Goal: Task Accomplishment & Management: Use online tool/utility

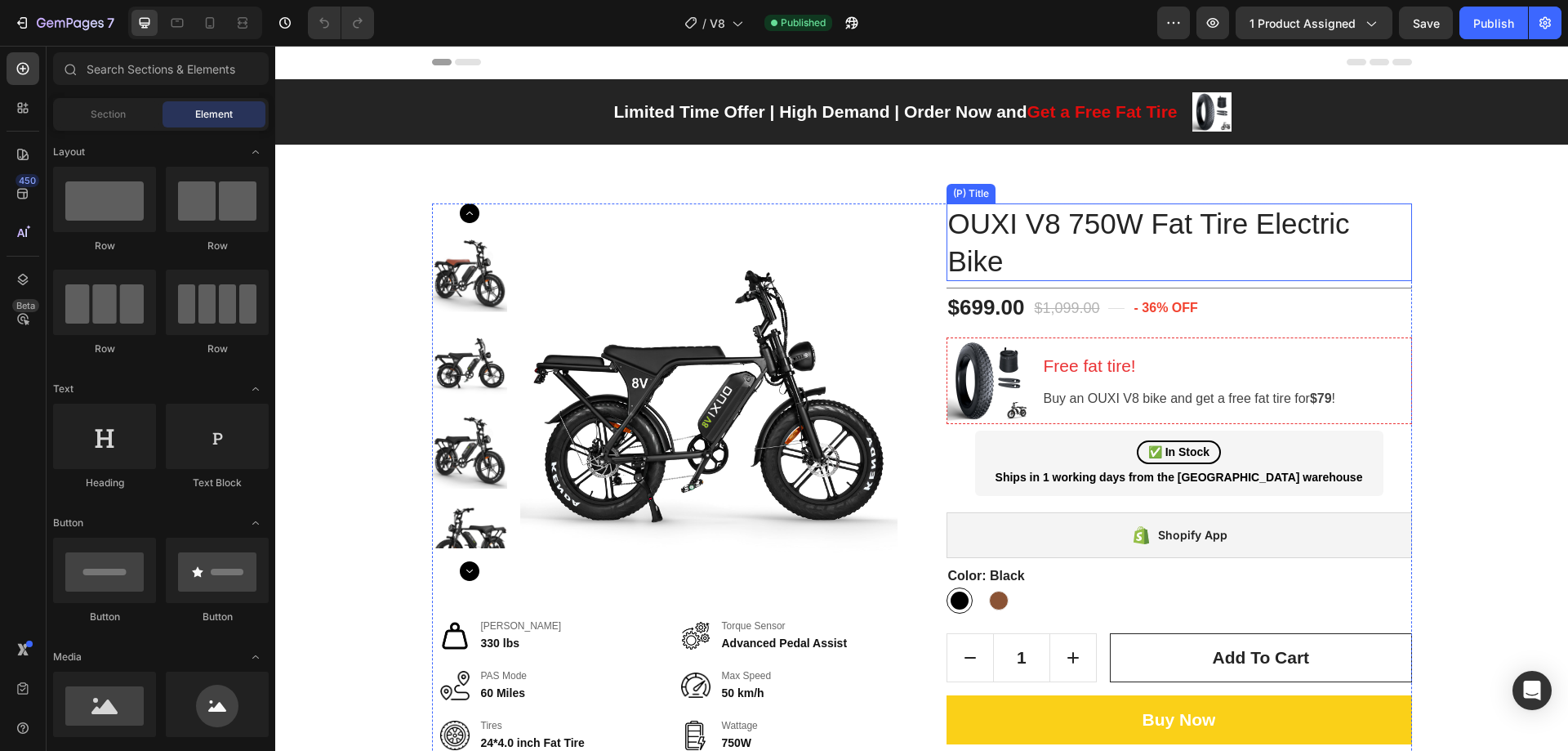
click at [1234, 218] on h2 "OUXI V8 750W Fat Tire Electric Bike" at bounding box center [1178, 242] width 465 height 77
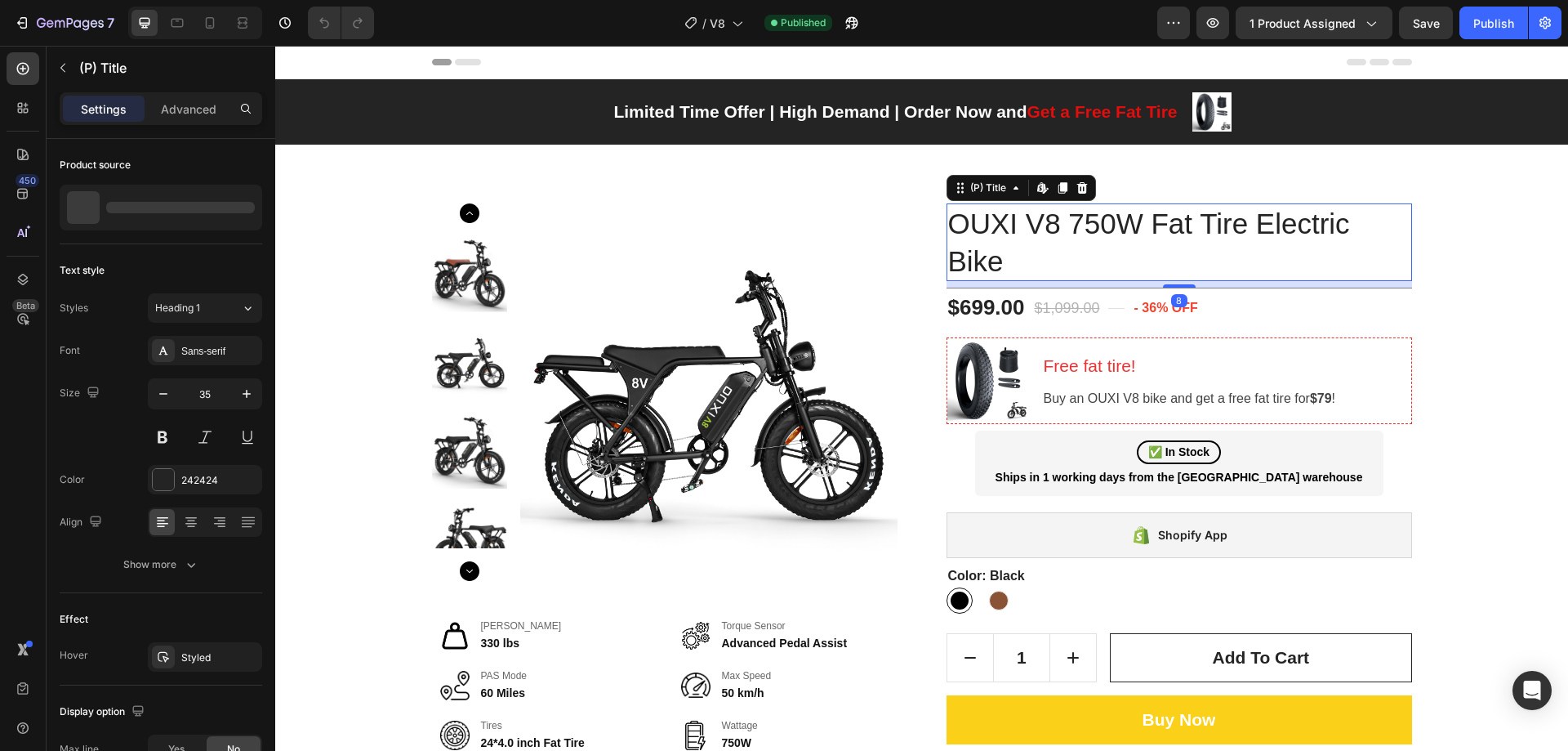
click at [1234, 218] on h2 "OUXI V8 750W Fat Tire Electric Bike" at bounding box center [1178, 242] width 465 height 77
click at [1043, 216] on h2 "OUXI V8 750W Fat Tire Electric Bike" at bounding box center [1178, 242] width 465 height 77
click at [1019, 222] on h2 "OUXI V8 750W Fat Tire Electric Bike" at bounding box center [1178, 242] width 465 height 77
click at [1031, 226] on h2 "OUXI V8 750W Fat Tire Electric Bike" at bounding box center [1178, 242] width 465 height 77
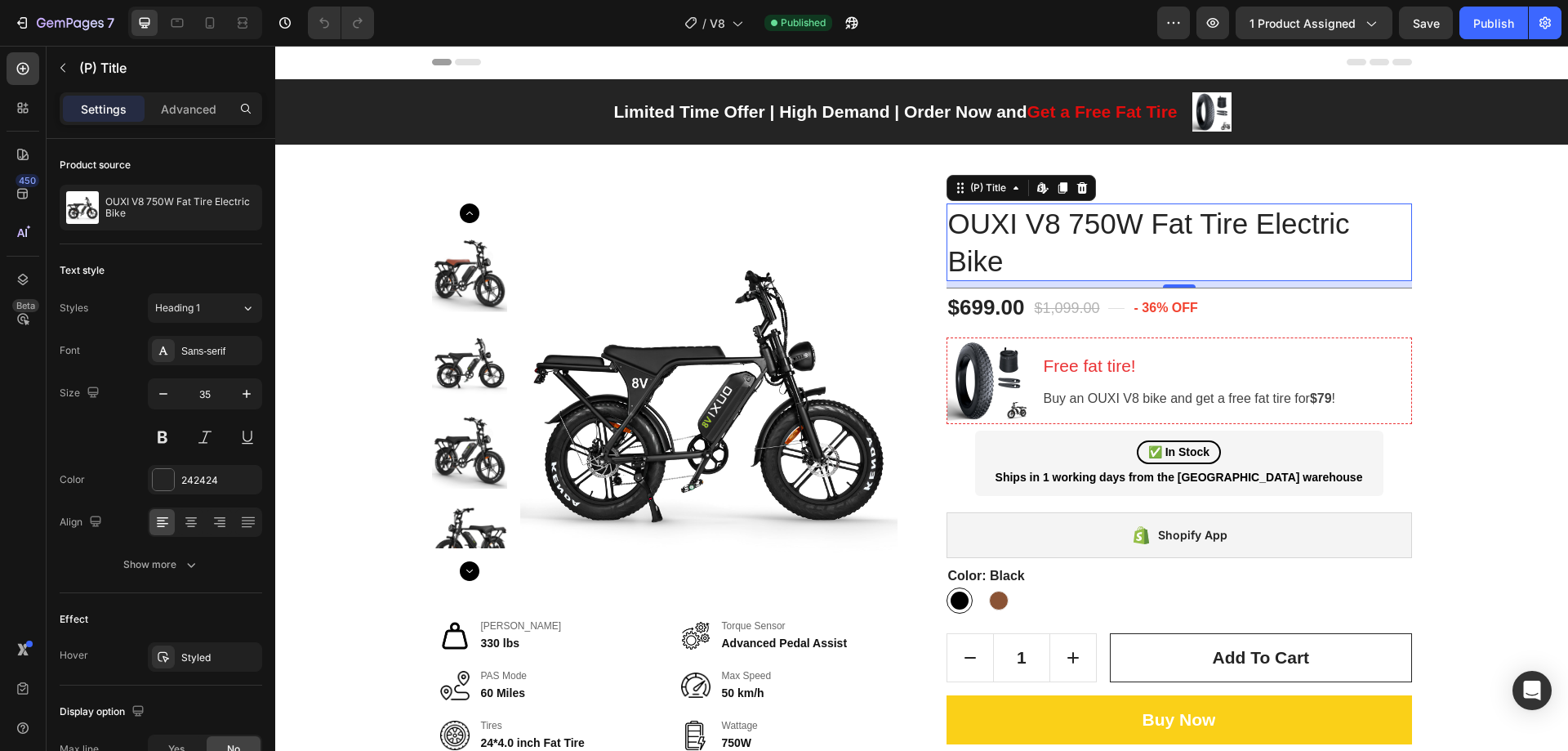
click at [1031, 226] on h2 "OUXI V8 750W Fat Tire Electric Bike" at bounding box center [1178, 242] width 465 height 77
click at [980, 273] on div "(P) Price" at bounding box center [973, 283] width 53 height 20
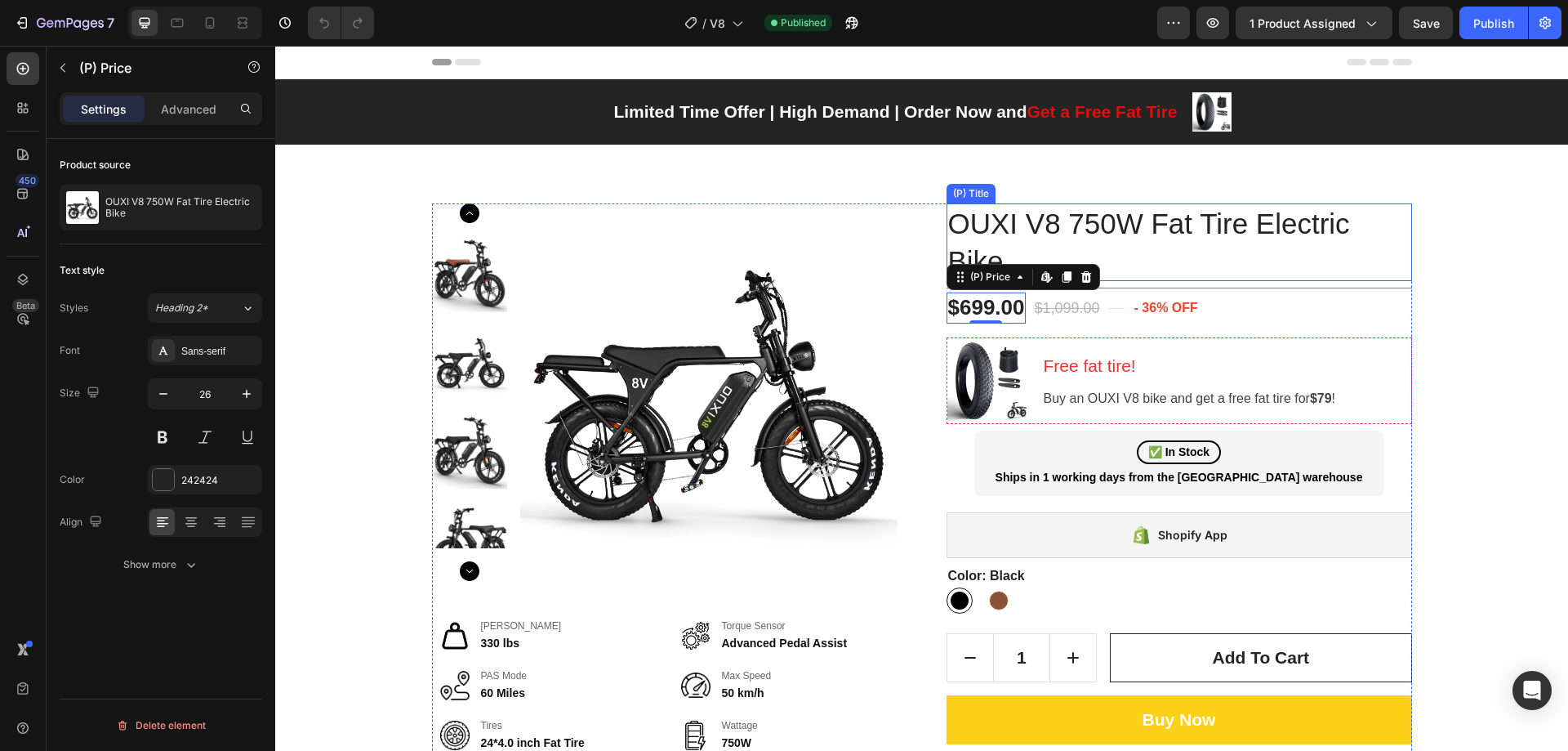
click at [1187, 223] on h2 "OUXI V8 750W Fat Tire Electric Bike" at bounding box center [1178, 242] width 465 height 77
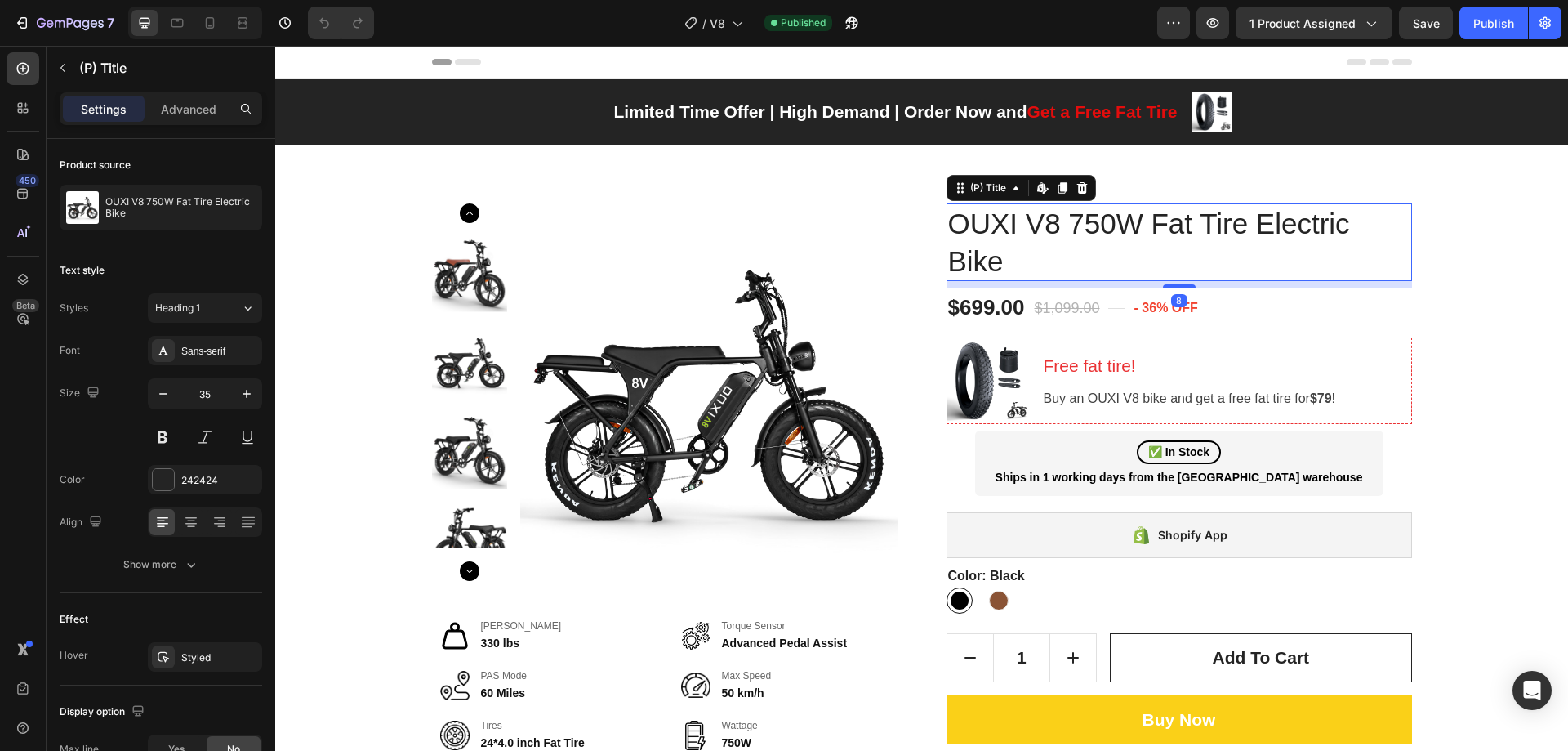
click at [1187, 223] on h2 "OUXI V8 750W Fat Tire Electric Bike" at bounding box center [1178, 242] width 465 height 77
click at [189, 108] on p "Advanced" at bounding box center [189, 109] width 55 height 17
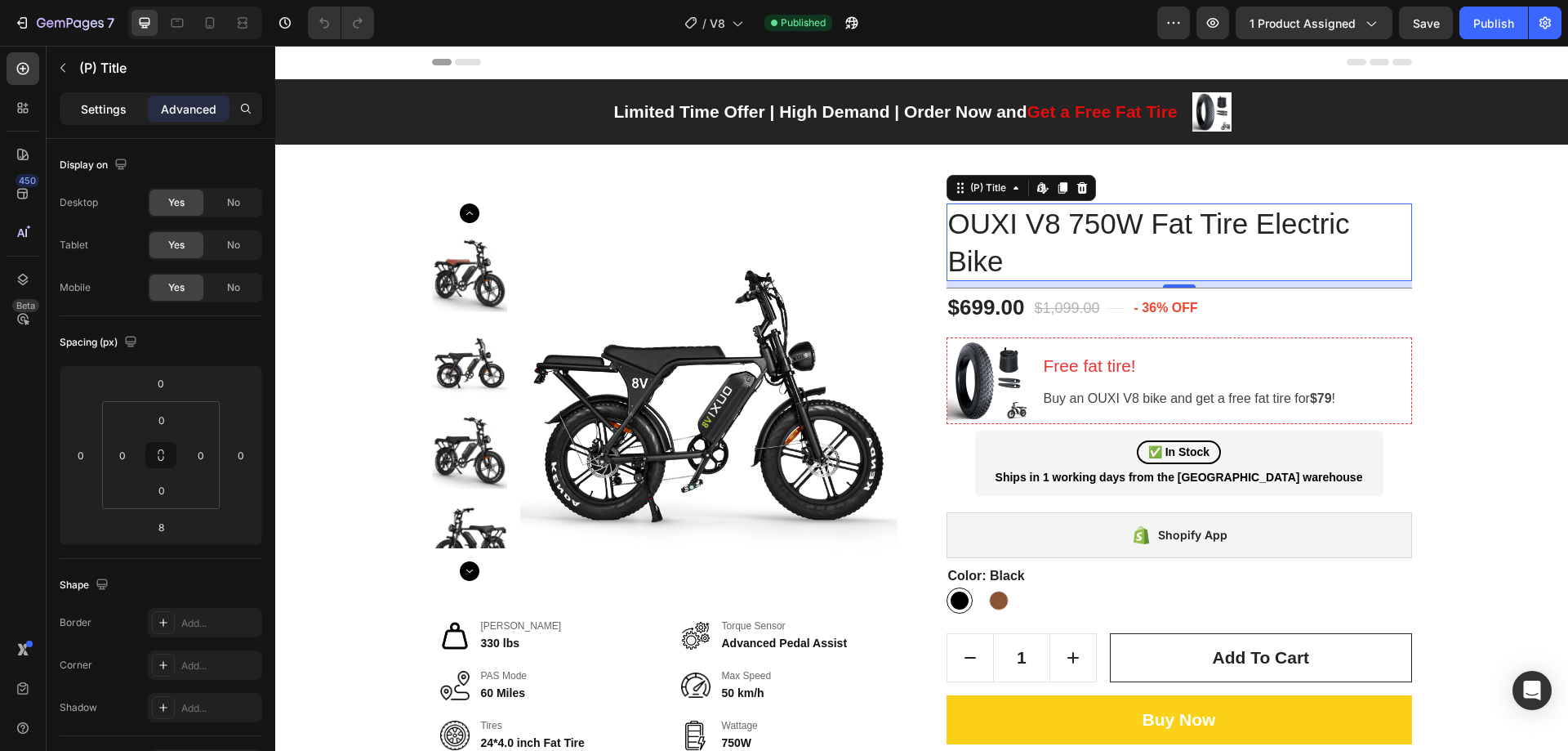
click at [107, 104] on p "Settings" at bounding box center [103, 109] width 45 height 17
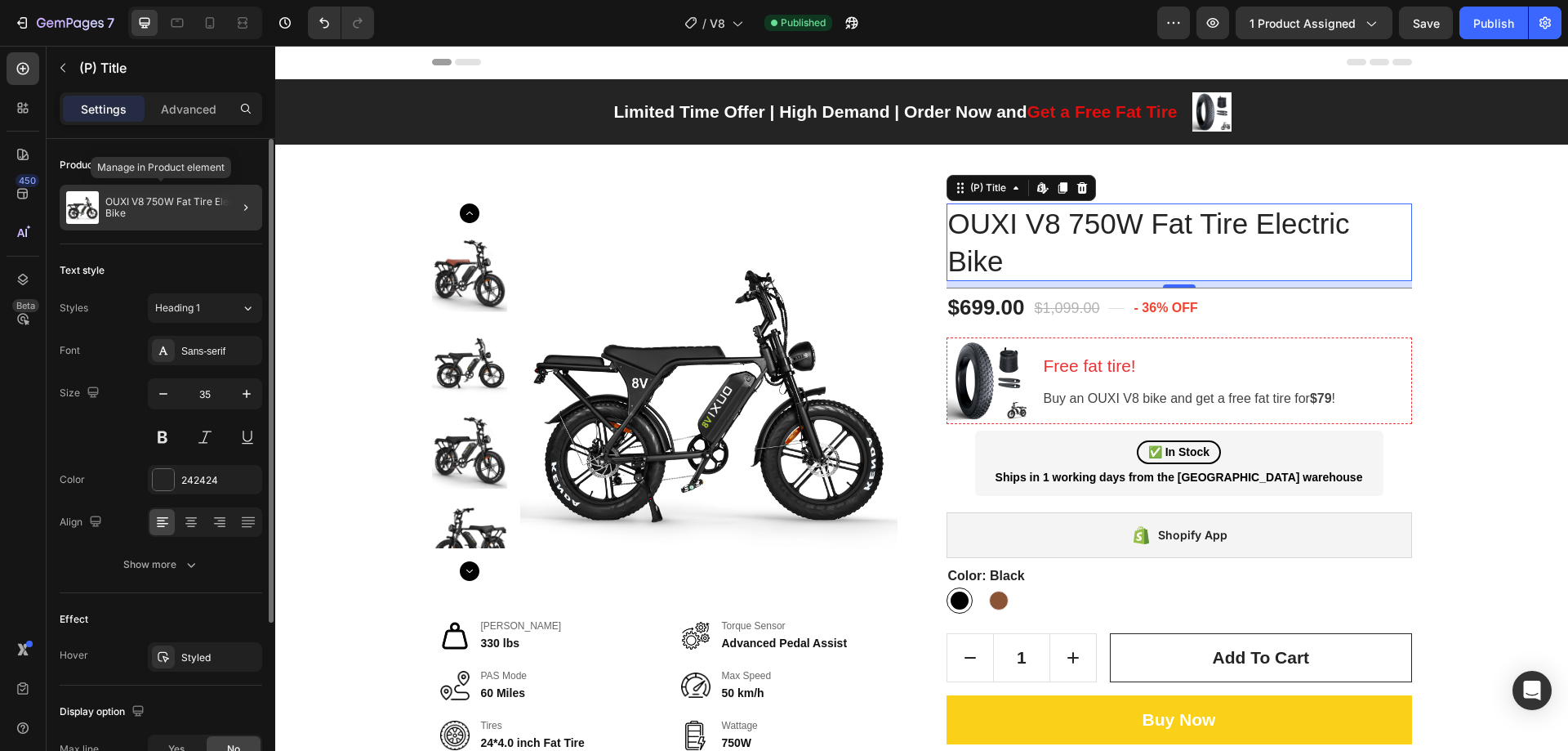
click at [158, 203] on p "OUXI V8 750W Fat Tire Electric Bike" at bounding box center [180, 207] width 150 height 23
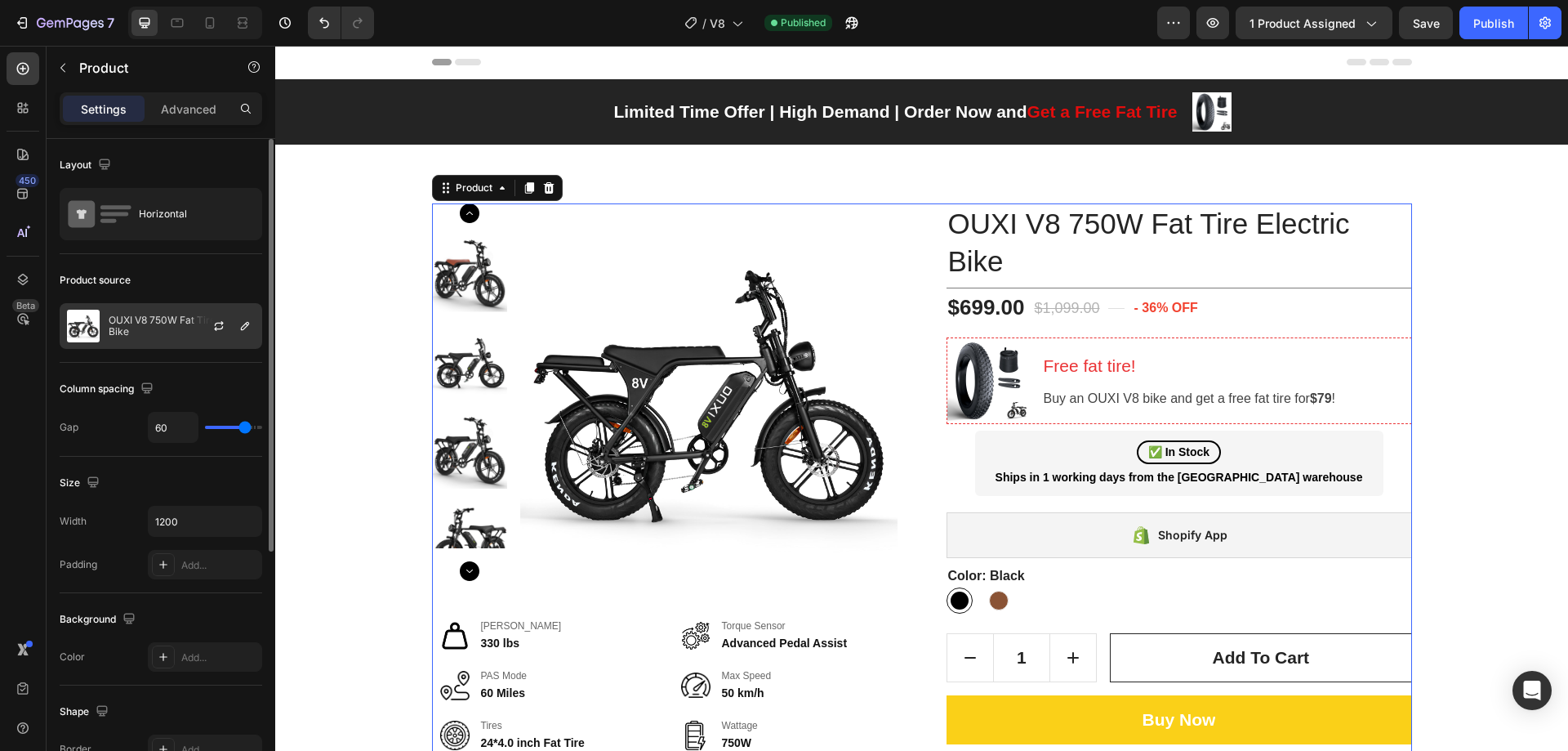
click at [180, 334] on p "OUXI V8 750W Fat Tire Electric Bike" at bounding box center [181, 326] width 146 height 23
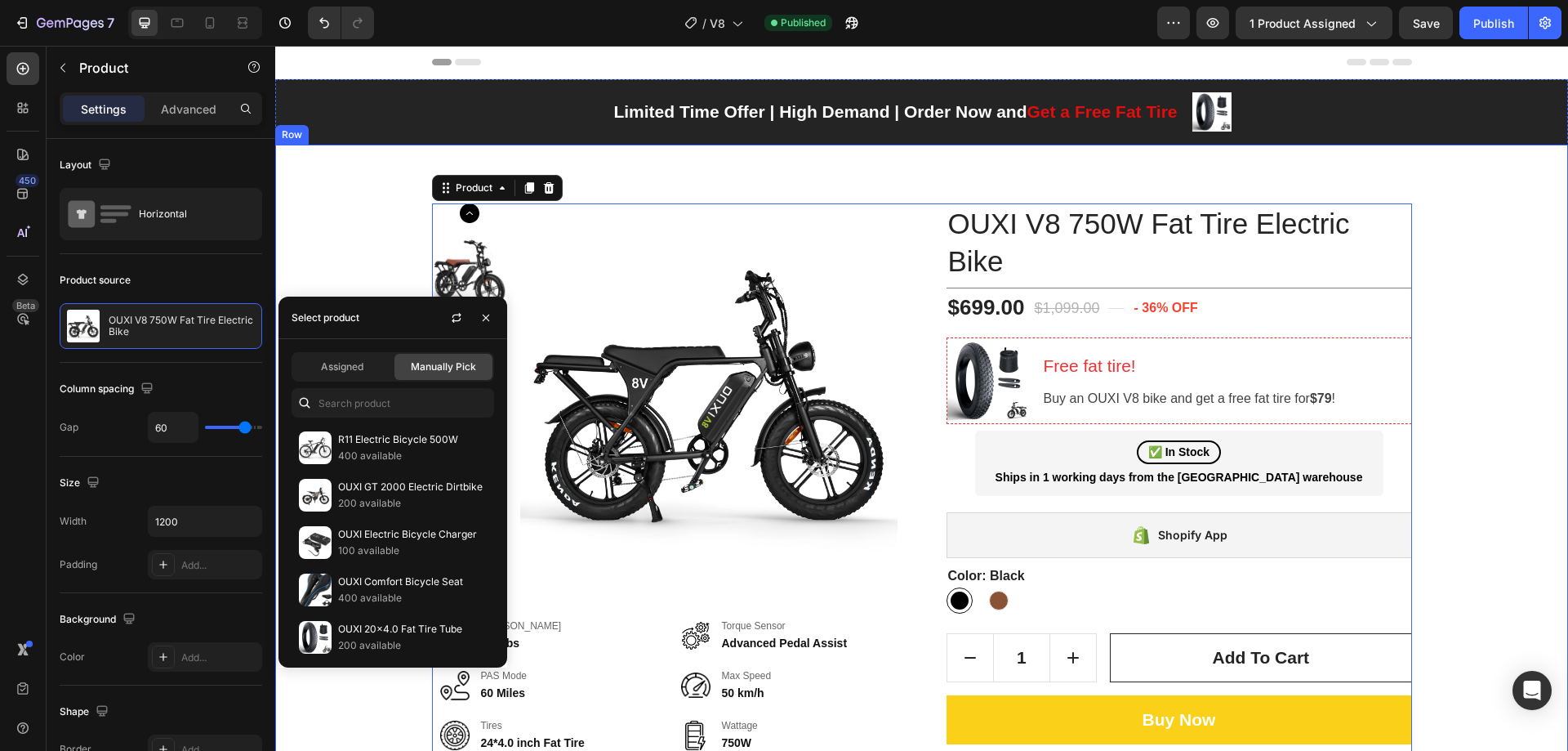
click at [1496, 257] on div "Product Images [PERSON_NAME] Load 330 lbs Torque Sensor Advanced Pedal Assist P…" at bounding box center [921, 555] width 1268 height 703
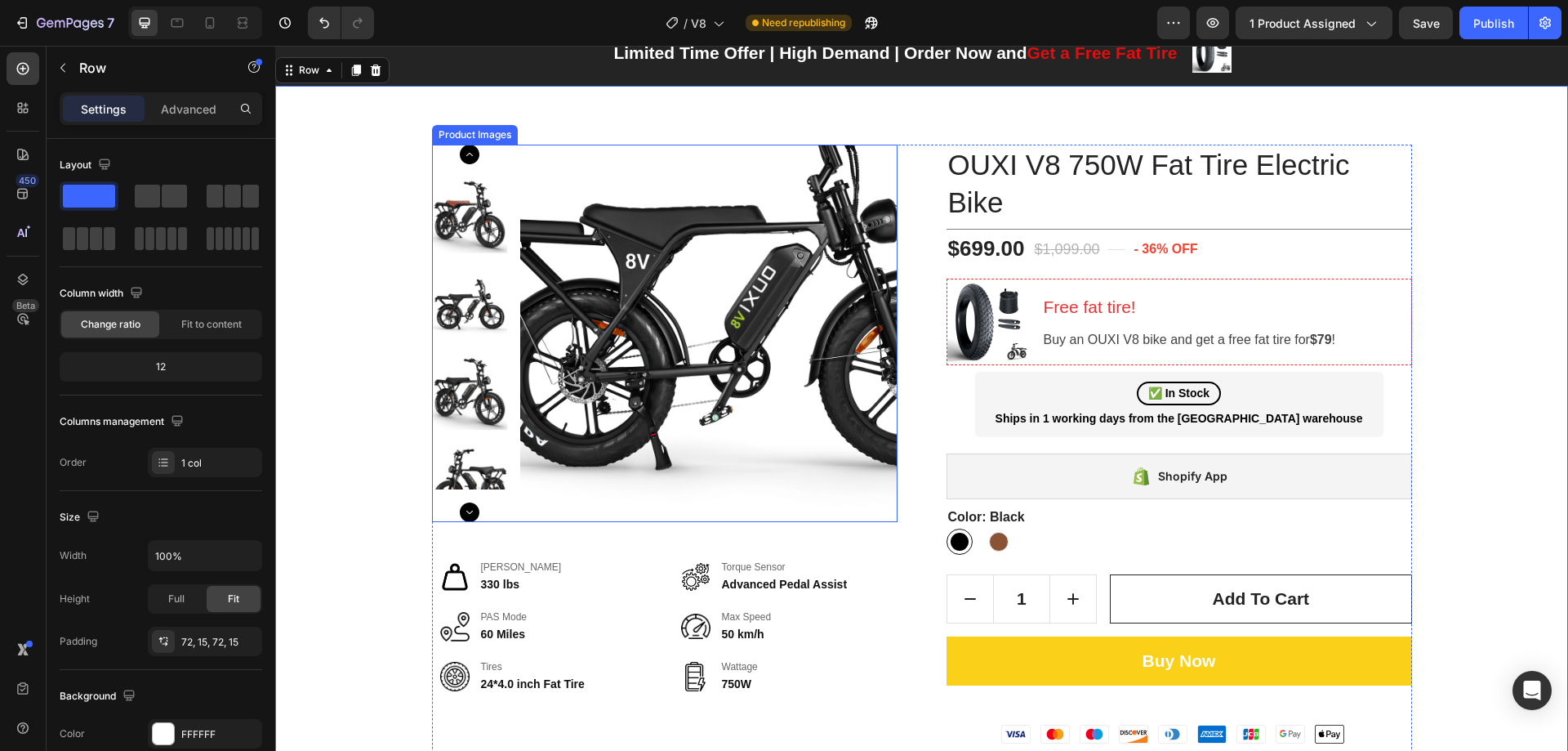
scroll to position [327, 0]
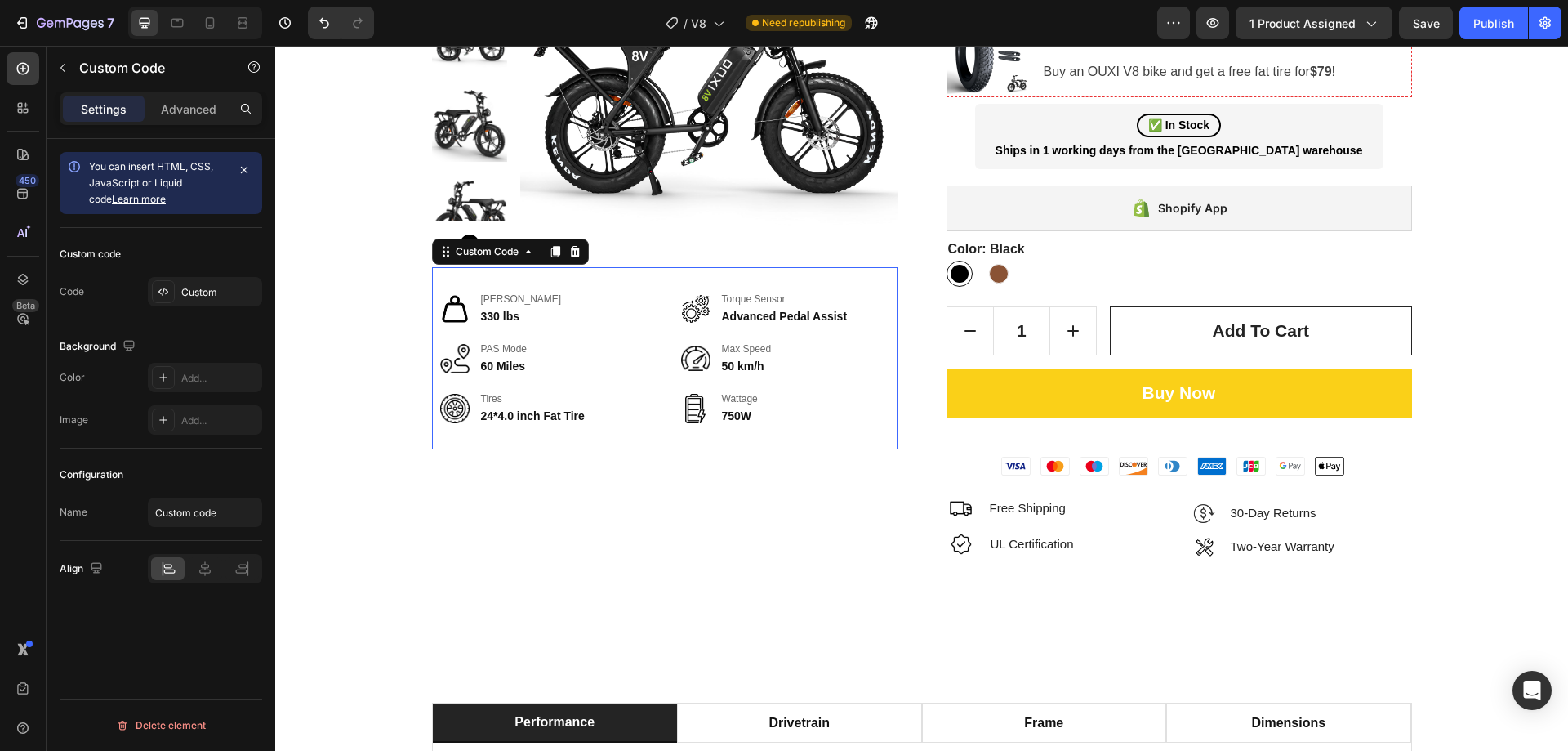
click at [641, 374] on div "60 Miles" at bounding box center [565, 366] width 167 height 17
click at [211, 293] on div "Custom" at bounding box center [220, 292] width 76 height 15
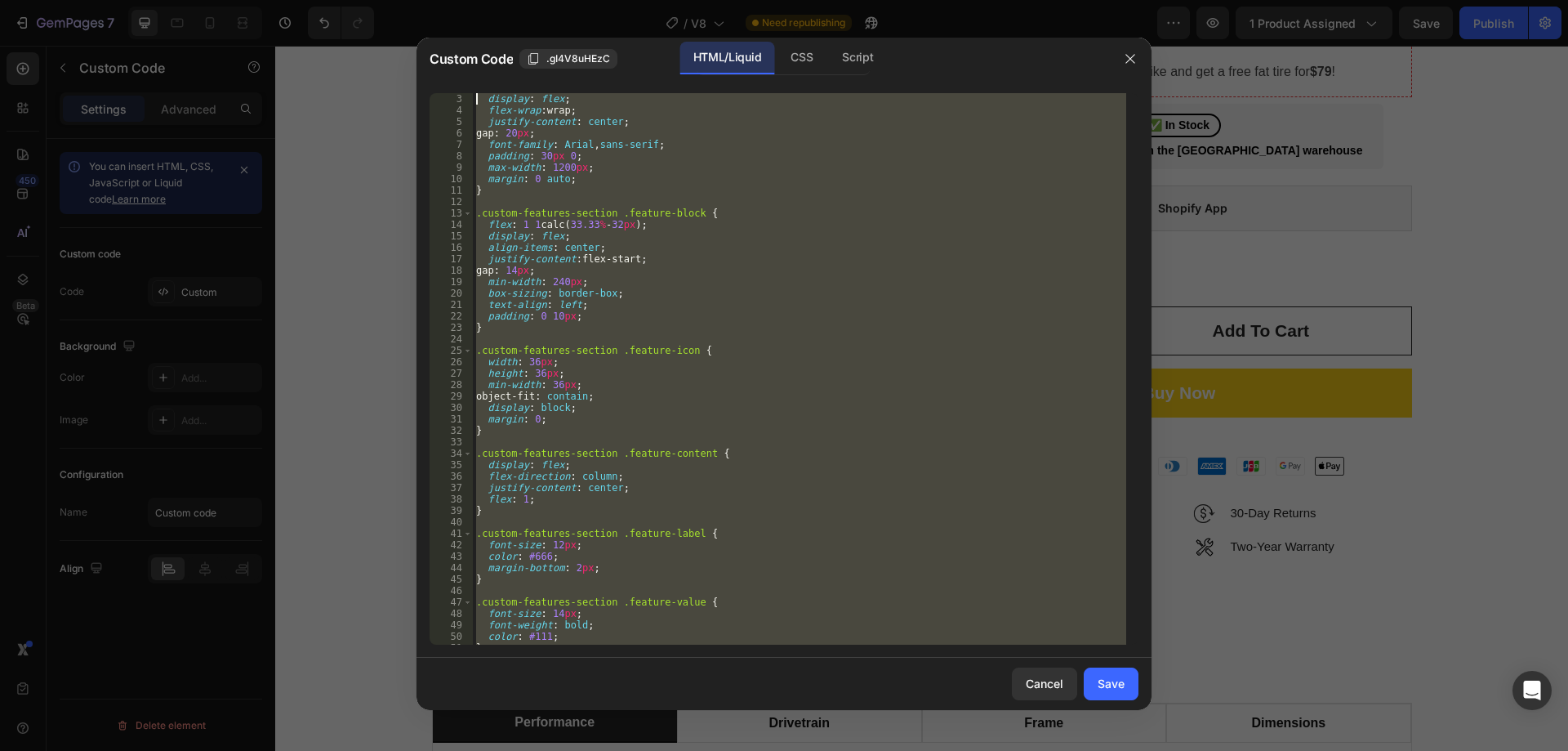
scroll to position [0, 0]
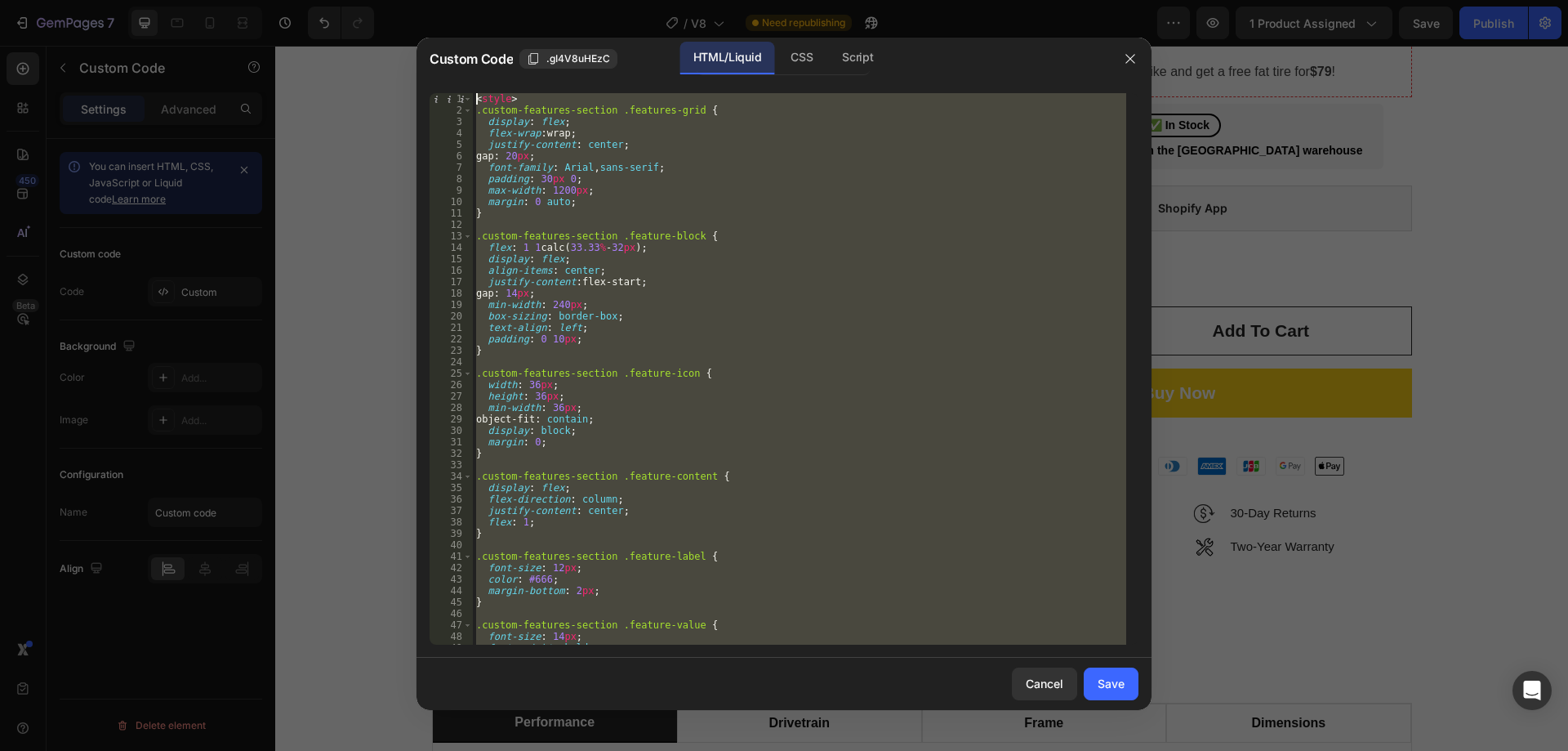
drag, startPoint x: 536, startPoint y: 637, endPoint x: 399, endPoint y: 36, distance: 616.4
click at [399, 36] on div "Custom Code .gI4V8uHEzC HTML/Liquid CSS Script </div> 1 2 3 4 5 6 7 8 9 10 11 1…" at bounding box center [784, 376] width 1568 height 751
click at [667, 327] on div "< style > .custom-features-section .features-grid { display : flex ; flex-wrap …" at bounding box center [800, 369] width 654 height 552
type textarea "text-align: left;"
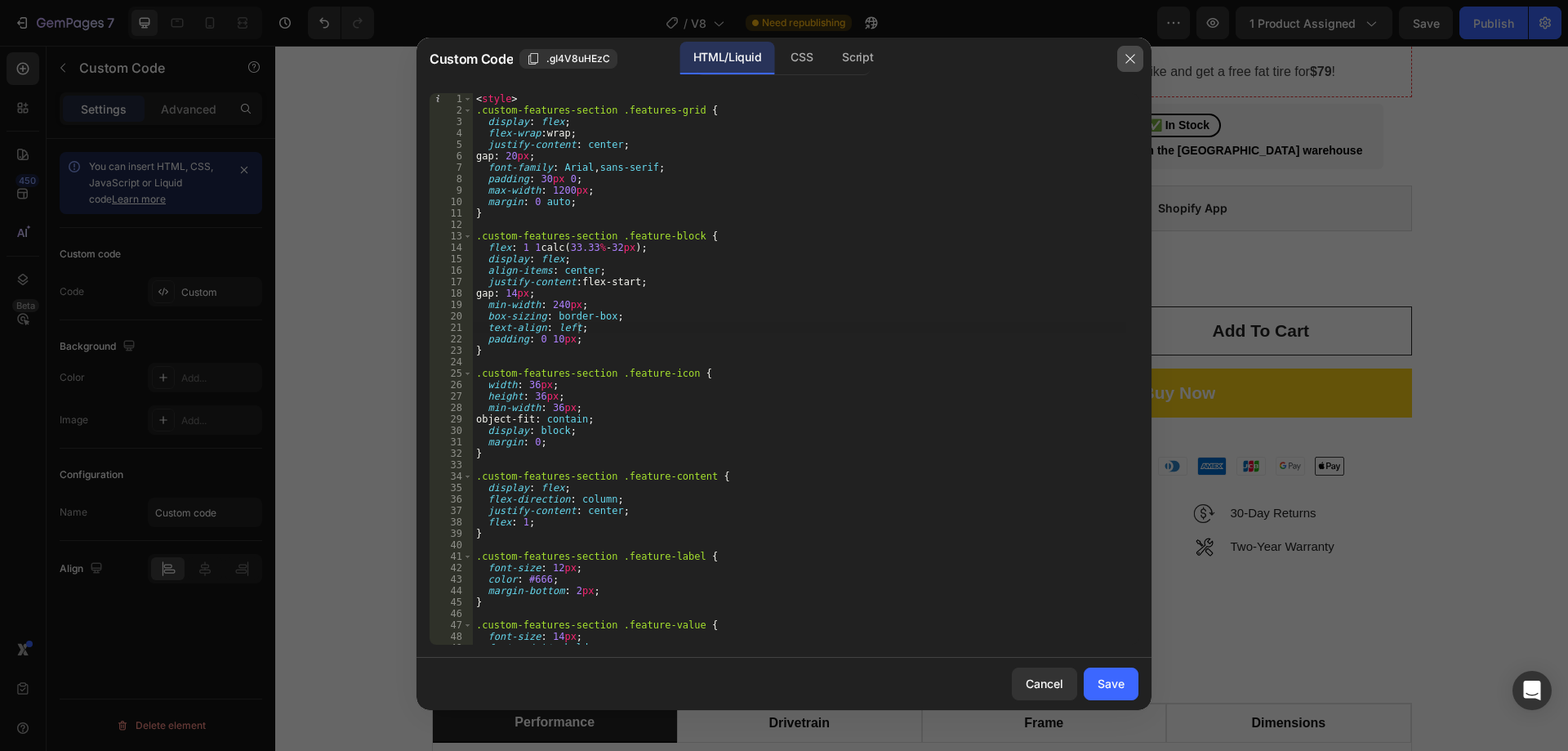
click at [1136, 55] on icon "button" at bounding box center [1130, 59] width 13 height 13
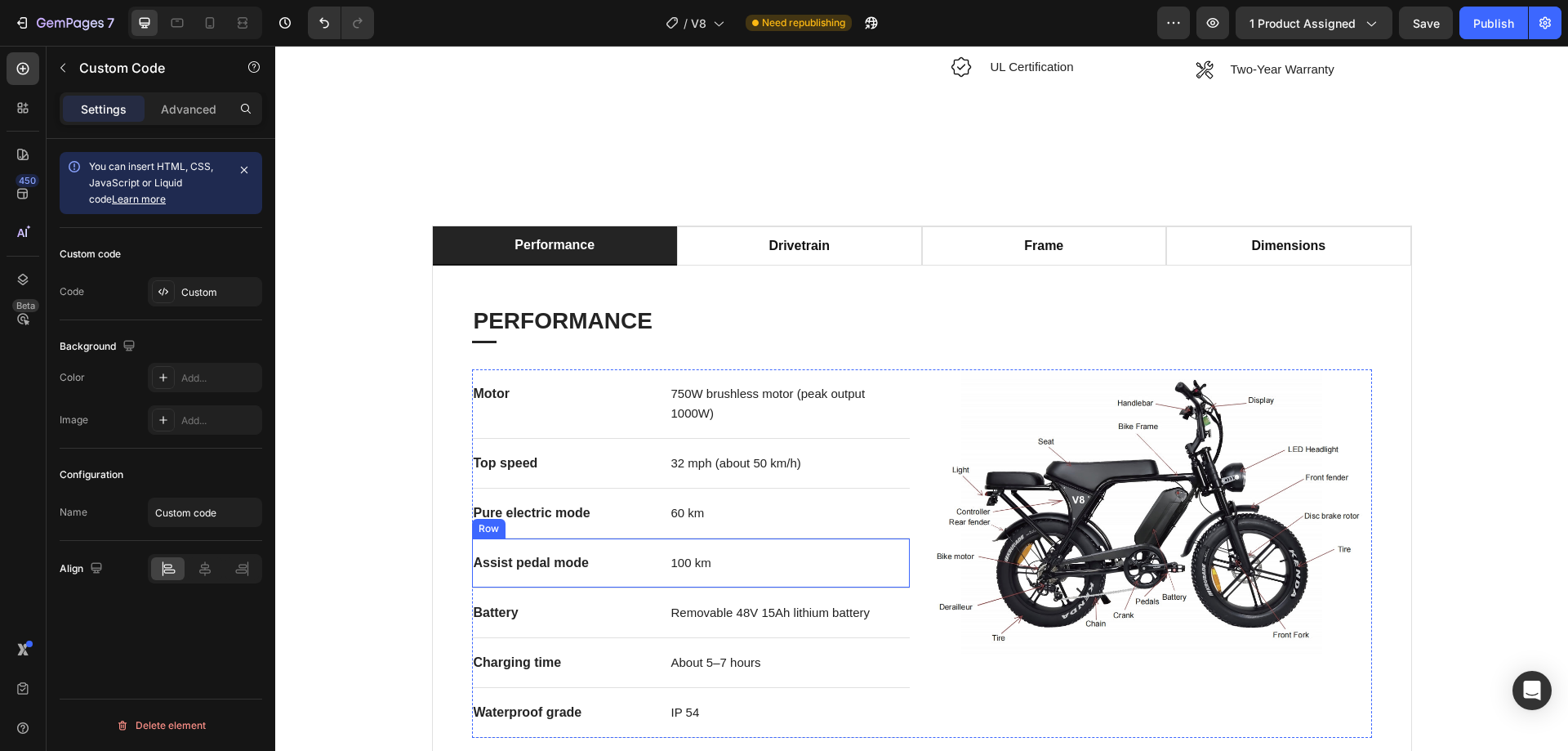
scroll to position [817, 0]
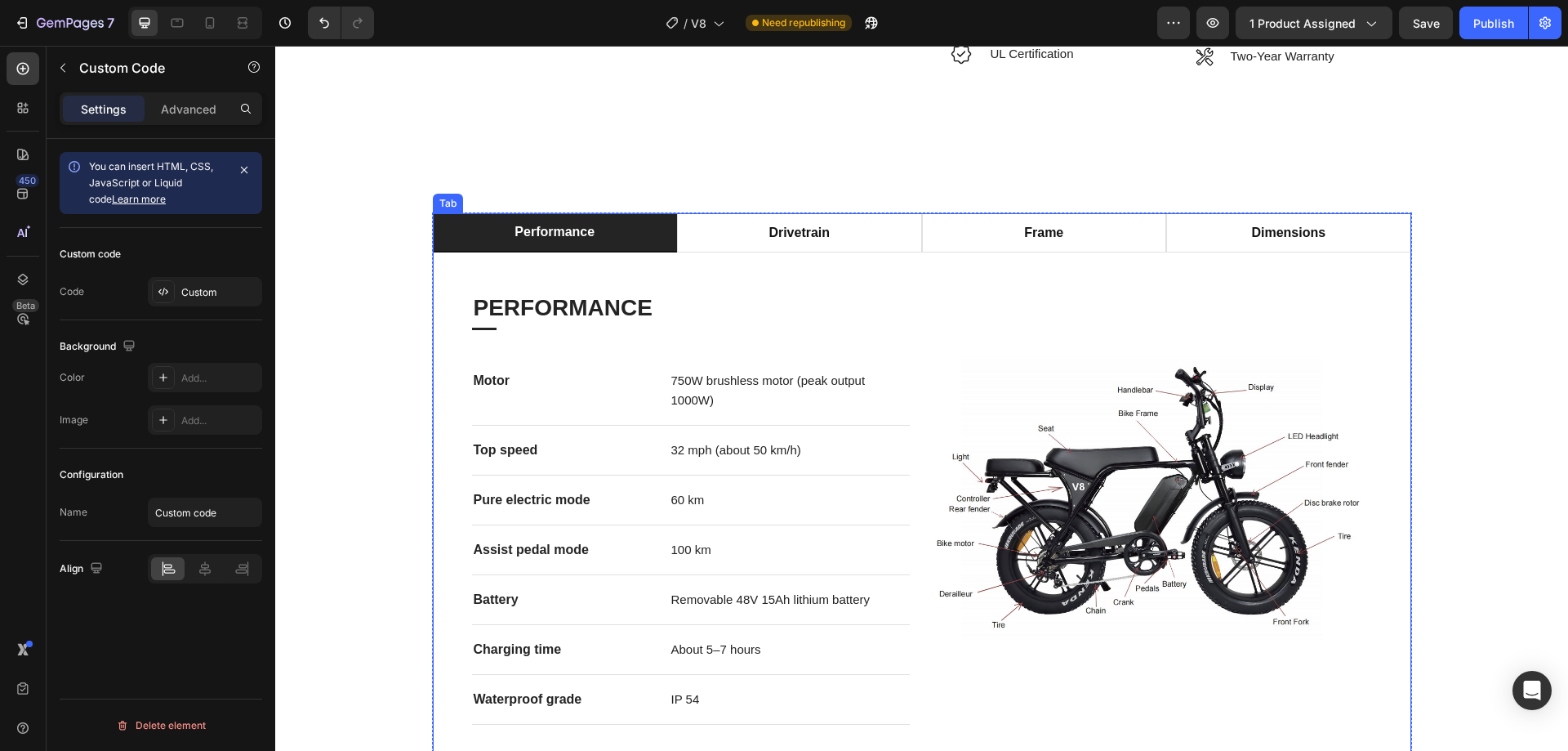
click at [553, 222] on p "performance" at bounding box center [554, 232] width 80 height 20
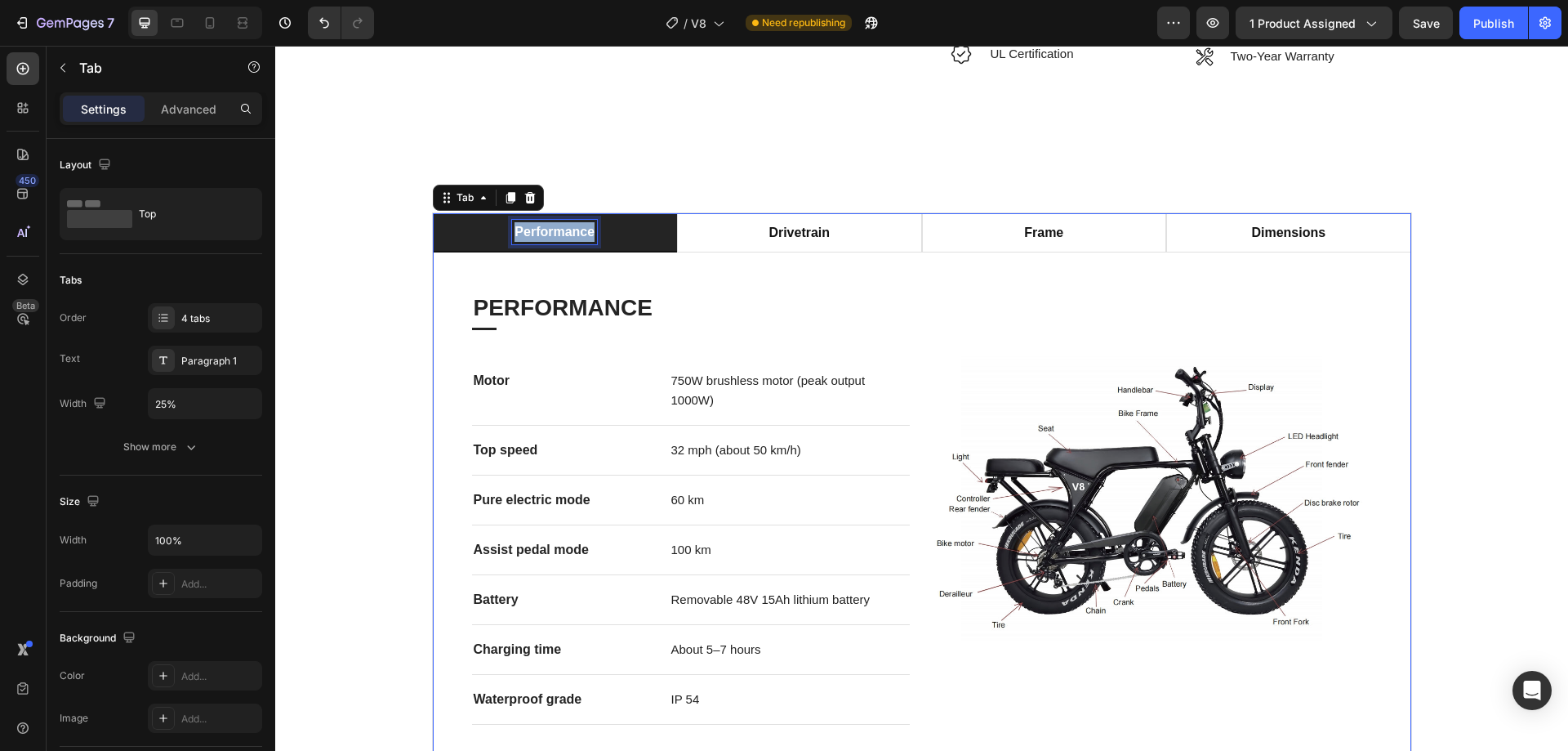
click at [553, 222] on p "performance" at bounding box center [554, 232] width 80 height 20
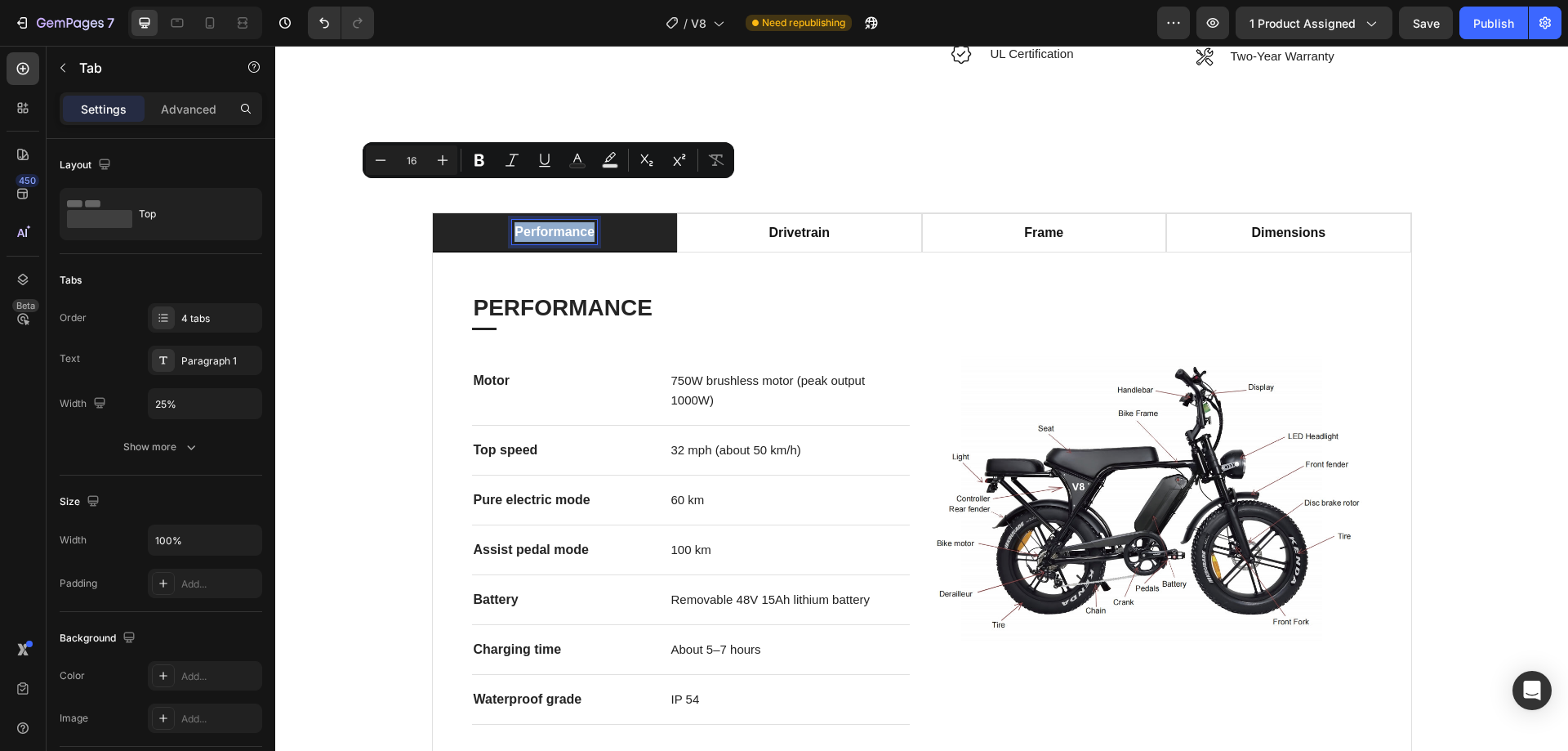
copy p "performance"
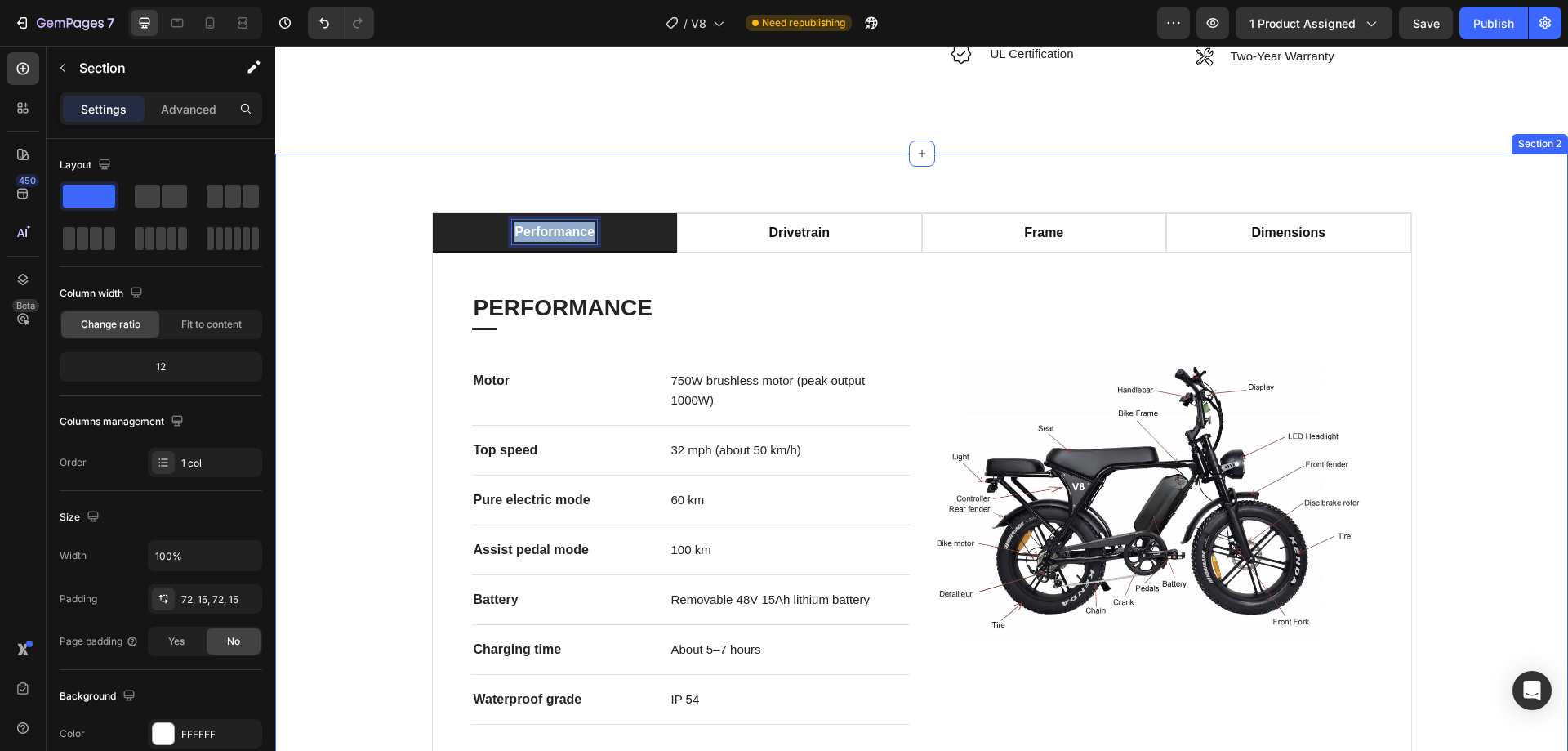
click at [1484, 267] on div "performance drivetrain frame dimensions PERFORMANCE Heading Title Line Motor Te…" at bounding box center [921, 489] width 1268 height 553
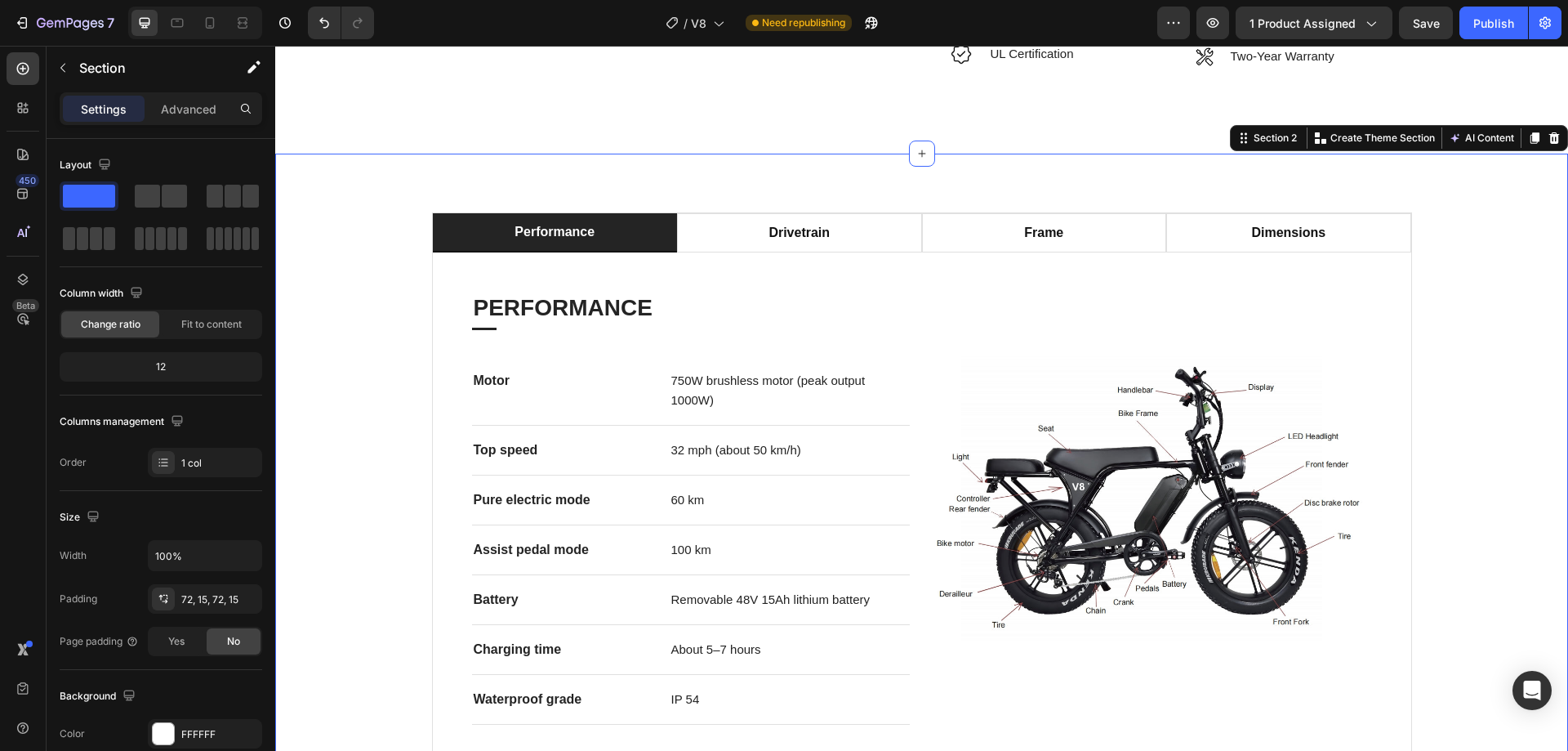
click at [1480, 354] on div "performance drivetrain frame dimensions PERFORMANCE Heading Title Line Motor Te…" at bounding box center [921, 489] width 1268 height 553
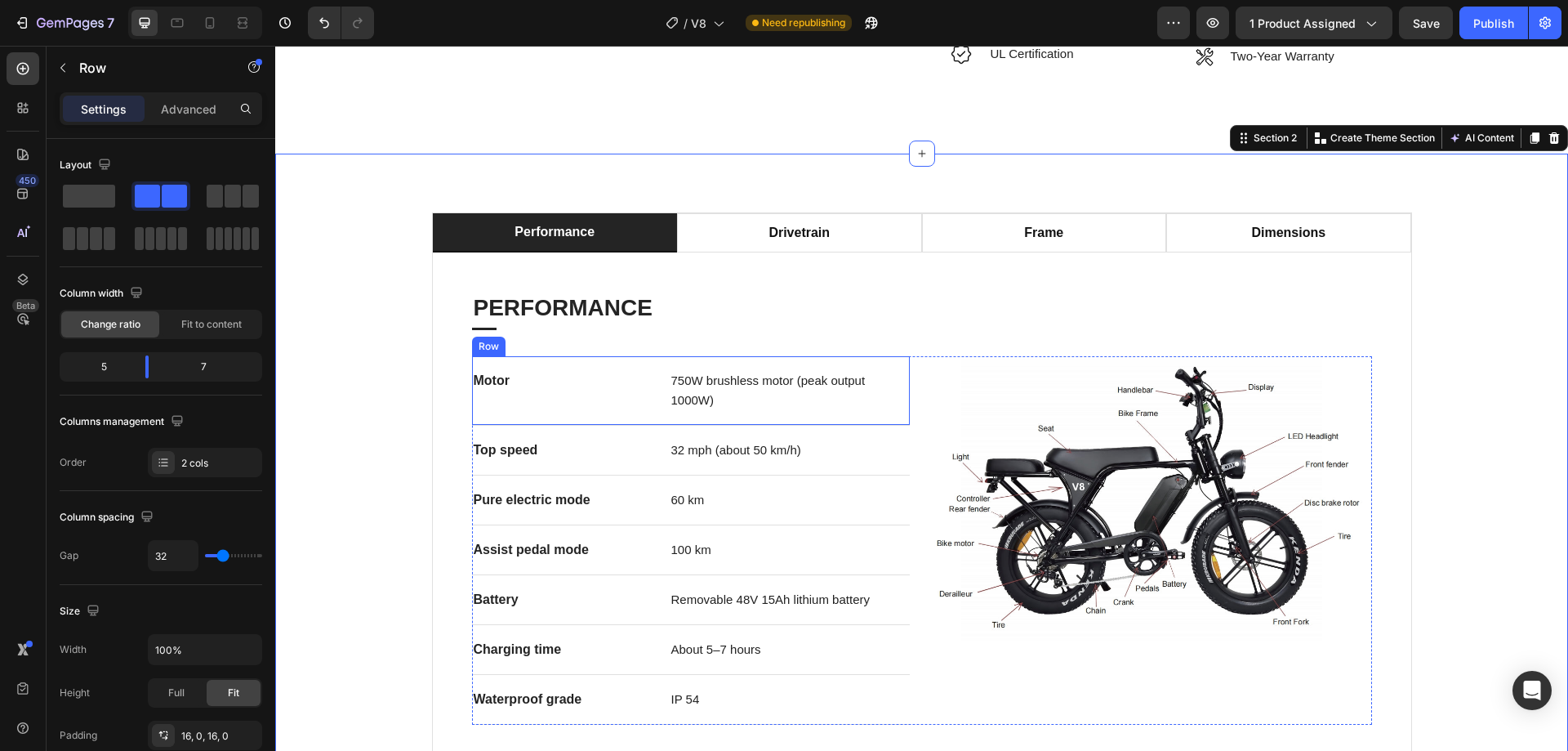
click at [660, 356] on div "Motor Text block 750W brushless motor (peak output 1000W) Text block Row" at bounding box center [691, 391] width 438 height 69
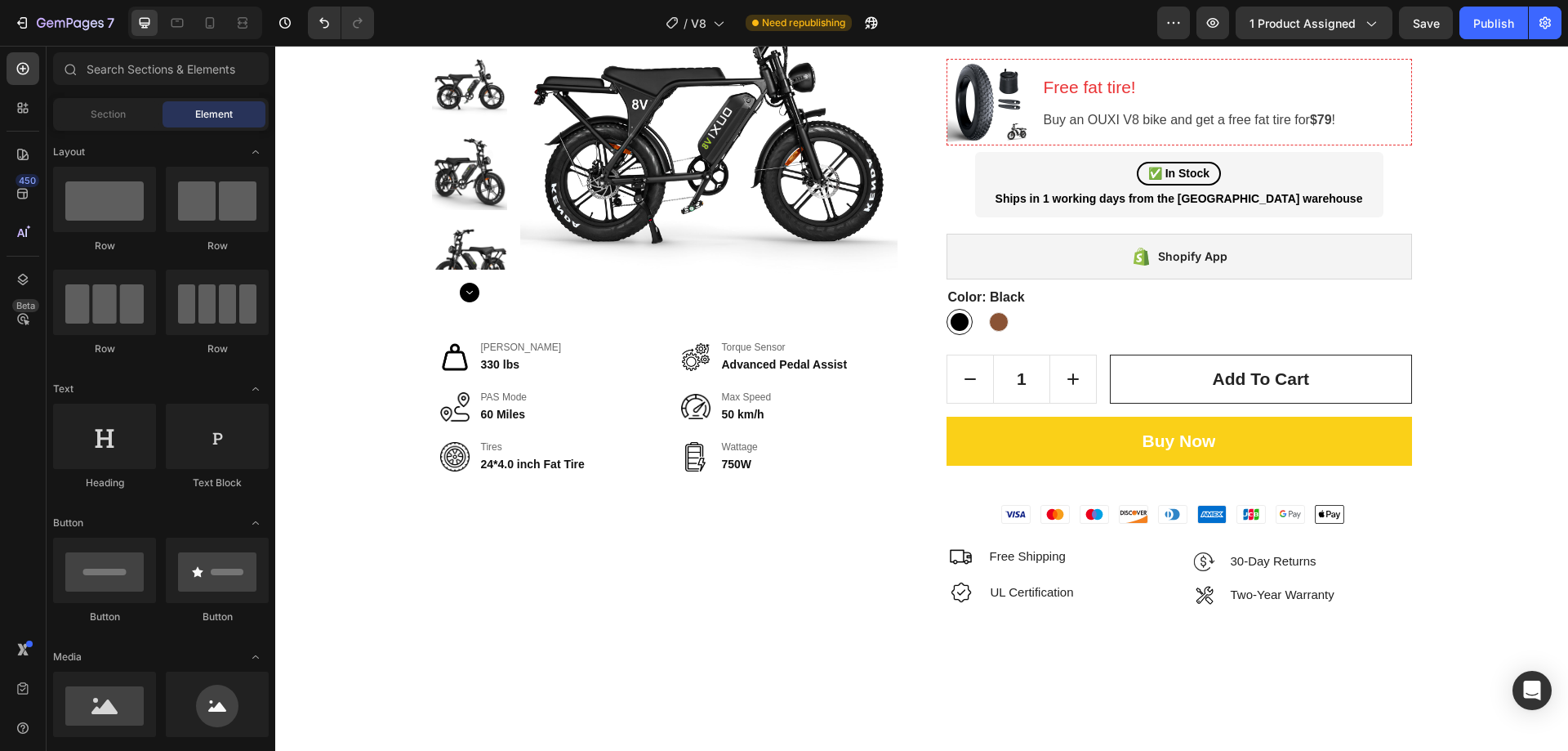
scroll to position [69, 0]
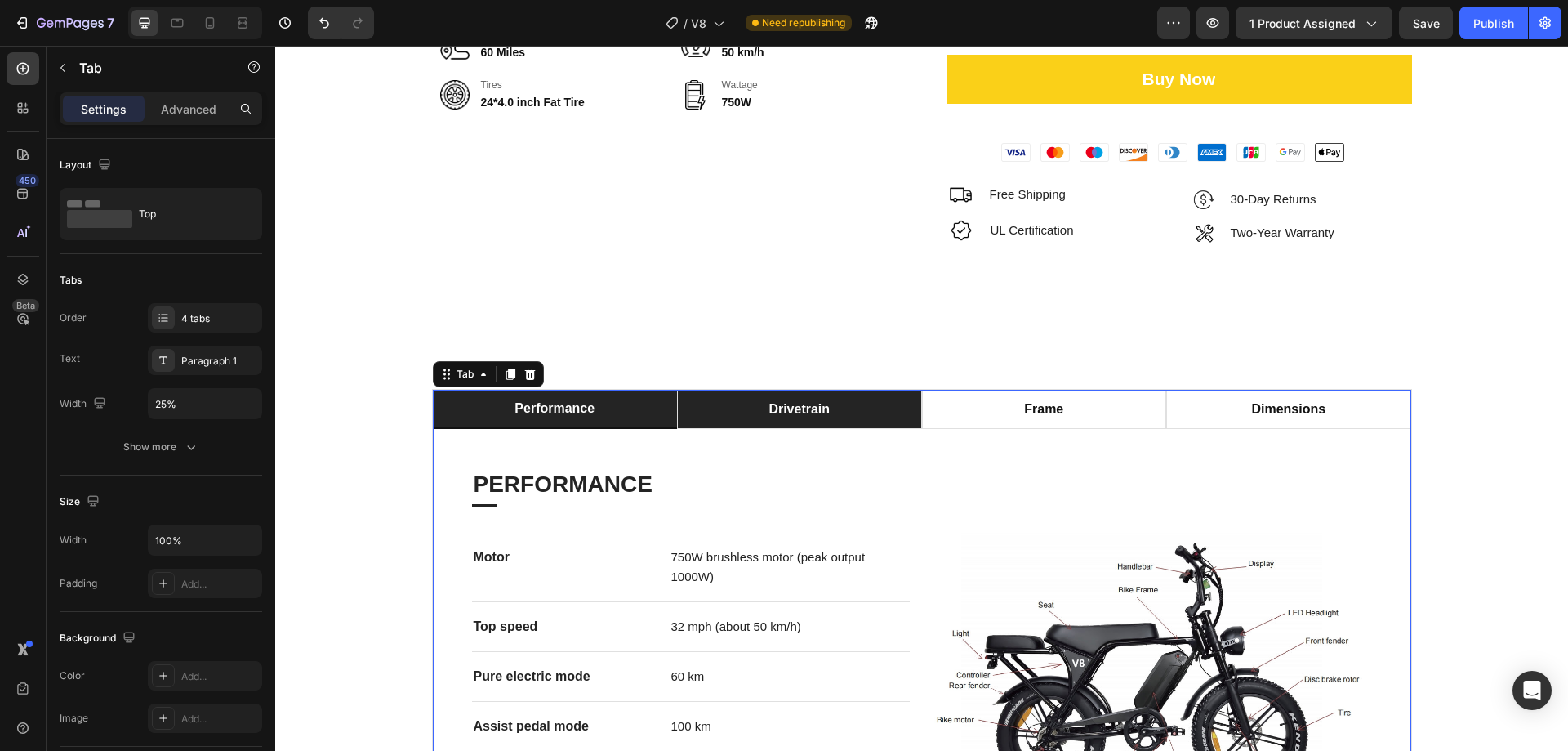
click at [881, 390] on li "drivetrain" at bounding box center [799, 409] width 245 height 39
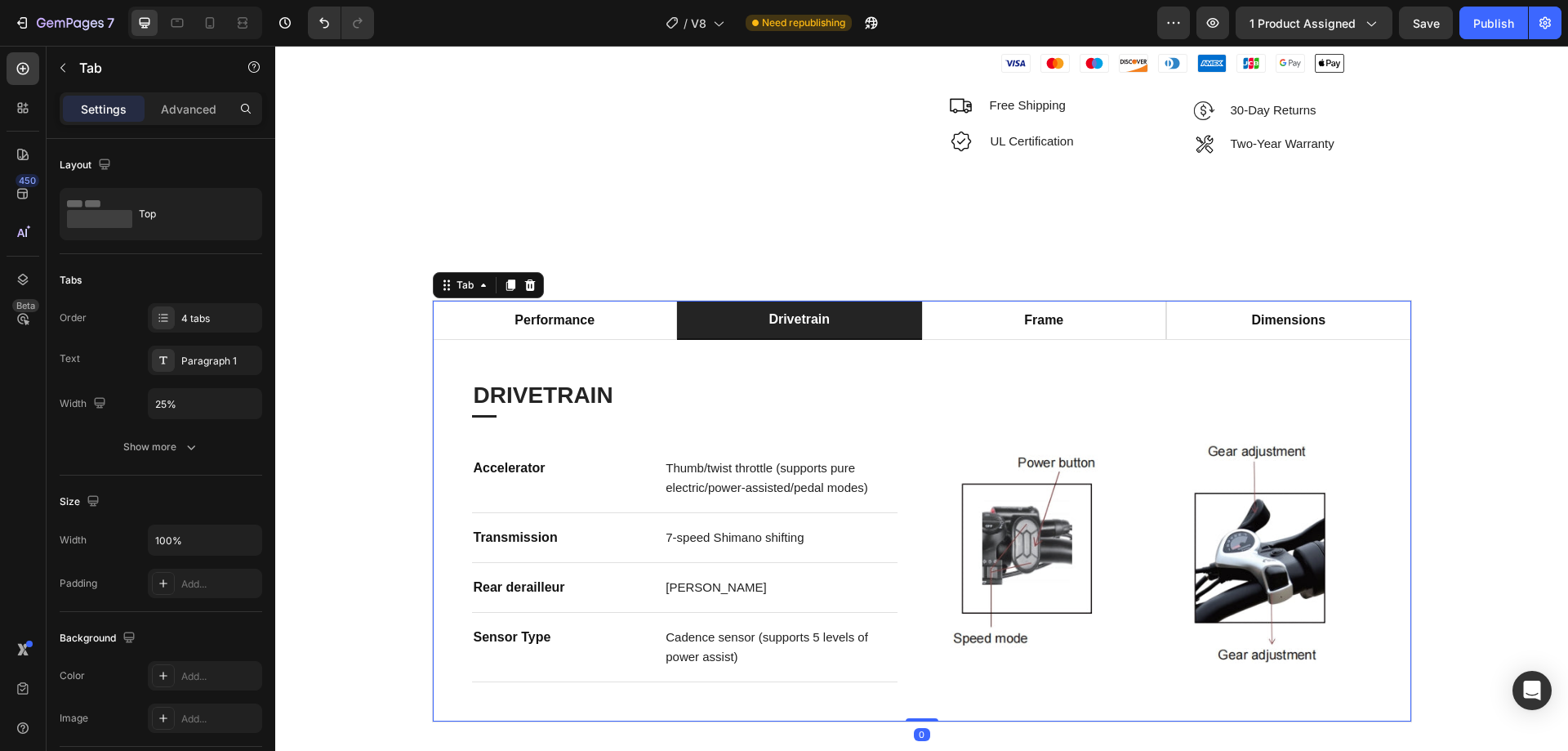
scroll to position [885, 0]
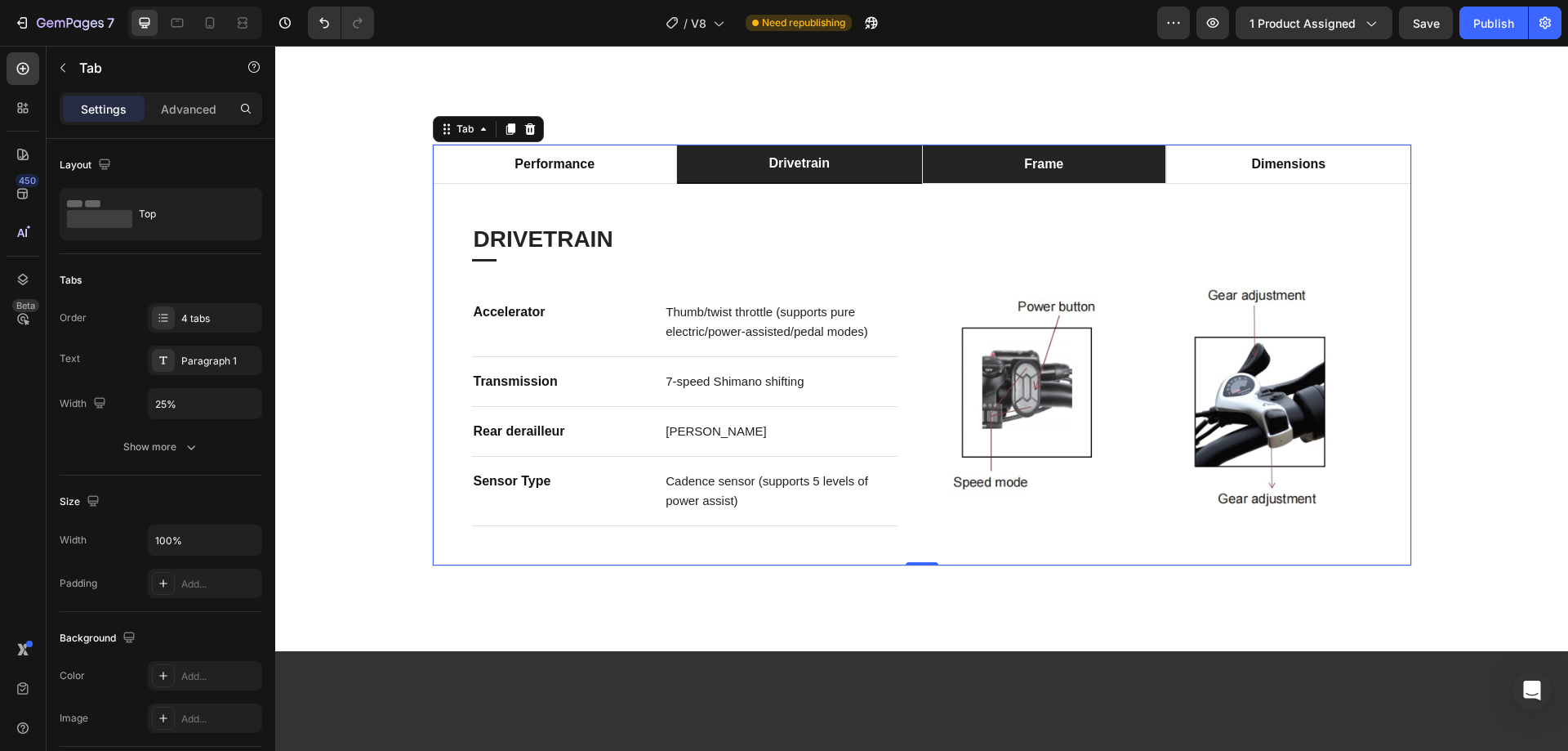
click at [1102, 145] on li "frame" at bounding box center [1044, 165] width 245 height 39
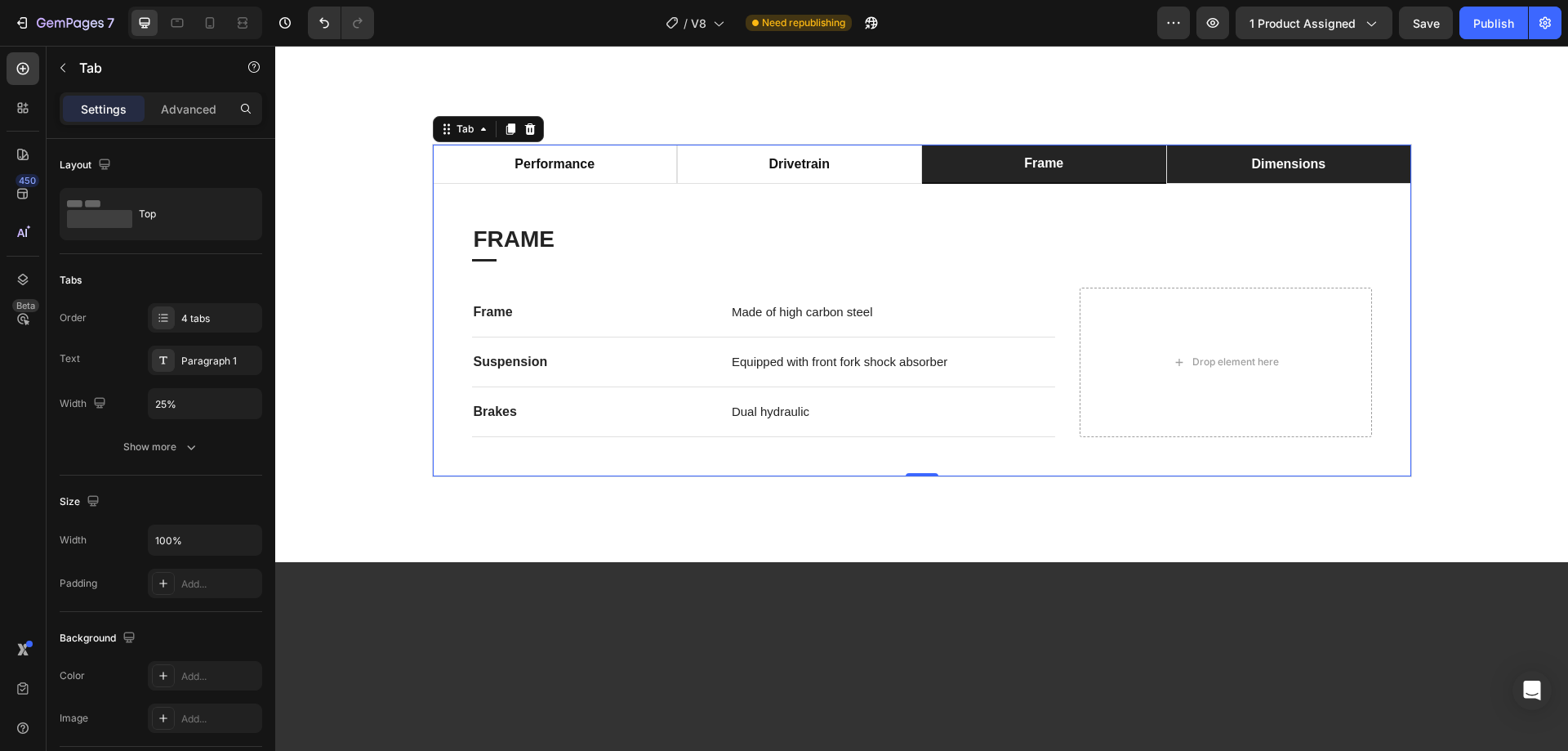
click at [1211, 145] on li "dimensions" at bounding box center [1288, 165] width 245 height 39
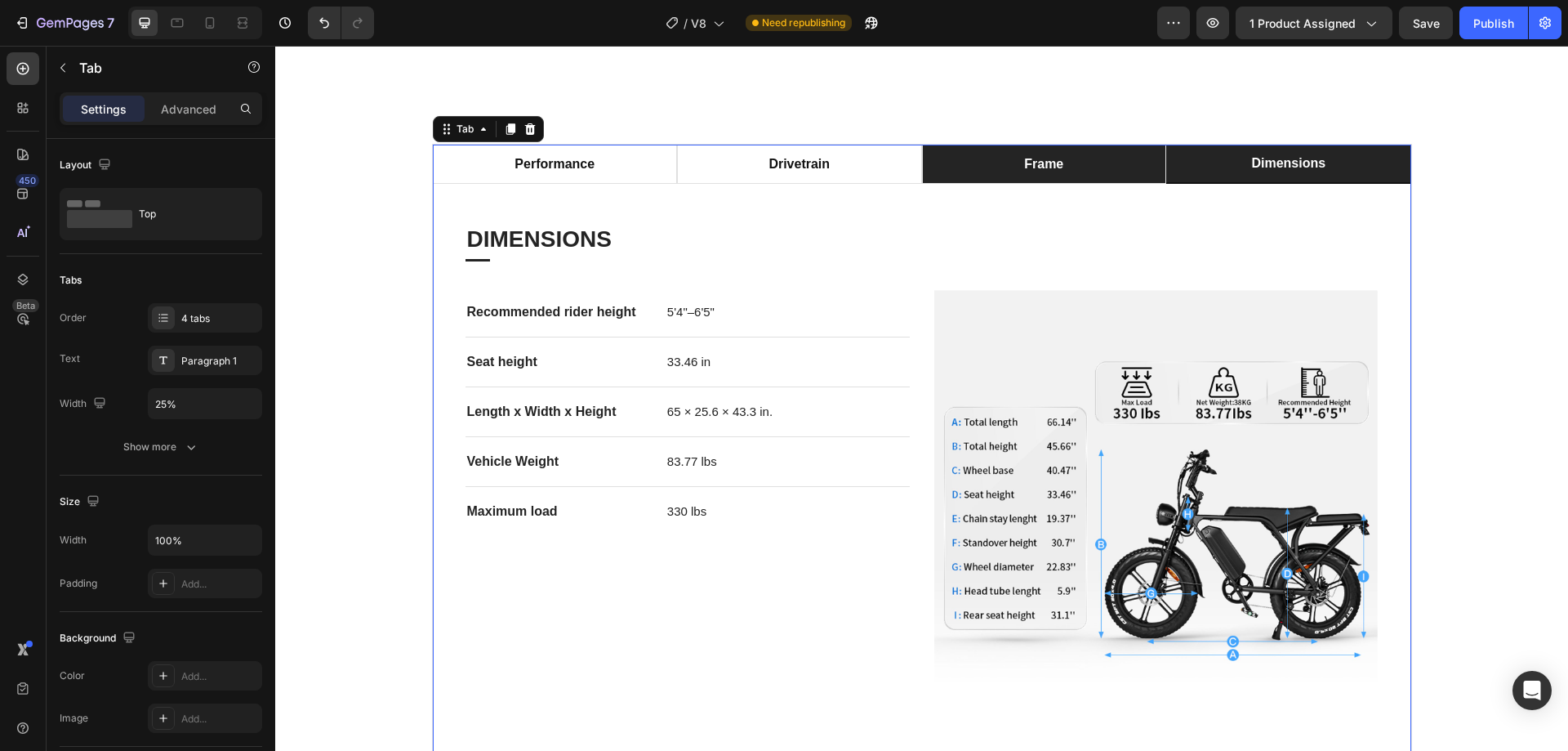
click at [1076, 145] on li "frame" at bounding box center [1044, 165] width 245 height 39
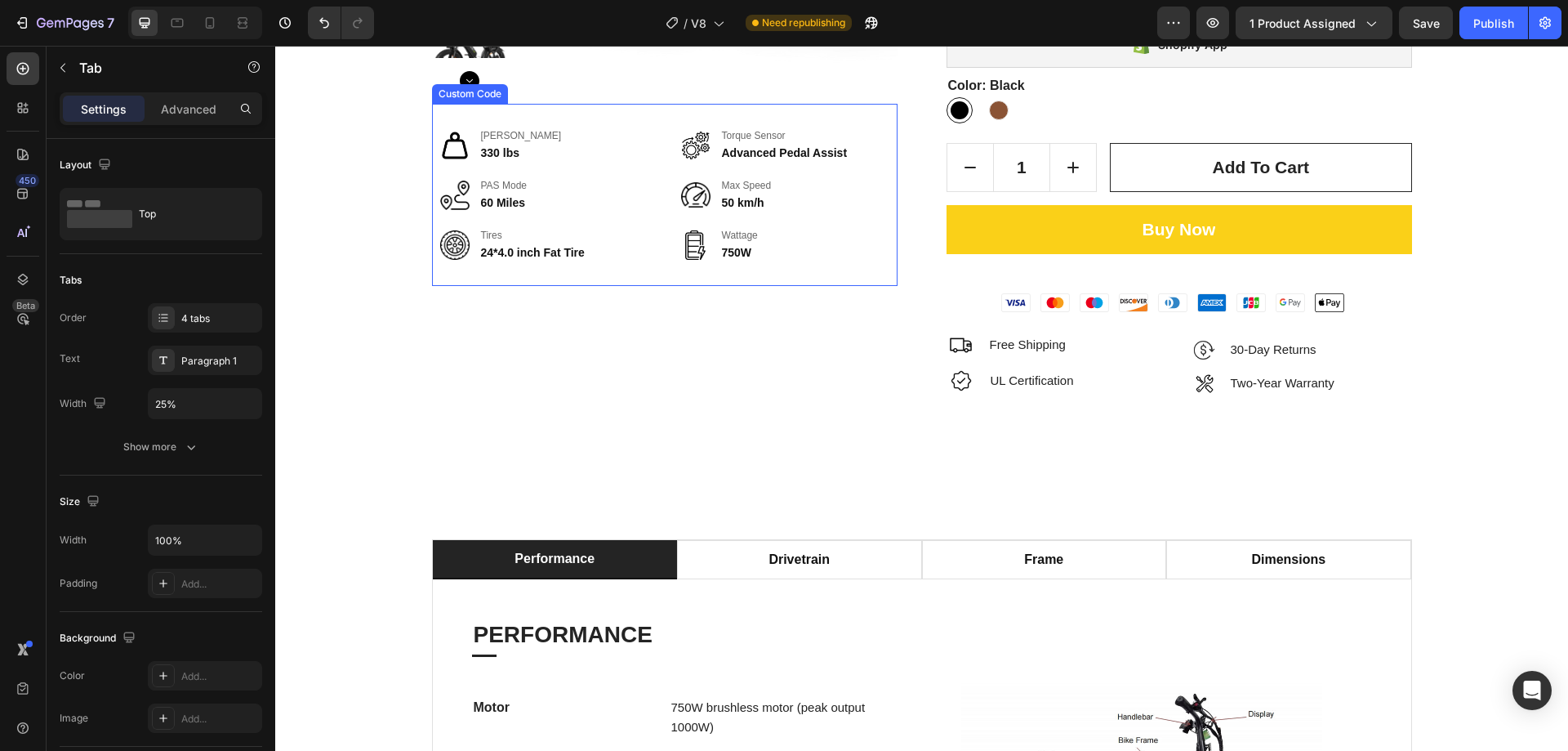
scroll to position [817, 0]
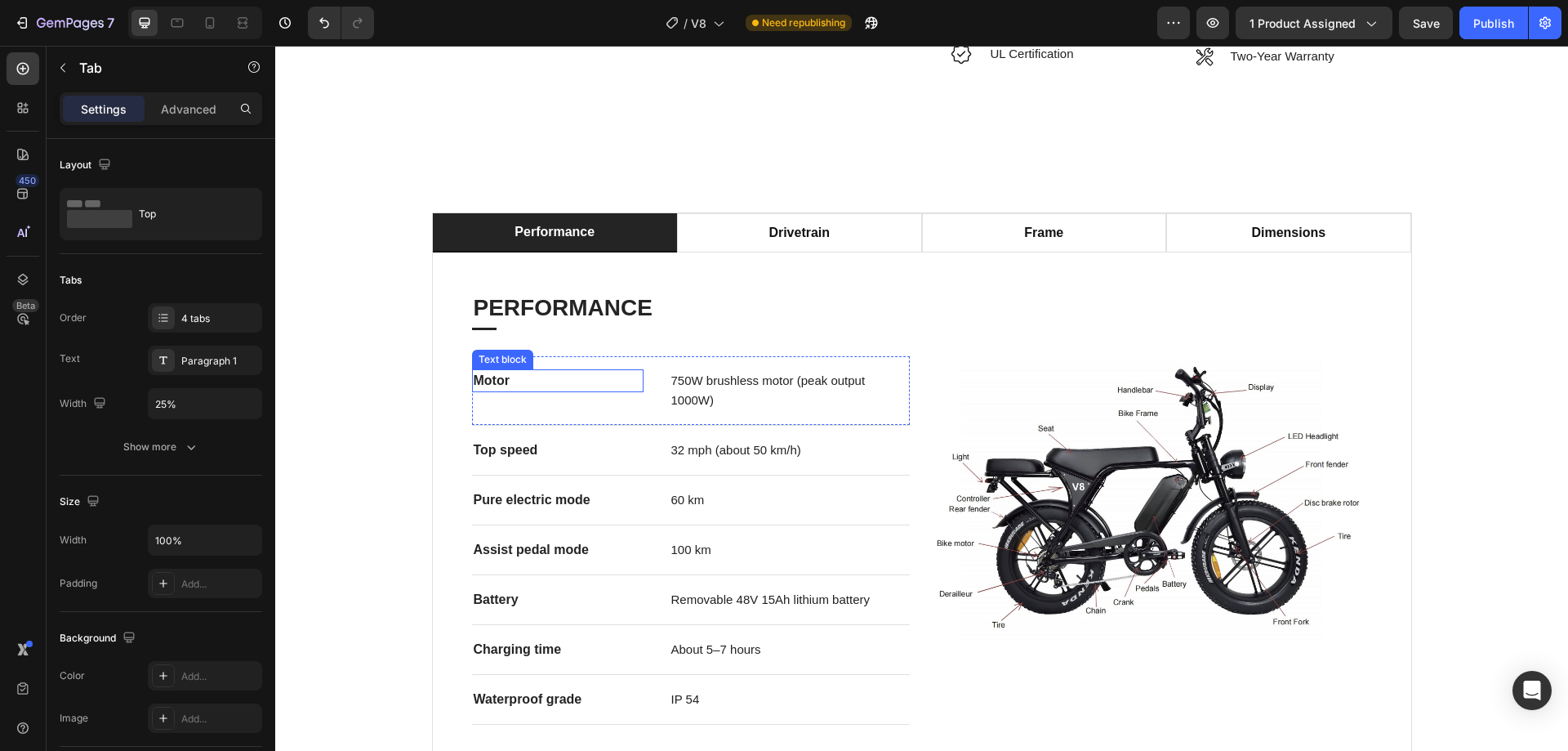
click at [499, 374] on strong "Motor" at bounding box center [492, 381] width 36 height 14
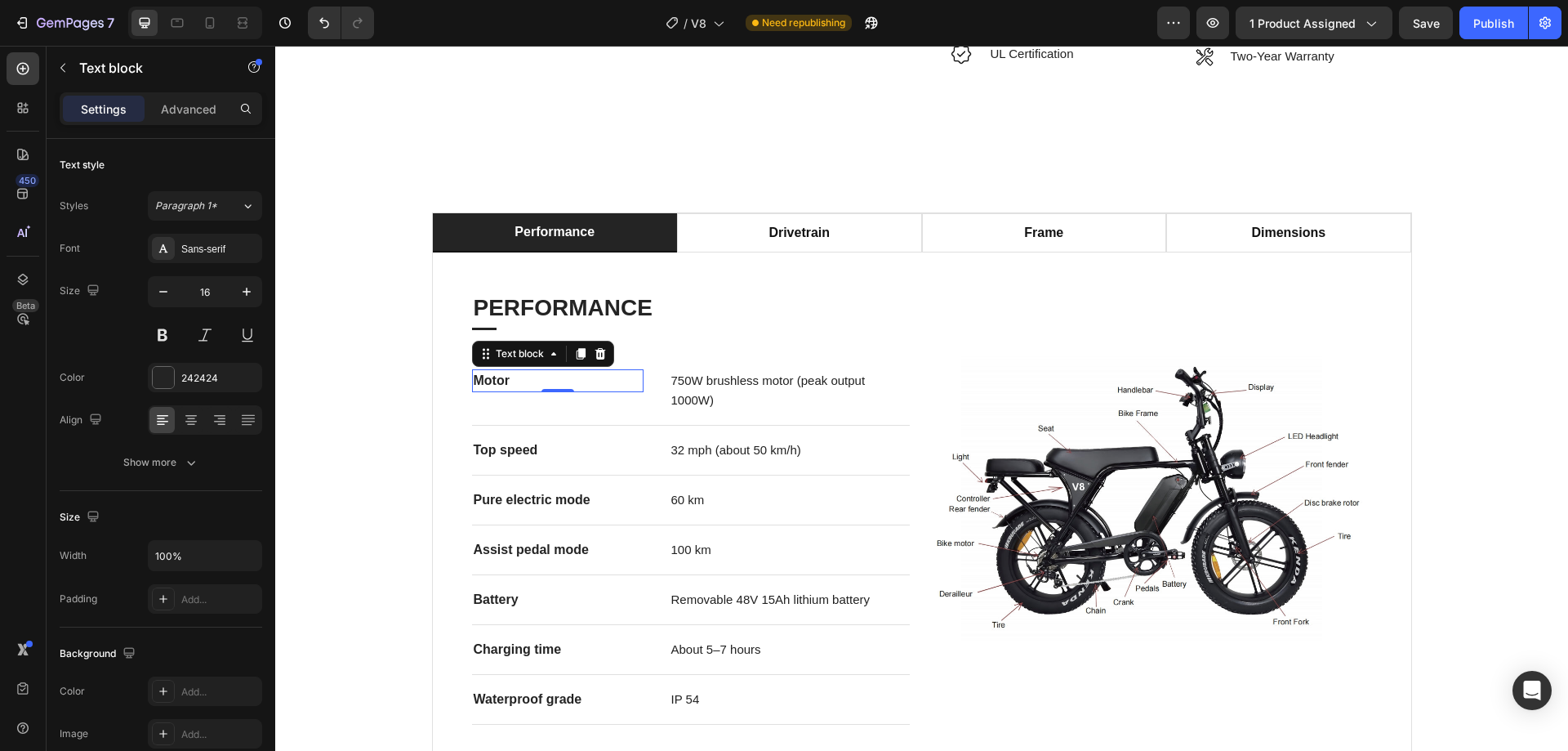
click at [499, 374] on strong "Motor" at bounding box center [492, 381] width 36 height 14
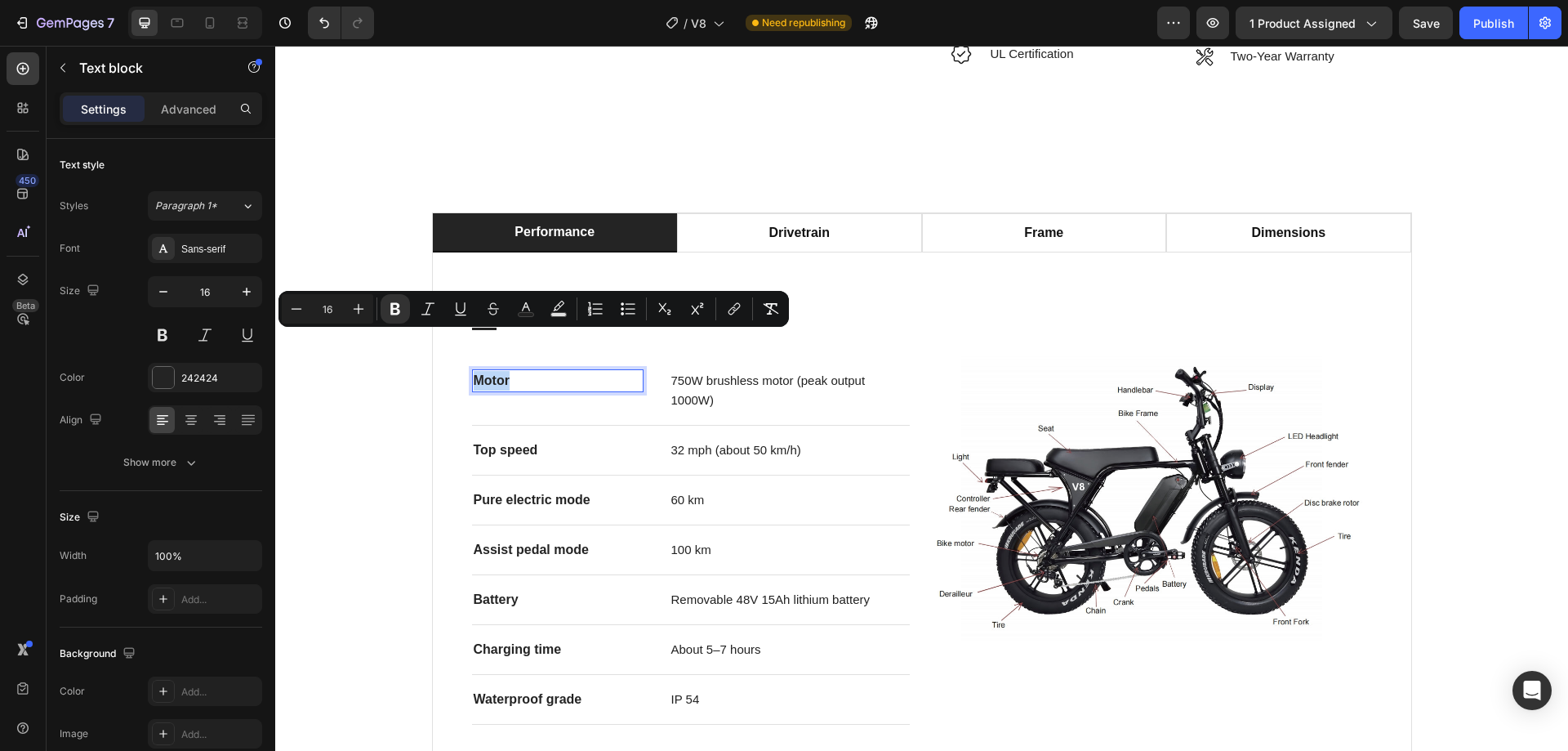
copy strong "Motor"
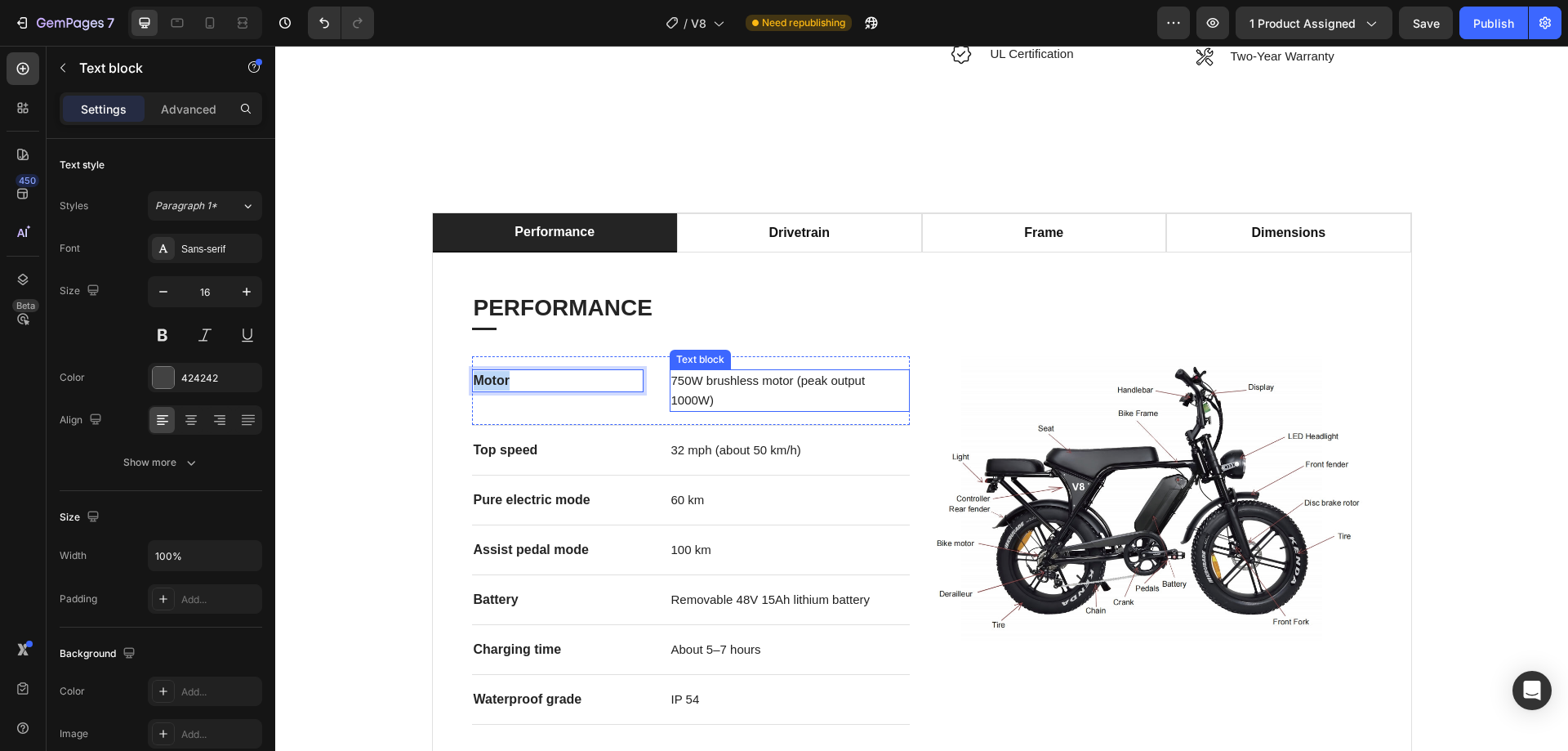
click at [854, 371] on p "750W brushless motor (peak output 1000W)" at bounding box center [790, 391] width 237 height 39
click at [697, 374] on span "750W brushless motor (peak output 1000W)" at bounding box center [770, 391] width 197 height 34
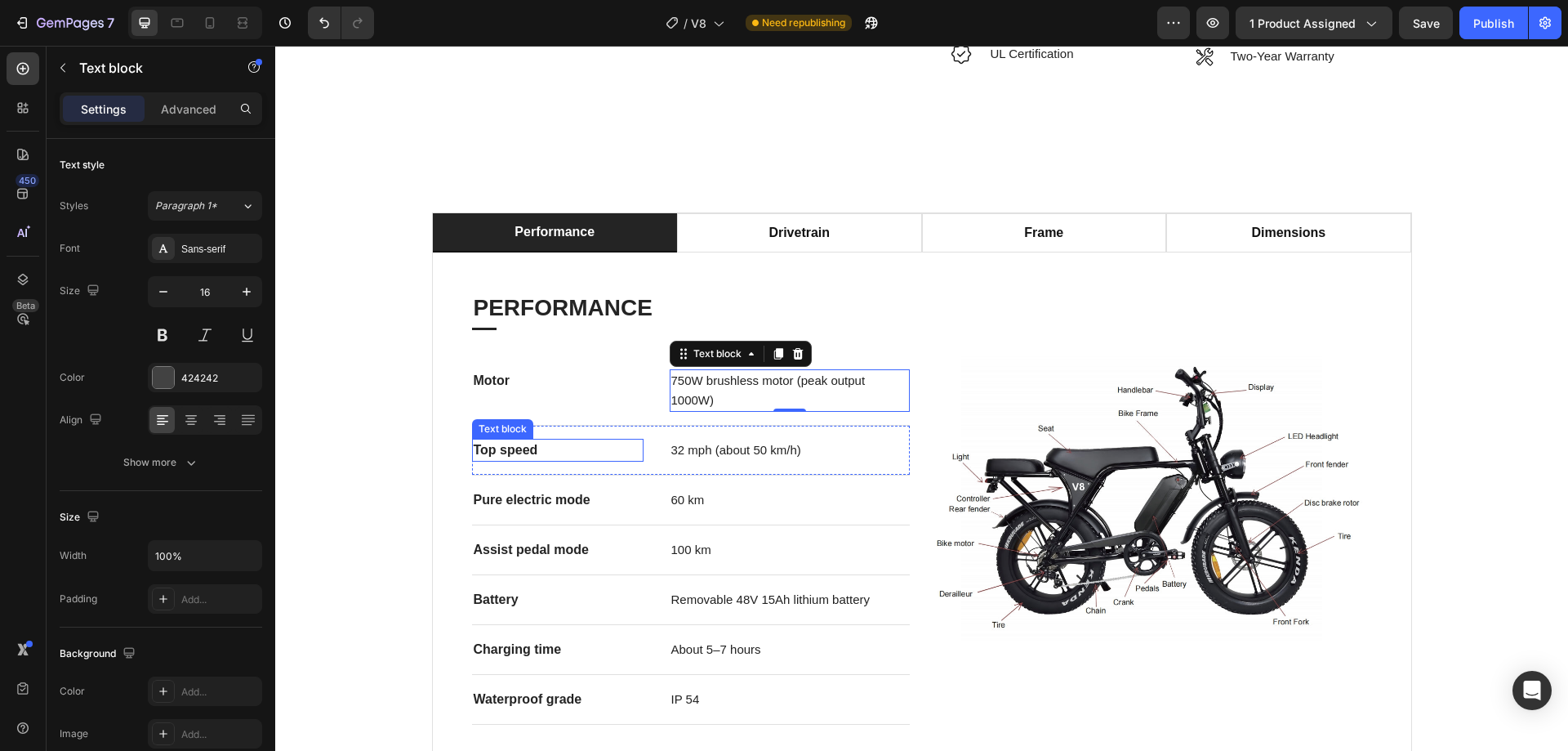
click at [507, 443] on strong "Top speed" at bounding box center [506, 450] width 65 height 14
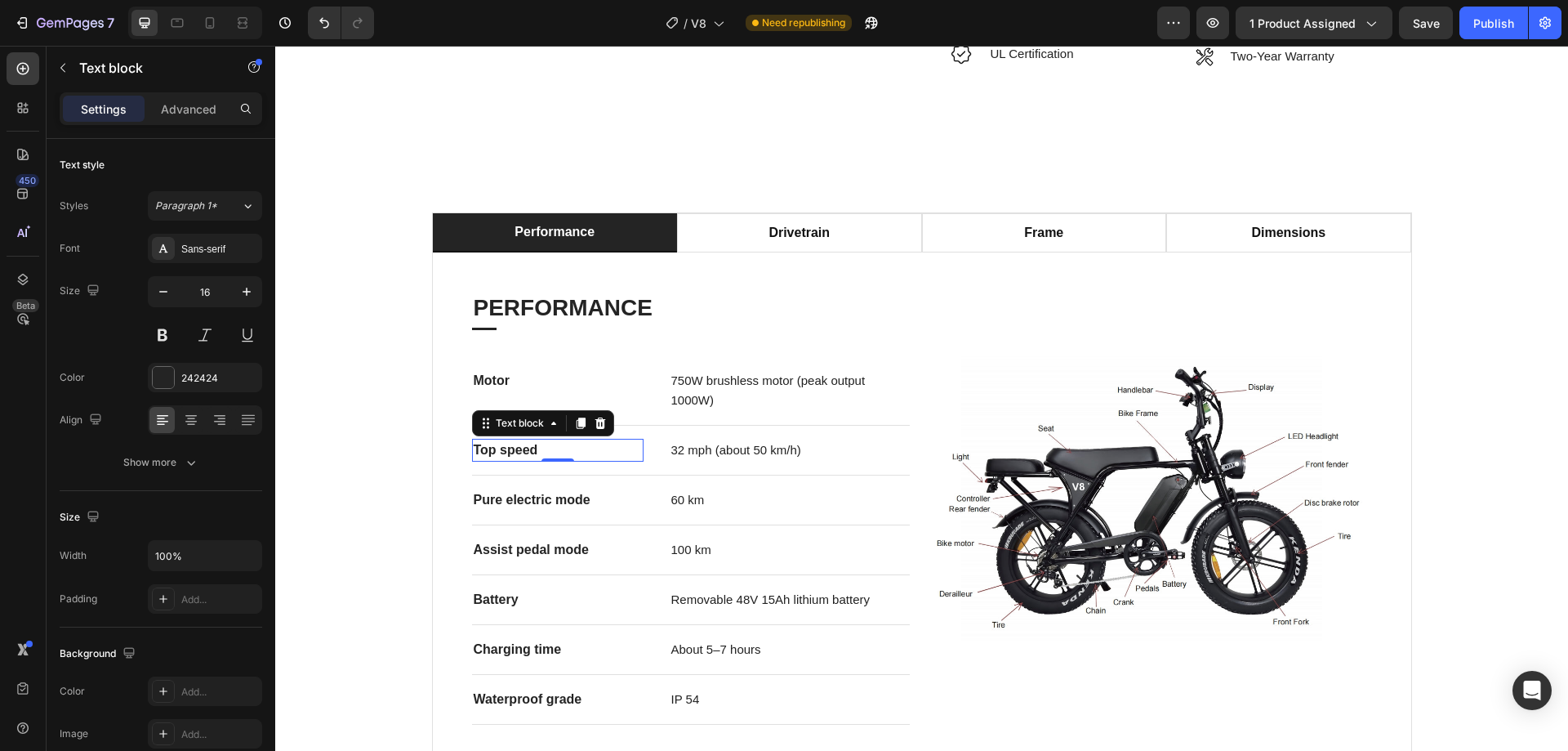
click at [507, 443] on strong "Top speed" at bounding box center [506, 450] width 65 height 14
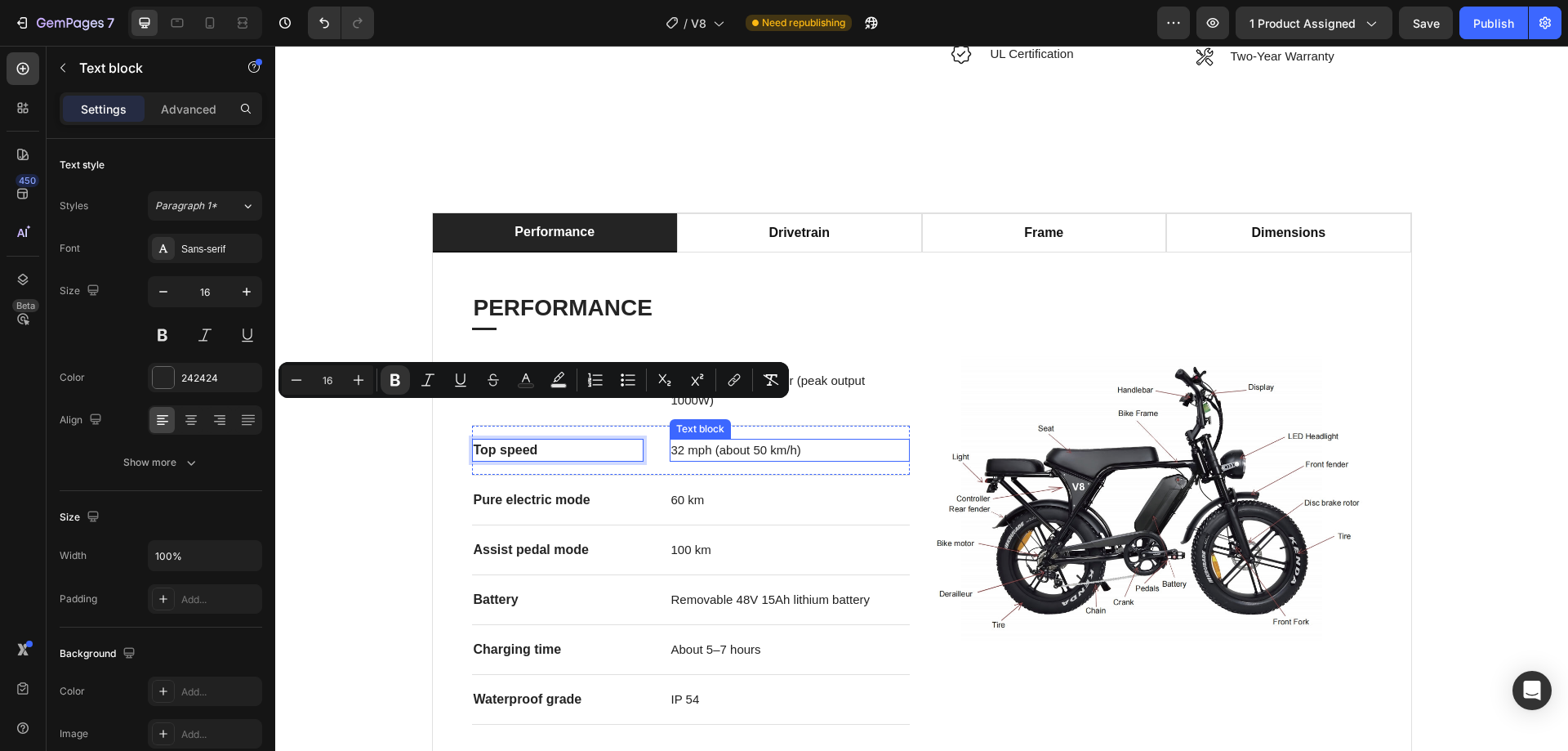
click at [690, 443] on span "32 mph (about 50 km/h)" at bounding box center [736, 450] width 130 height 14
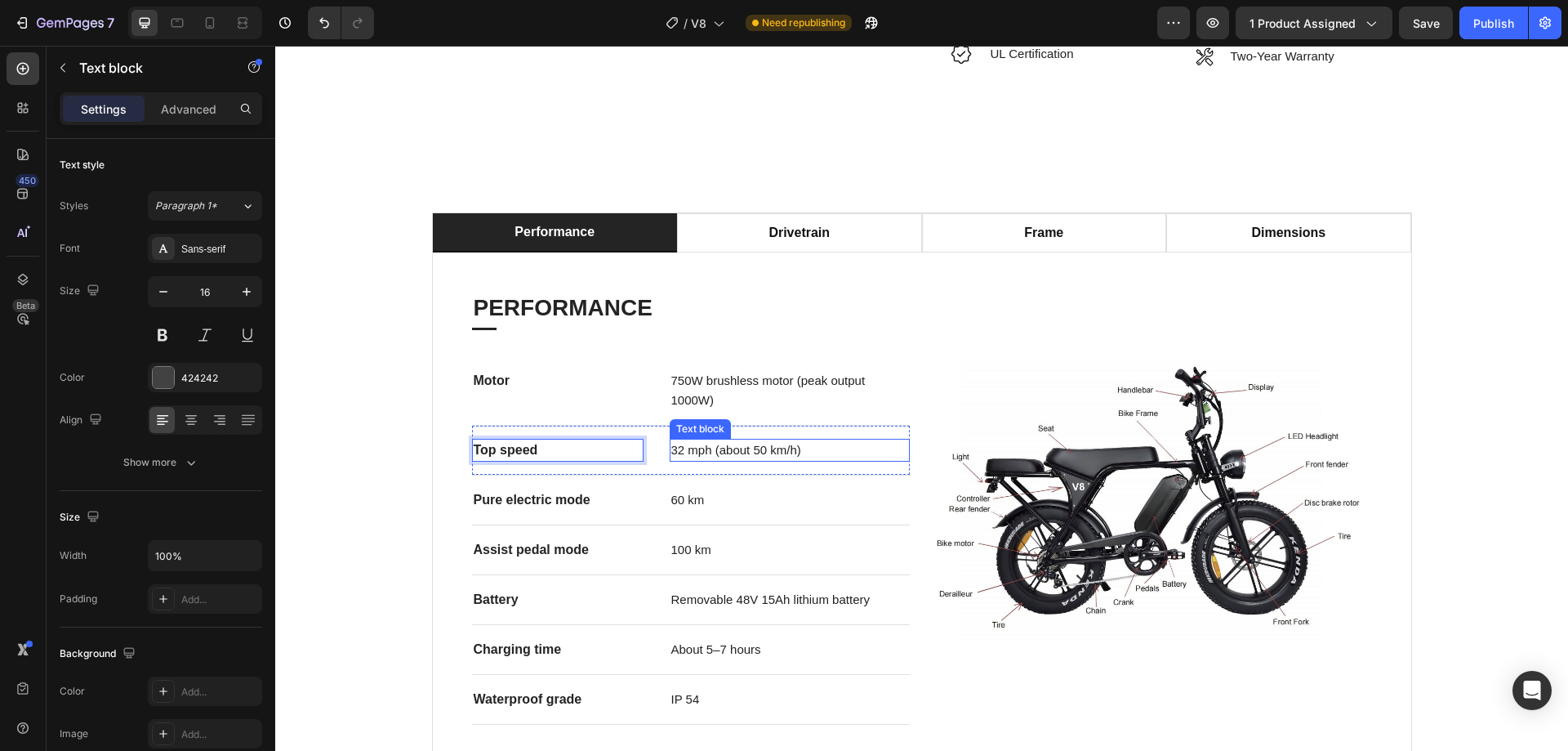
click at [690, 443] on span "32 mph (about 50 km/h)" at bounding box center [736, 450] width 130 height 14
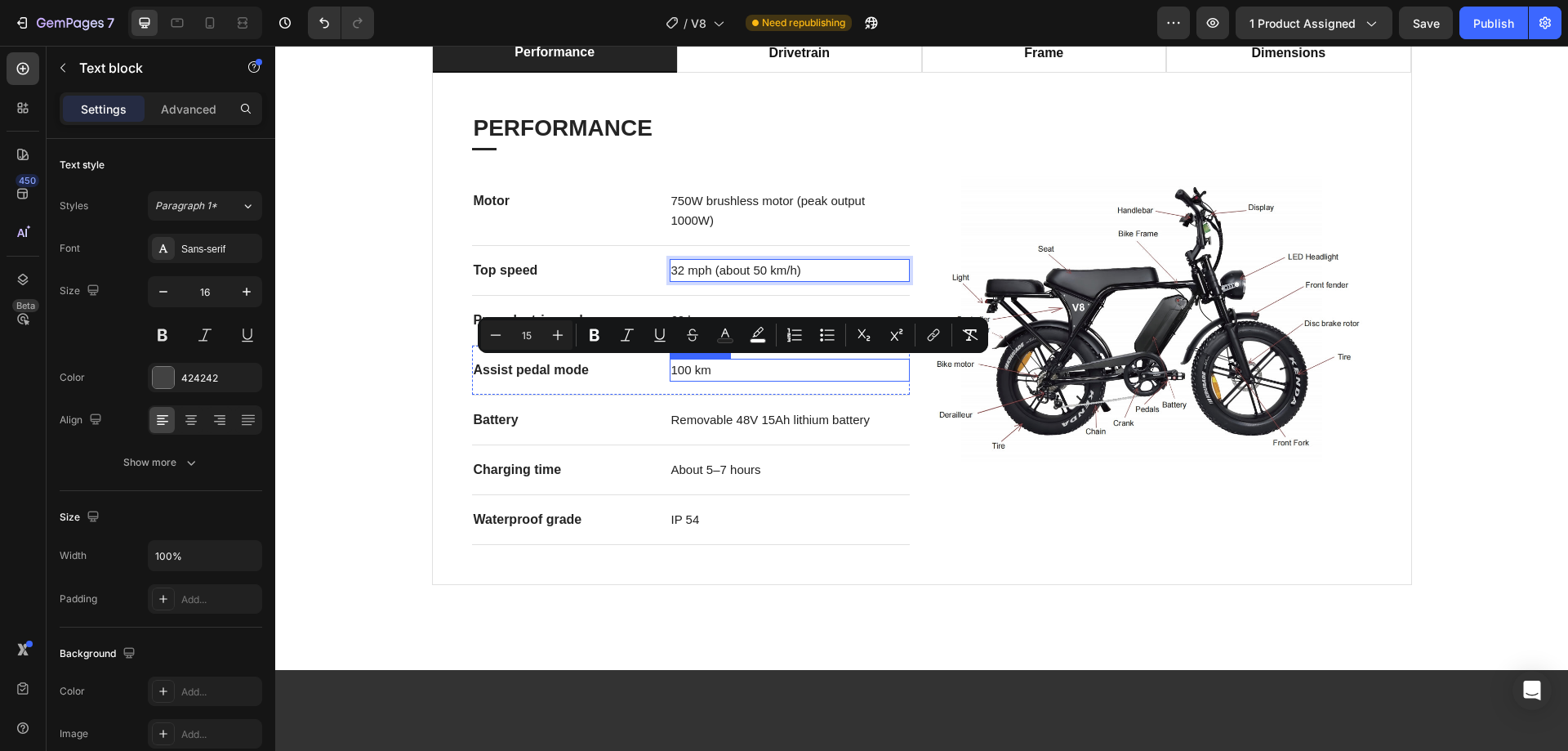
scroll to position [981, 0]
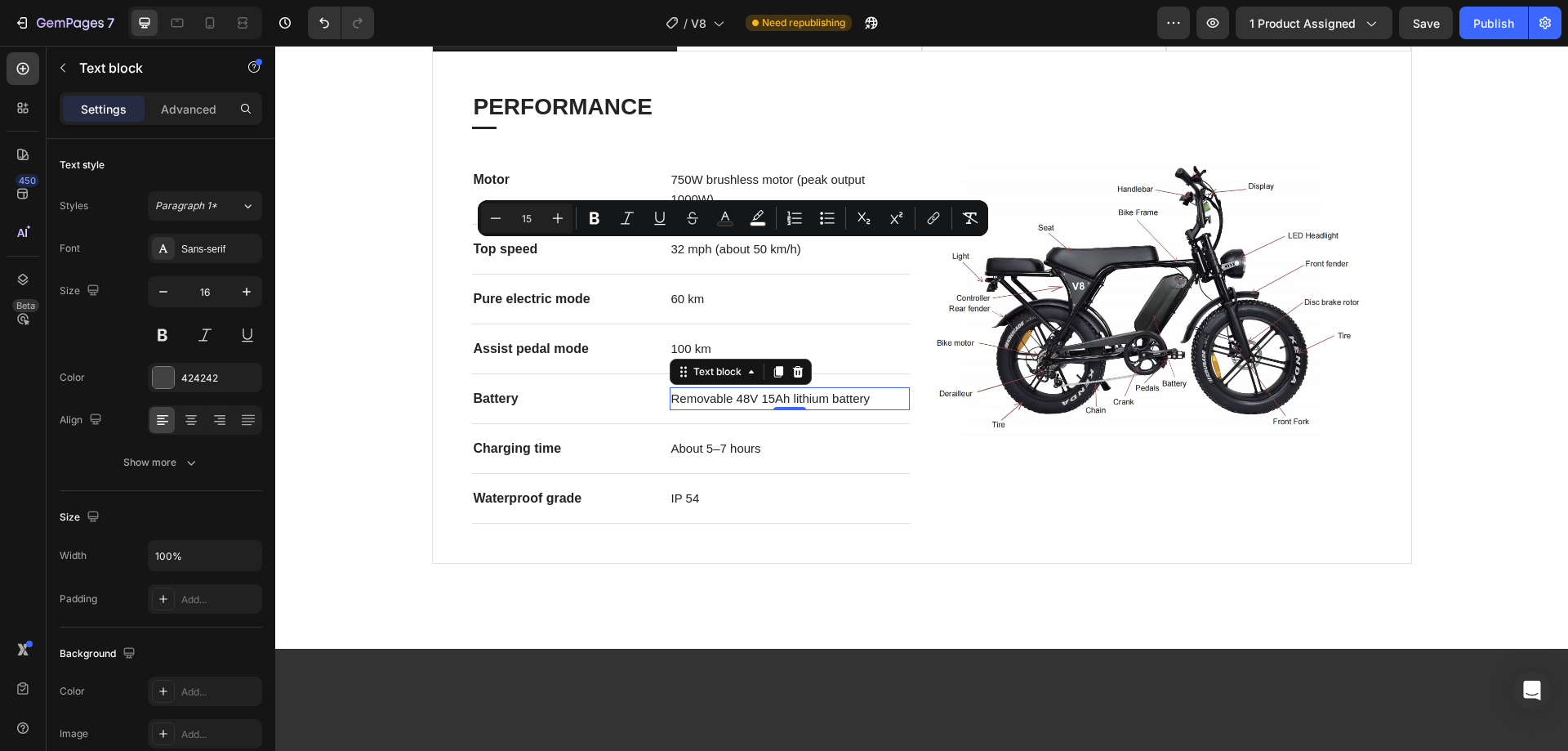
click at [750, 400] on span "Removable 48V 15Ah lithium battery" at bounding box center [770, 399] width 198 height 14
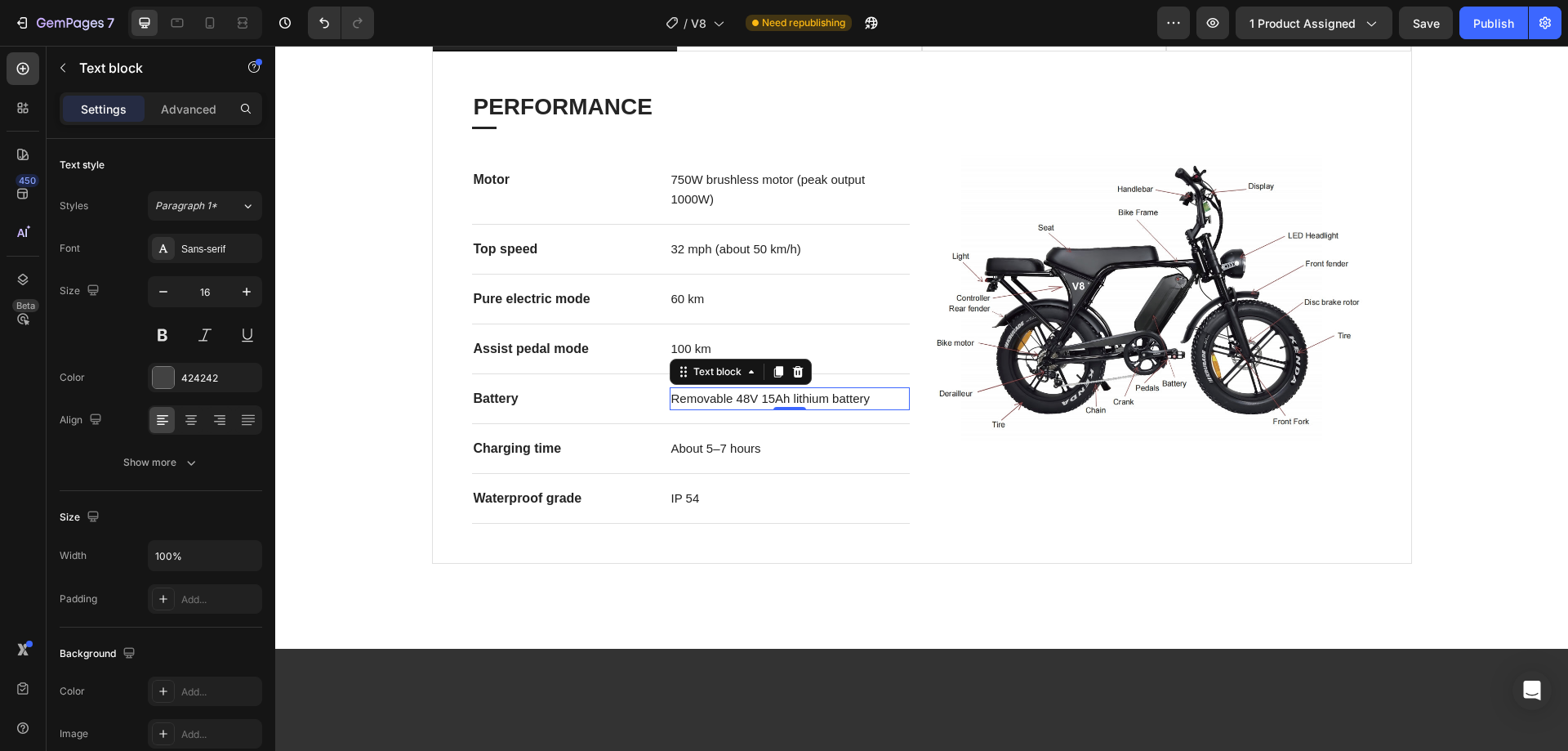
click at [750, 400] on span "Removable 48V 15Ah lithium battery" at bounding box center [770, 399] width 198 height 14
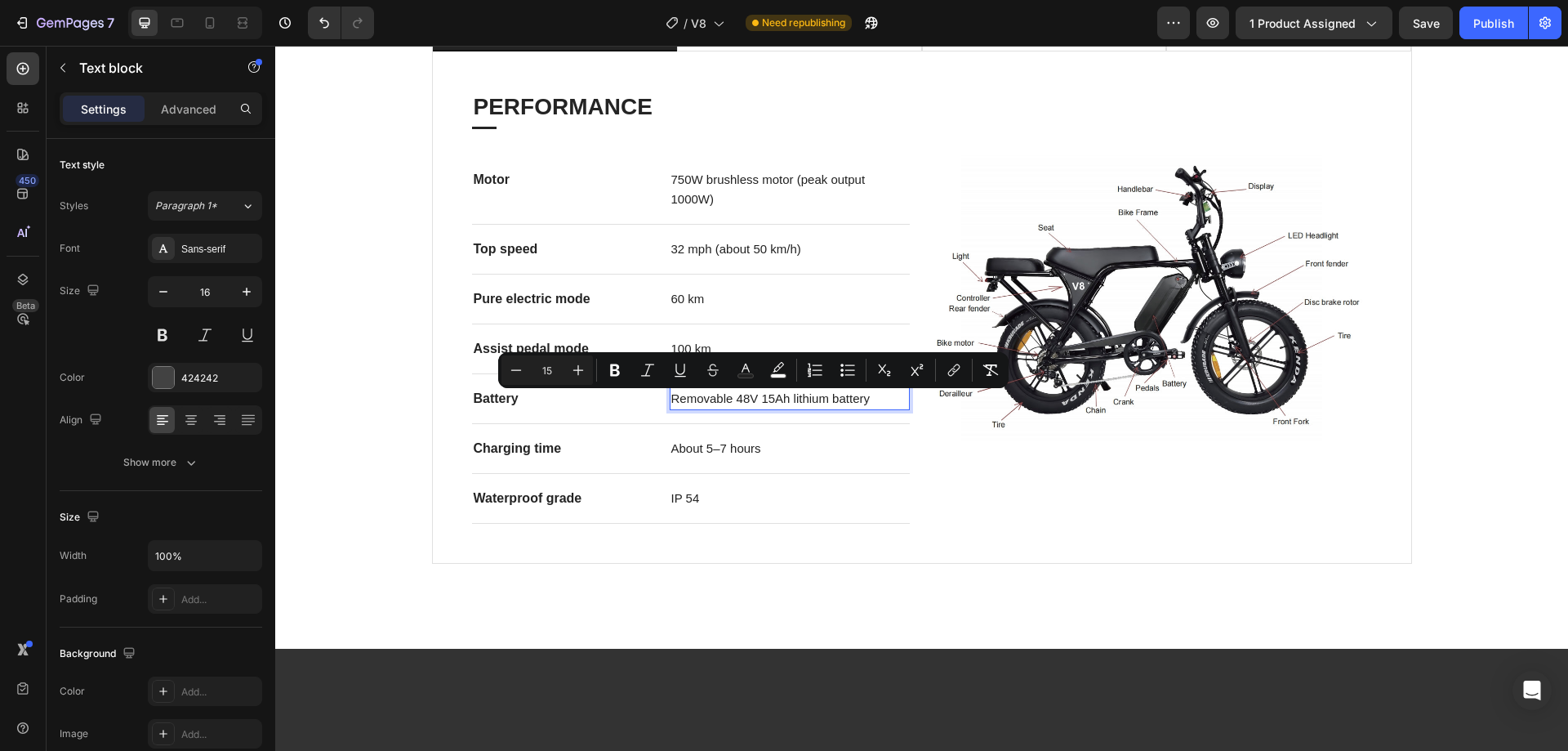
click at [740, 405] on span "Removable 48V 15Ah lithium battery" at bounding box center [770, 399] width 198 height 14
drag, startPoint x: 730, startPoint y: 404, endPoint x: 782, endPoint y: 406, distance: 52.0
click at [782, 405] on span "Removable 48V 15Ah lithium battery" at bounding box center [770, 399] width 198 height 14
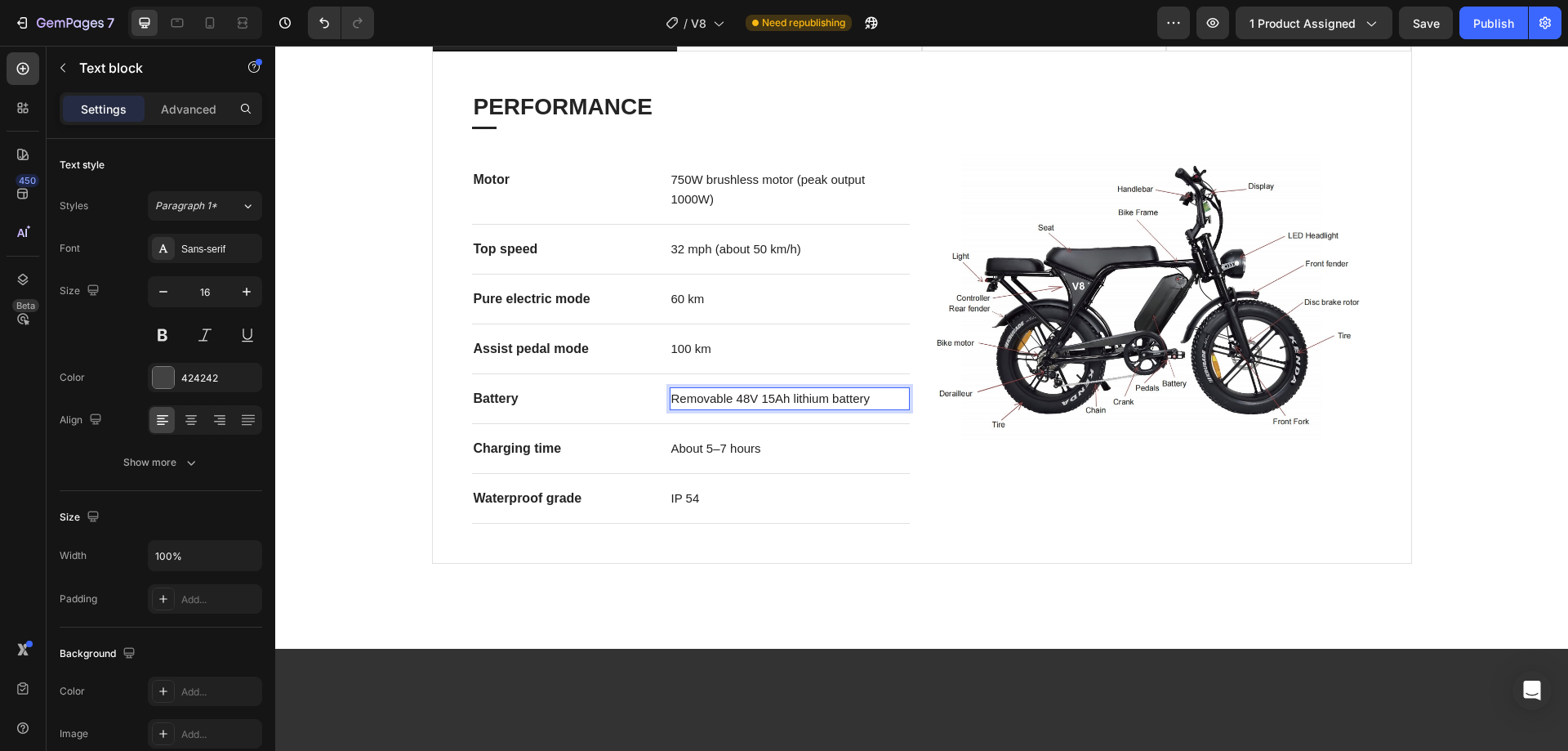
click at [691, 405] on span "Removable 48V 15Ah lithium battery" at bounding box center [770, 399] width 198 height 14
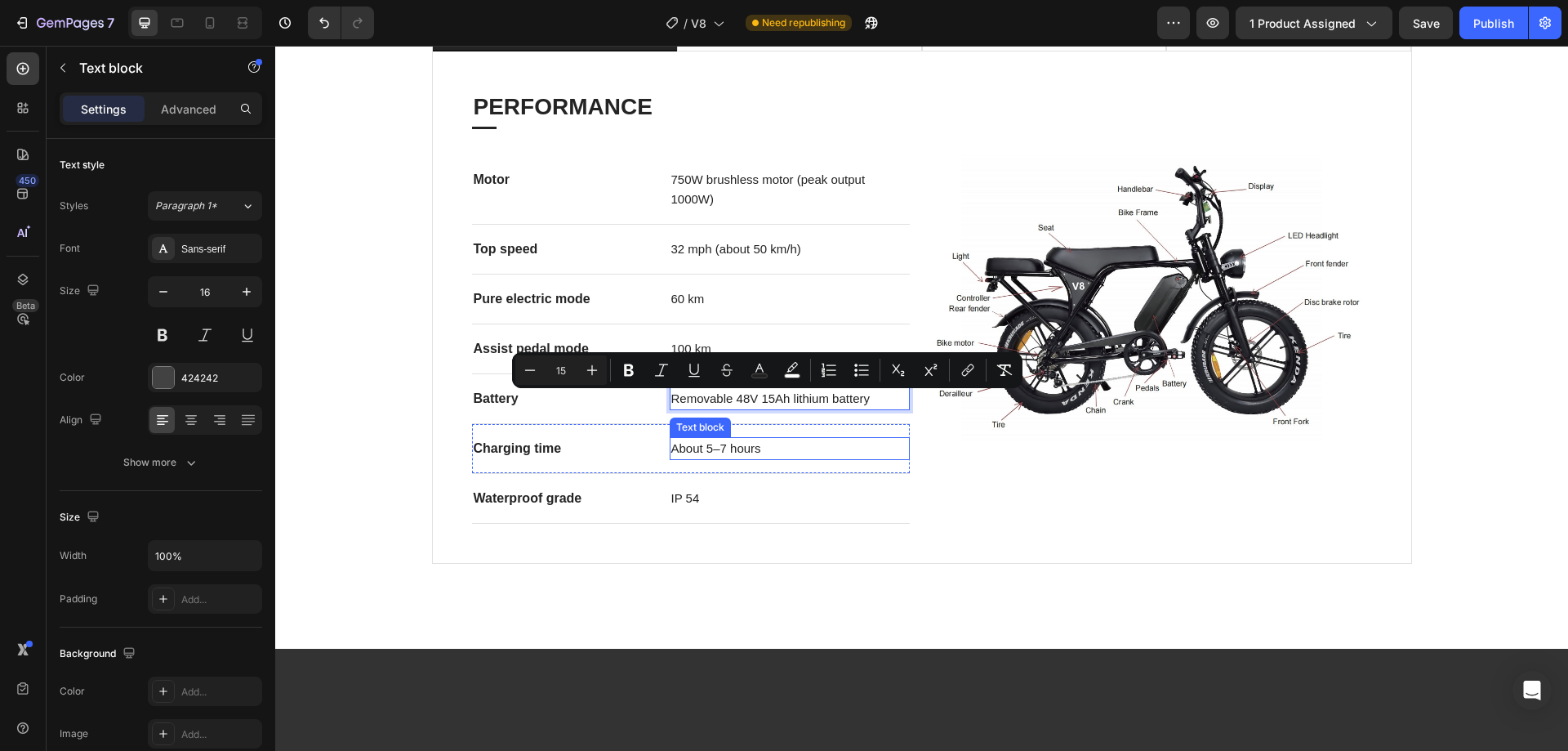
click at [783, 453] on p "About 5–7 hours" at bounding box center [790, 448] width 237 height 20
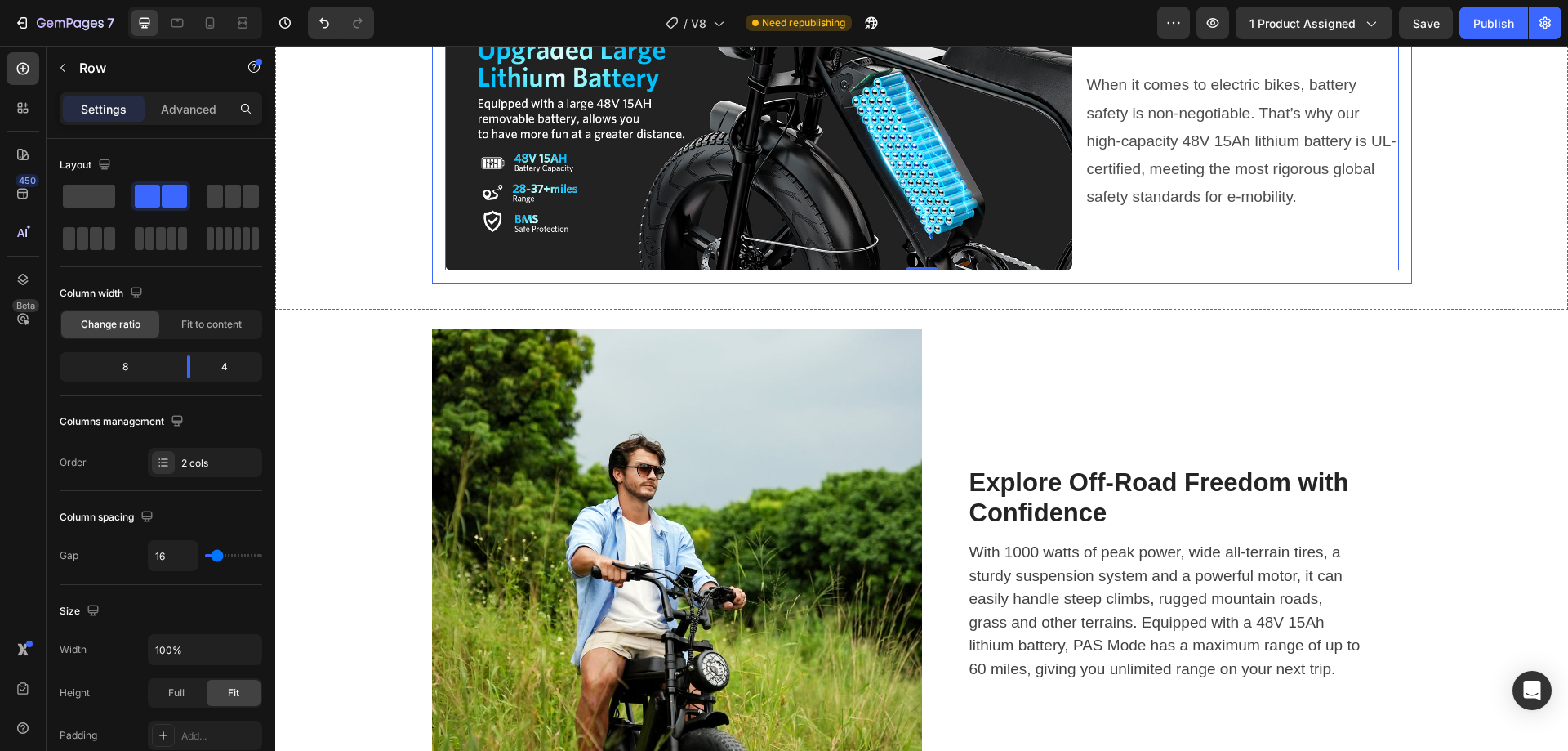
scroll to position [2614, 0]
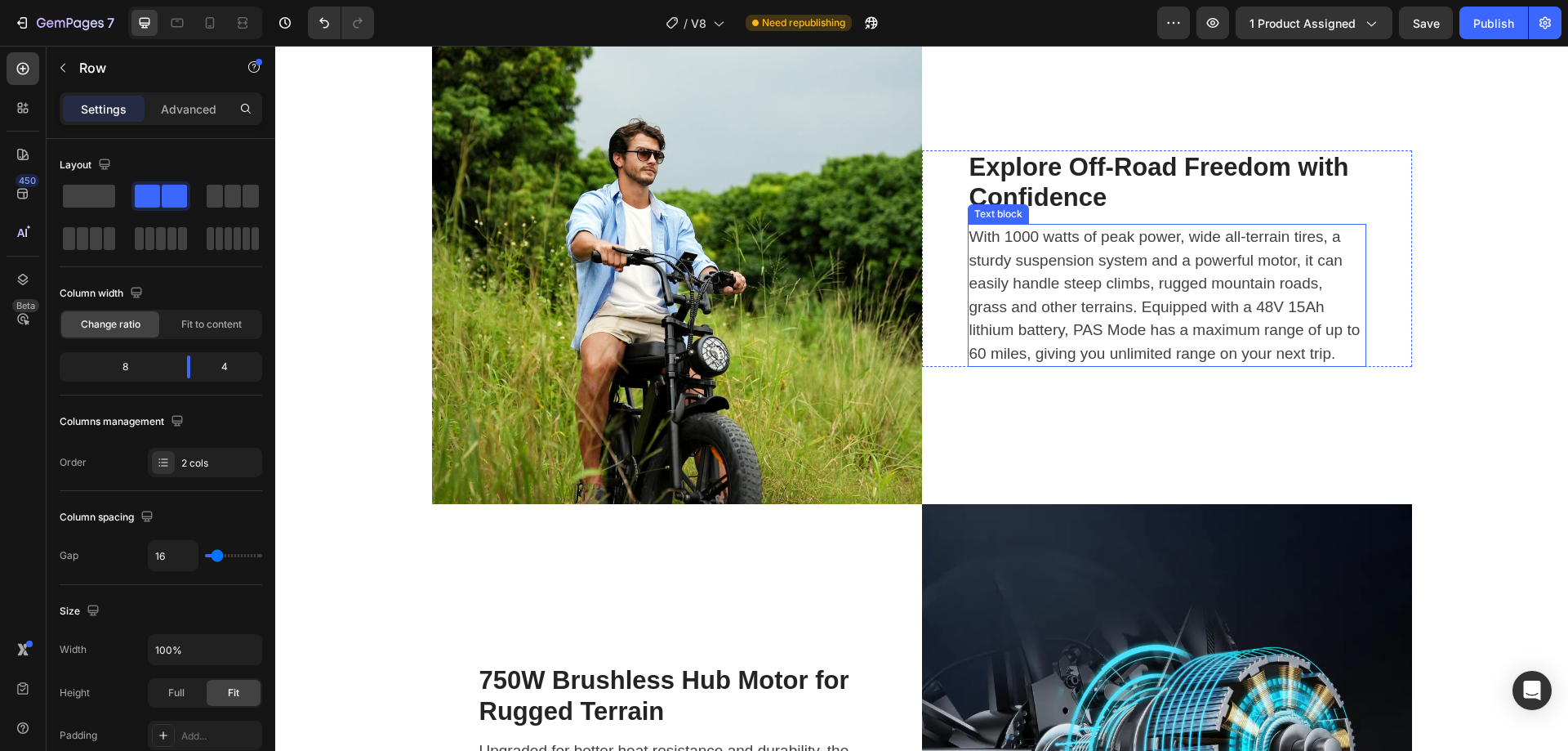
click at [1047, 347] on p "With 1000 watts of peak power, wide all-terrain tires, a sturdy suspension syst…" at bounding box center [1167, 295] width 395 height 140
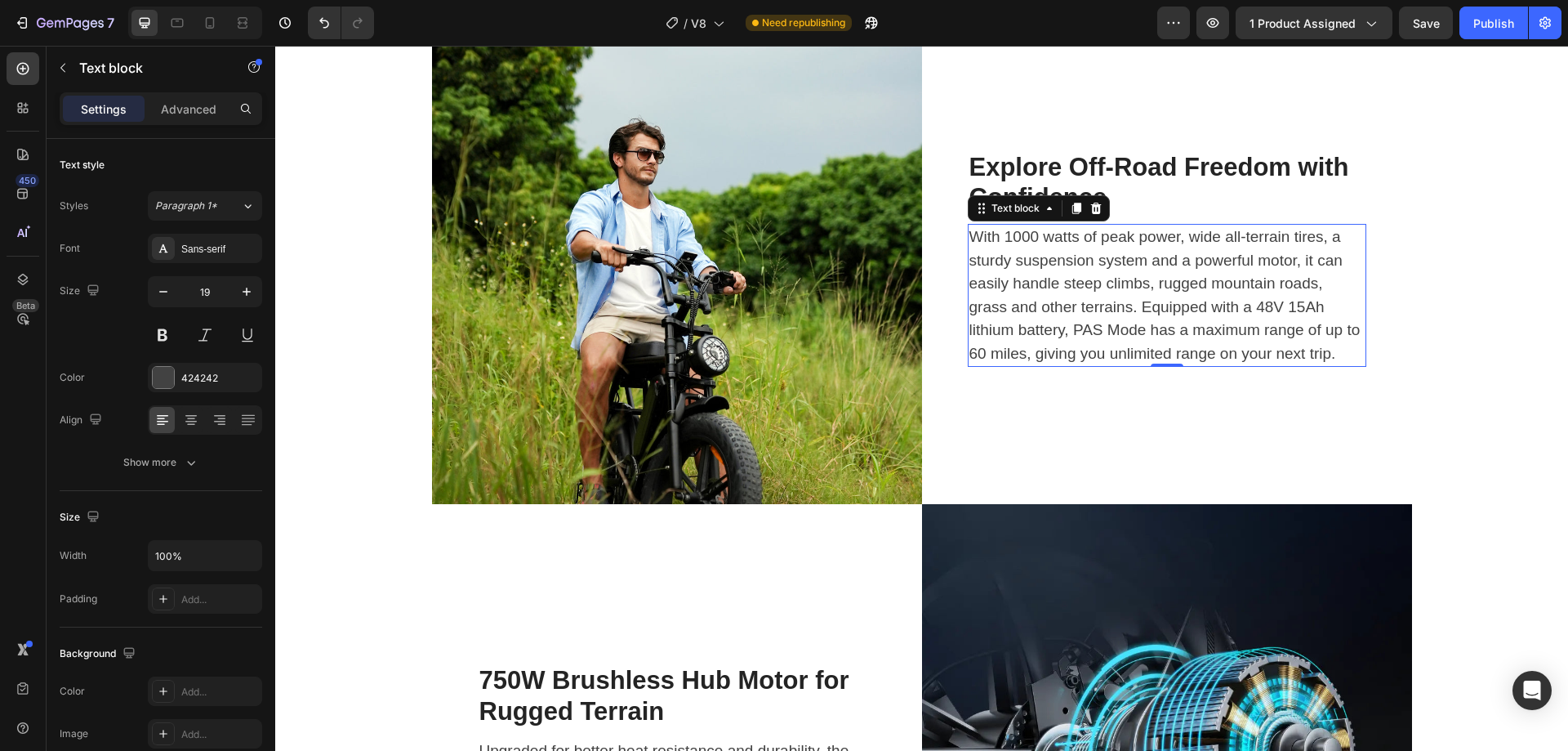
click at [1087, 357] on p "With 1000 watts of peak power, wide all-terrain tires, a sturdy suspension syst…" at bounding box center [1167, 295] width 395 height 140
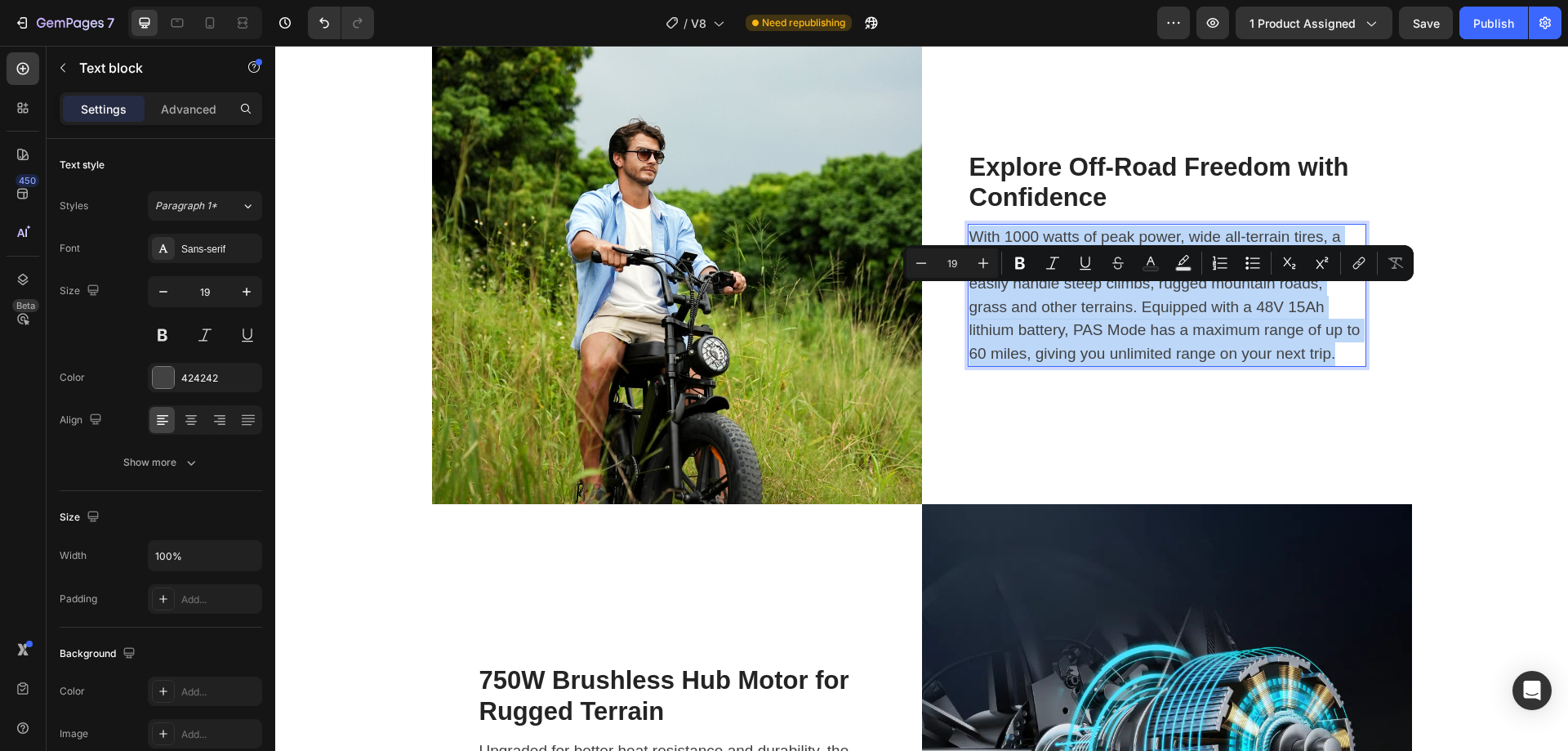
copy p "With 1000 watts of peak power, wide all-terrain tires, a sturdy suspension syst…"
click at [1083, 358] on p "With 1000 watts of peak power, wide all-terrain tires, a sturdy suspension syst…" at bounding box center [1167, 295] width 395 height 140
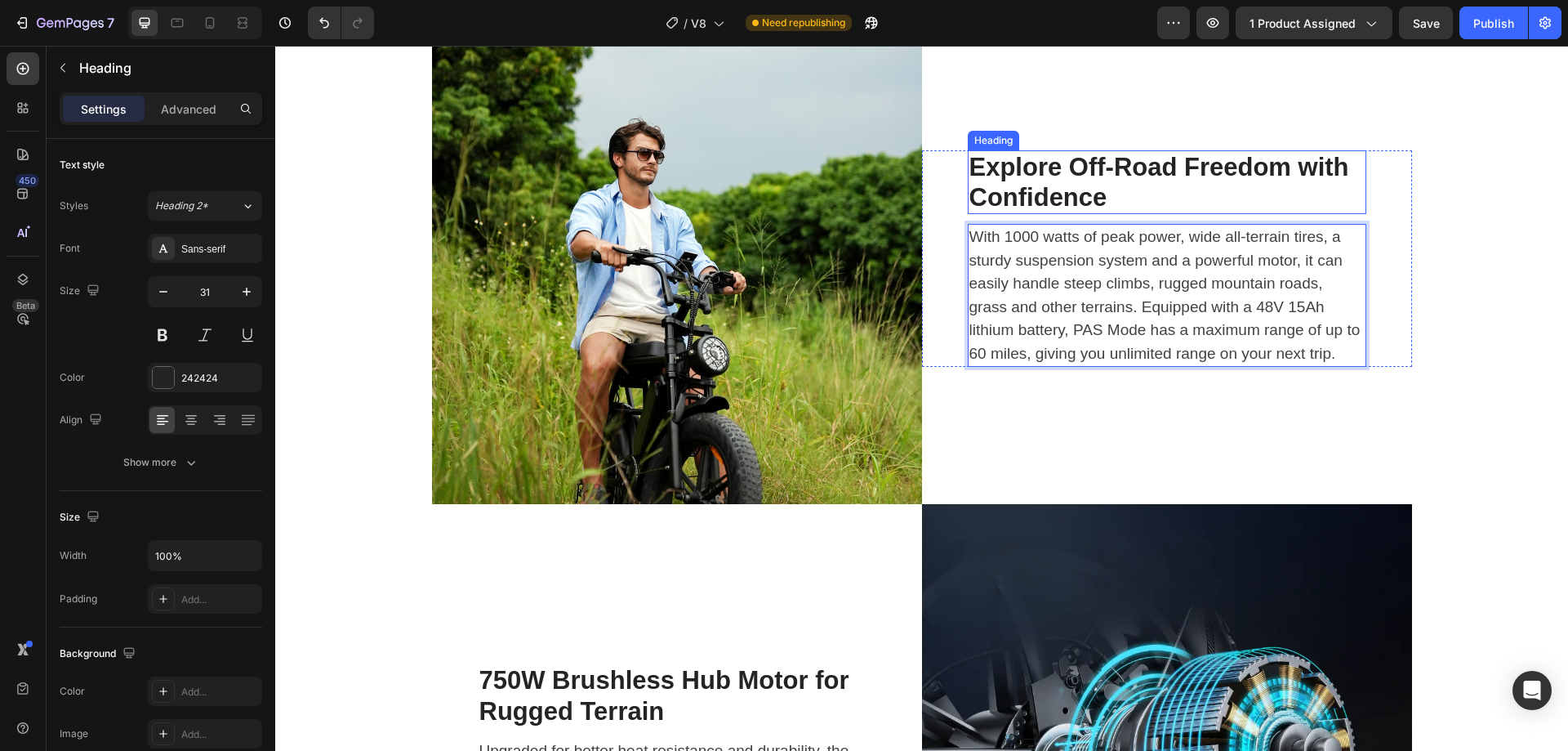
click at [1052, 214] on h2 "Explore Off-Road Freedom with Confidence" at bounding box center [1167, 182] width 398 height 64
click at [1009, 214] on h2 "Explore Off-Road Freedom with Confidence" at bounding box center [1167, 182] width 398 height 64
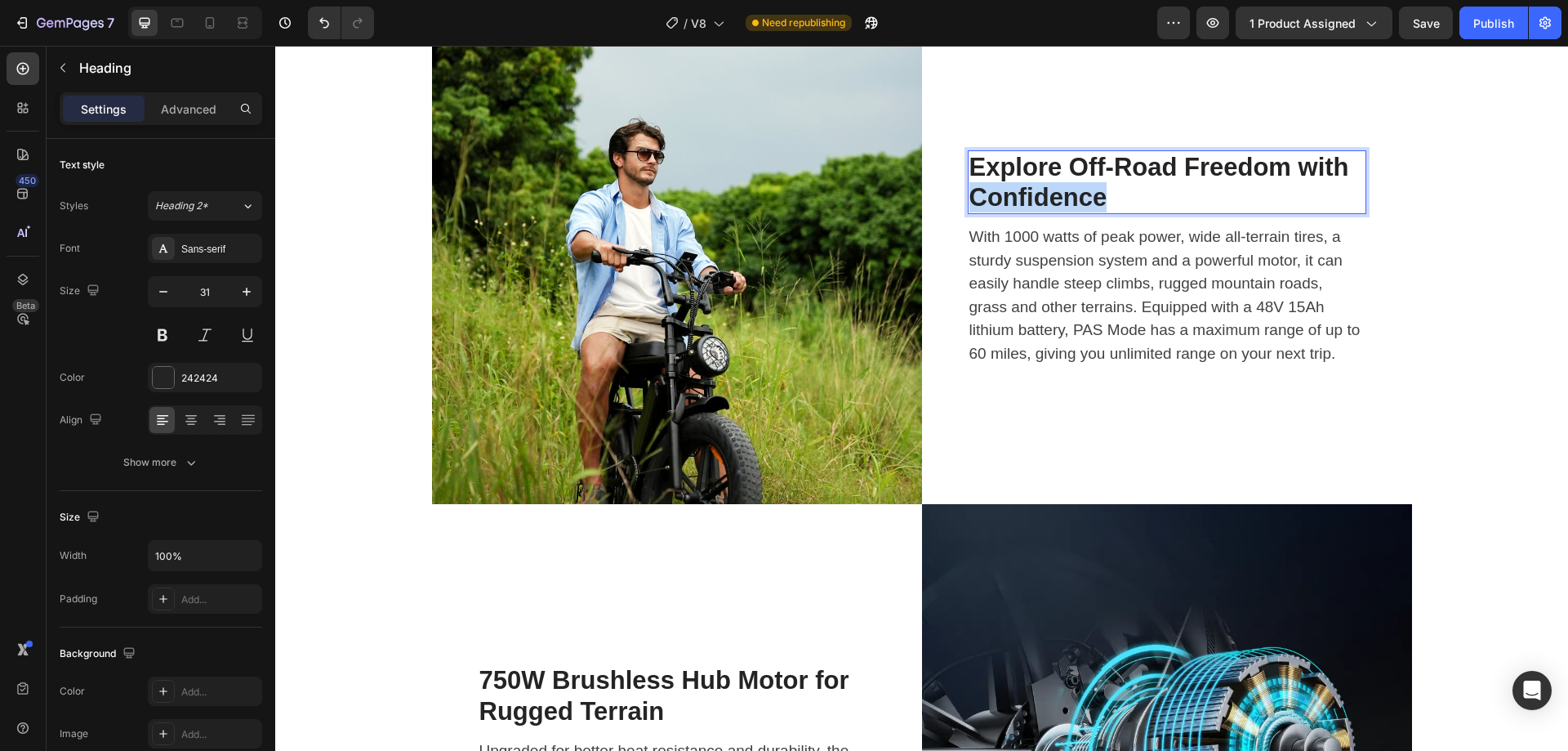
click at [1009, 213] on p "Explore Off-Road Freedom with Confidence" at bounding box center [1167, 182] width 395 height 61
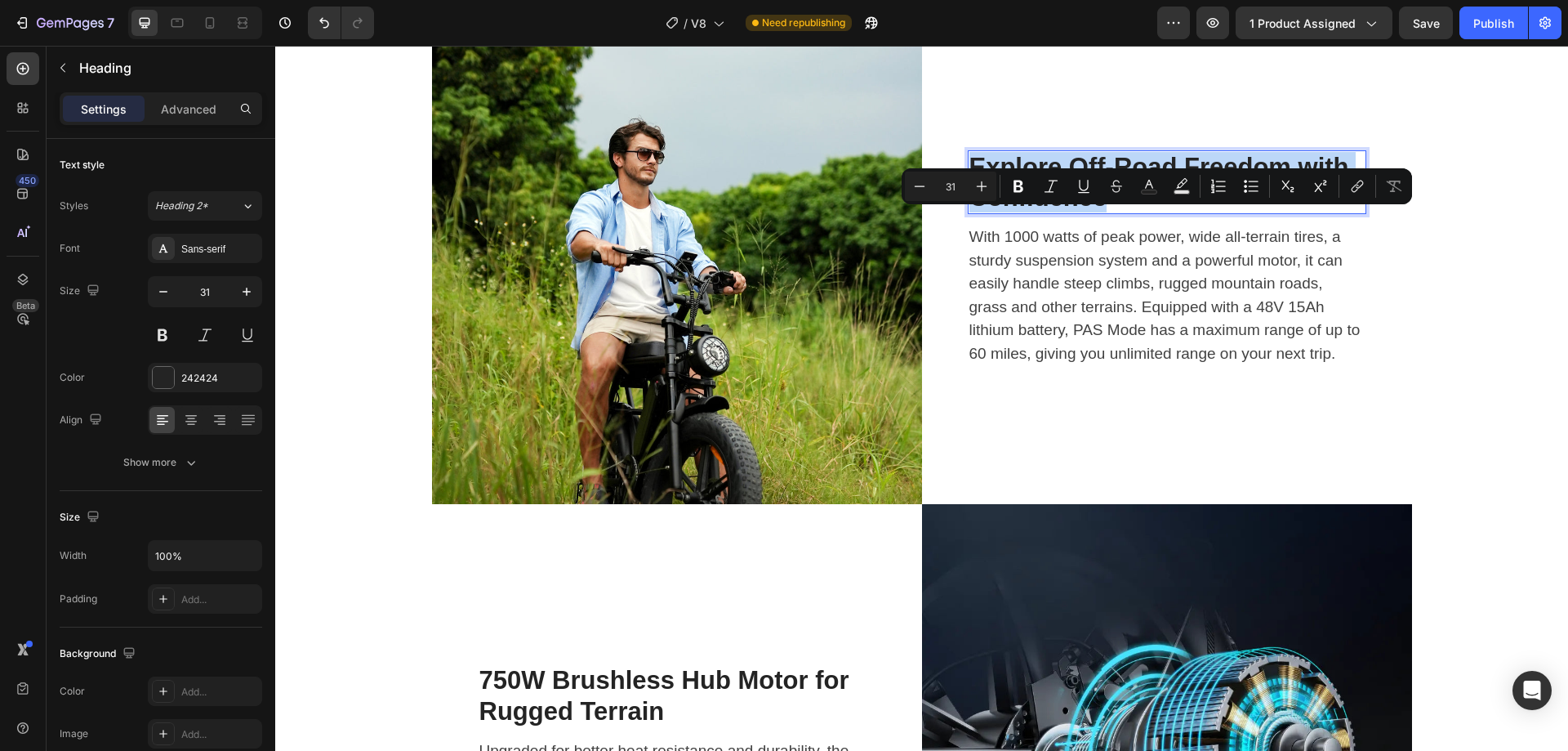
copy p "Explore Off-Road Freedom with Confidence"
click at [1030, 349] on p "With 1000 watts of peak power, wide all-terrain tires, a sturdy suspension syst…" at bounding box center [1167, 295] width 395 height 140
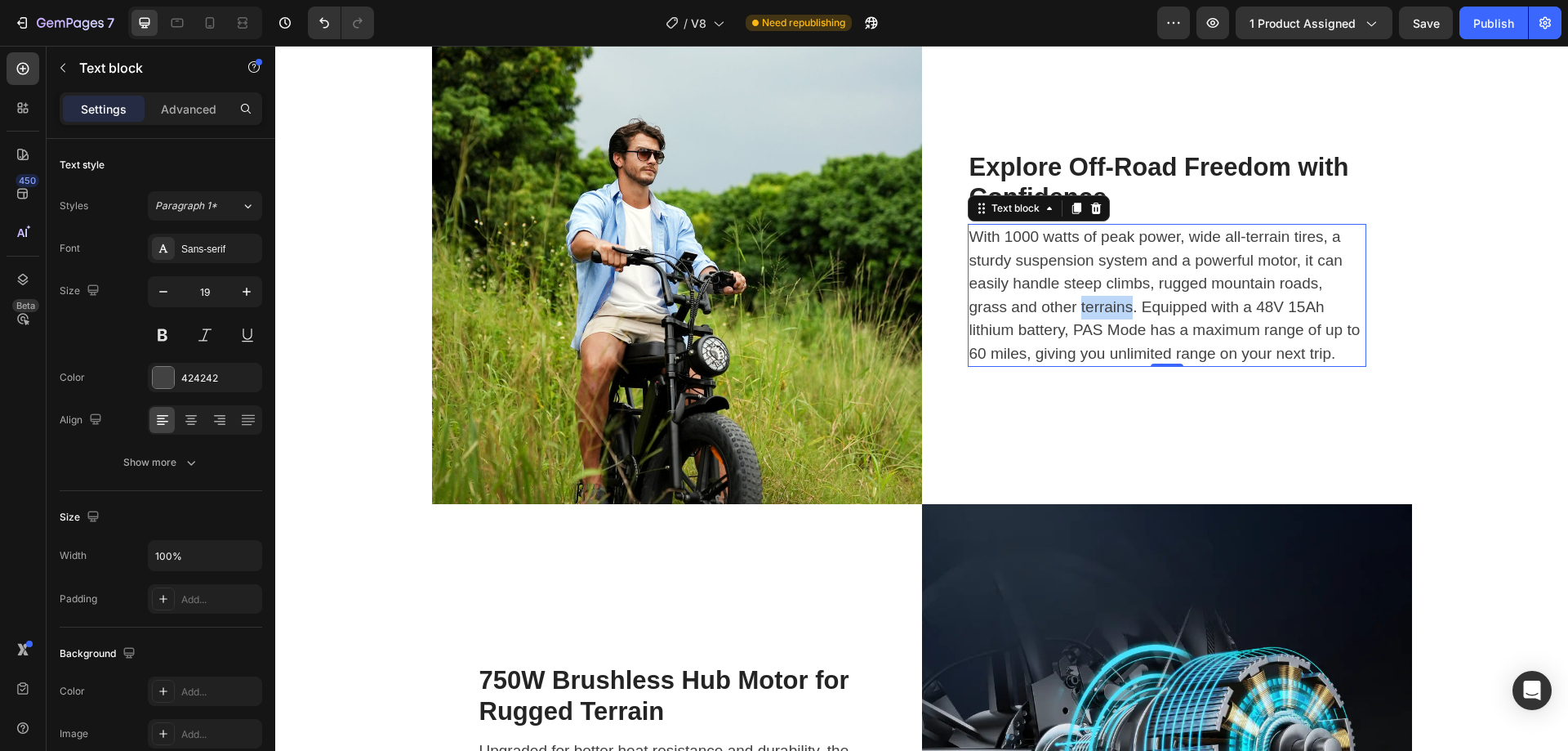
click at [1106, 365] on p "With 1000 watts of peak power, wide all-terrain tires, a sturdy suspension syst…" at bounding box center [1167, 295] width 395 height 140
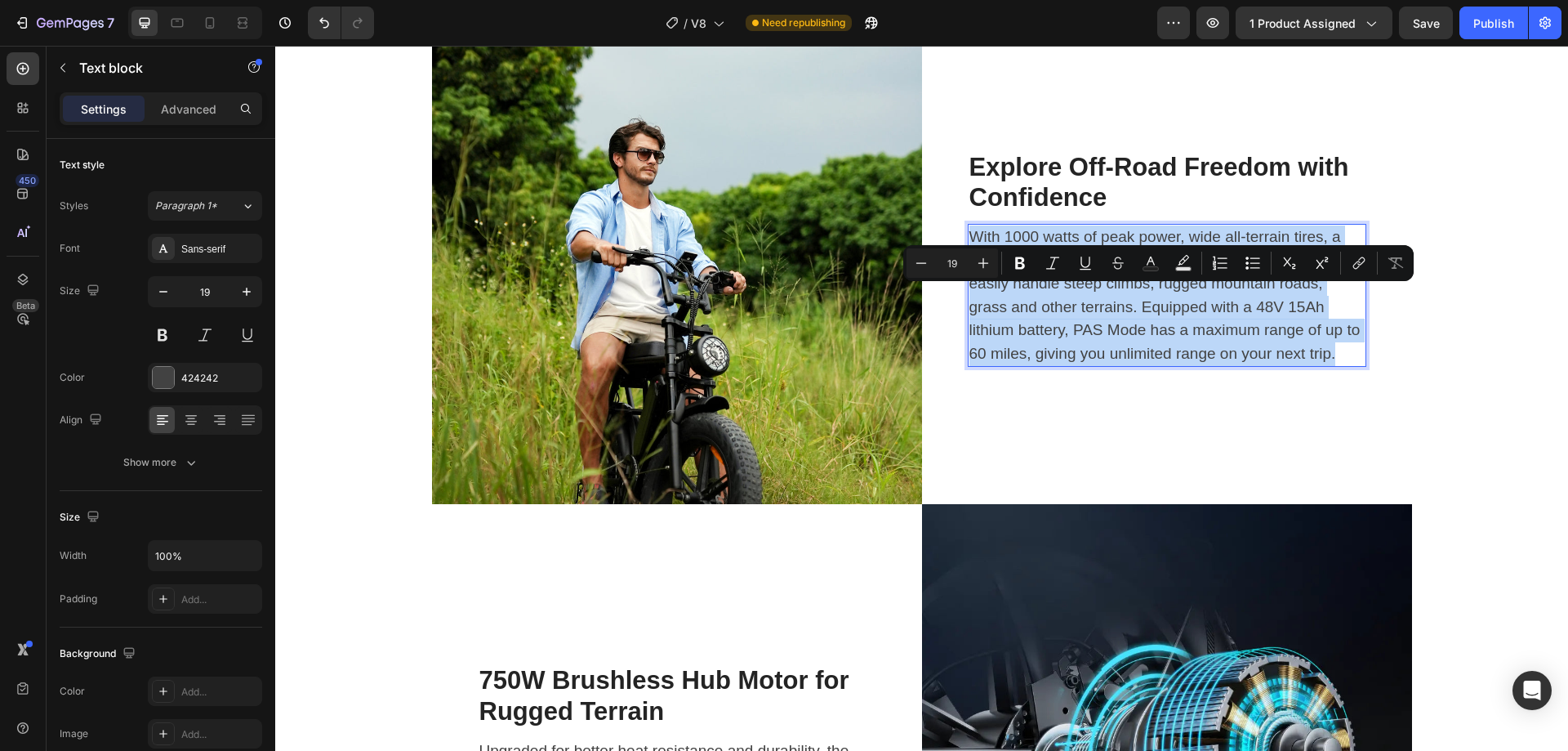
copy p "With 1000 watts of peak power, wide all-terrain tires, a sturdy suspension syst…"
click at [1106, 365] on p "With 1000 watts of peak power, wide all-terrain tires, a sturdy suspension syst…" at bounding box center [1167, 295] width 395 height 140
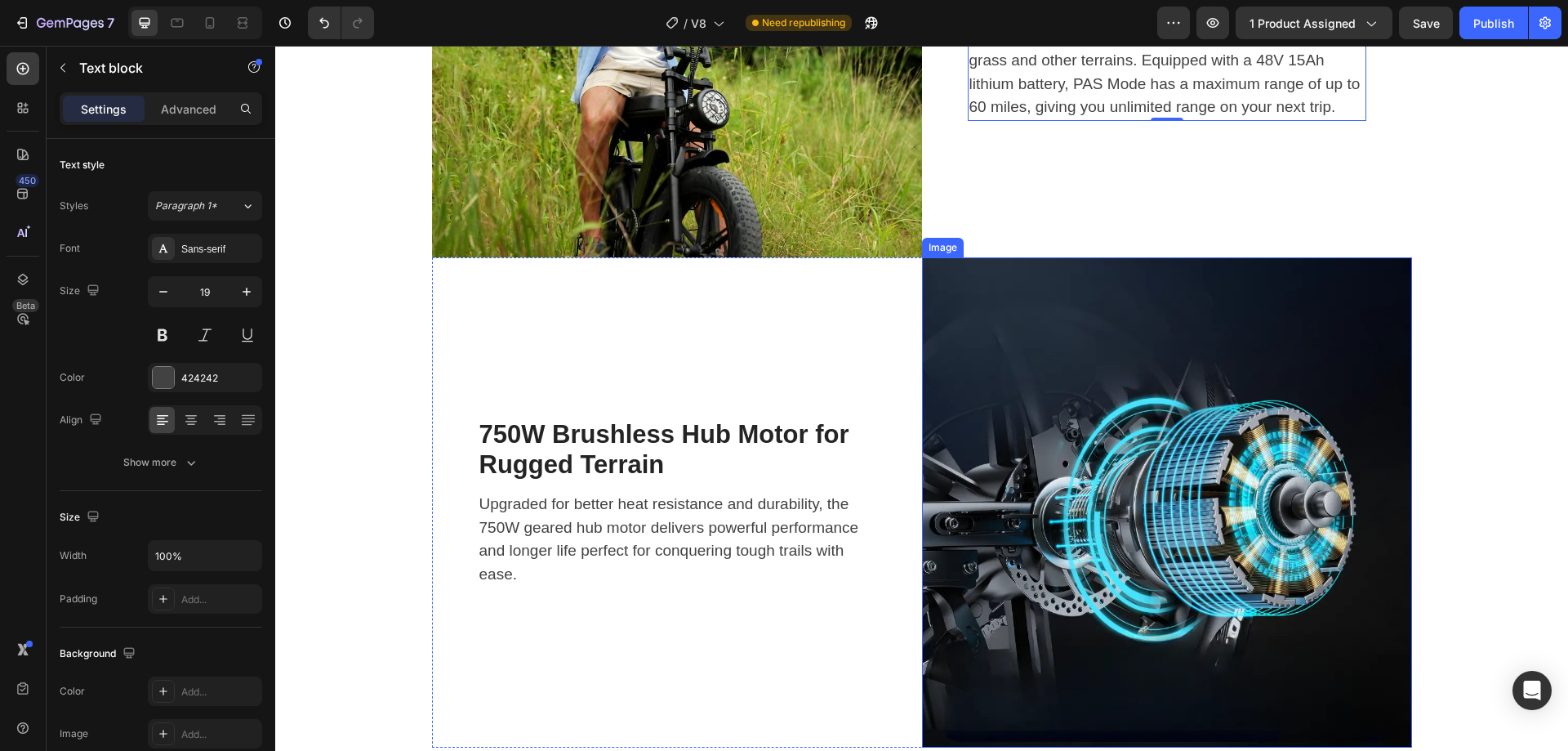
scroll to position [2941, 0]
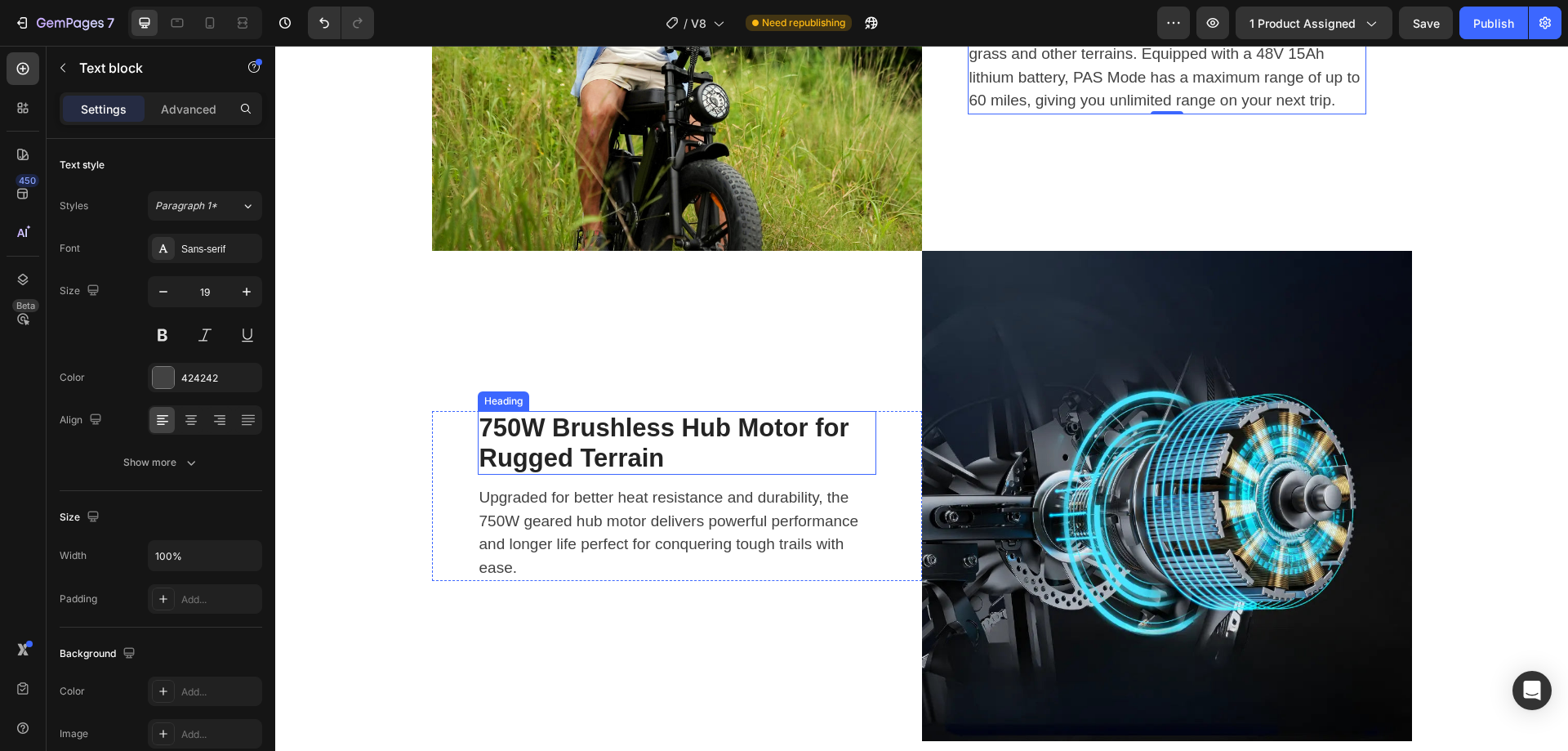
click at [543, 448] on h2 "750W Brushless Hub Motor for Rugged Terrain" at bounding box center [677, 443] width 398 height 64
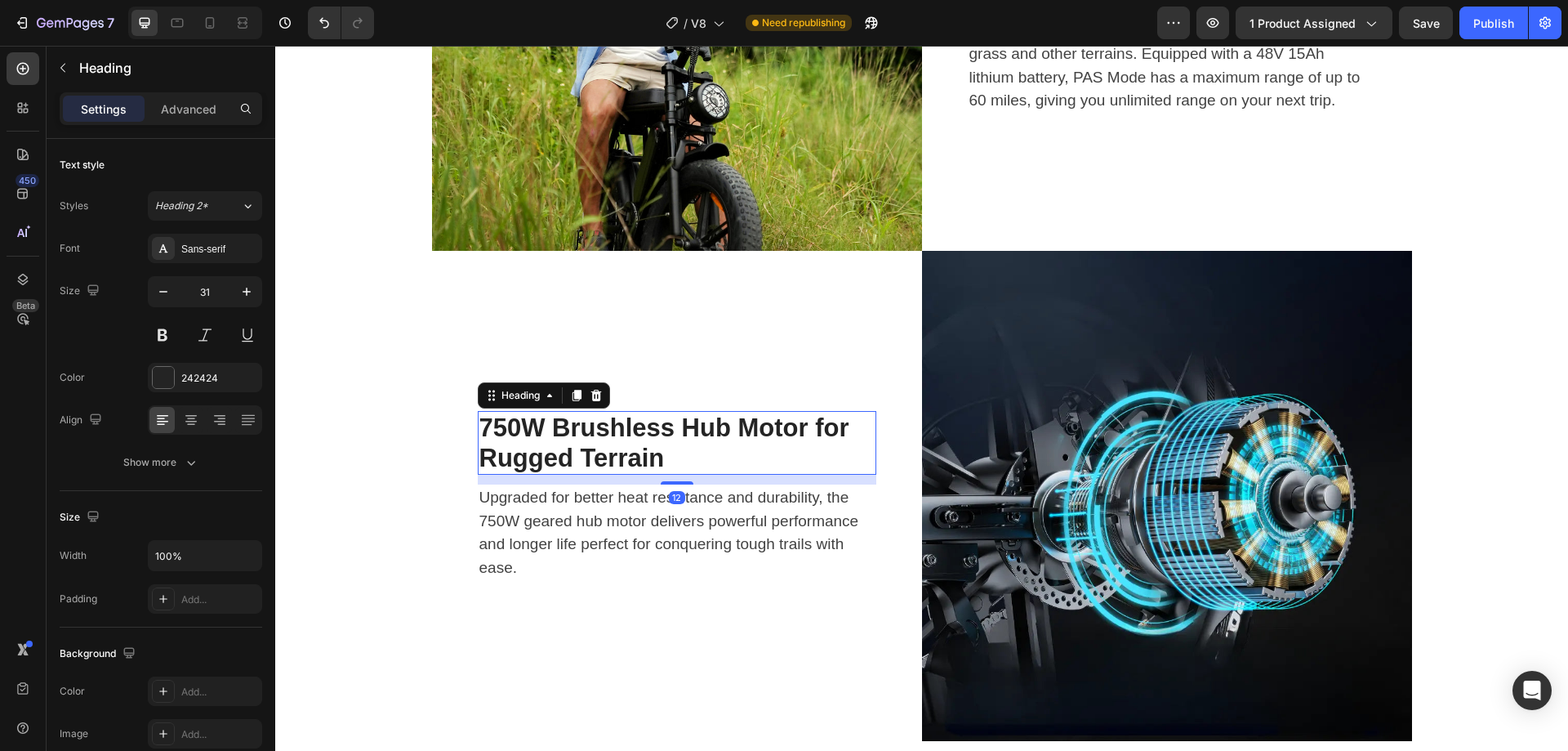
click at [543, 448] on h2 "750W Brushless Hub Motor for Rugged Terrain" at bounding box center [677, 443] width 398 height 64
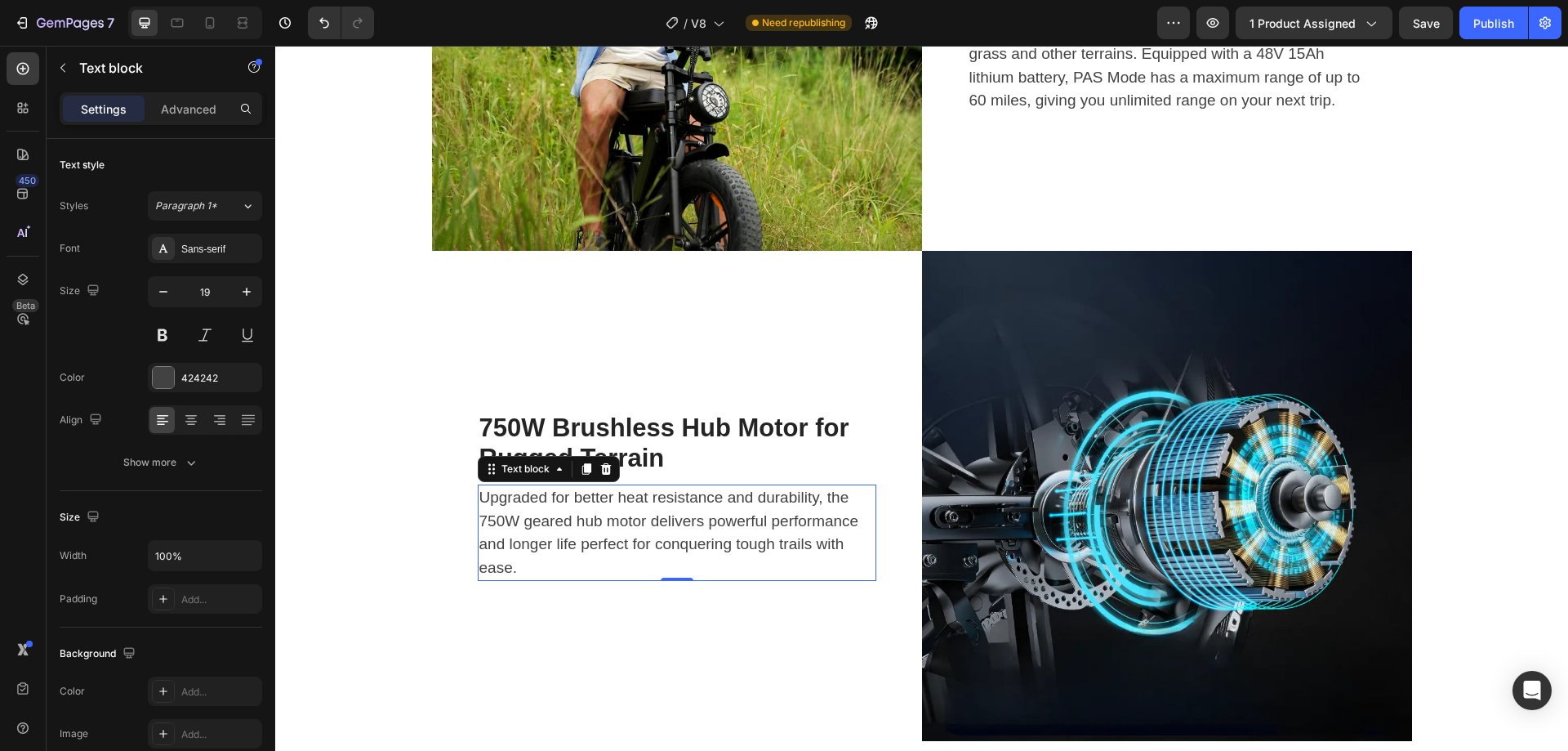
click at [575, 488] on p "Upgraded for better heat resistance and durability, the 750W geared hub motor d…" at bounding box center [677, 532] width 395 height 93
click at [655, 531] on p "Upgraded for better heat resistance and durability, the 750W geared hub motor d…" at bounding box center [677, 532] width 395 height 93
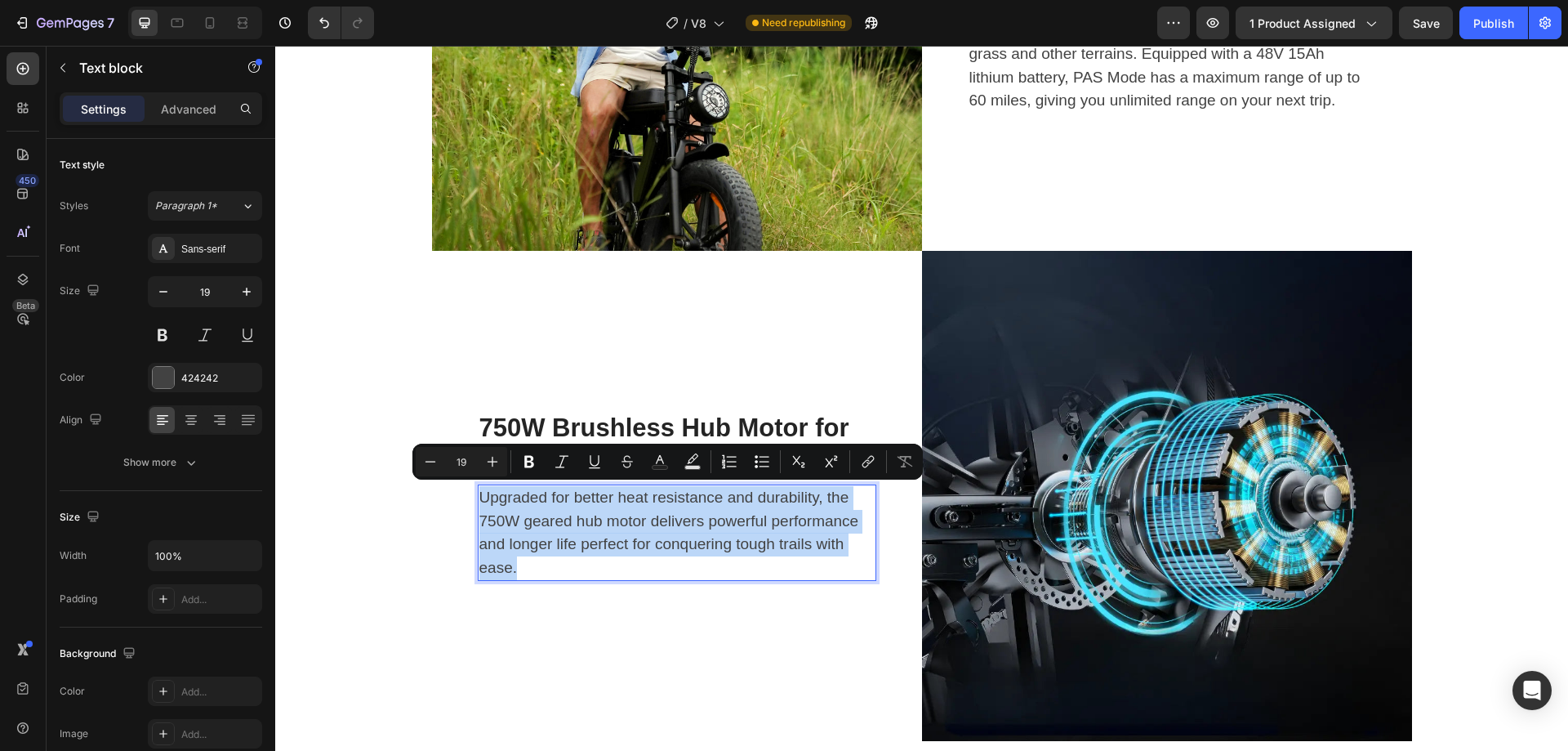
copy p "Upgraded for better heat resistance and durability, the 750W geared hub motor d…"
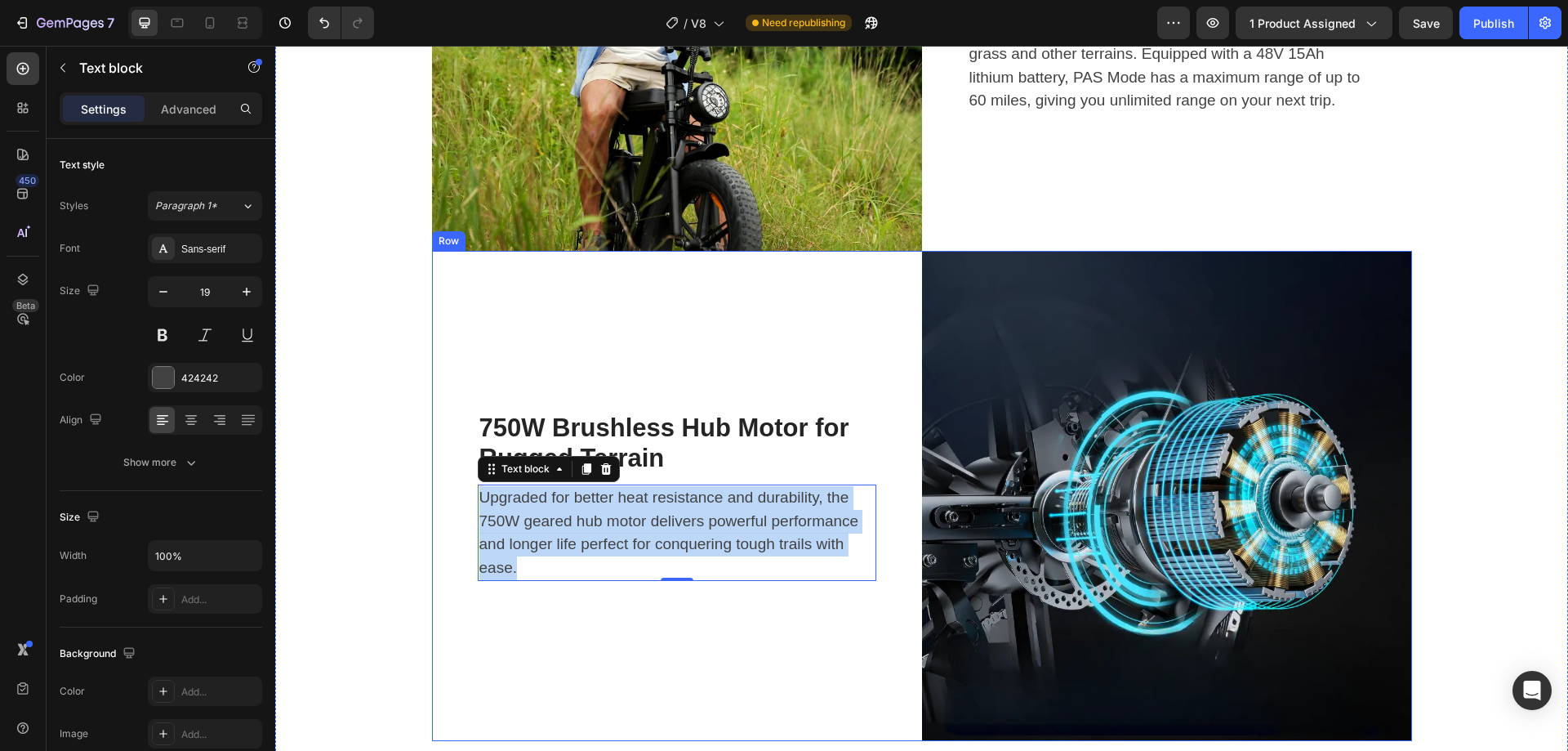
click at [890, 361] on div "750W Brushless Hub Motor for Rugged Terrain Heading Upgraded for better heat re…" at bounding box center [677, 496] width 490 height 490
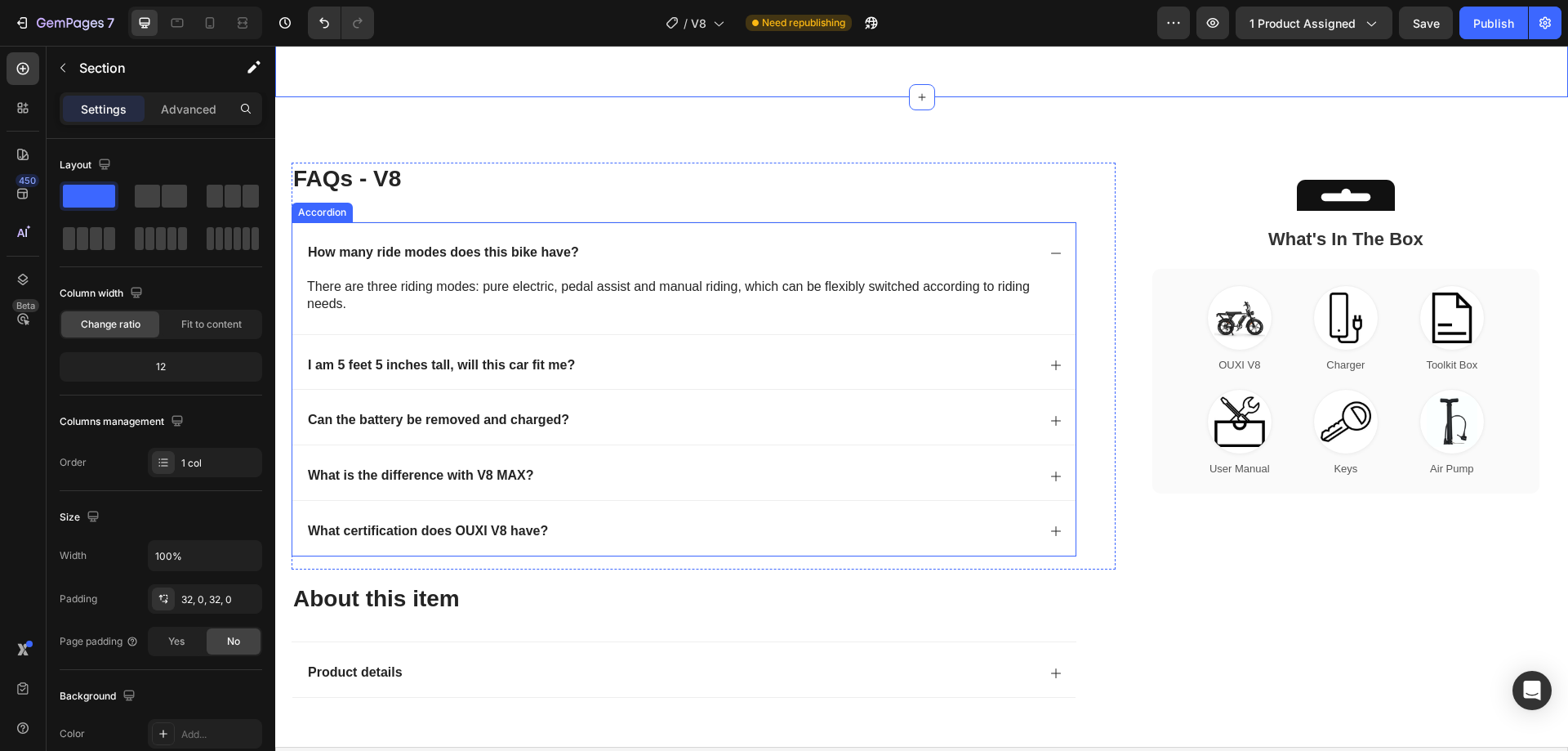
scroll to position [4166, 0]
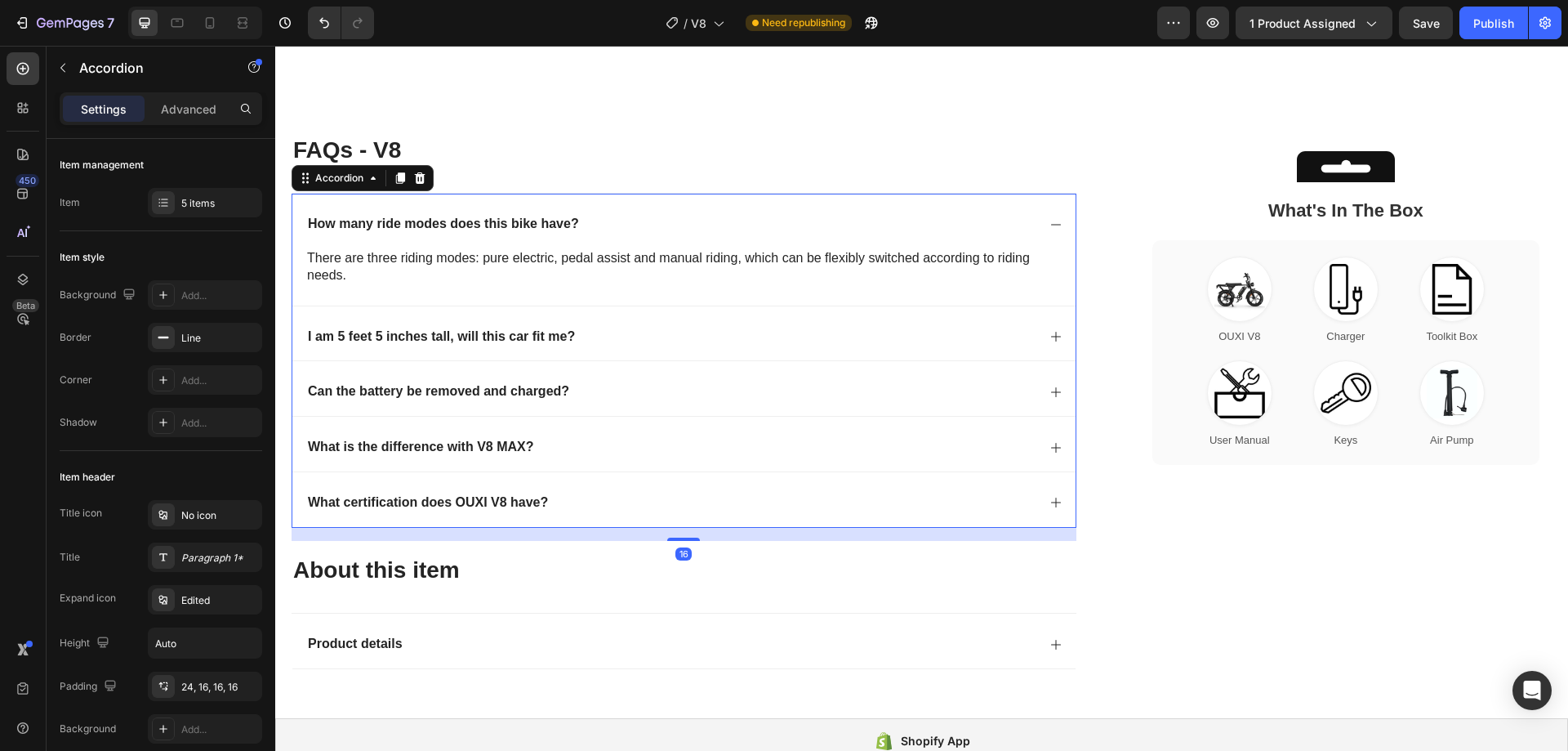
click at [972, 327] on div "I am 5 feet 5 inches tall, will this car fit me?" at bounding box center [684, 334] width 783 height 55
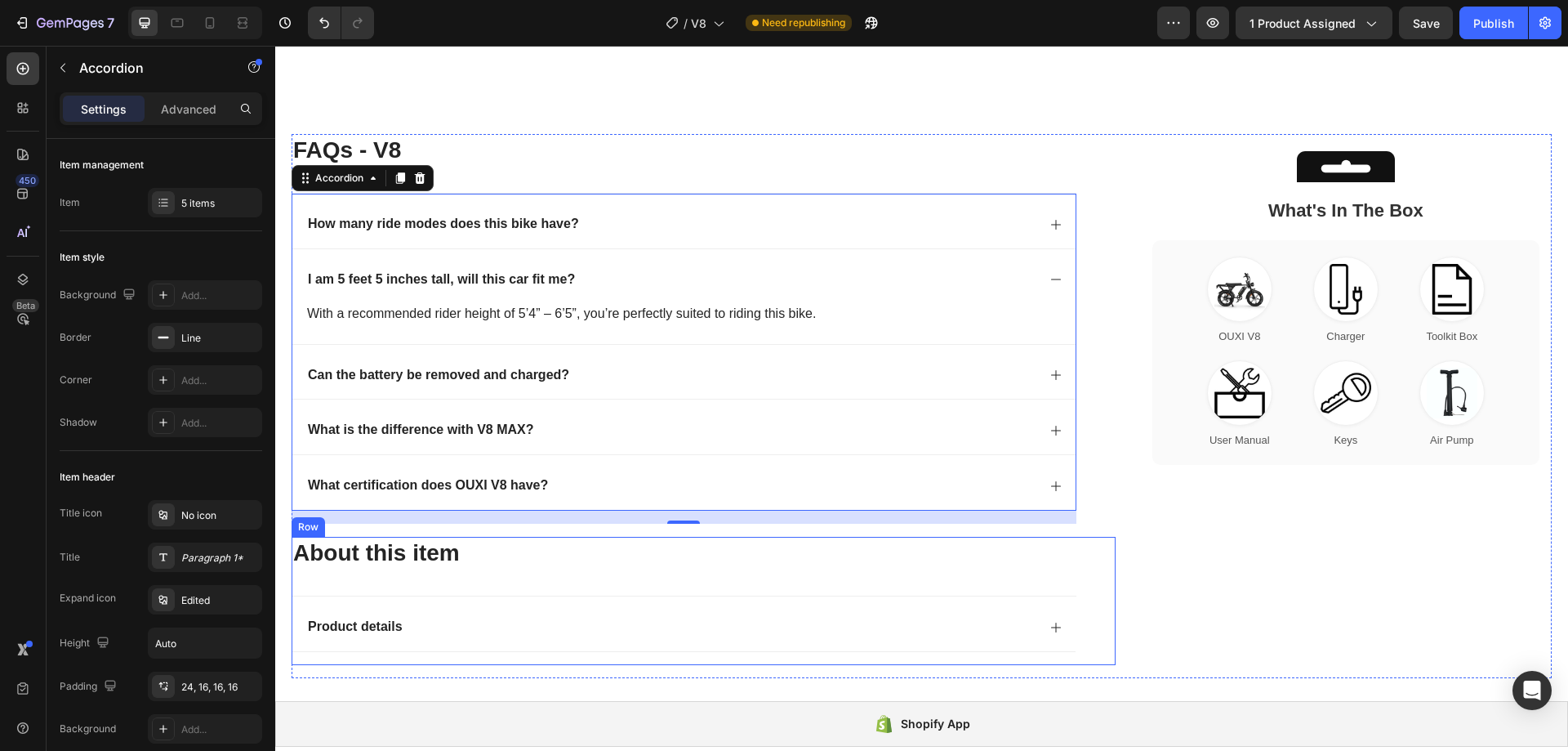
click at [525, 585] on div "About this item Heading Product details Accordion" at bounding box center [684, 601] width 784 height 128
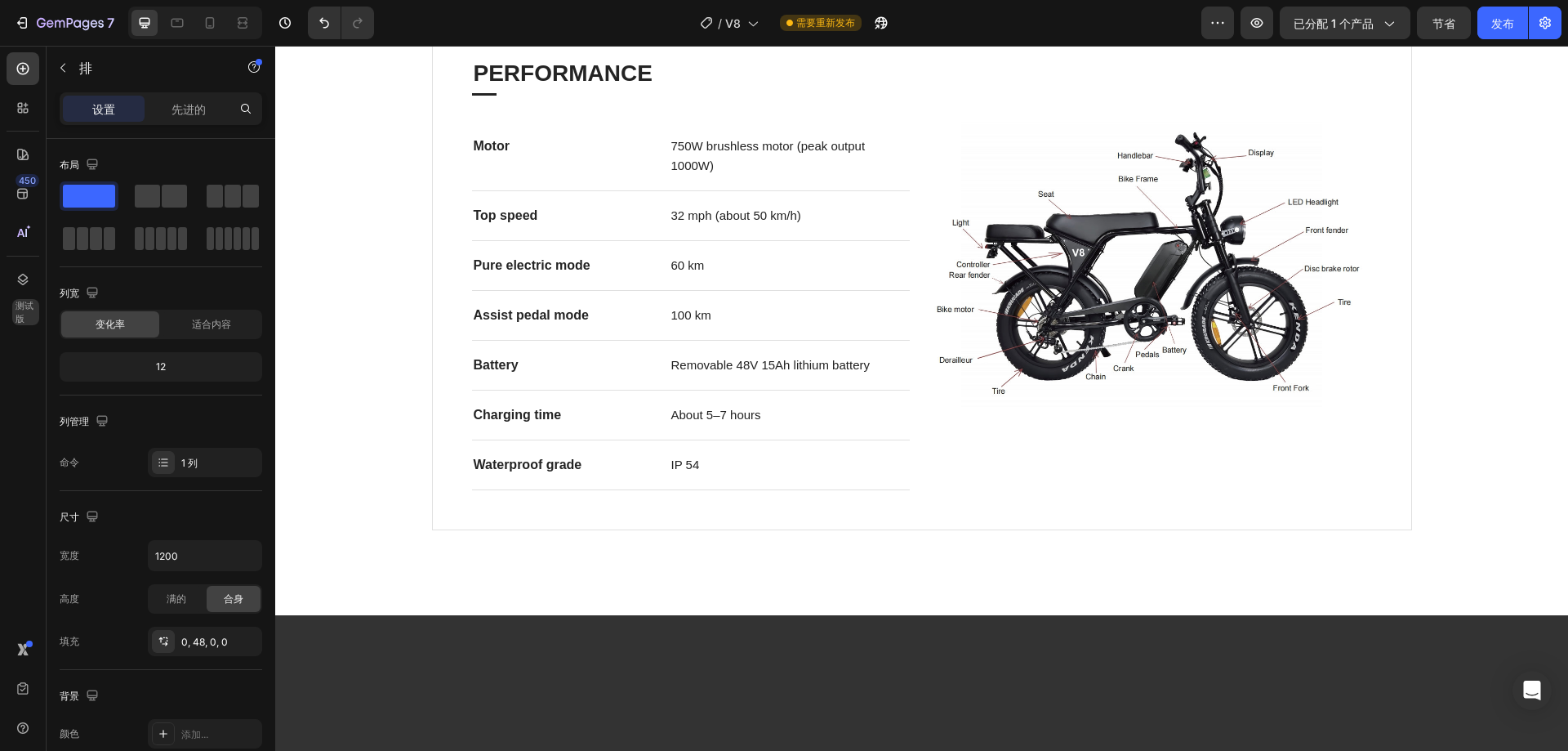
scroll to position [690, 0]
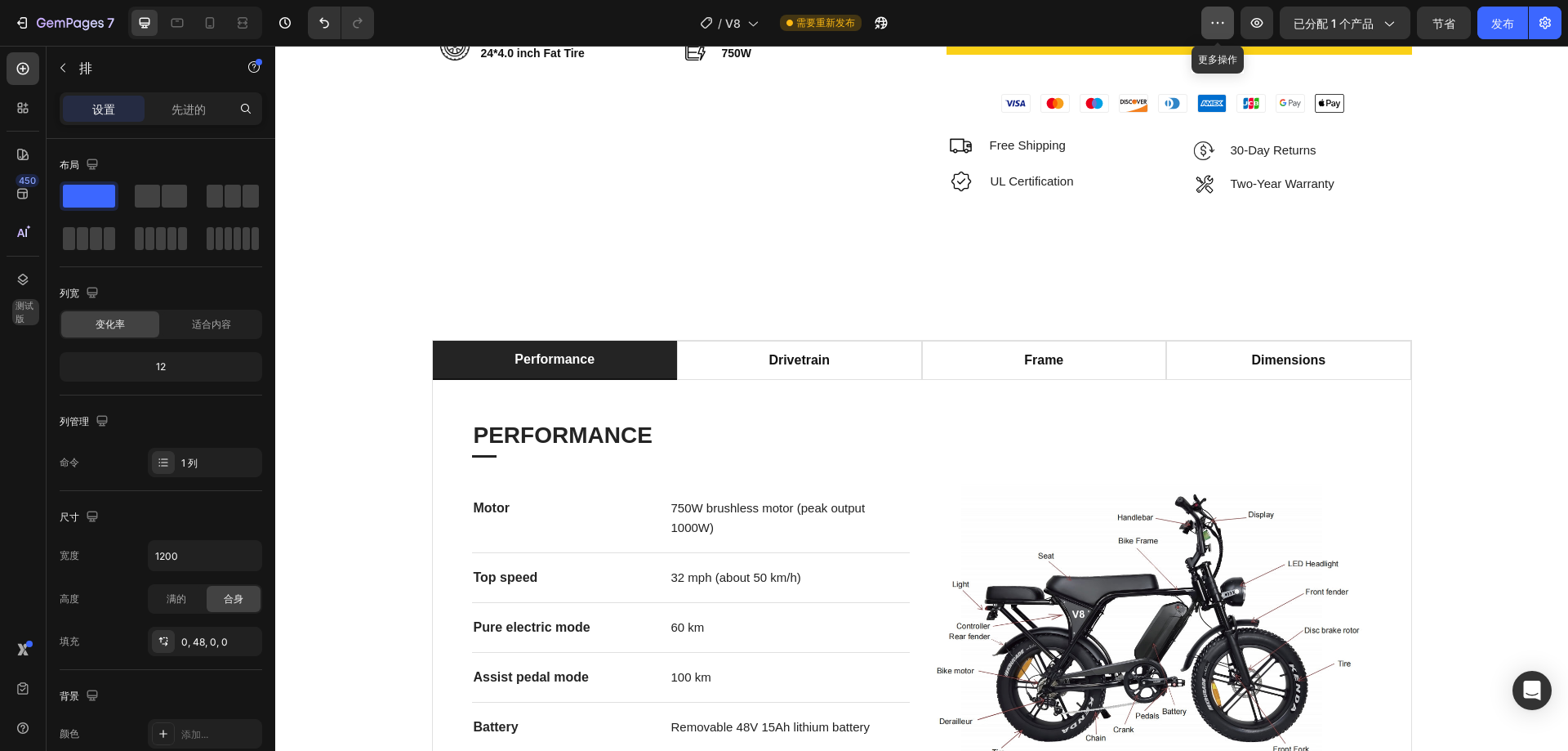
click at [1213, 25] on icon "button" at bounding box center [1218, 23] width 16 height 16
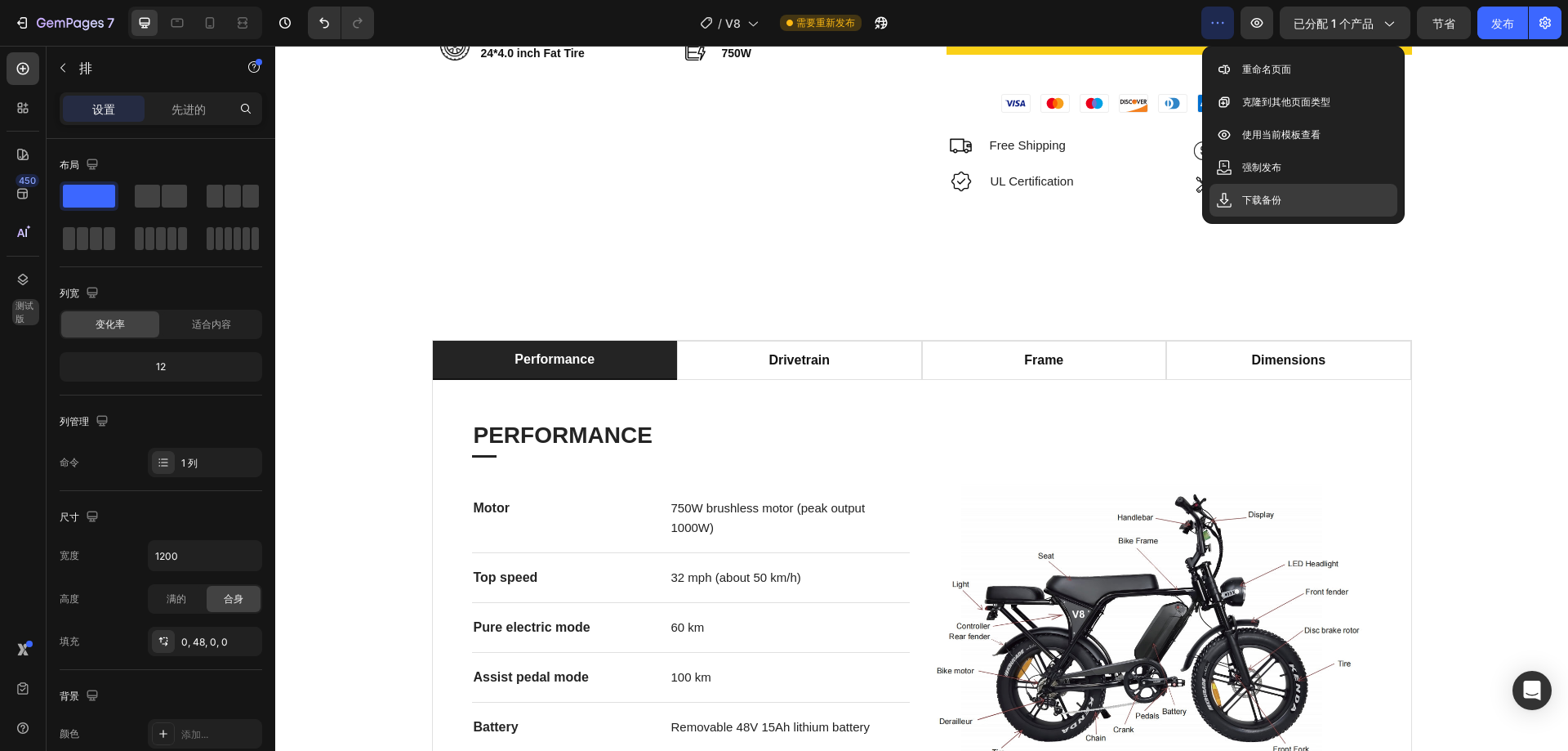
click at [1258, 205] on font "下载备份" at bounding box center [1261, 200] width 39 height 12
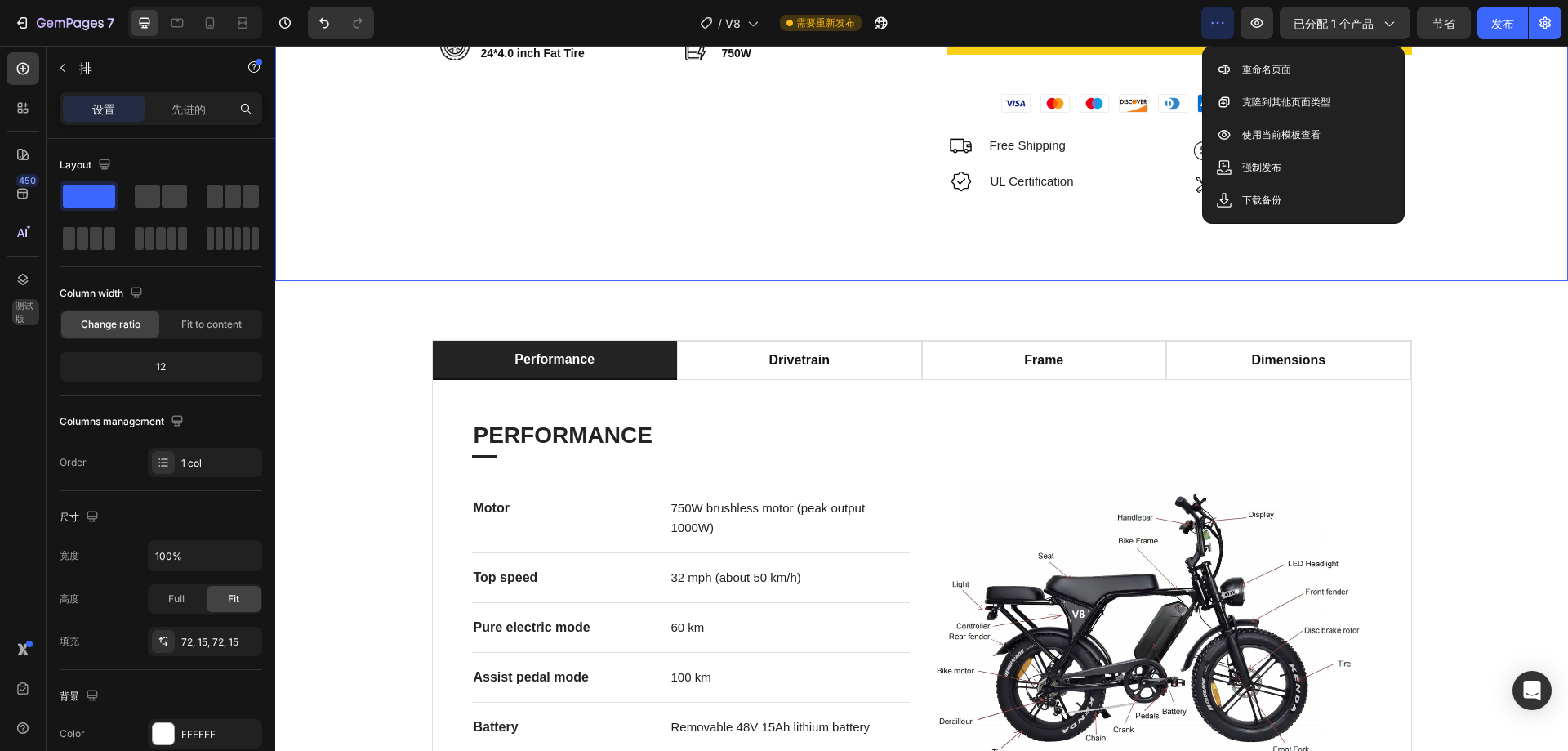
click at [1265, 107] on font "克隆到其他页面类型" at bounding box center [1285, 101] width 88 height 12
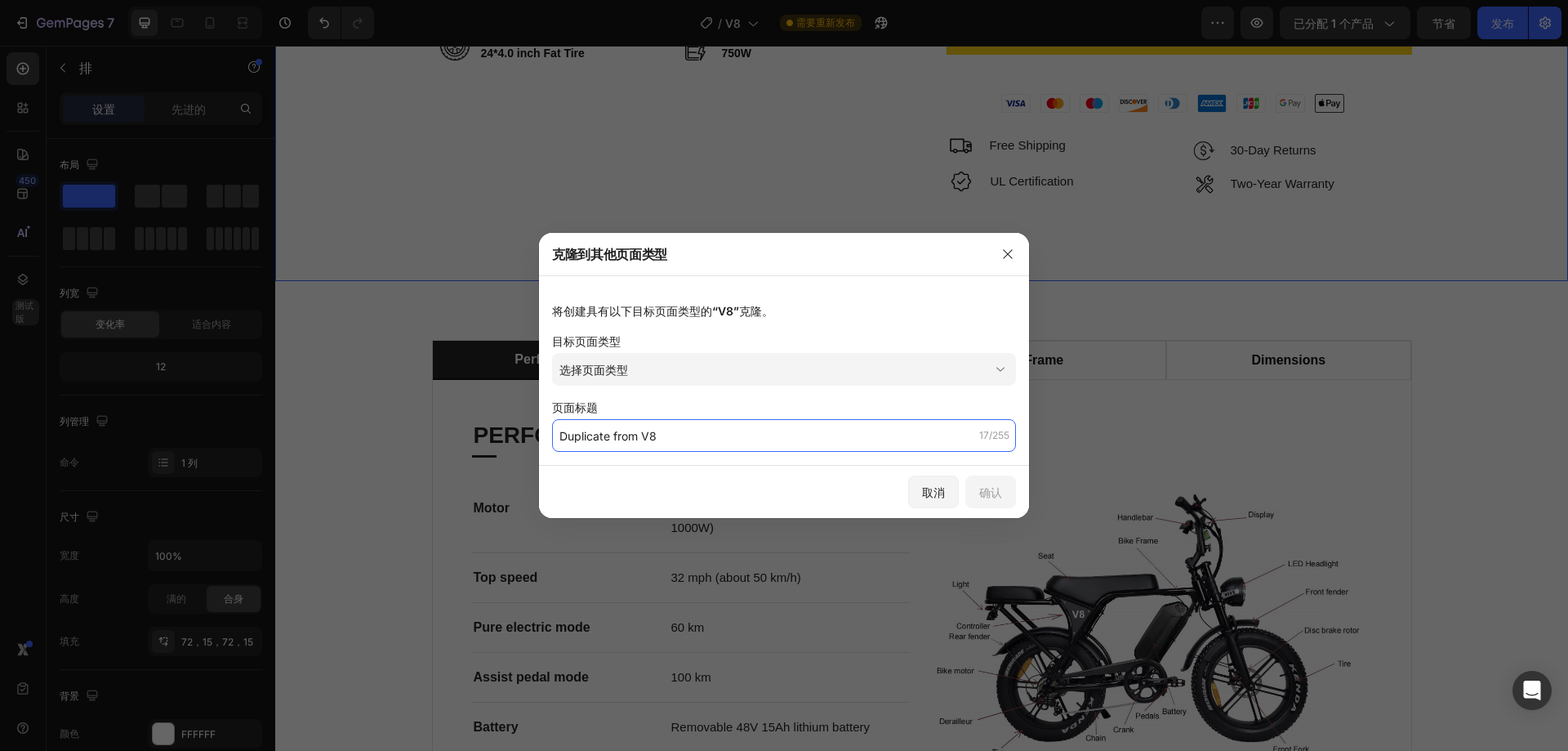
click at [695, 435] on input "Duplicate from V8" at bounding box center [784, 435] width 463 height 33
click at [784, 443] on input "Duplicate from V8" at bounding box center [784, 435] width 463 height 33
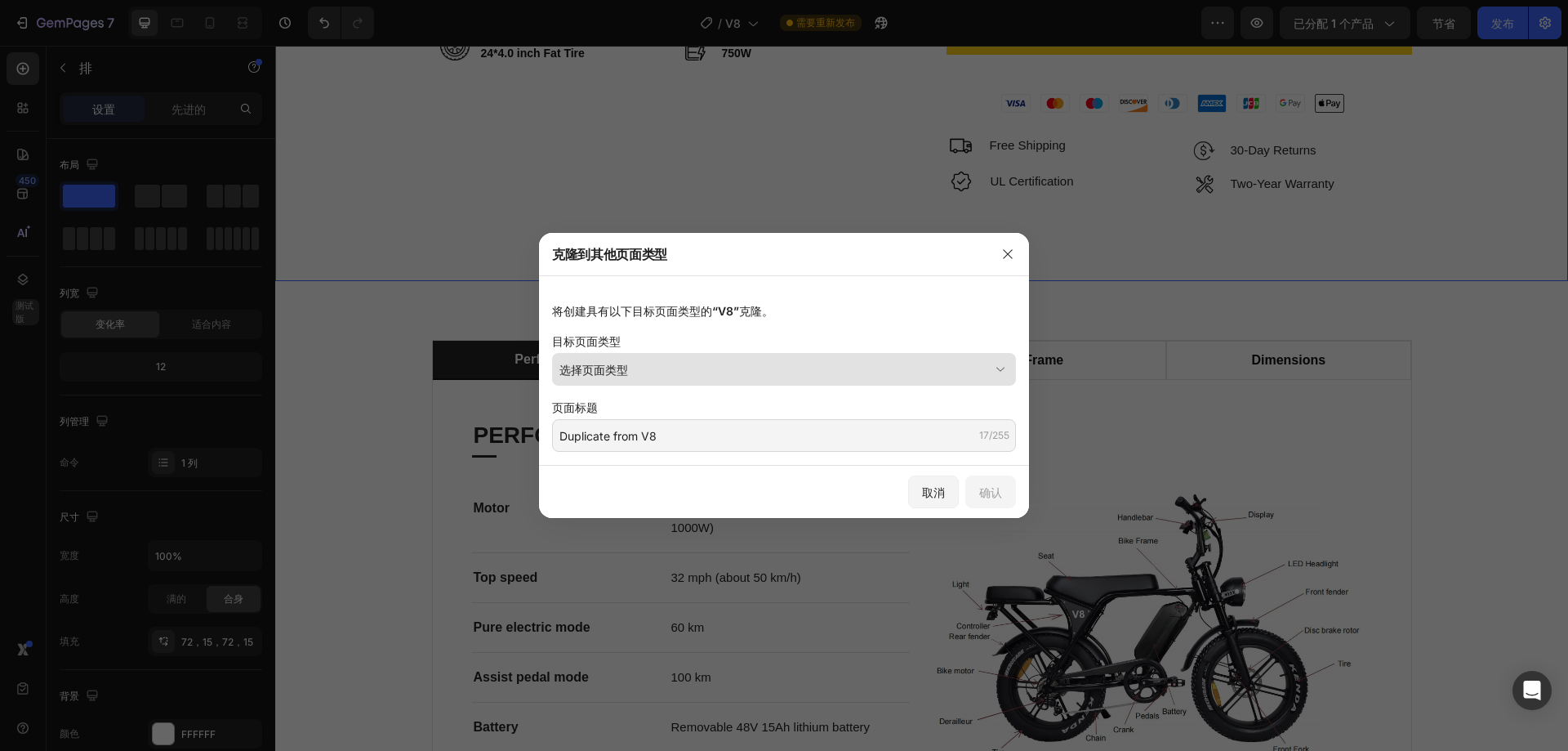
click at [709, 355] on button "选择页面类型" at bounding box center [784, 369] width 463 height 33
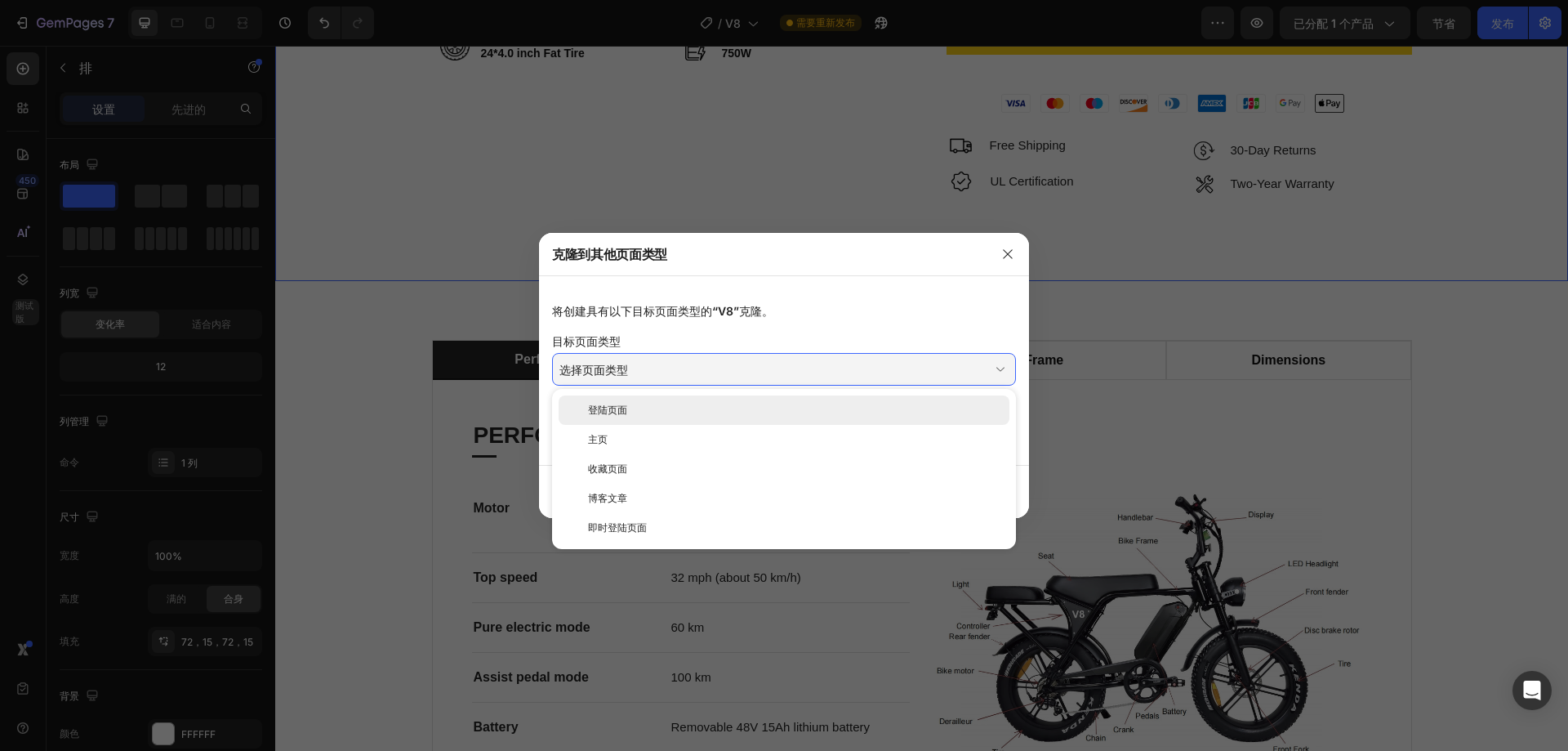
click at [640, 421] on div "登陆页面" at bounding box center [784, 409] width 451 height 29
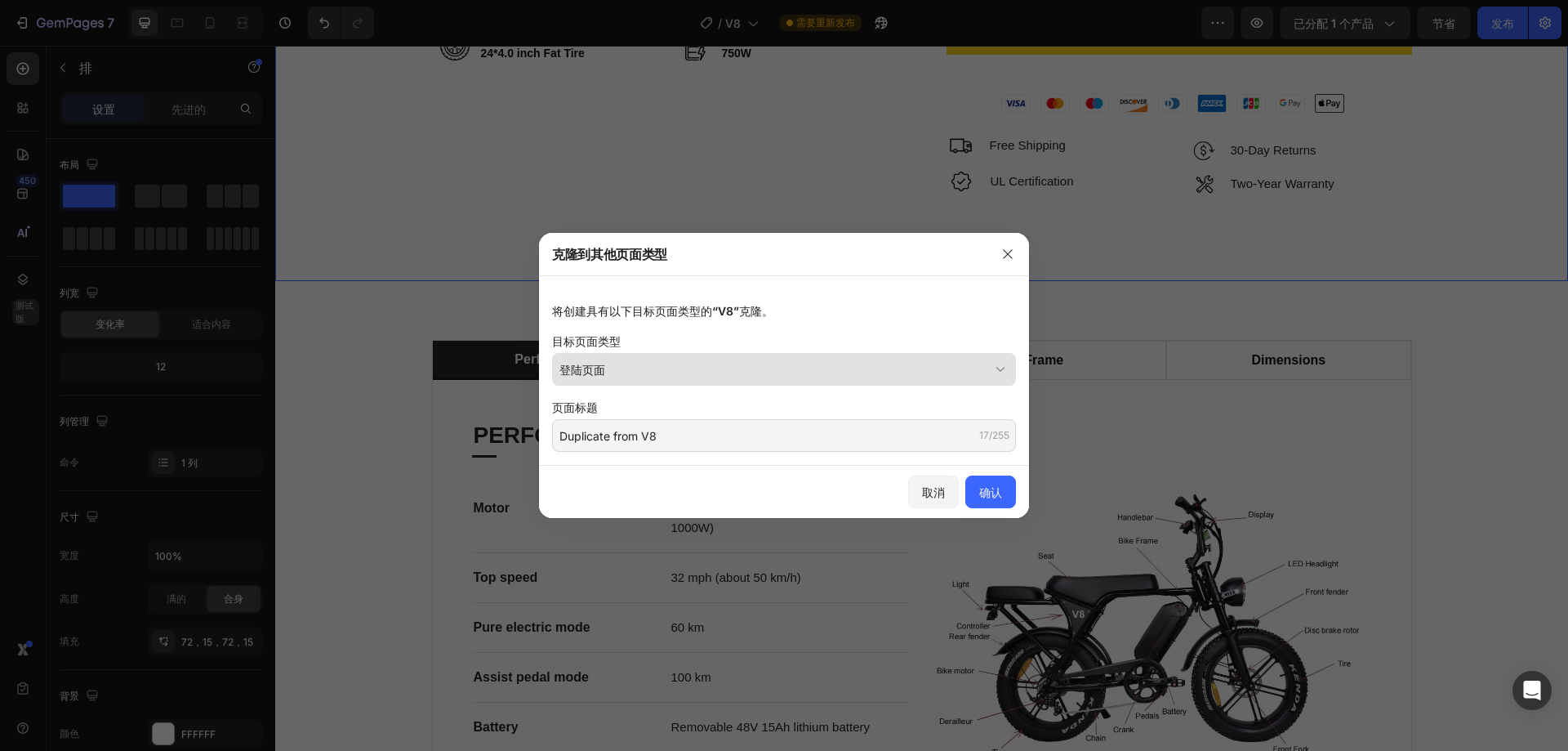
click at [920, 375] on div "登陆页面" at bounding box center [774, 369] width 430 height 17
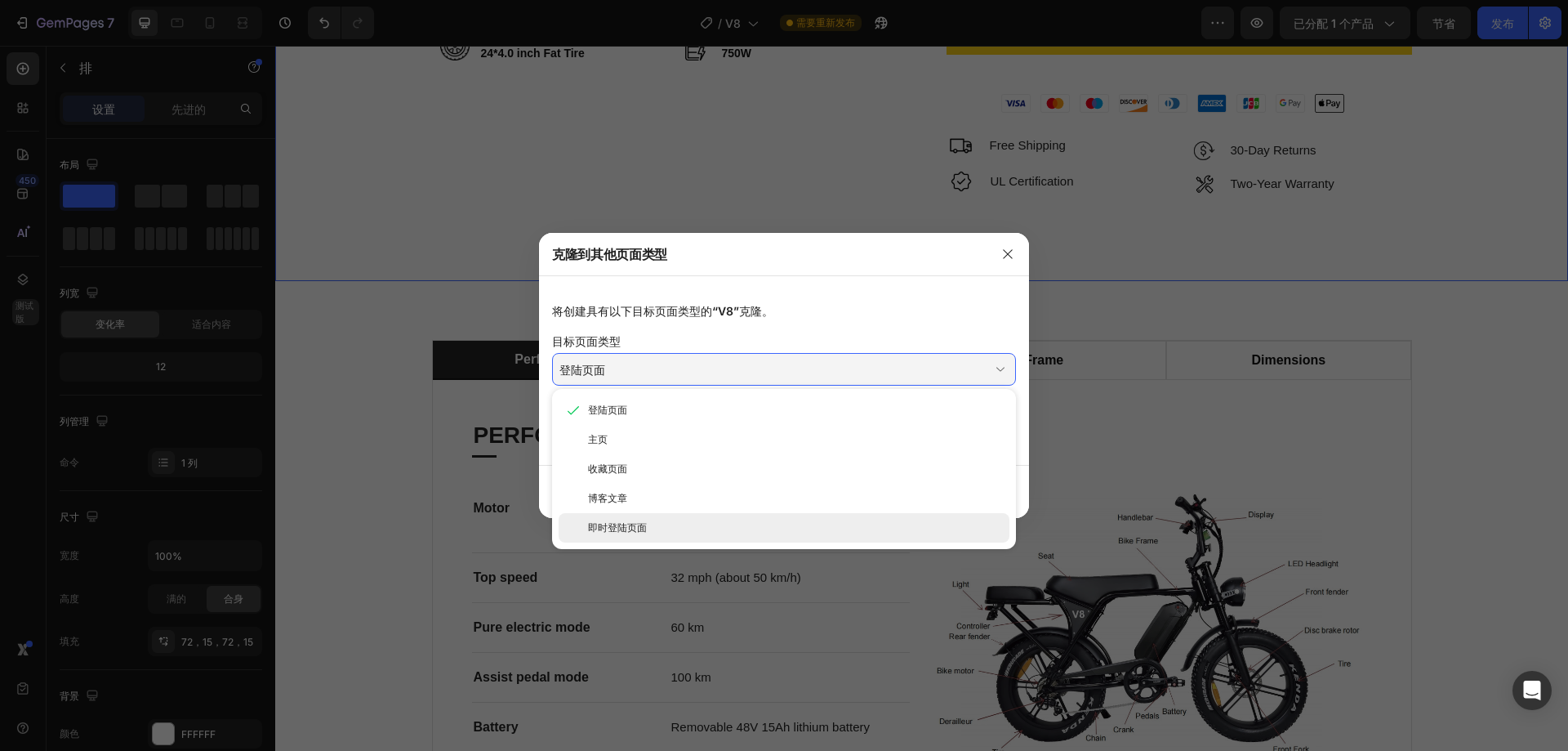
click at [664, 530] on div "即时登陆页面" at bounding box center [795, 528] width 414 height 15
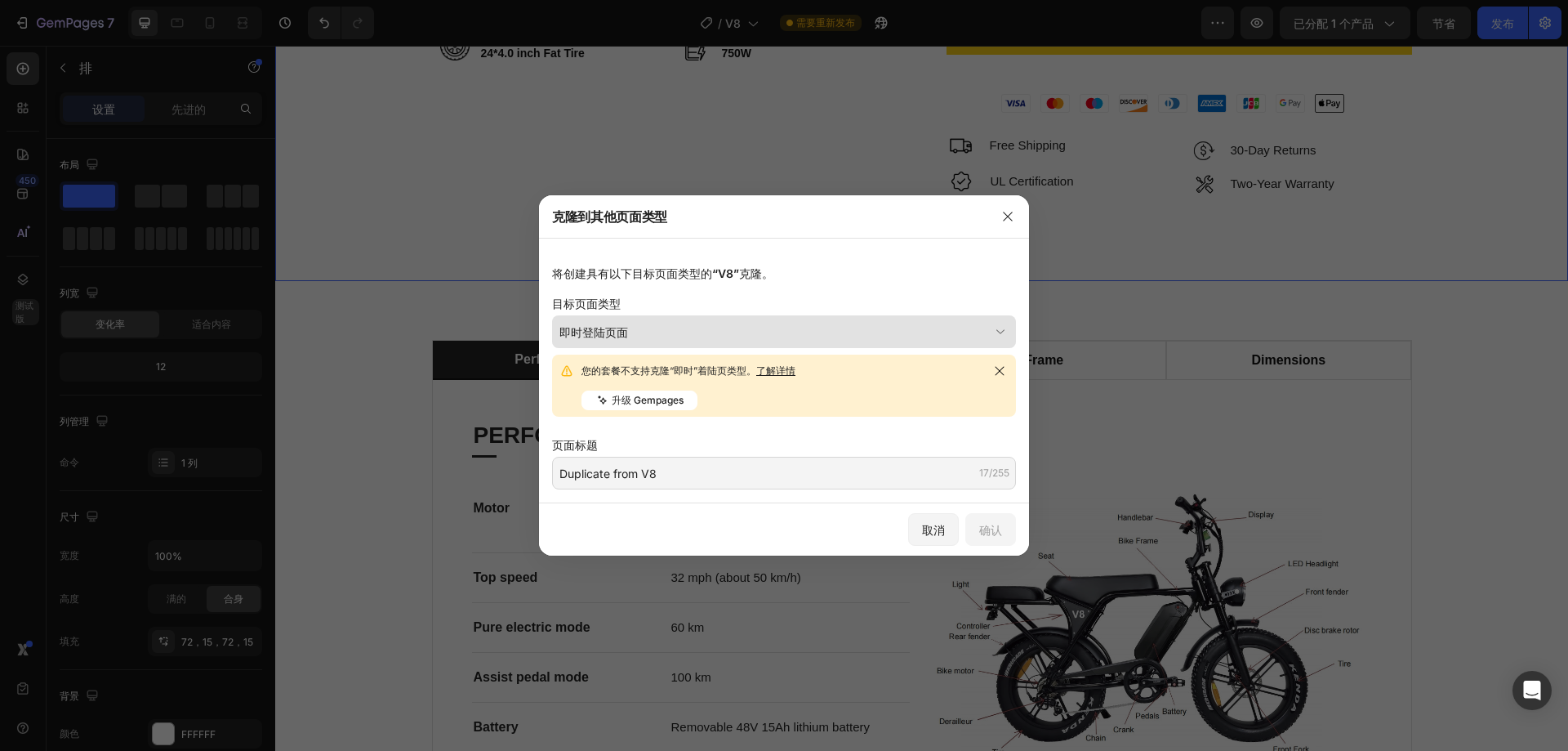
click at [808, 328] on div "即时登陆页面" at bounding box center [774, 332] width 430 height 17
click at [1005, 219] on icon "button" at bounding box center [1007, 216] width 9 height 9
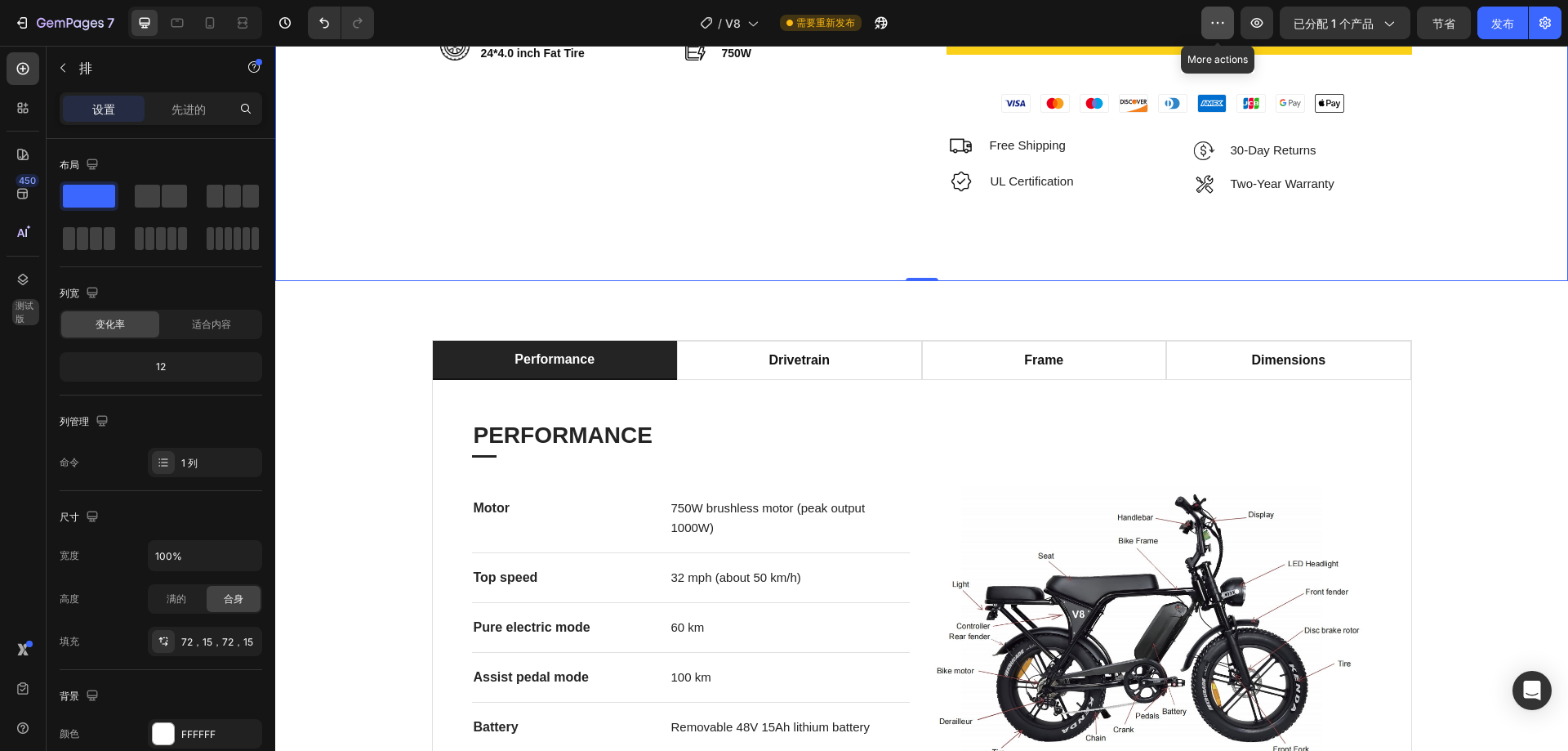
click at [1212, 21] on icon "button" at bounding box center [1218, 23] width 16 height 16
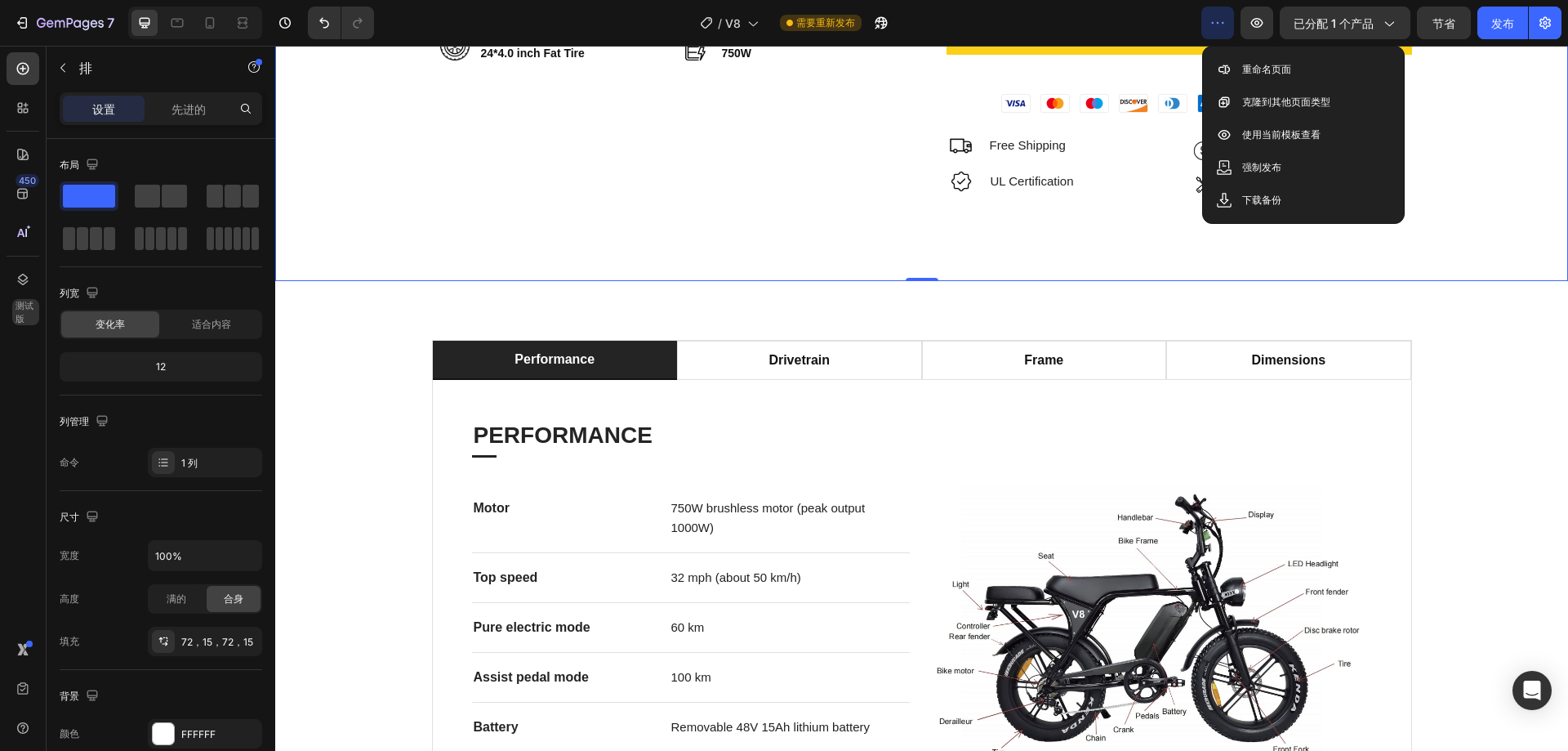
click at [1222, 25] on icon "button" at bounding box center [1218, 23] width 16 height 16
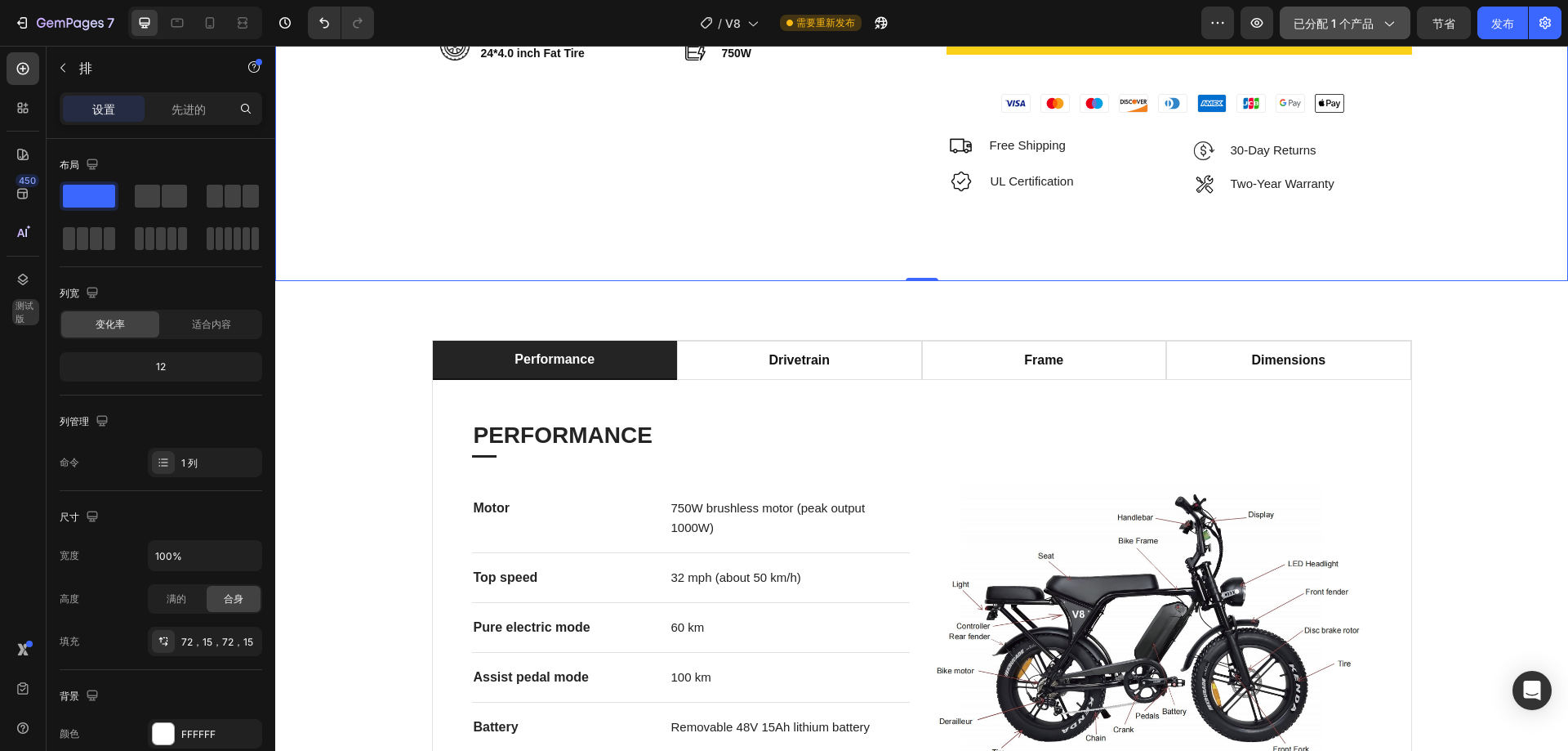
click at [1335, 29] on font "已分配 1 个产品" at bounding box center [1333, 23] width 80 height 14
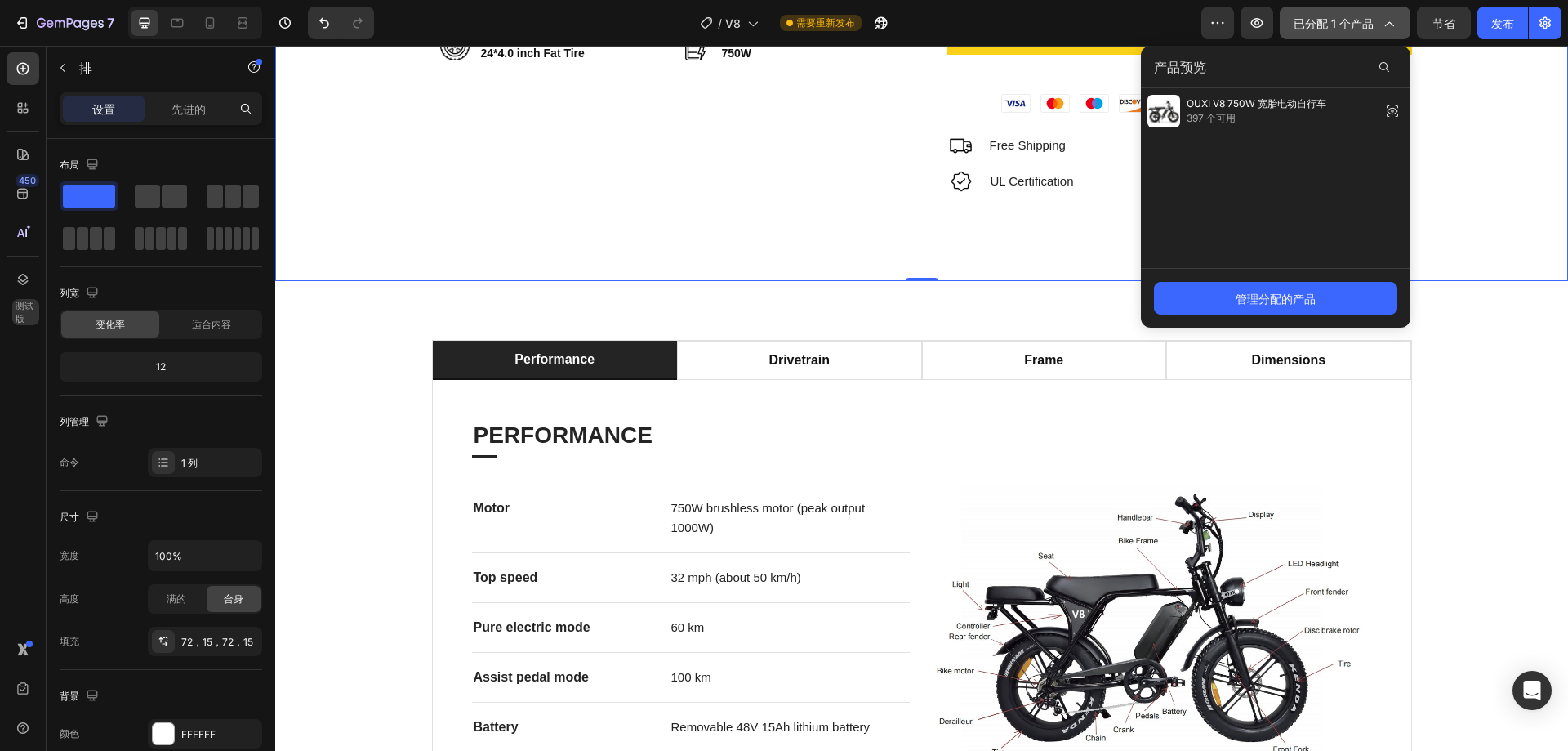
click at [1335, 29] on font "已分配 1 个产品" at bounding box center [1333, 23] width 80 height 14
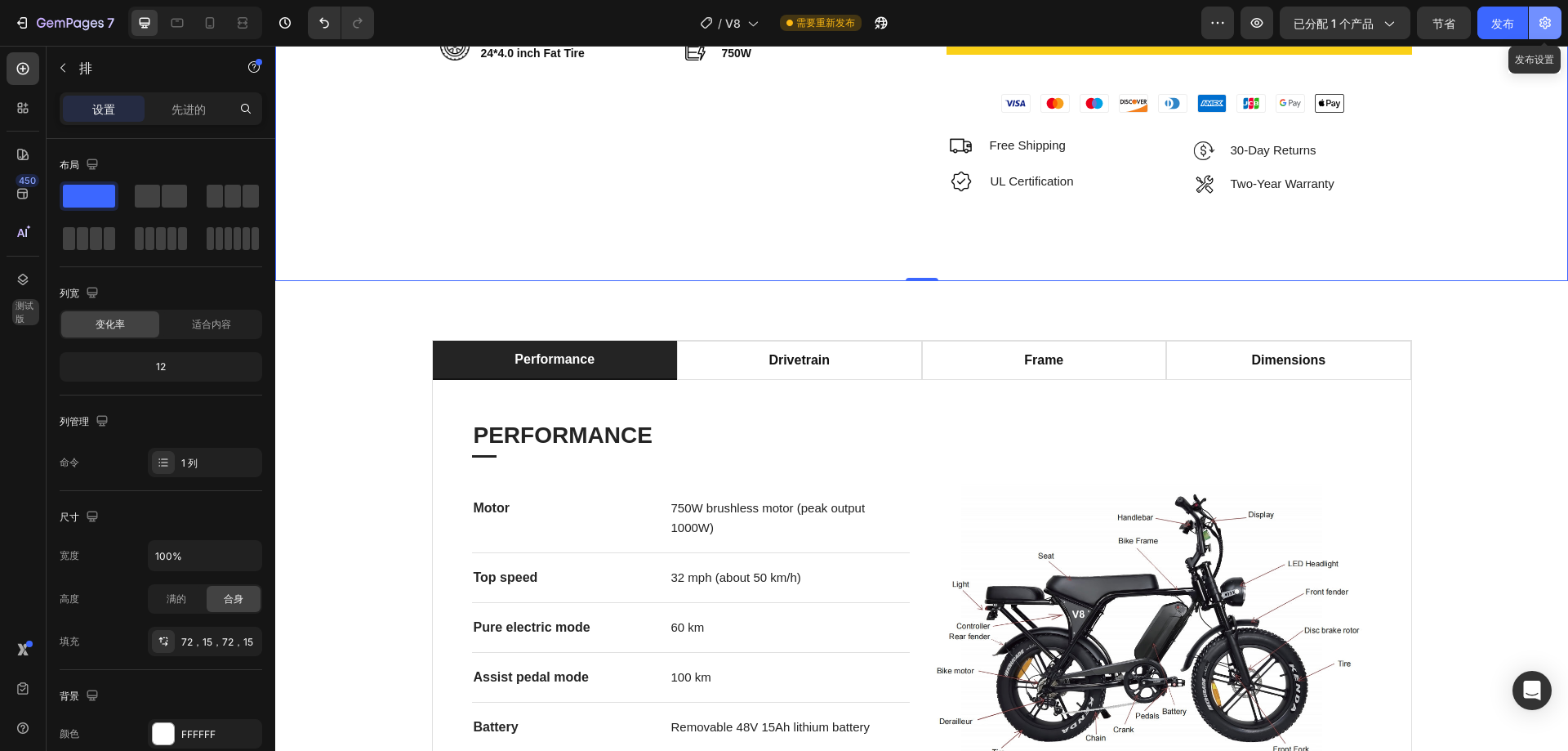
click at [1545, 25] on icon "button" at bounding box center [1545, 23] width 16 height 16
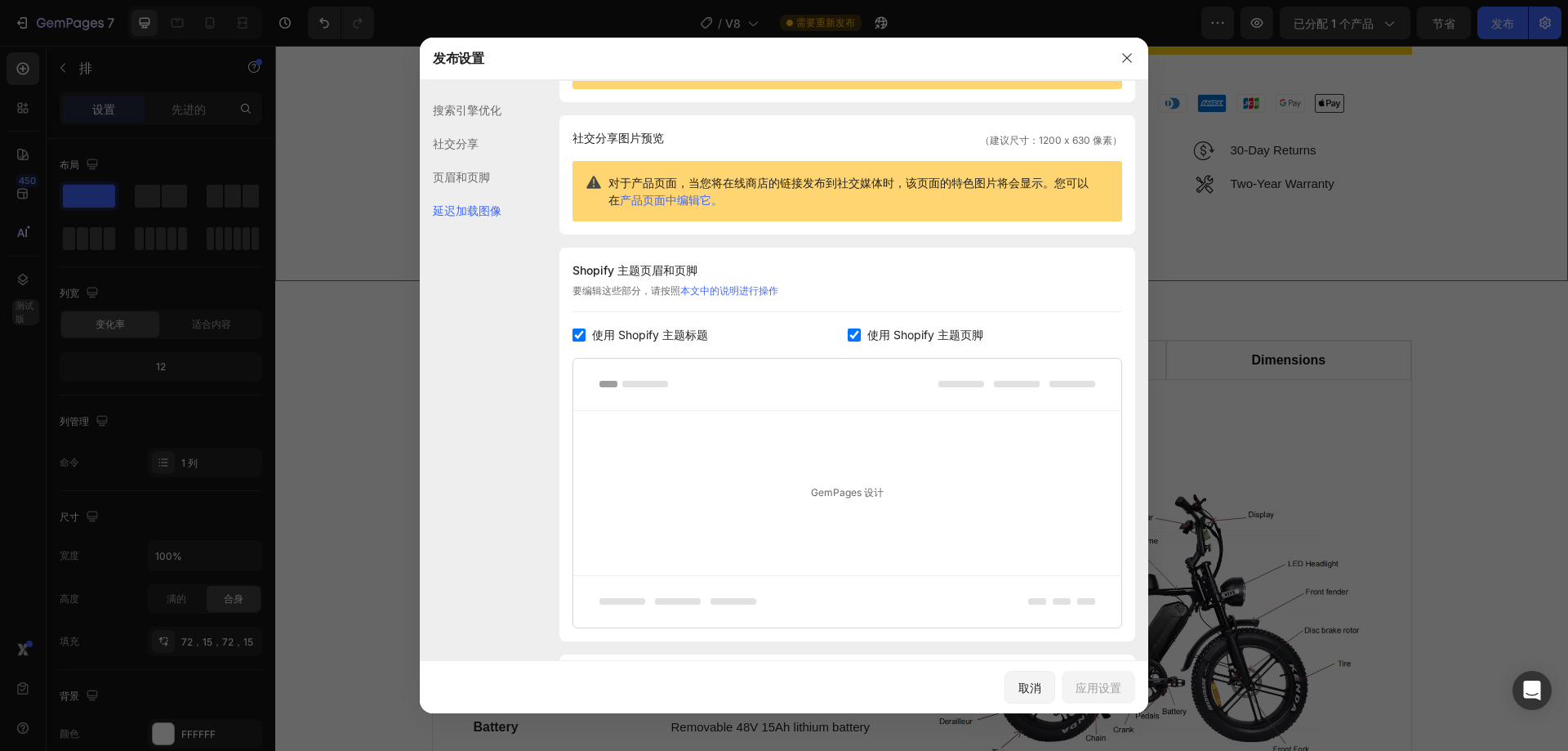
scroll to position [188, 0]
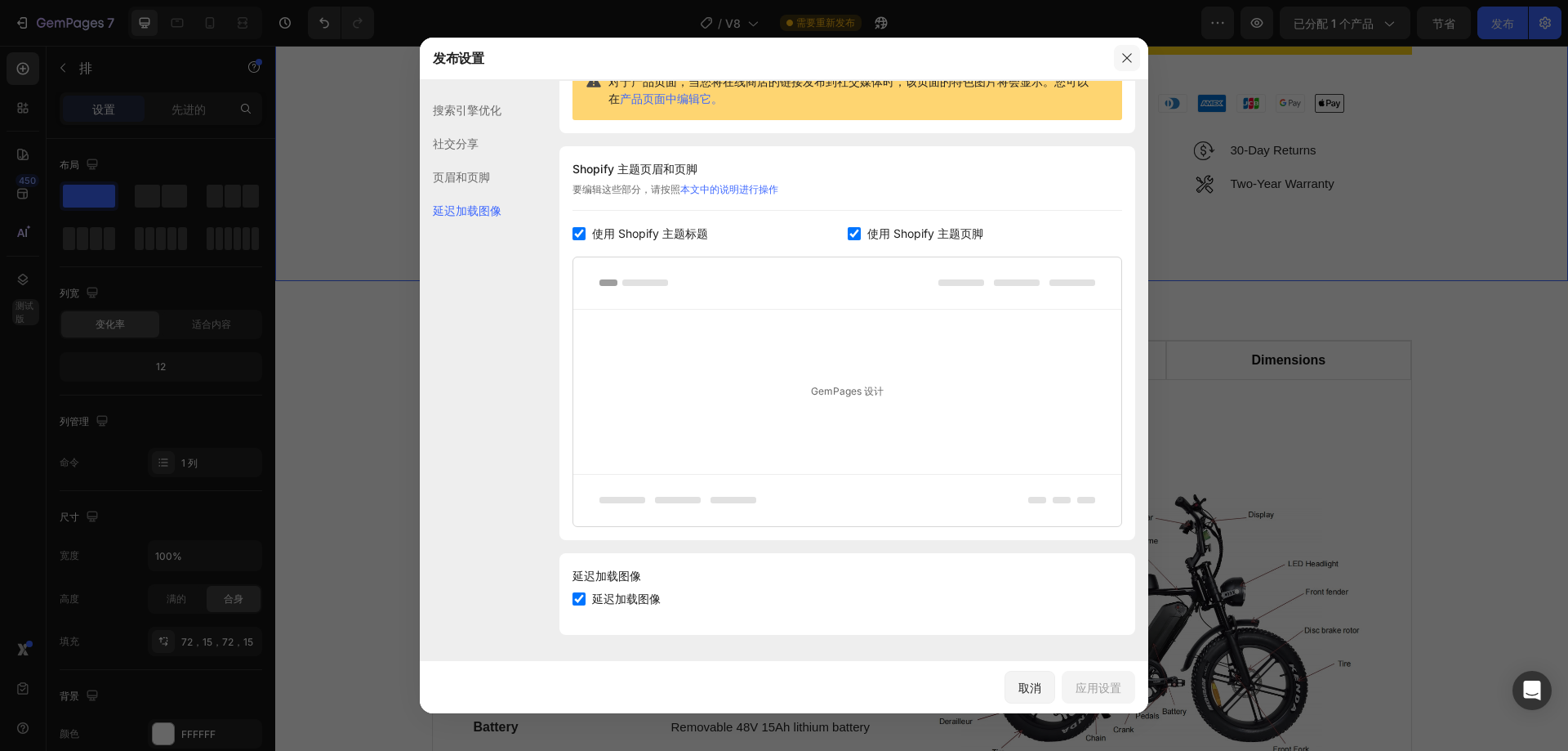
click at [1135, 53] on button "button" at bounding box center [1126, 57] width 26 height 26
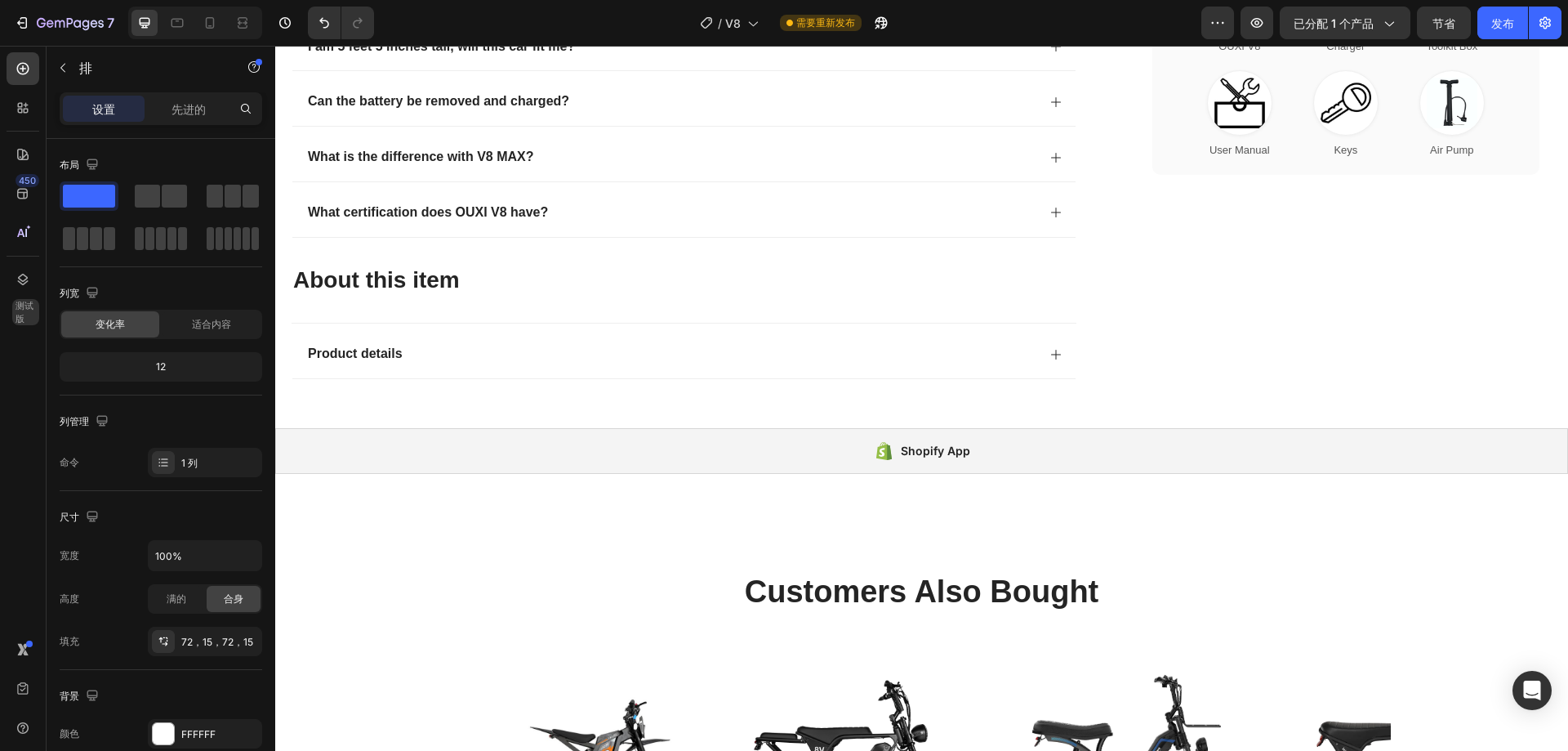
scroll to position [4611, 0]
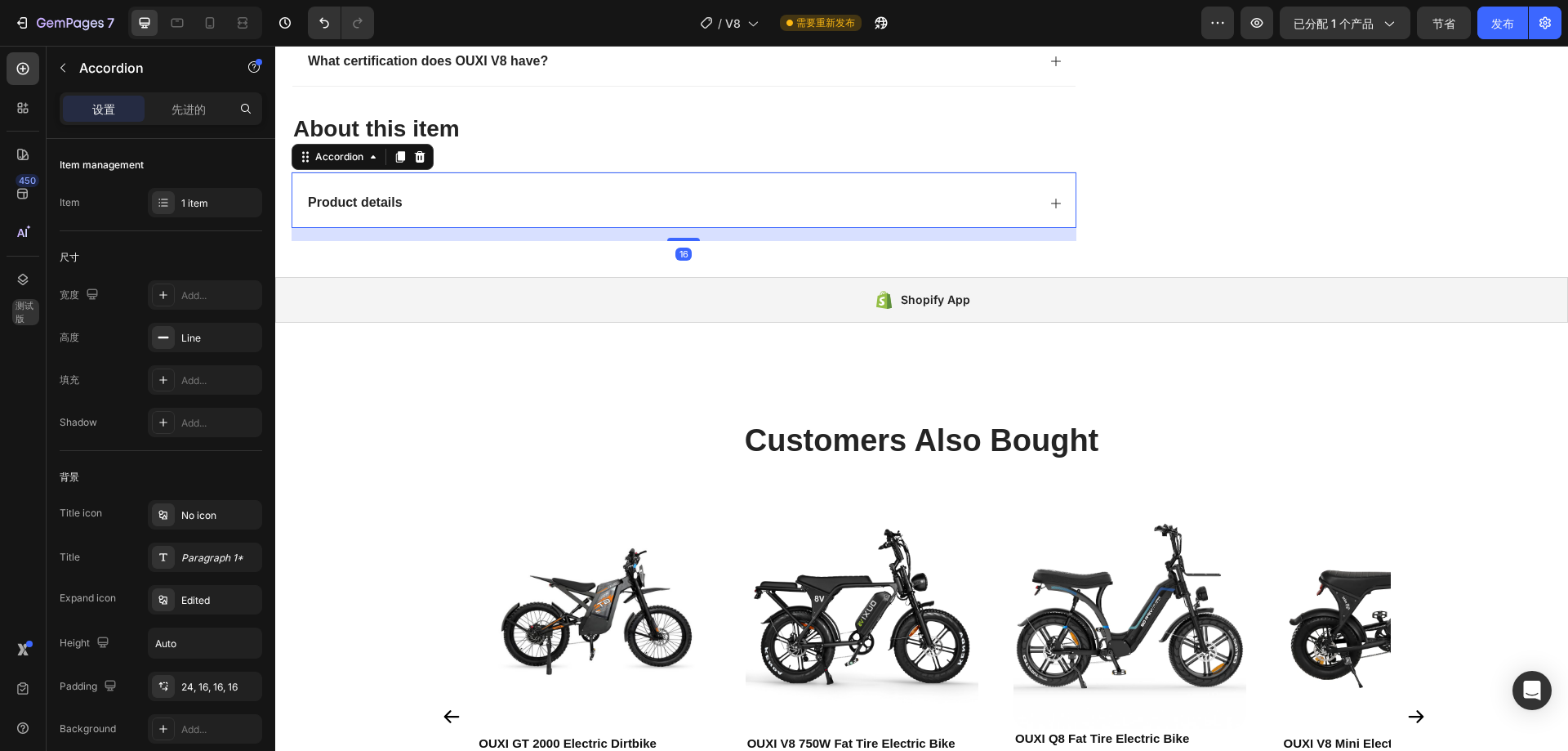
click at [1049, 203] on icon at bounding box center [1056, 203] width 13 height 13
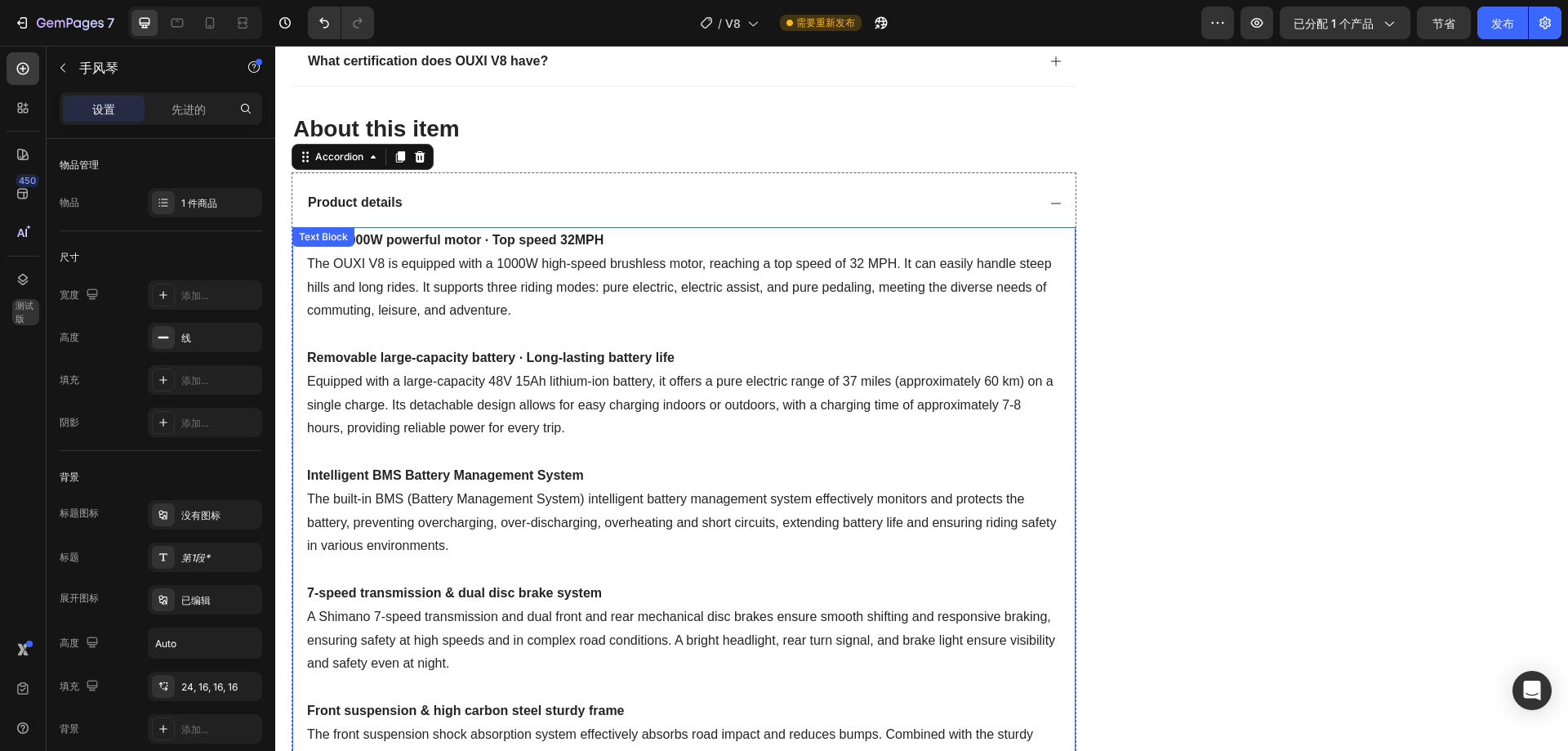
click at [425, 230] on div "Peak 1000W powerful motor · Top speed 32MPH The OUXI V8 is equipped with a 1000…" at bounding box center [684, 699] width 783 height 944
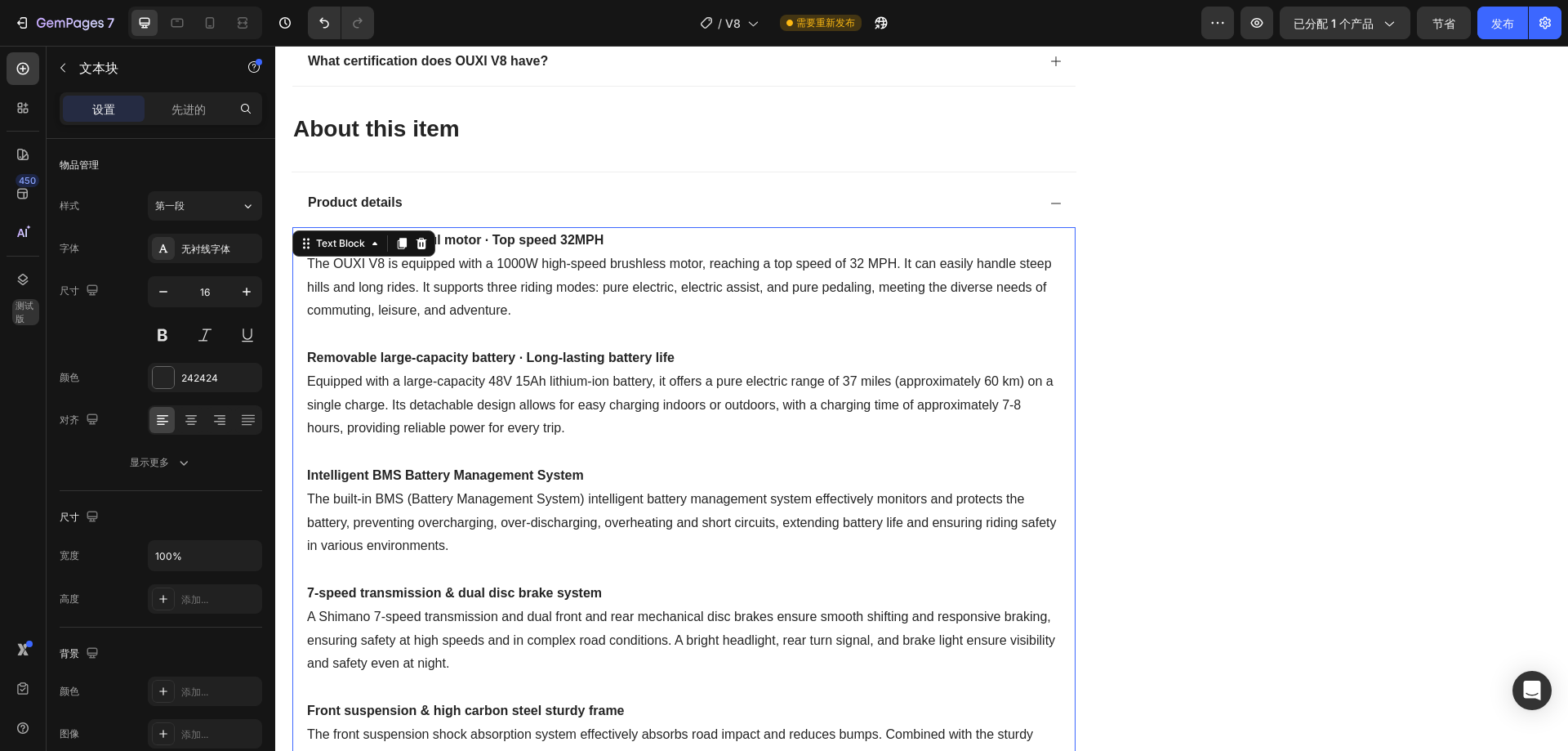
click at [603, 279] on p "Peak 1000W powerful motor · Top speed 32MPH The OUXI V8 is equipped with a 1000…" at bounding box center [683, 699] width 753 height 941
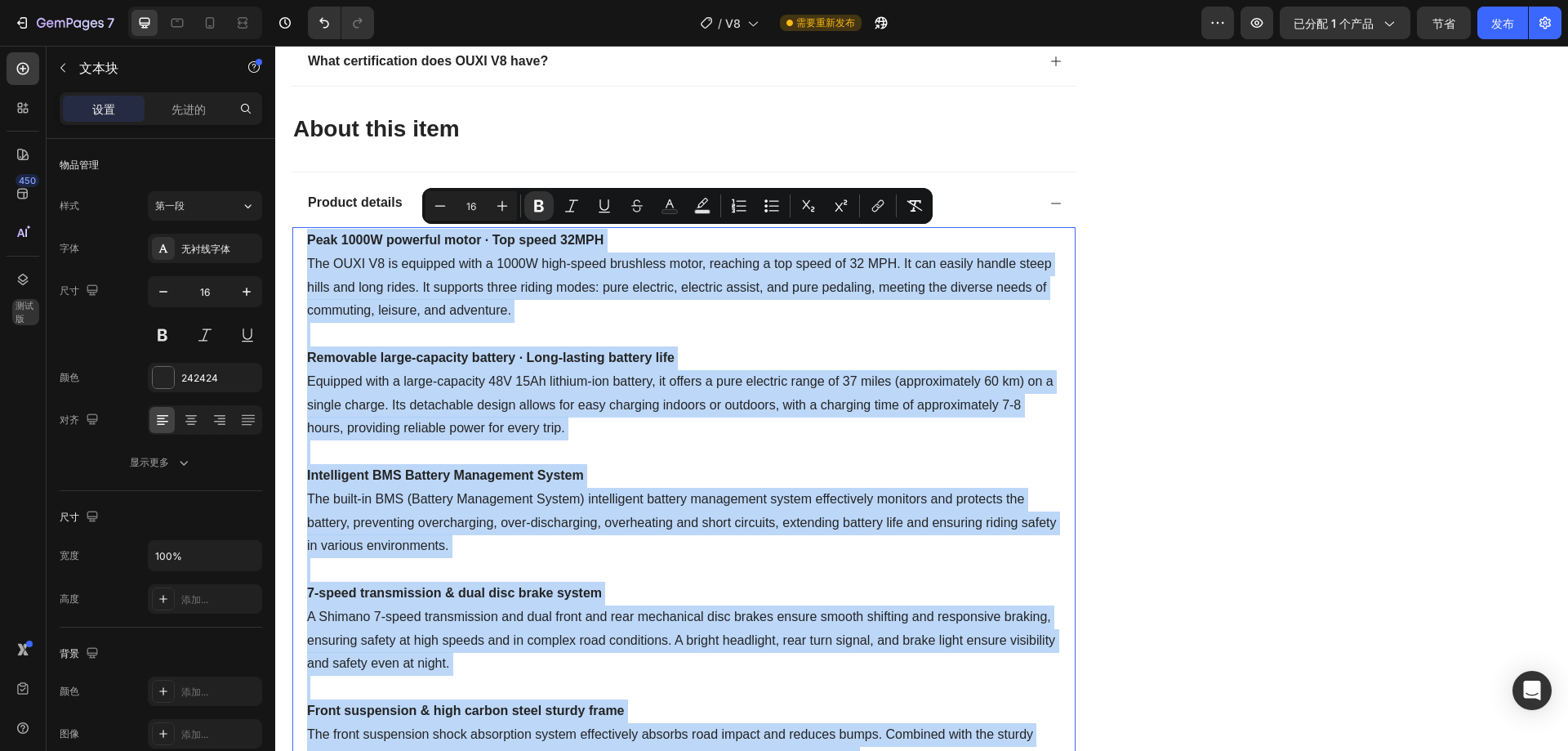
copy p "Lore 2719I dolorsit ametc · Adi elits 91DOE Tem INCI U4 la etdolore magn a 4271…"
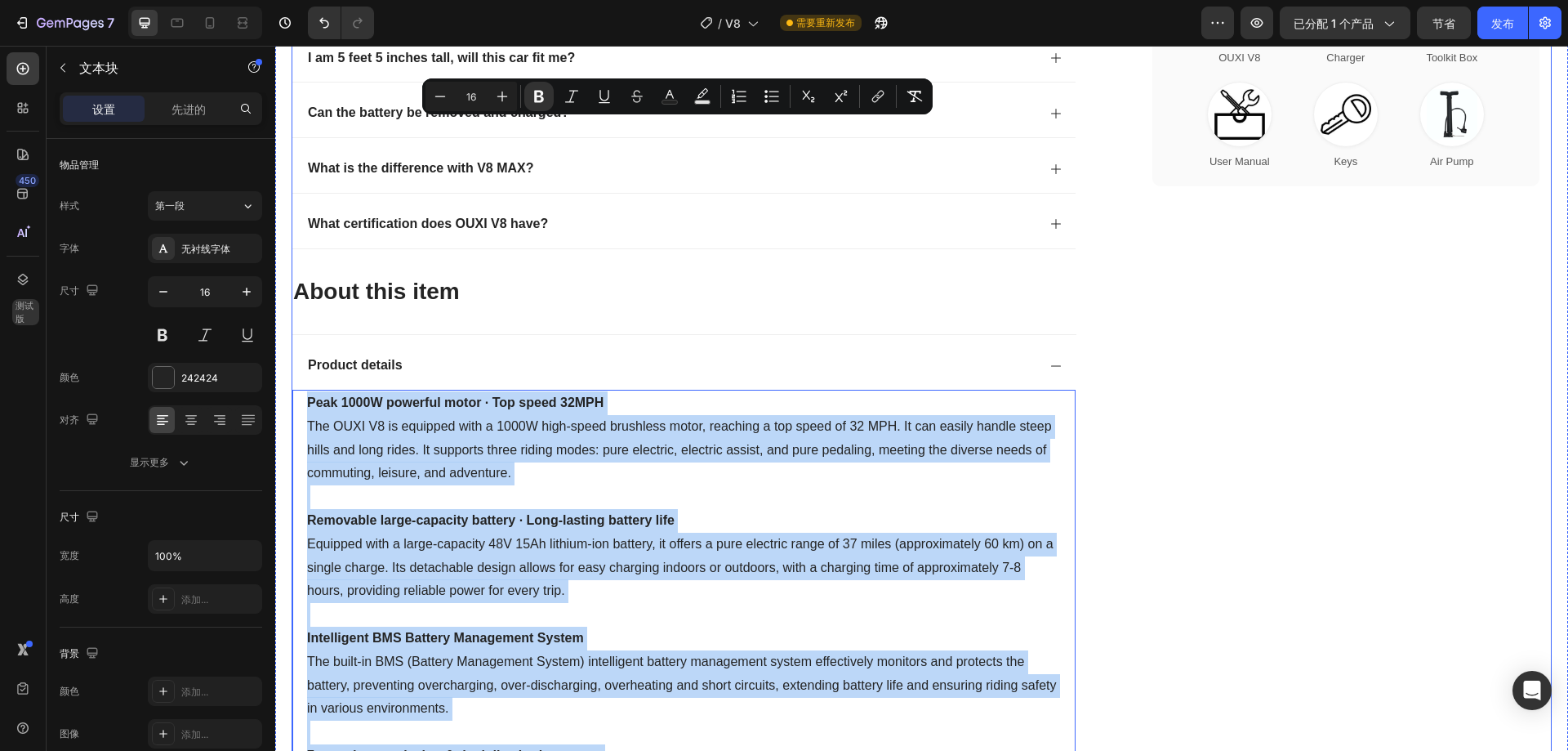
scroll to position [4447, 0]
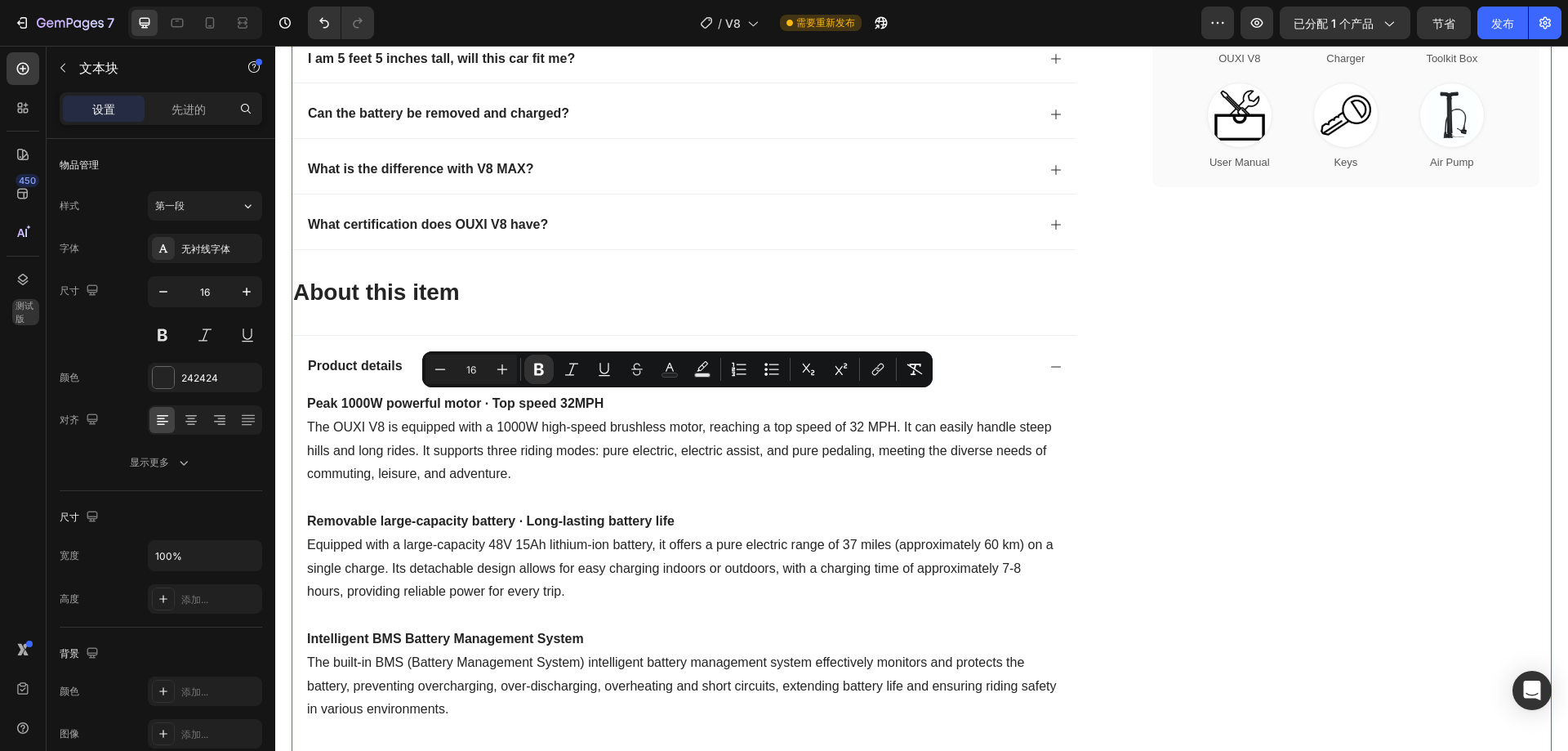
click at [1171, 392] on div "What's In The Box OUXI V8 Charger Toolkit Box User Manual Keys Air Pump Custom …" at bounding box center [1346, 618] width 412 height 1525
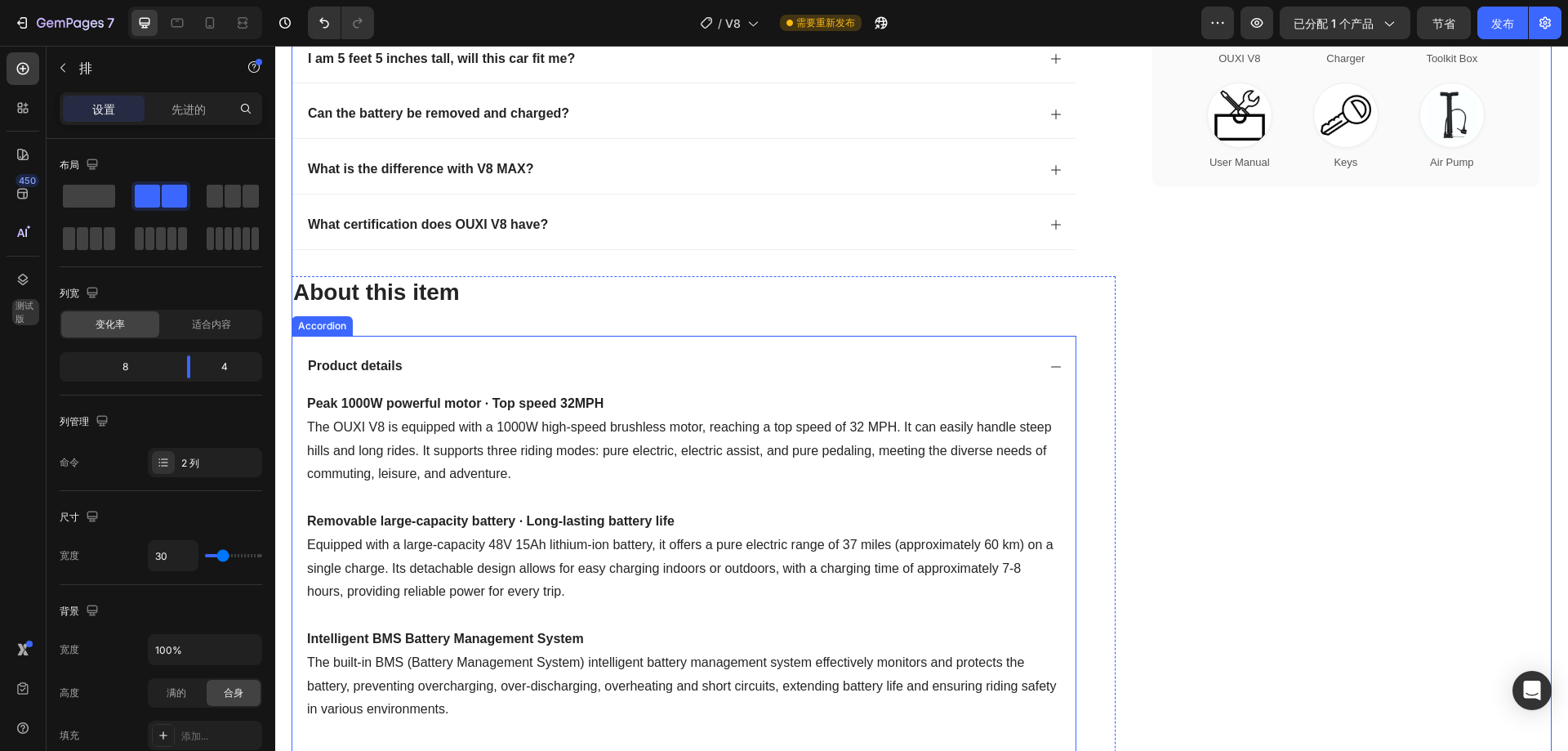
click at [1050, 364] on icon at bounding box center [1056, 367] width 13 height 13
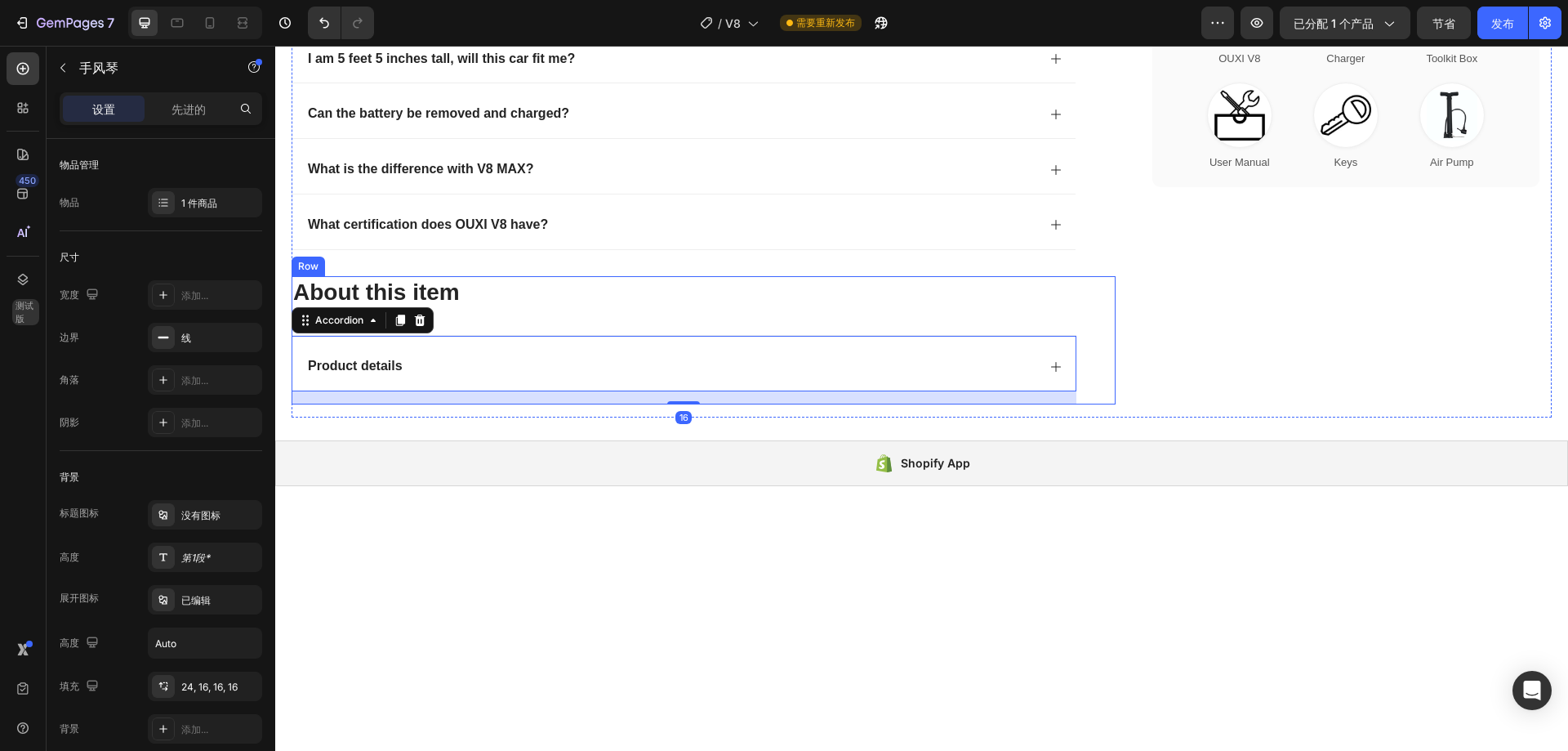
click at [922, 311] on div "About this item Heading Product details Accordion 16" at bounding box center [684, 340] width 784 height 128
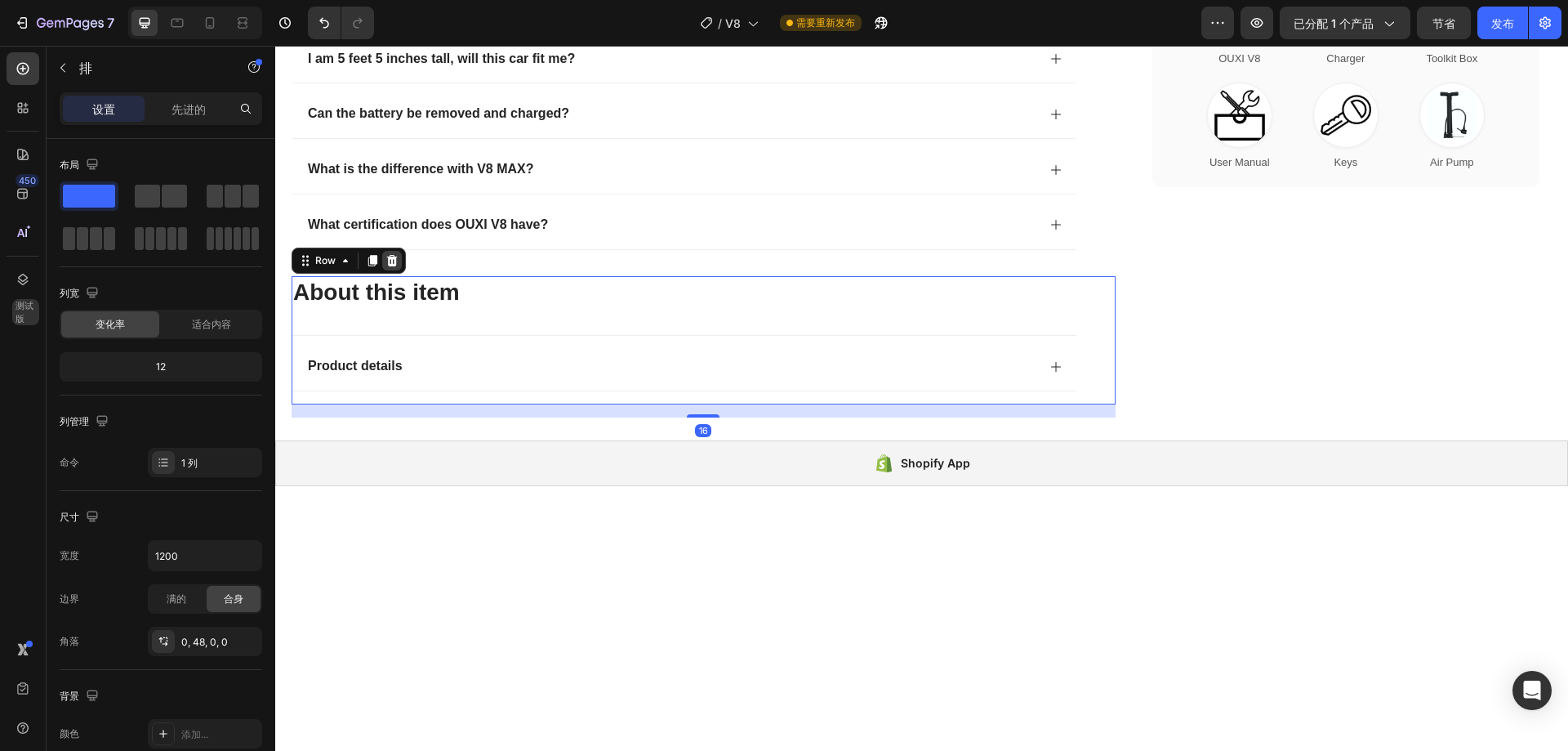
click at [391, 258] on icon at bounding box center [392, 260] width 11 height 12
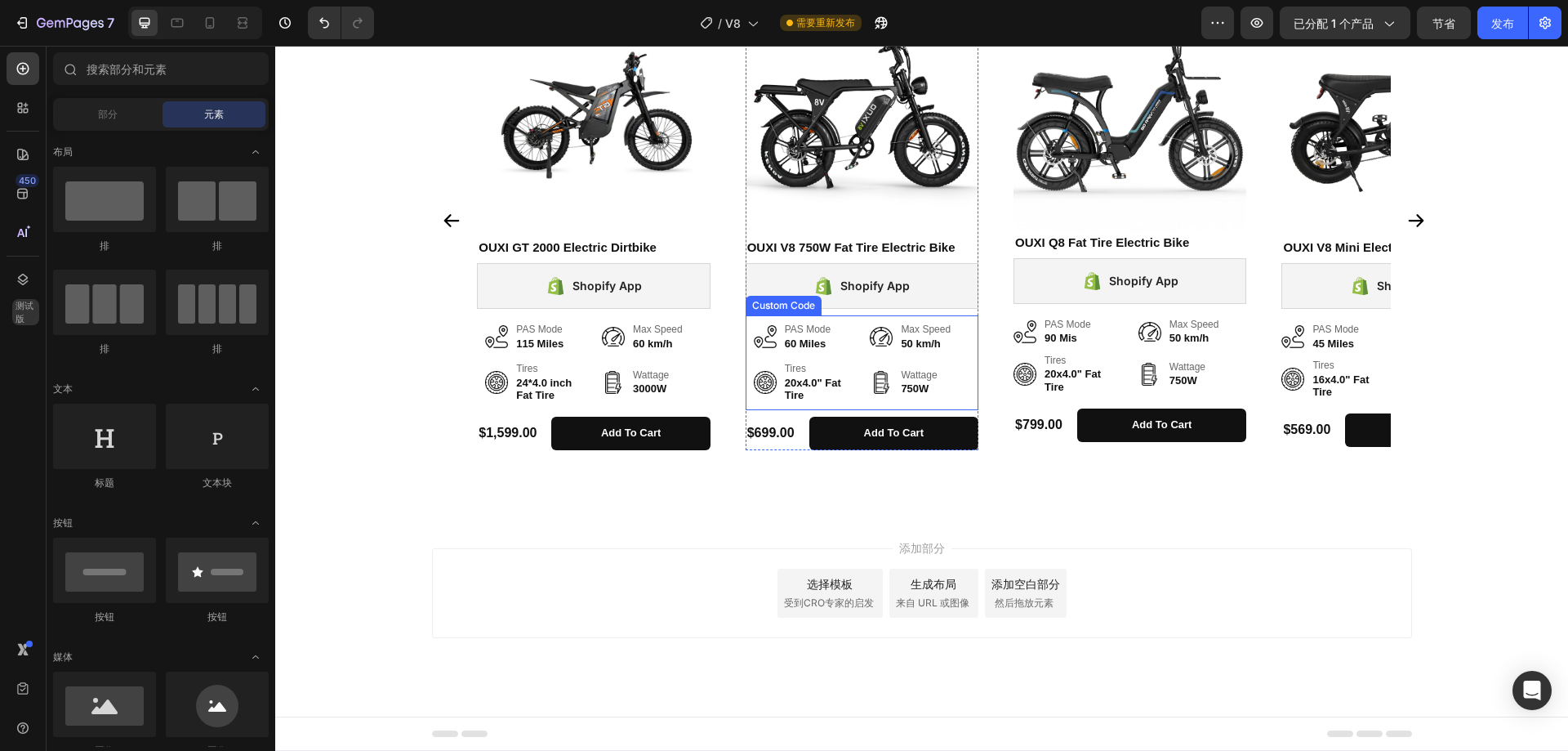
scroll to position [4707, 0]
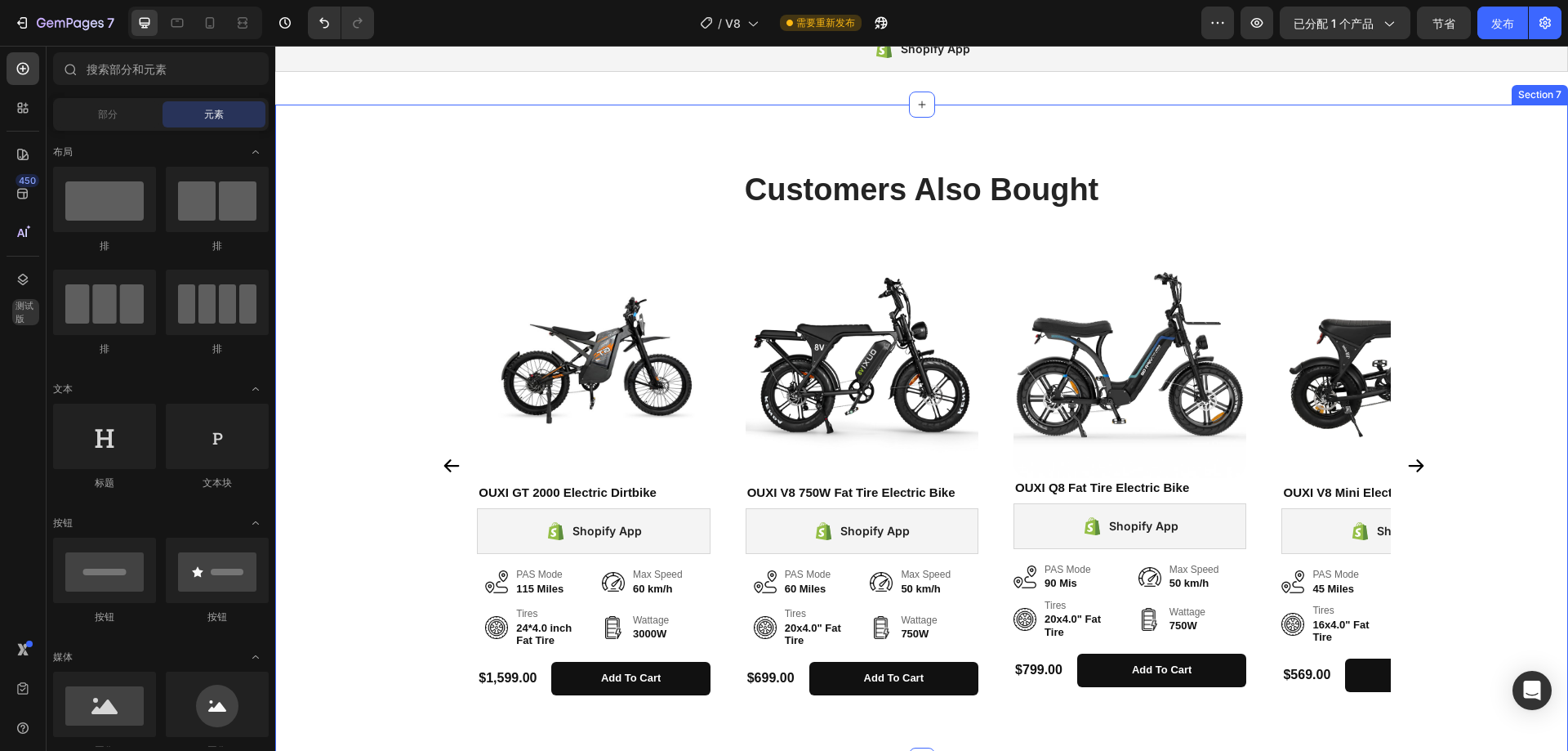
click at [356, 335] on div "Product Images OUXI GT 2000 Electric Dirtbike Heading Shopify App Shopify App P…" at bounding box center [921, 472] width 1292 height 472
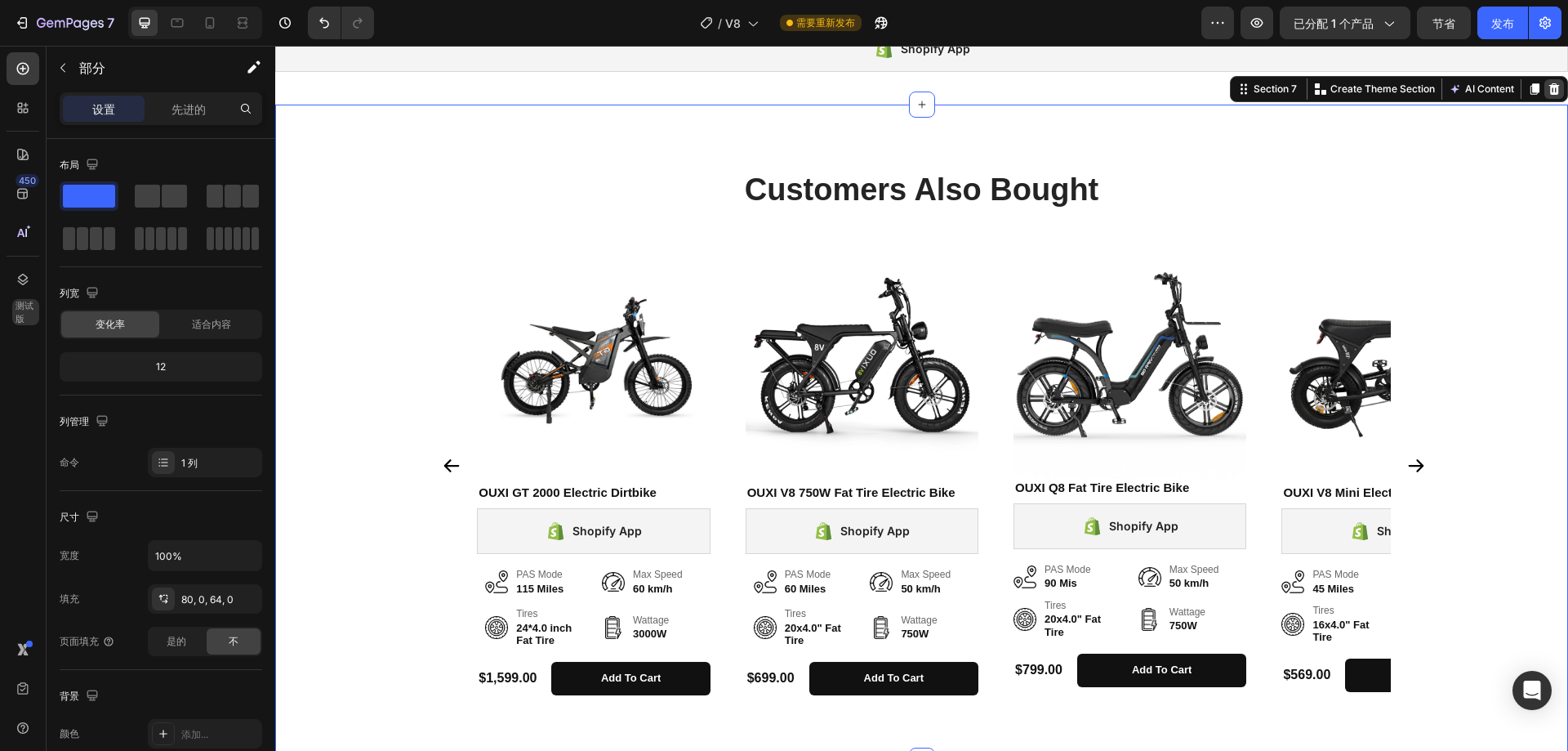
click at [1549, 93] on icon at bounding box center [1555, 89] width 11 height 12
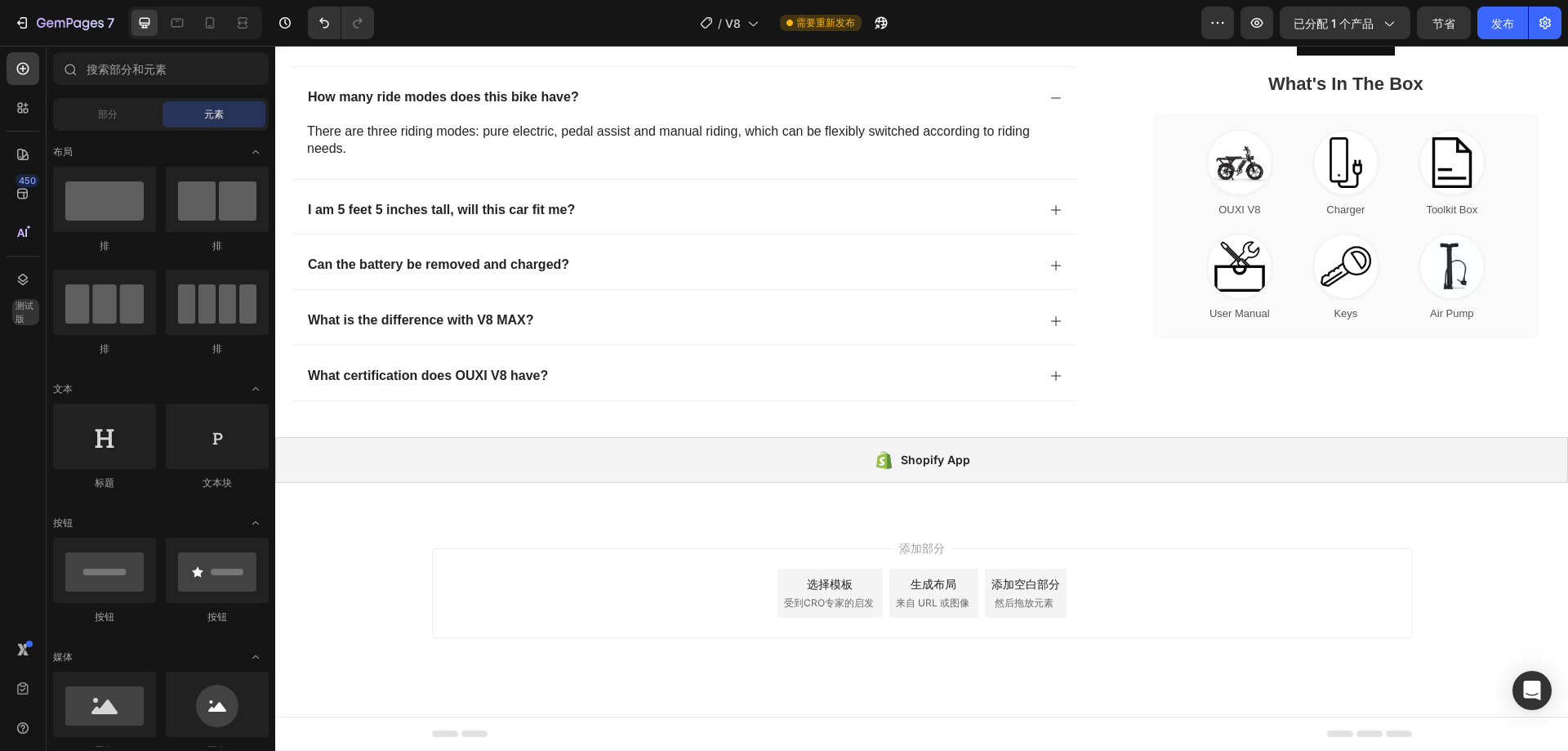
scroll to position [4296, 0]
click at [26, 199] on icon at bounding box center [23, 193] width 16 height 16
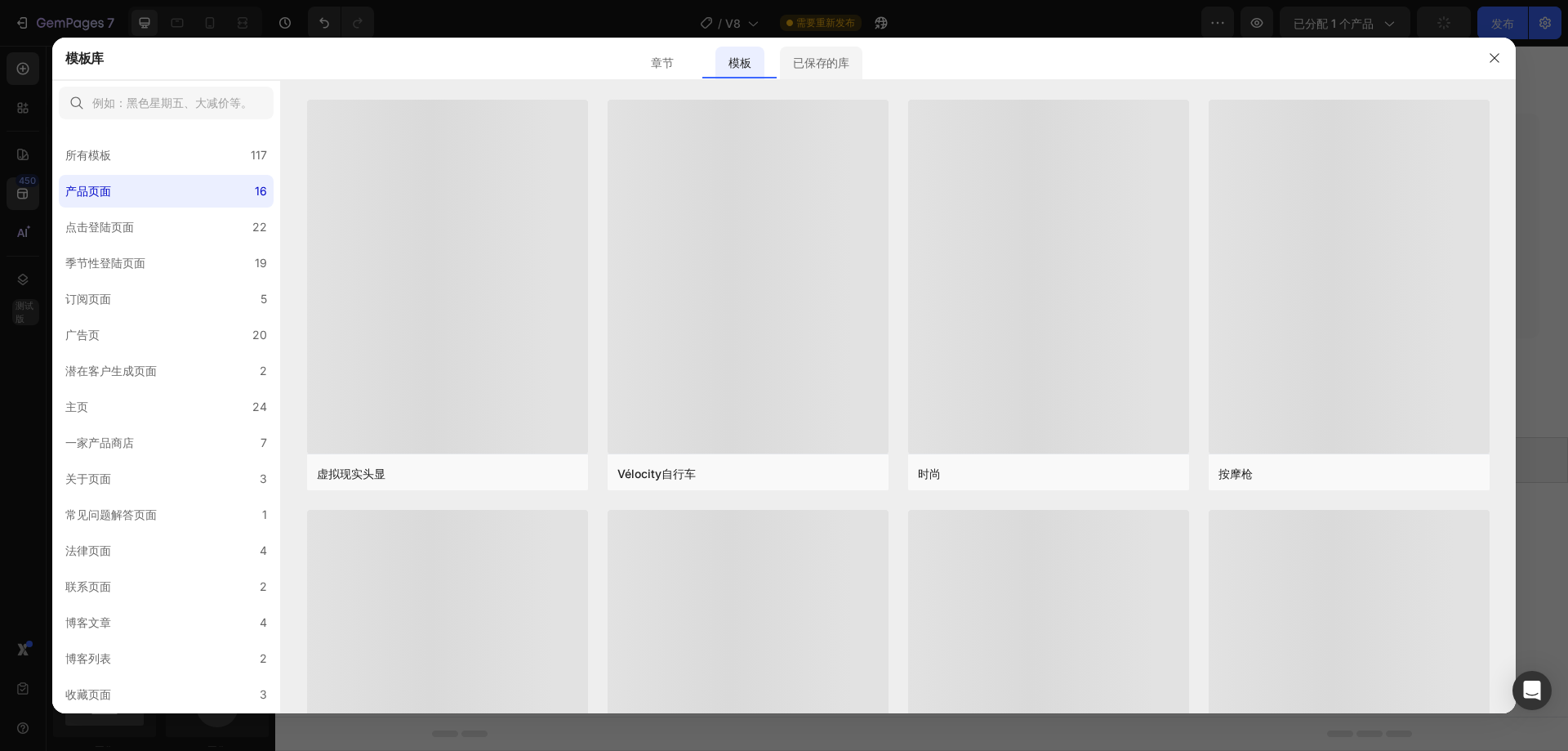
click at [816, 61] on font "已保存的库" at bounding box center [821, 62] width 55 height 14
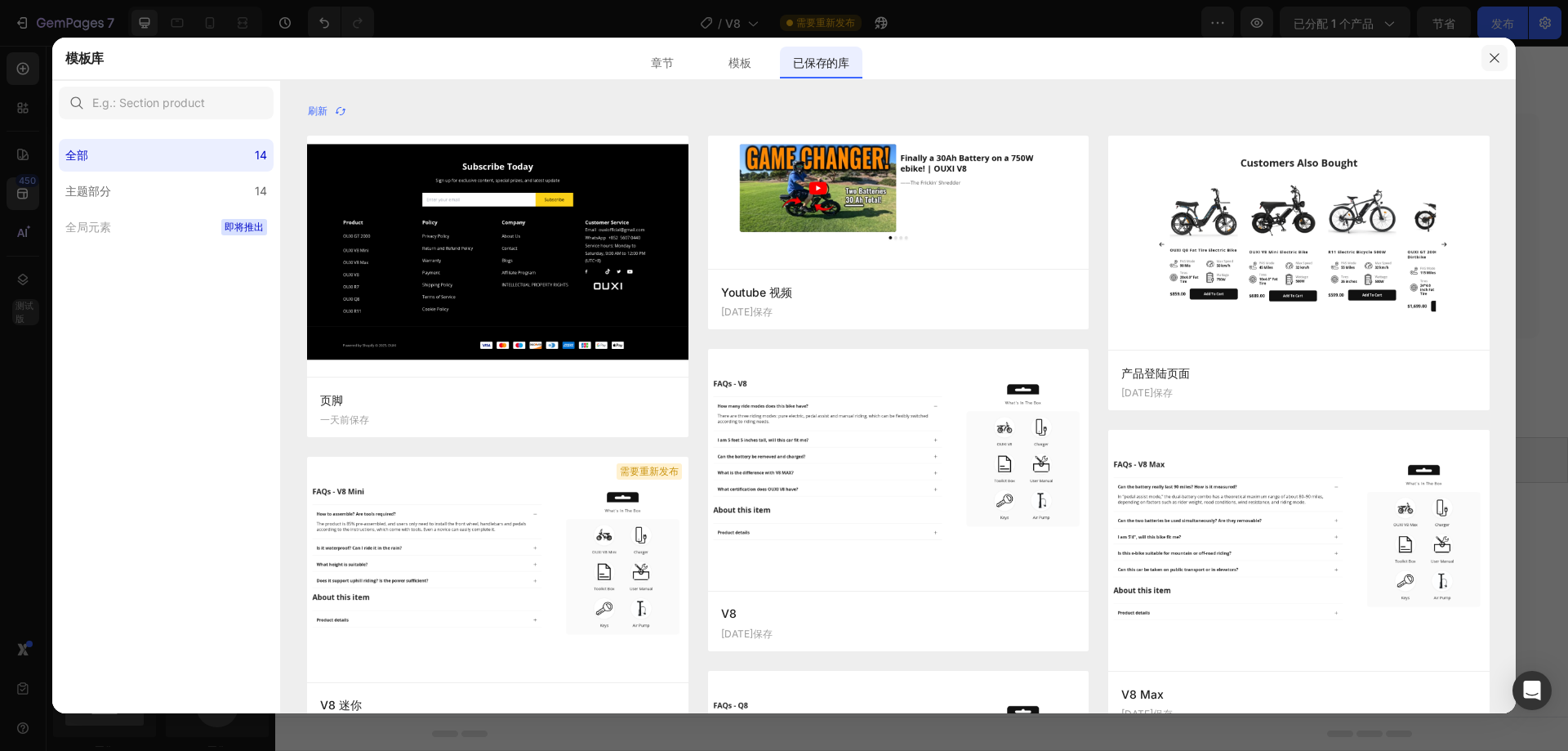
click at [1491, 62] on icon "button" at bounding box center [1494, 59] width 9 height 9
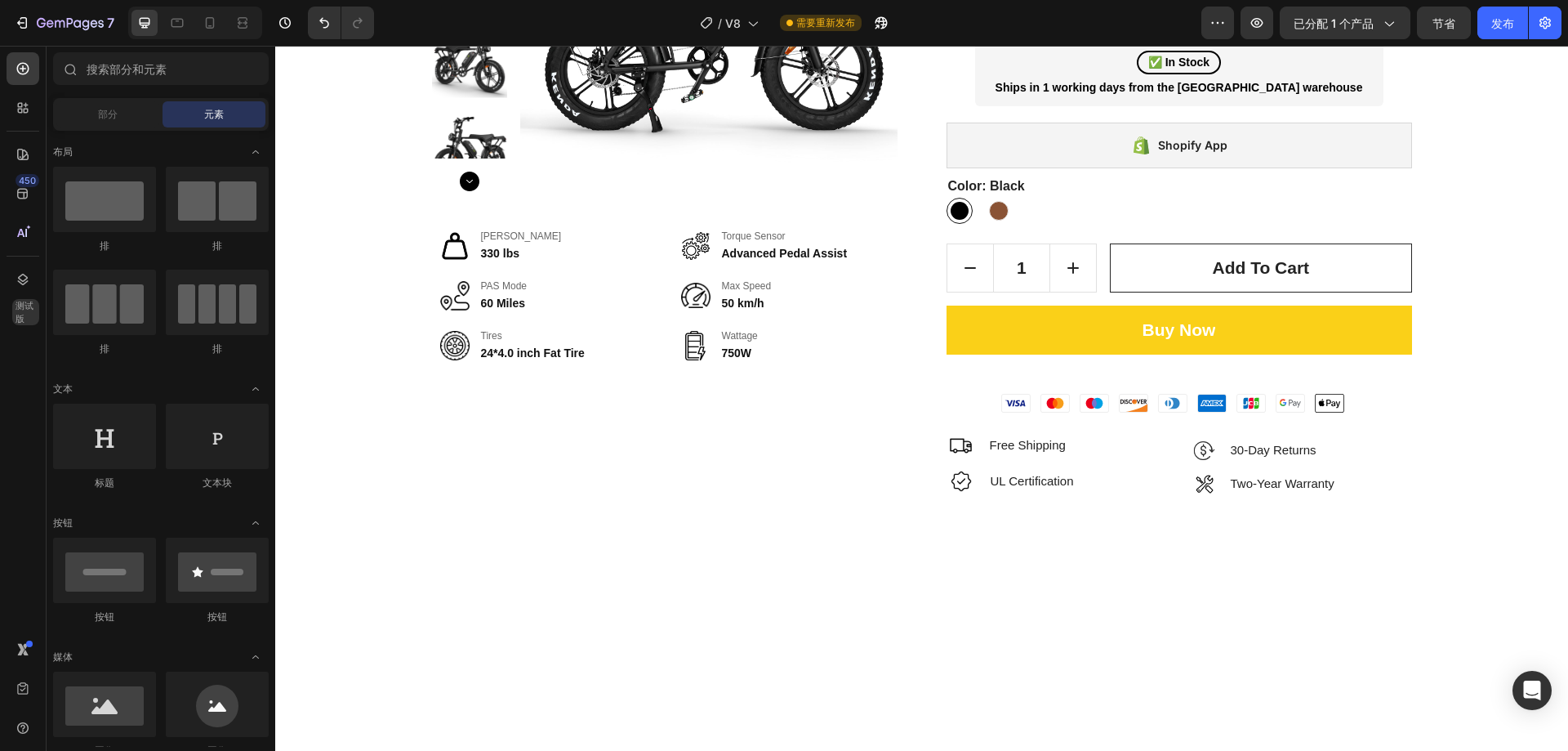
scroll to position [149, 0]
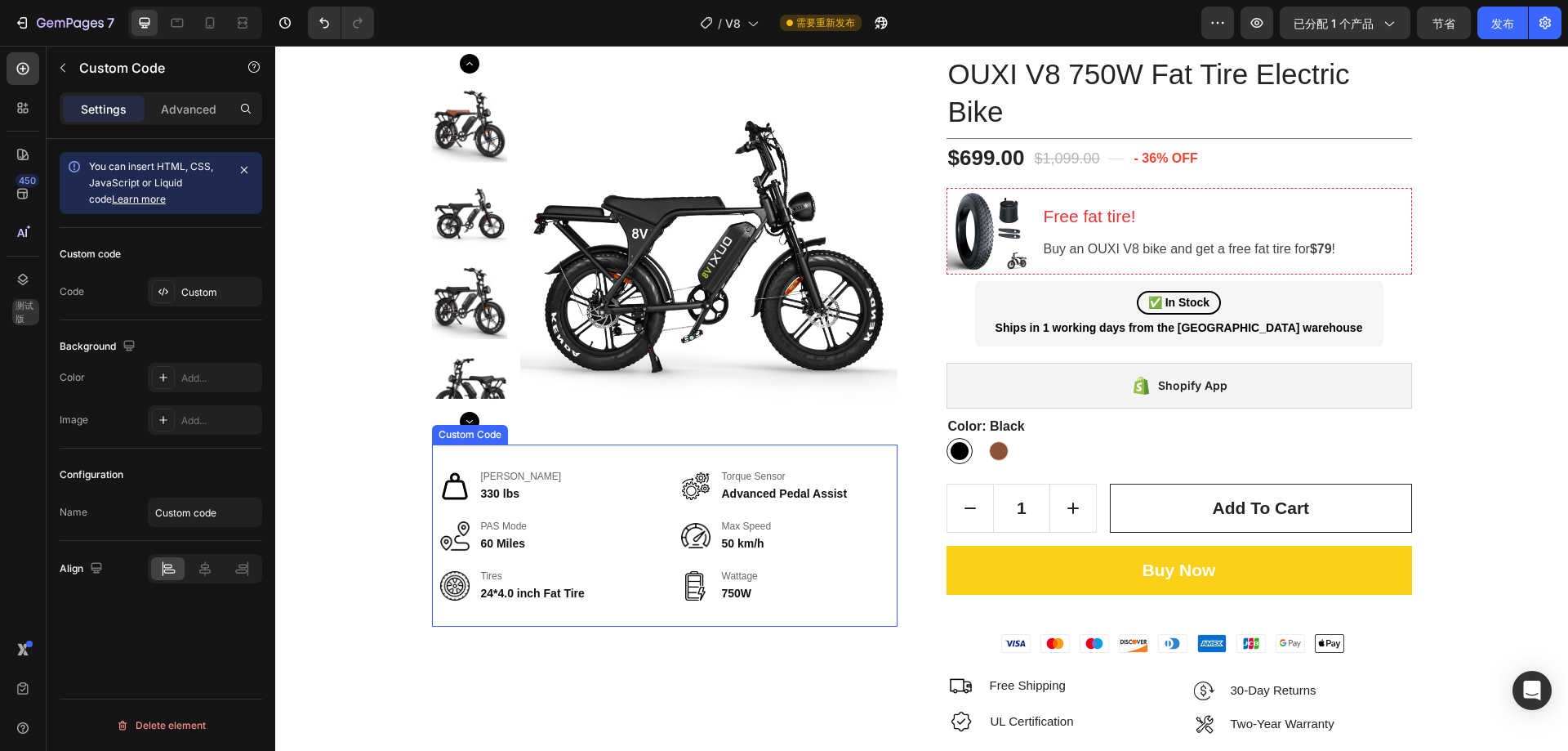
click at [654, 483] on div "[PERSON_NAME] 330 lbs Torque Sensor Advanced Pedal Assist PAS Mode 60 Miles [PE…" at bounding box center [664, 535] width 465 height 182
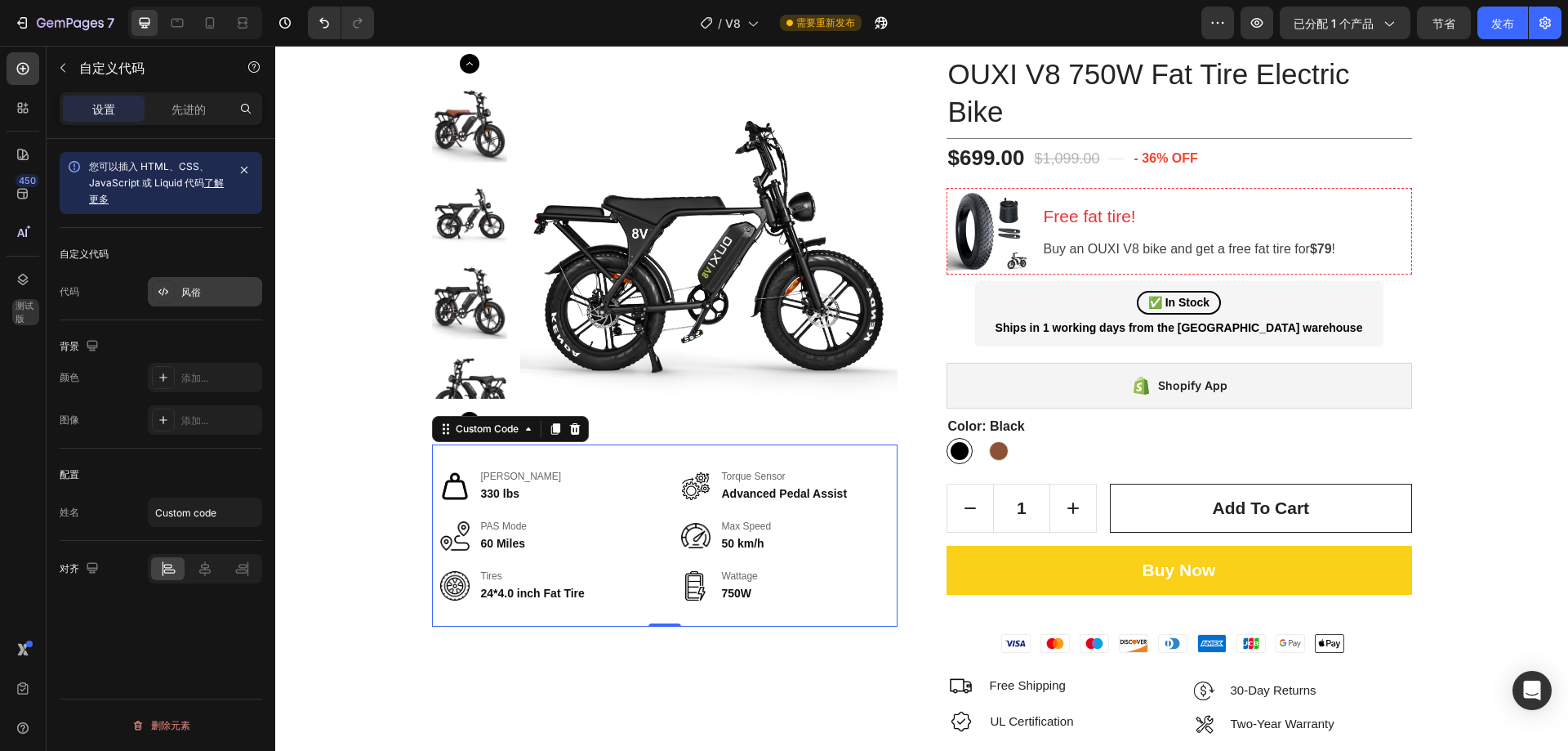
click at [205, 292] on div "风俗" at bounding box center [220, 292] width 76 height 15
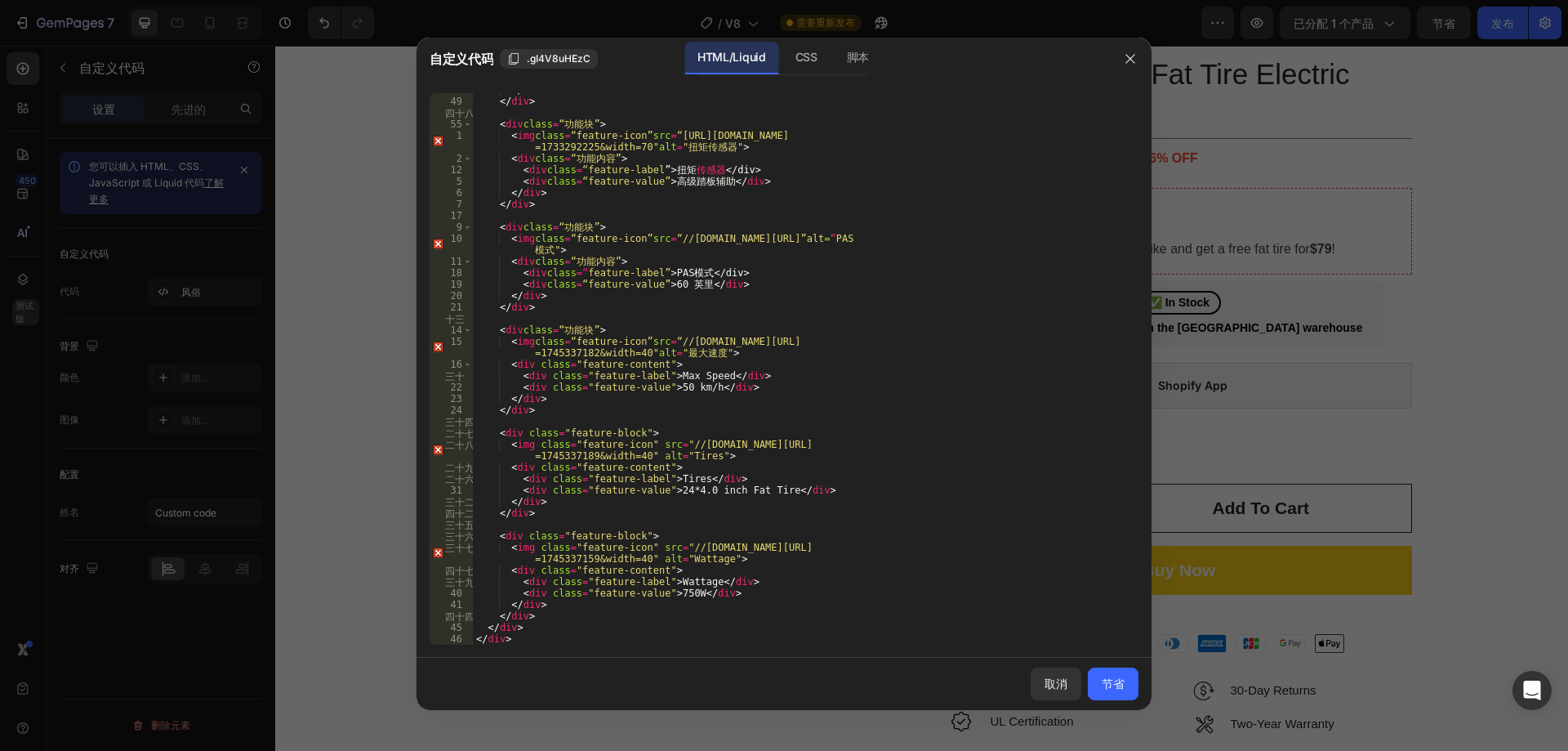
scroll to position [1142, 0]
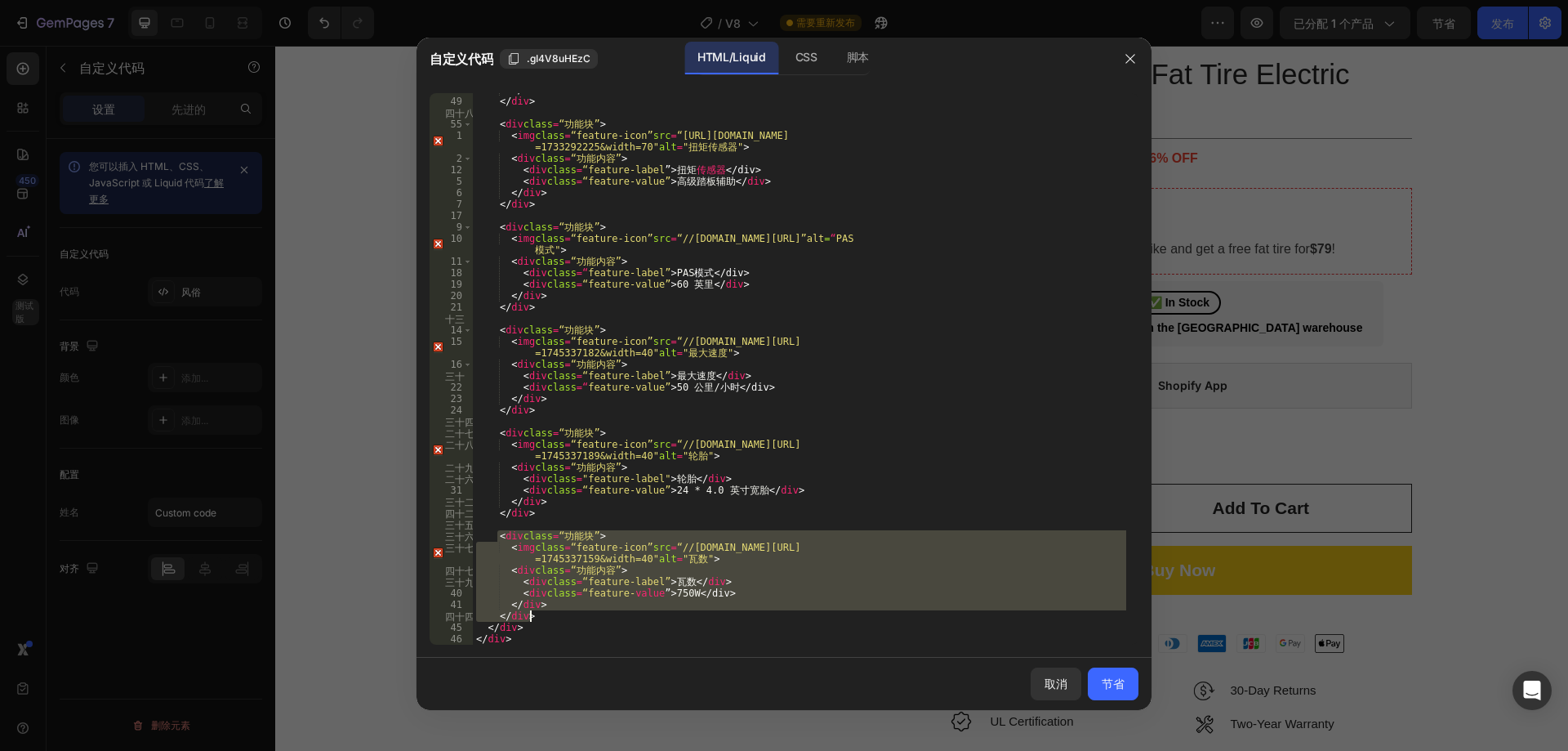
drag, startPoint x: 497, startPoint y: 538, endPoint x: 559, endPoint y: 618, distance: 101.2
click at [559, 618] on div "</ div > </ div > < div class = “功能块” > < img class = “feature-icon” src = “[UR…" at bounding box center [800, 371] width 654 height 574
click at [553, 619] on div "</ div > </ div > < div class = “功能块” > < img class = “feature-icon” src = “[UR…" at bounding box center [800, 369] width 654 height 552
drag, startPoint x: 552, startPoint y: 618, endPoint x: 500, endPoint y: 536, distance: 97.1
click at [500, 536] on div "</ div > </ div > < div class = “功能块” > < img class = “feature-icon” src = “[UR…" at bounding box center [800, 371] width 654 height 574
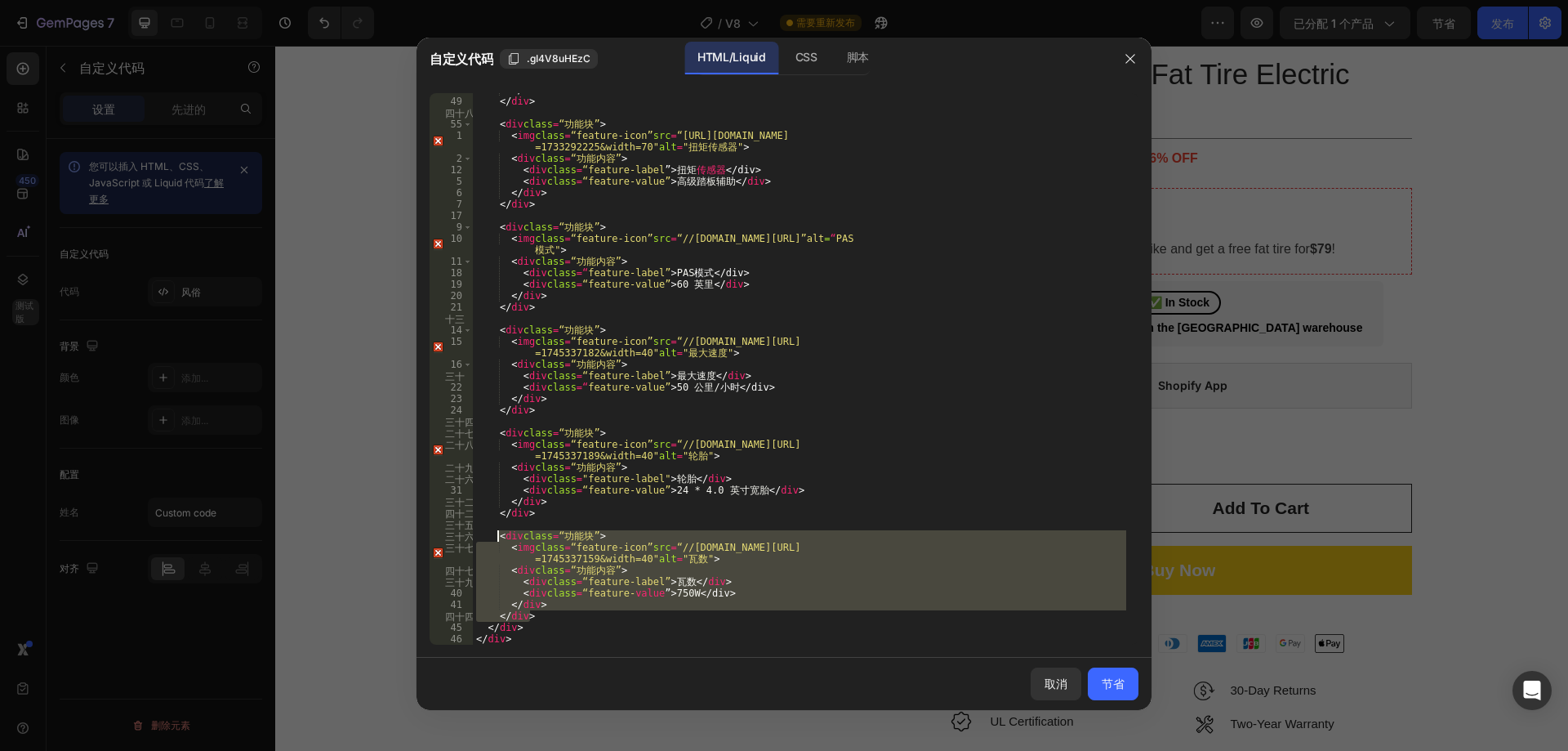
type textarea "<div class="feature-block"> <img class="feature-icon" src="//[DOMAIN_NAME][URL]…"
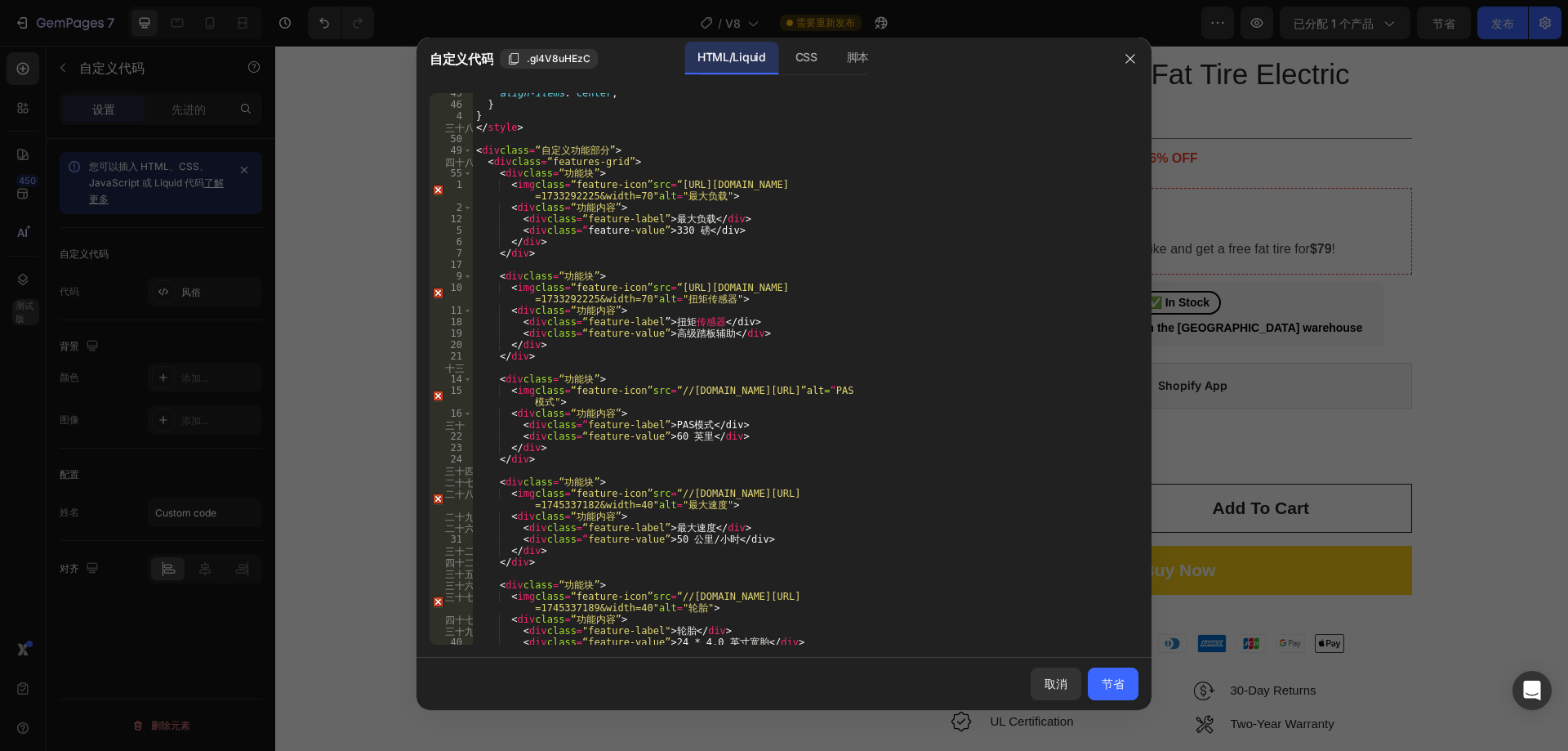
scroll to position [989, 0]
drag, startPoint x: 707, startPoint y: 540, endPoint x: 698, endPoint y: 542, distance: 9.2
click at [698, 542] on div "对齐项目 ： 居中 ； } } </ 样式 > < div class = “自定义功能部分” > < div class = “features-grid”…" at bounding box center [800, 374] width 654 height 574
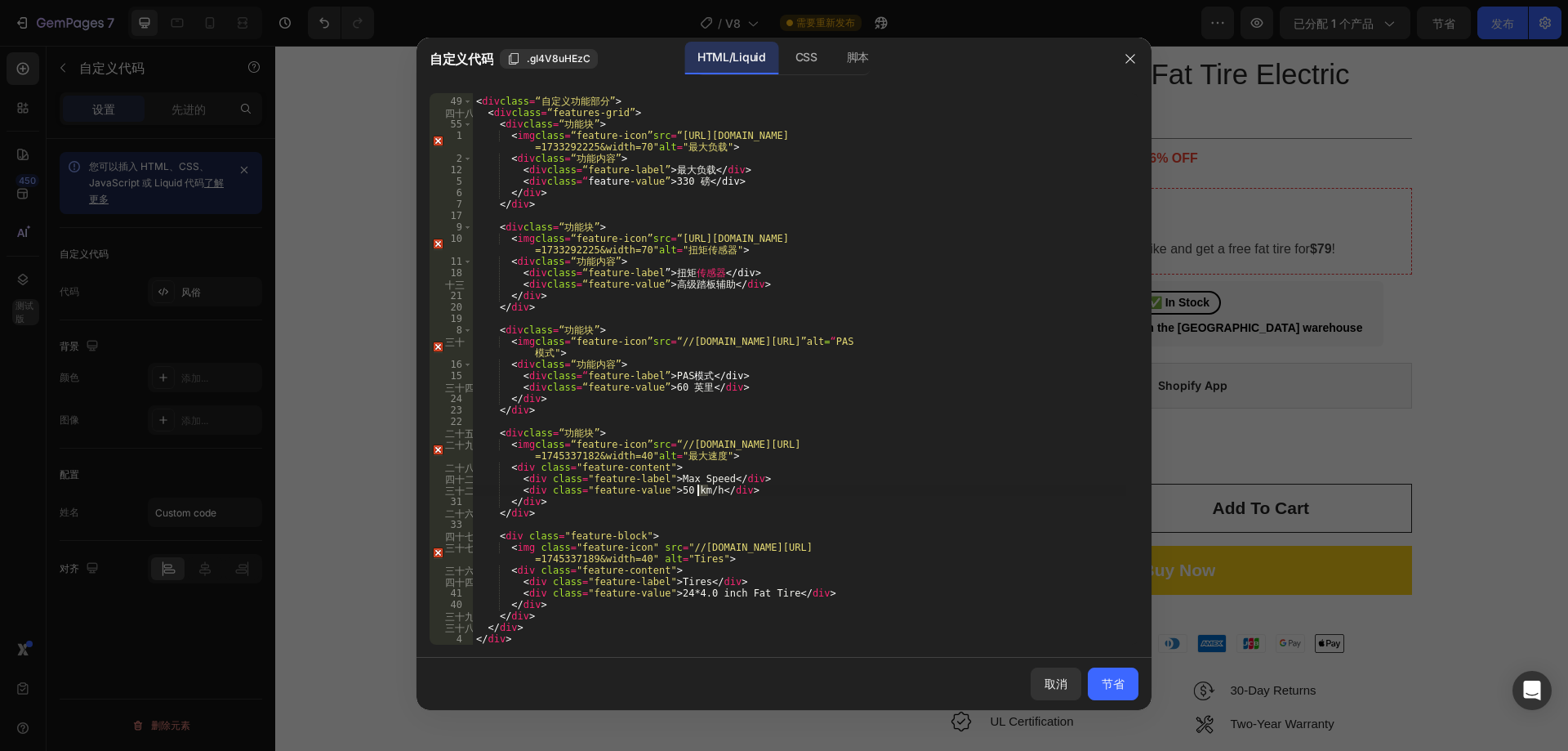
scroll to position [1038, 0]
click at [725, 505] on div "< div class = “自定义功能部分” > < div class = “features-grid” > < div class = “功能块” >…" at bounding box center [800, 371] width 654 height 574
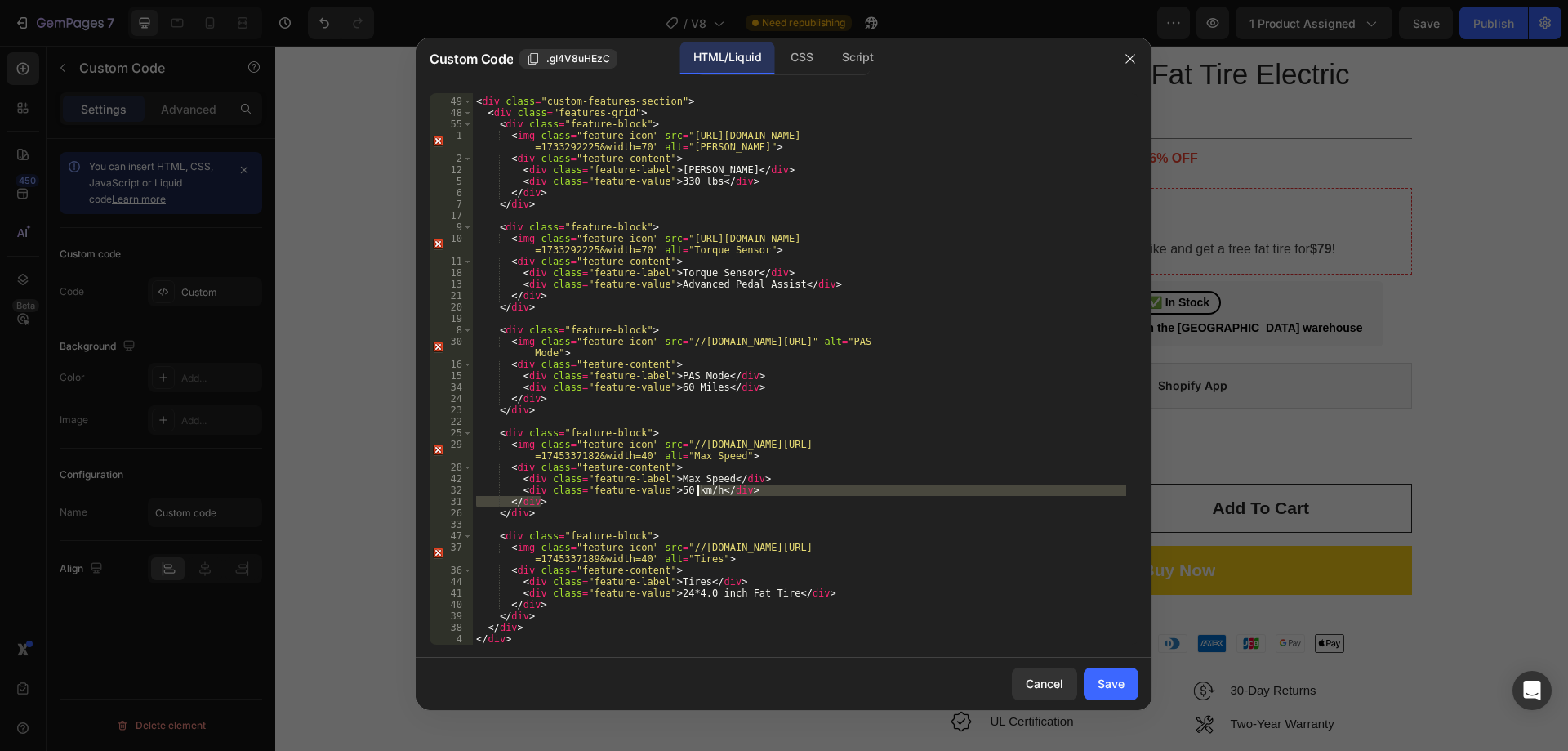
drag, startPoint x: 665, startPoint y: 497, endPoint x: 696, endPoint y: 493, distance: 31.3
click at [696, 493] on div "< div class = "custom-features-section" > < div class = "features-grid" > < div…" at bounding box center [800, 371] width 654 height 574
click at [701, 493] on div "< div class = "custom-features-section" > < div class = "features-grid" > < div…" at bounding box center [800, 369] width 654 height 552
drag, startPoint x: 702, startPoint y: 492, endPoint x: 666, endPoint y: 491, distance: 36.0
click at [666, 491] on div "< div class = "custom-features-section" > < div class = "features-grid" > < div…" at bounding box center [800, 371] width 654 height 574
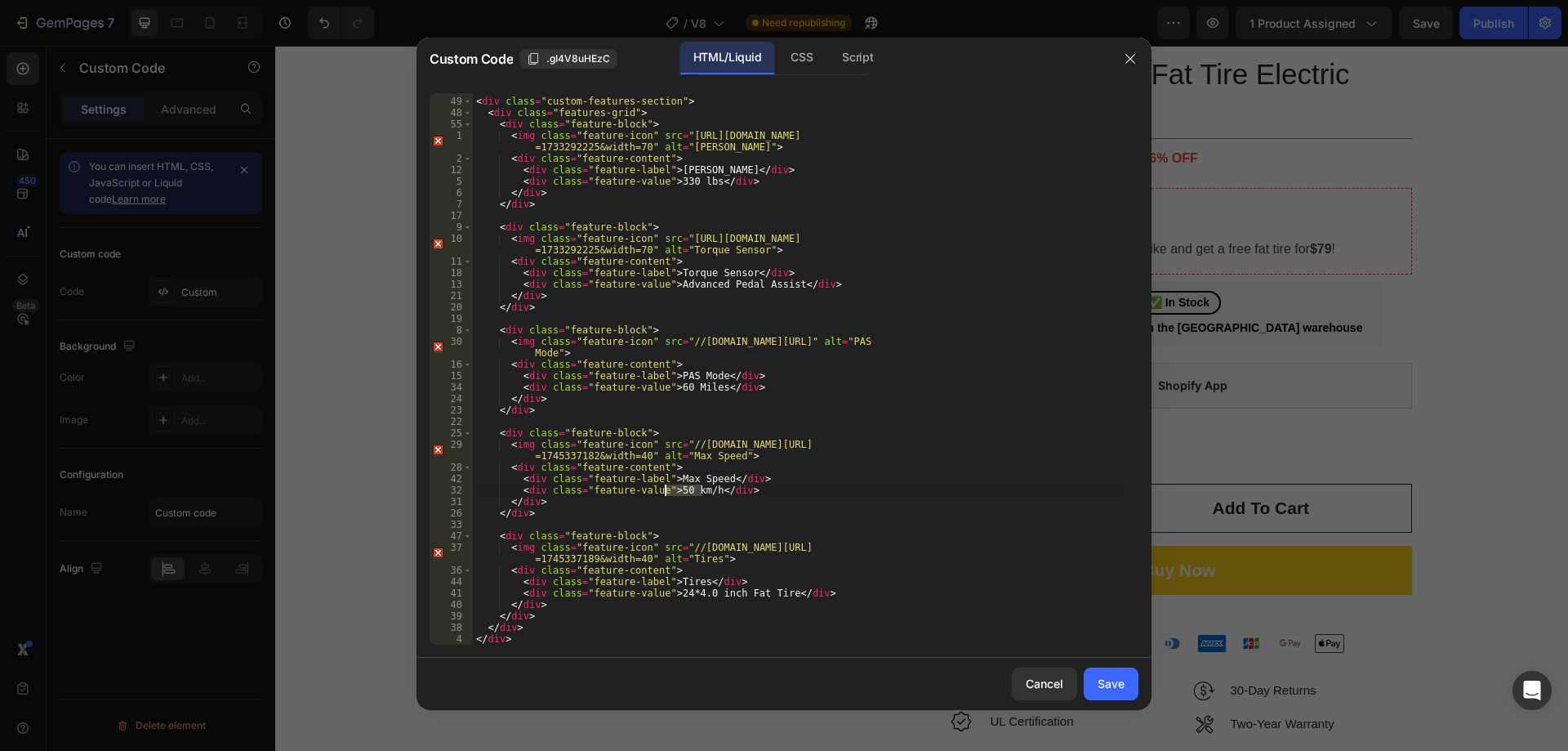
paste textarea "28 mp"
click at [743, 493] on div "< div class = "custom-features-section" > < div class = "features-grid" > < div…" at bounding box center [800, 371] width 654 height 574
click at [693, 391] on div "< div class = "custom-features-section" > < div class = "features-grid" > < div…" at bounding box center [800, 371] width 654 height 574
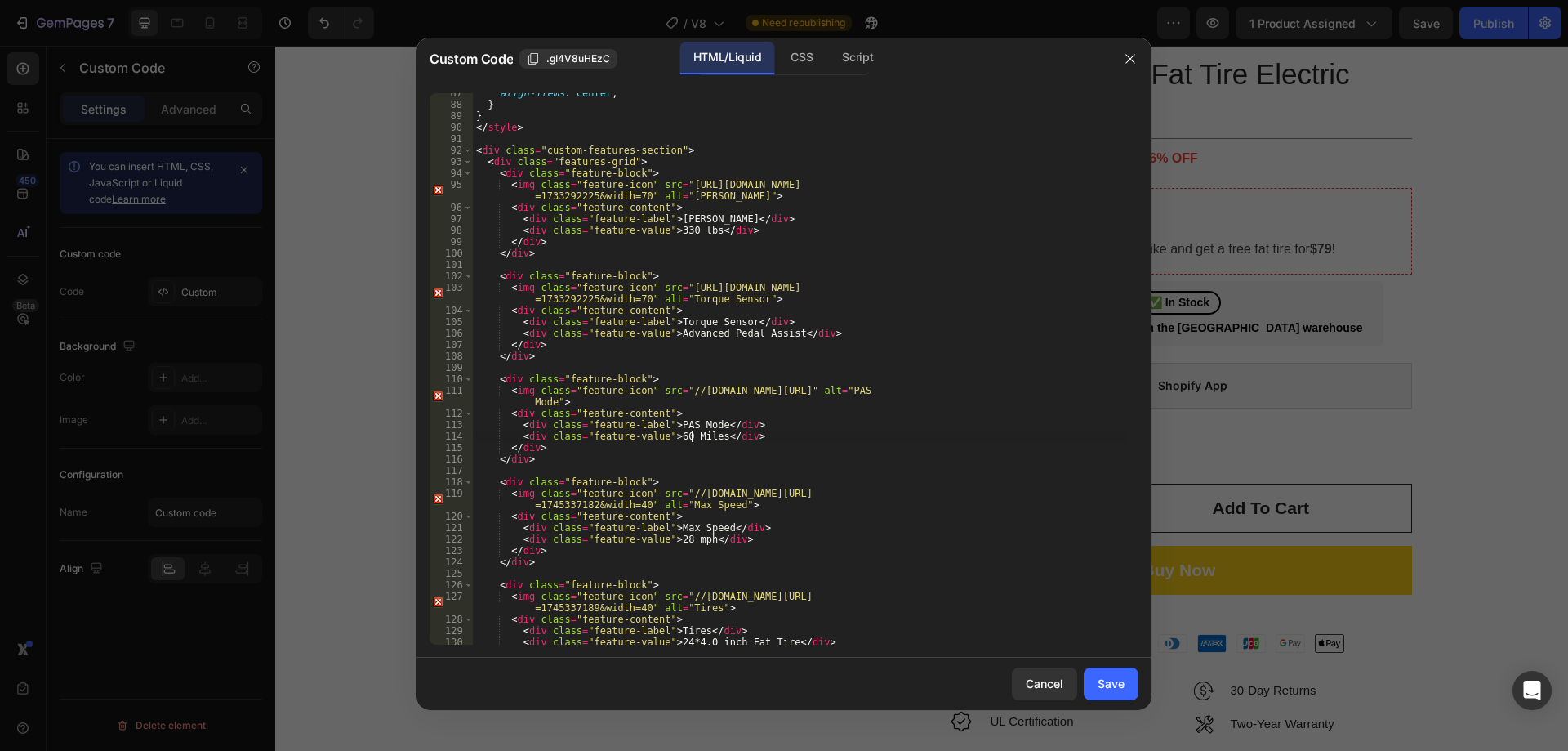
scroll to position [941, 0]
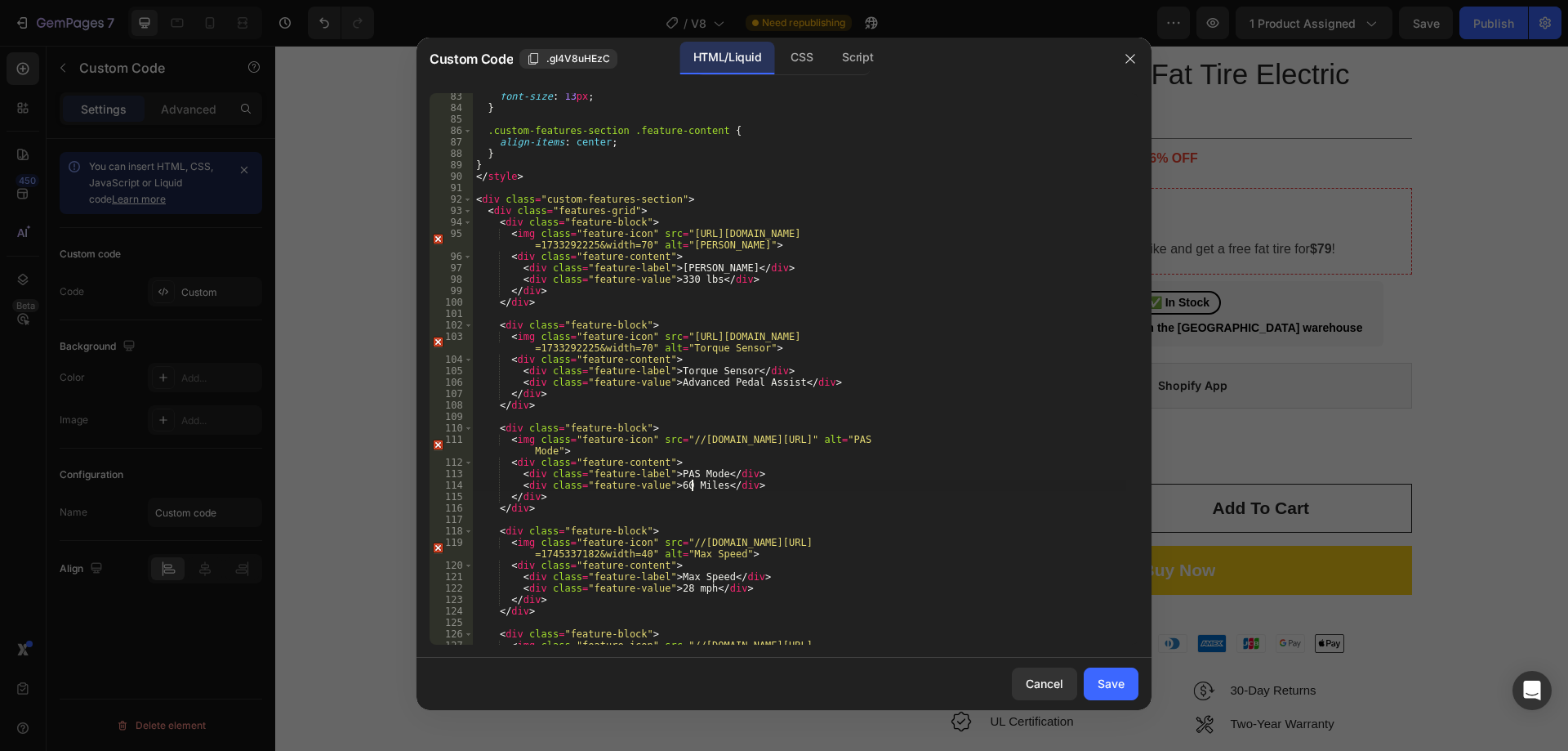
click at [728, 384] on div "font-size : 13 px ; } .custom-features-section .feature-content { align-items :…" at bounding box center [800, 384] width 654 height 585
click at [688, 278] on div "font-size : 13 px ; } .custom-features-section .feature-content { align-items :…" at bounding box center [800, 384] width 654 height 585
type textarea "<div class="feature-value">330 lbs</div>"
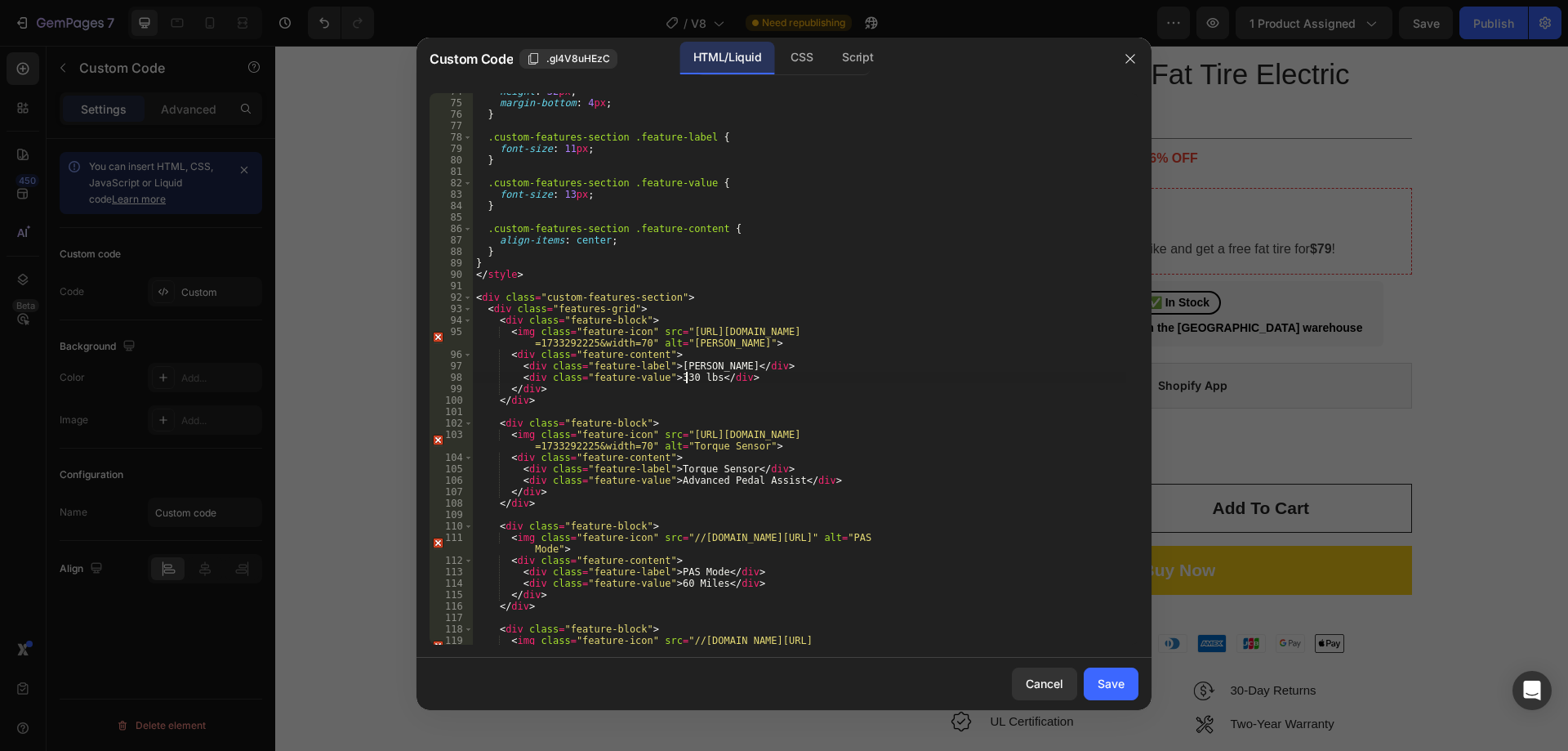
scroll to position [794, 0]
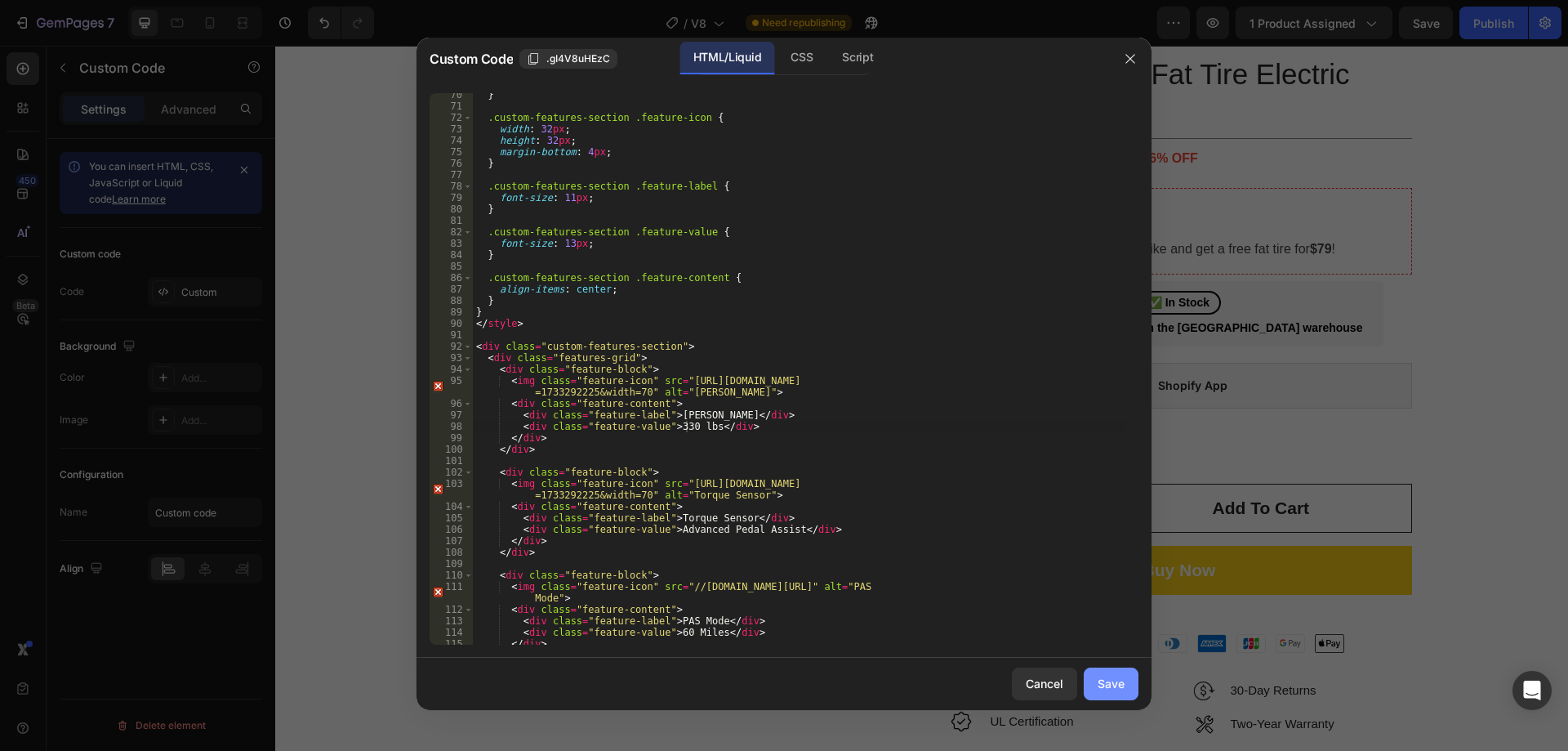
click at [1113, 680] on div "Save" at bounding box center [1111, 682] width 27 height 17
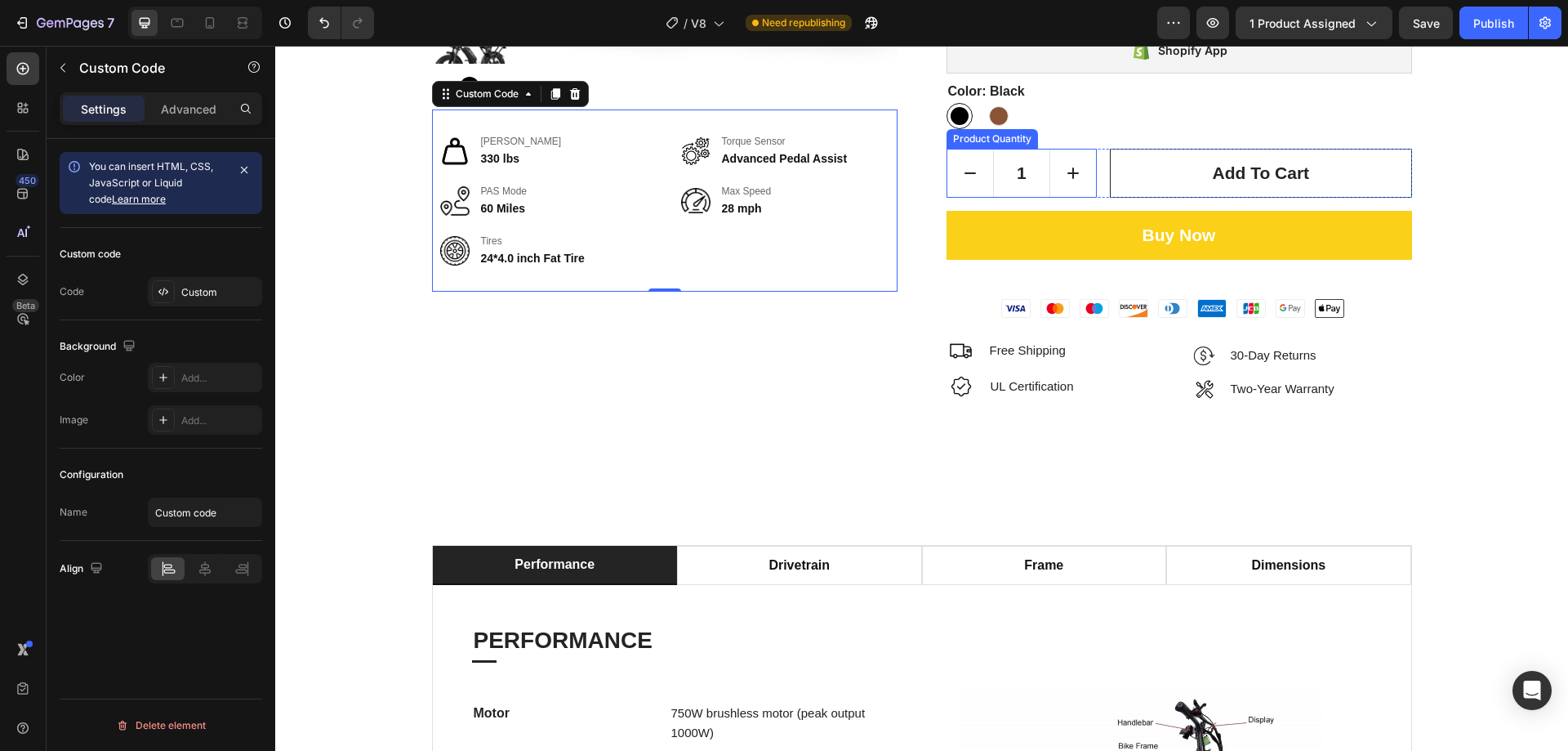
scroll to position [490, 0]
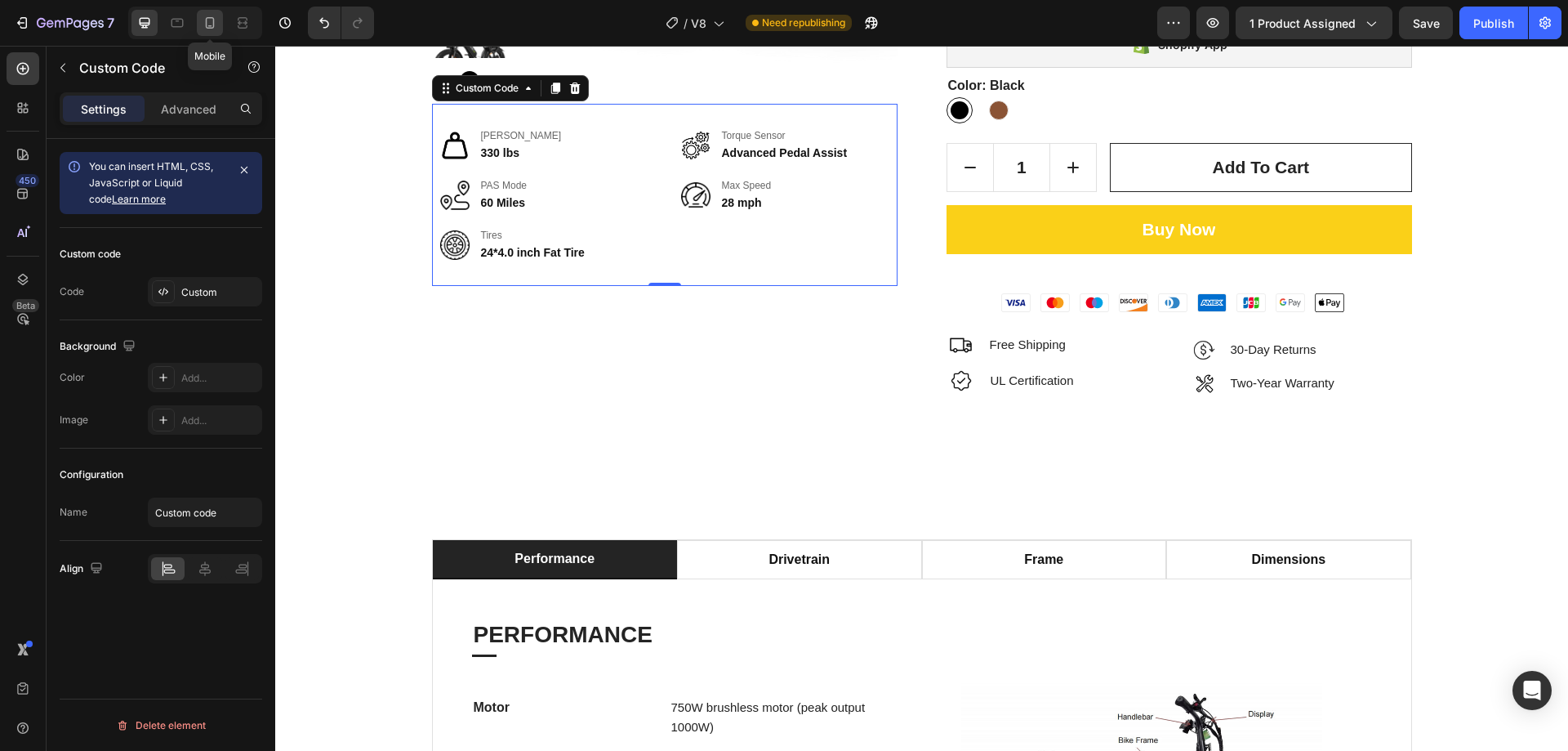
click at [205, 13] on div at bounding box center [209, 22] width 26 height 26
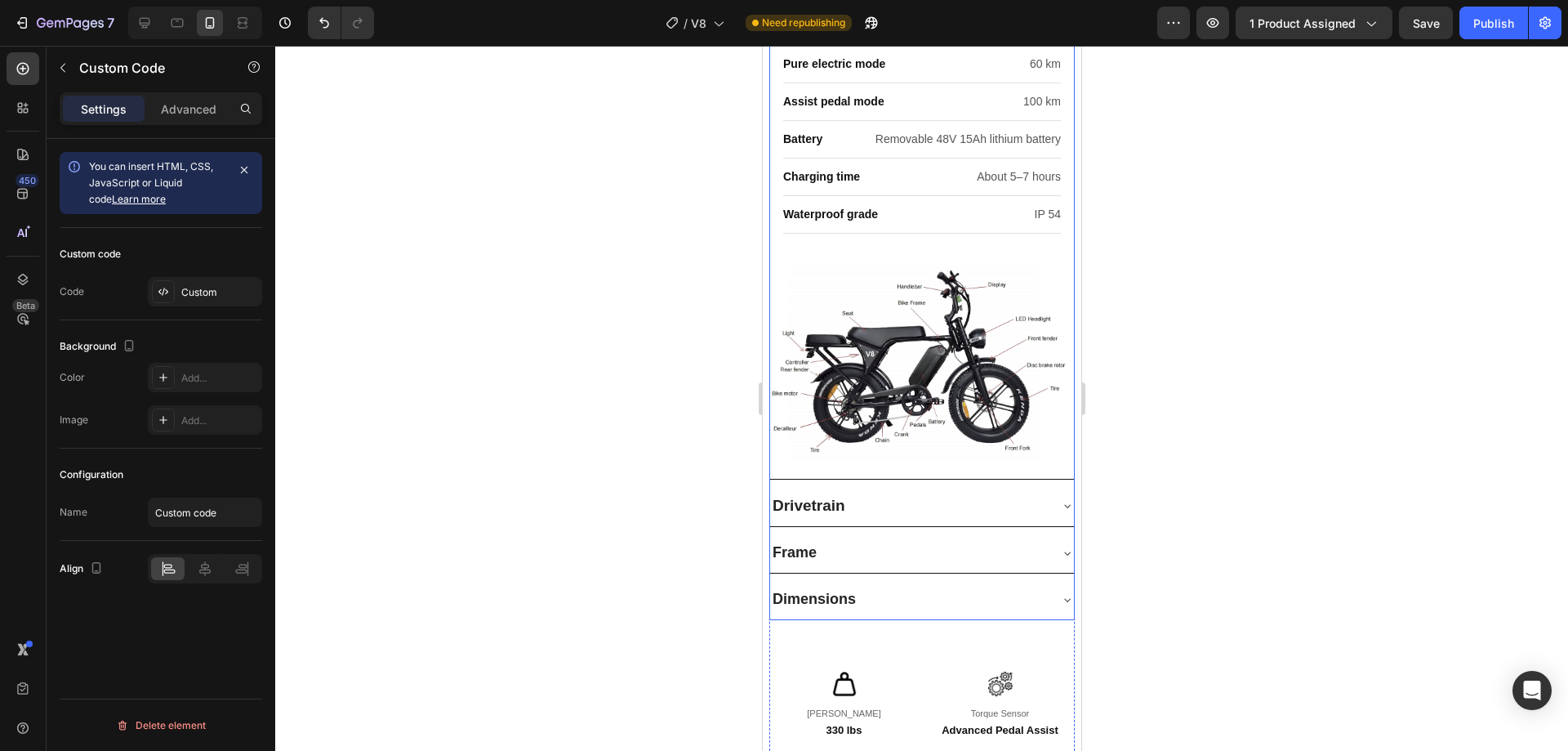
scroll to position [1726, 0]
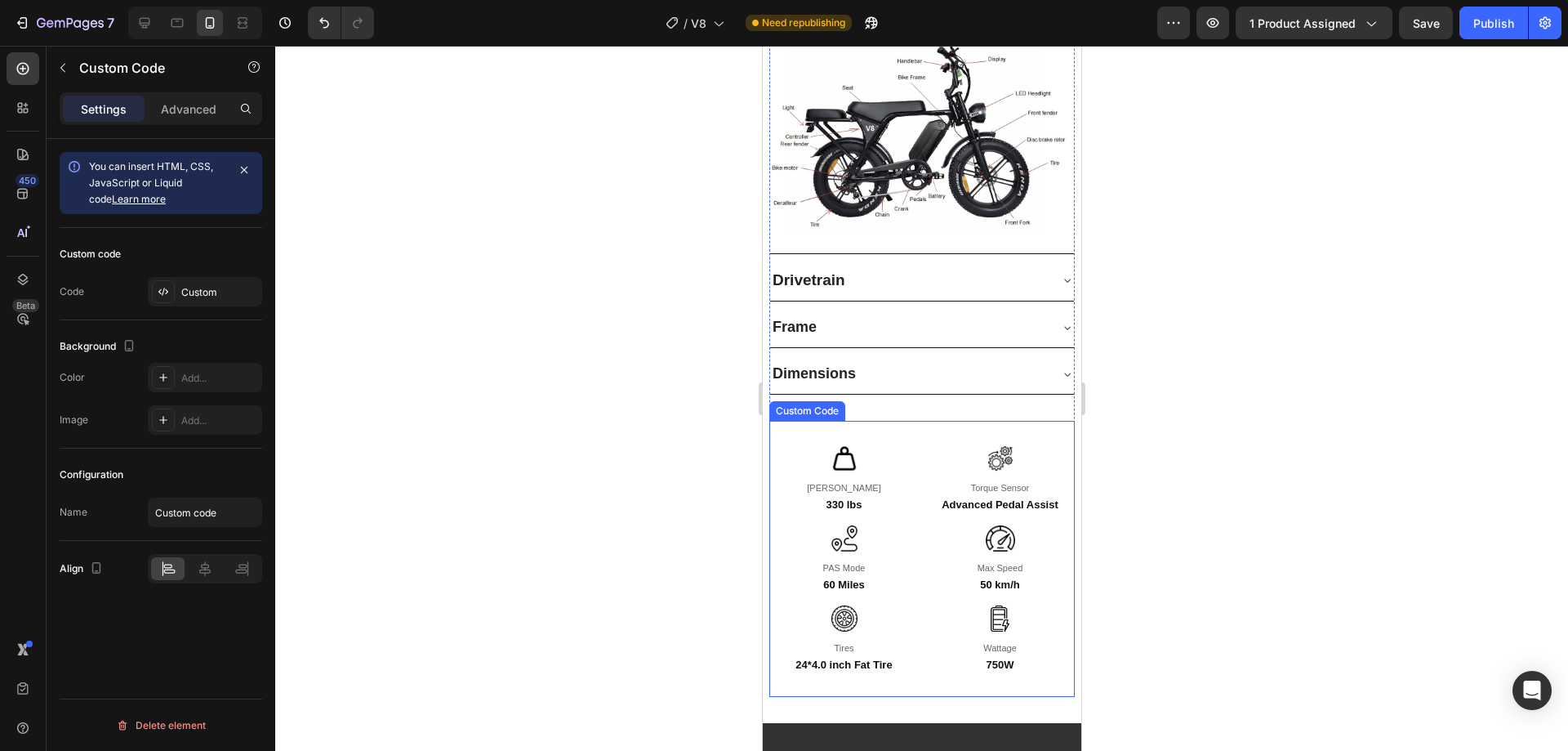
click at [924, 445] on div "Torque Sensor Advanced Pedal Assist" at bounding box center [999, 478] width 149 height 67
click at [206, 296] on div "Custom" at bounding box center [220, 292] width 76 height 15
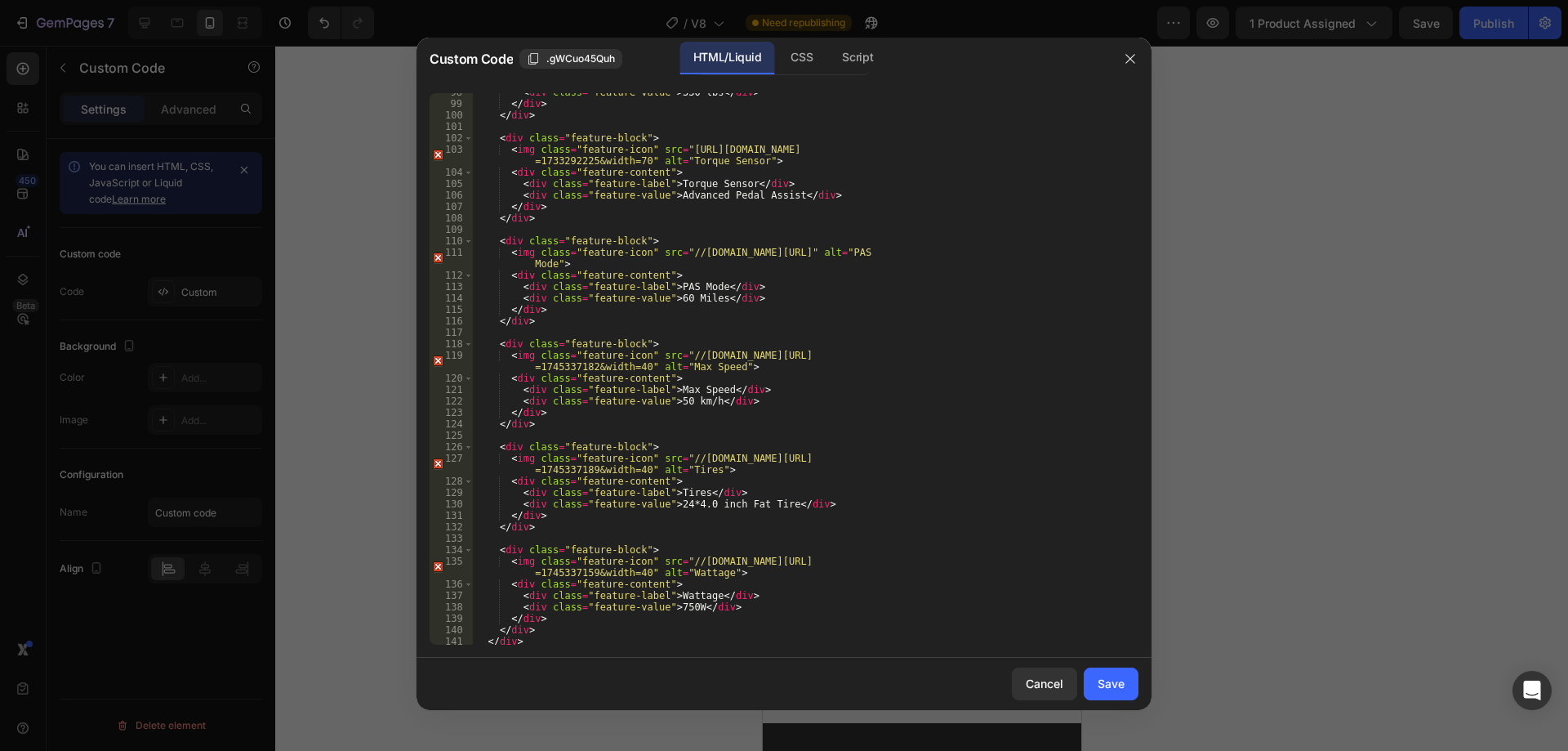
scroll to position [1142, 0]
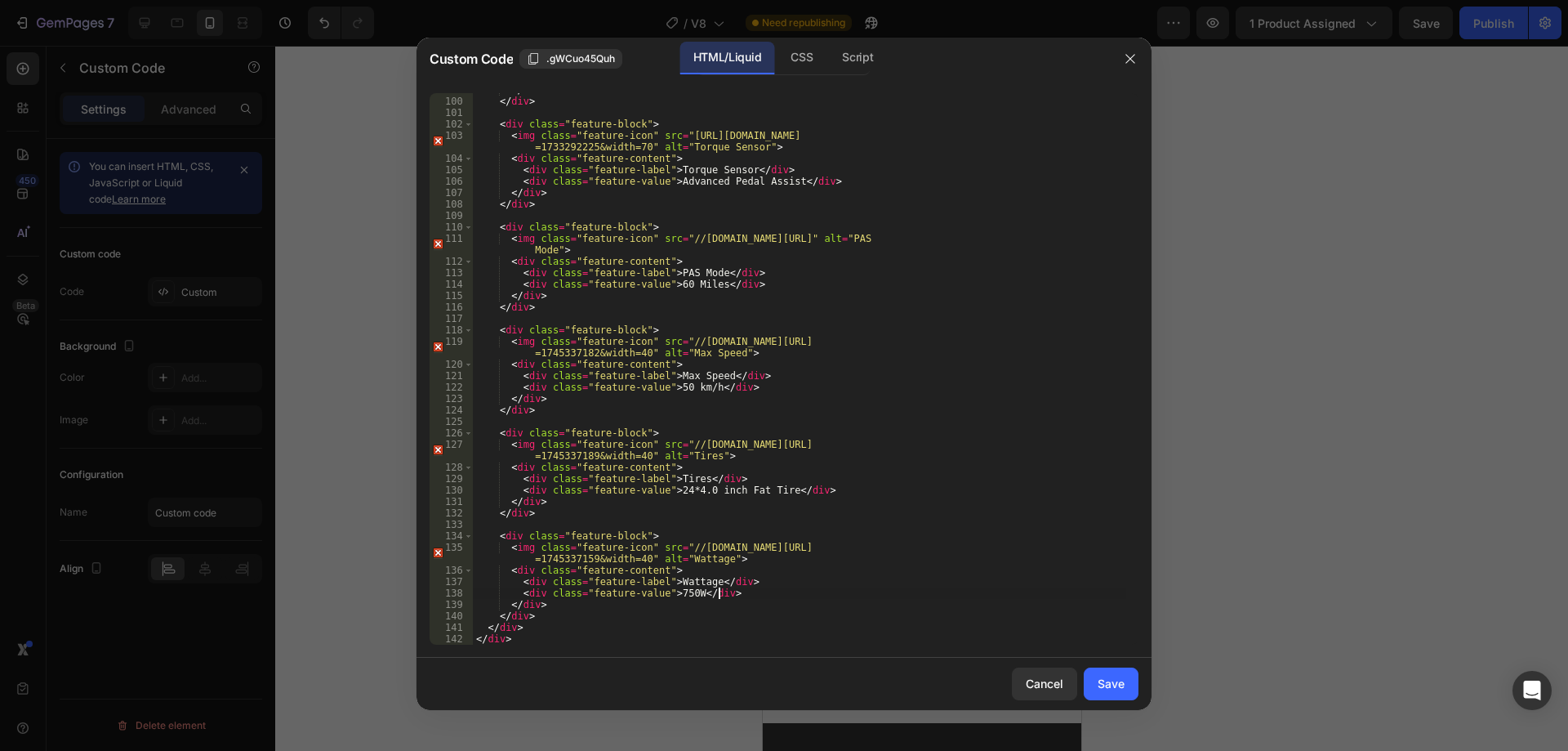
click at [724, 594] on div "</ div > </ div > < div class = "feature-block" > < img class = "feature-icon" …" at bounding box center [800, 371] width 654 height 574
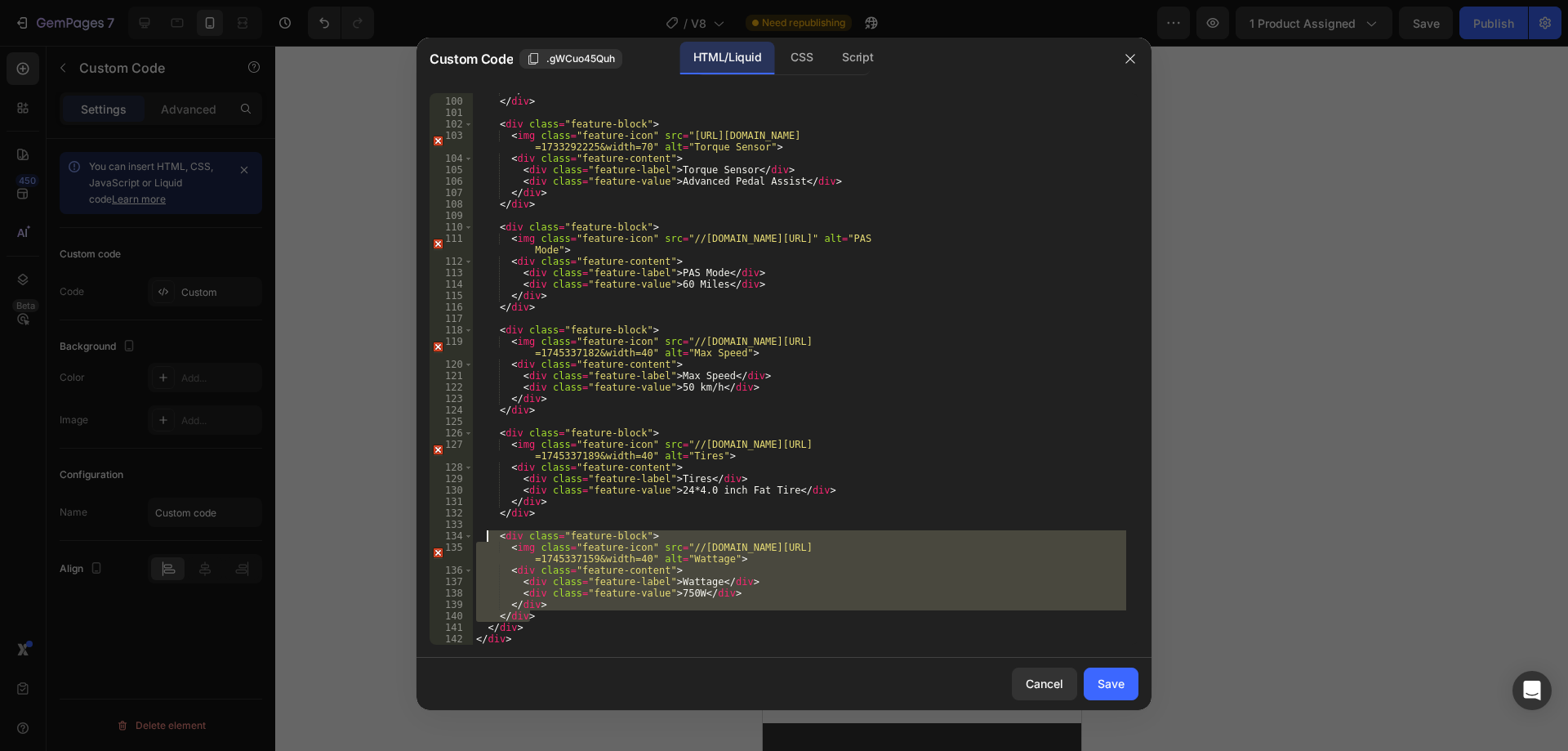
drag, startPoint x: 543, startPoint y: 619, endPoint x: 488, endPoint y: 537, distance: 98.7
click at [488, 537] on div "</ div > </ div > < div class = "feature-block" > < img class = "feature-icon" …" at bounding box center [800, 371] width 654 height 574
type textarea "<div class="feature-block"> <img class="feature-icon" src="//[DOMAIN_NAME][URL]…"
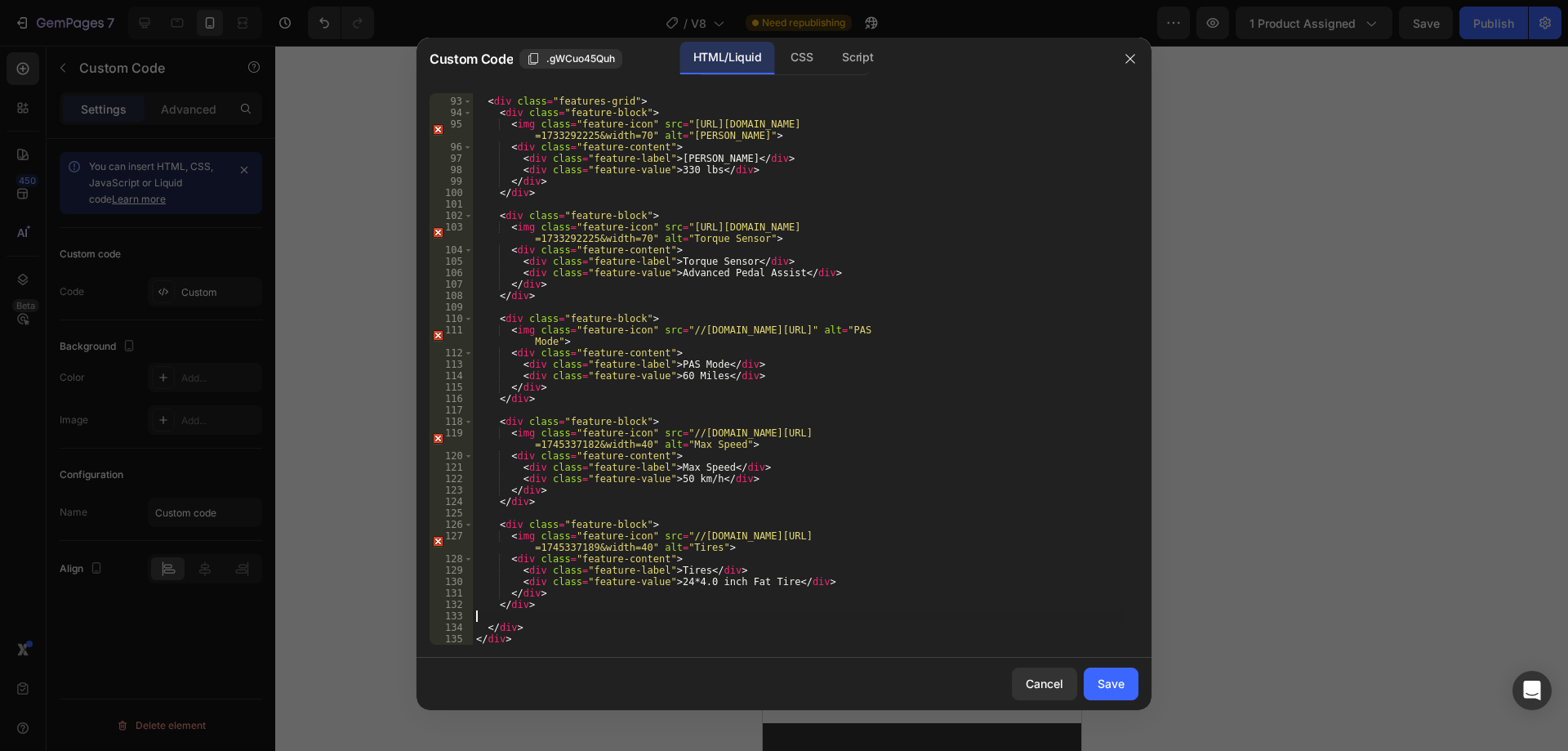
scroll to position [1038, 0]
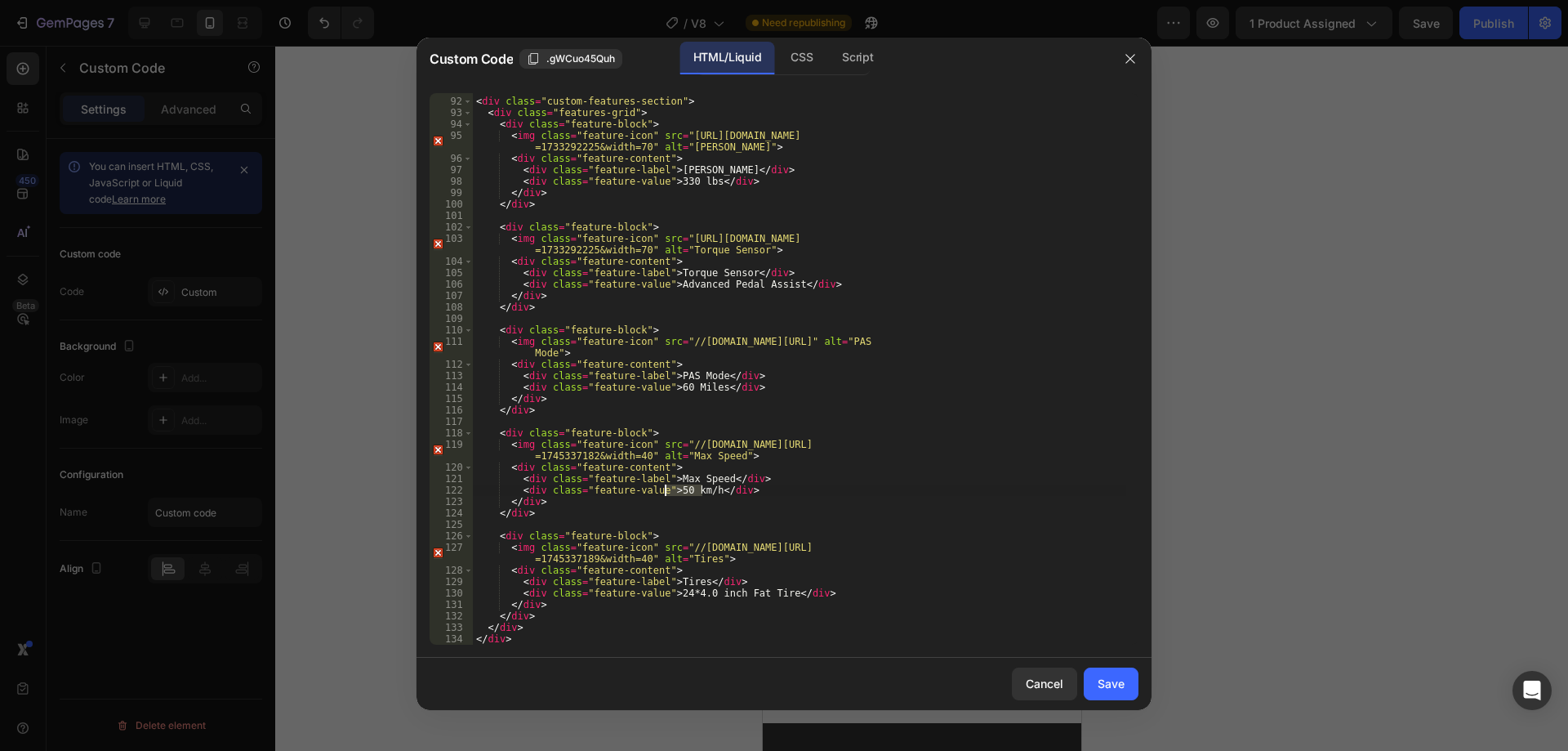
drag, startPoint x: 702, startPoint y: 491, endPoint x: 666, endPoint y: 493, distance: 36.1
click at [666, 493] on div "< div class = "custom-features-section" > < div class = "features-grid" > < div…" at bounding box center [800, 371] width 654 height 574
paste textarea "28 mp"
type textarea "<div class="feature-value">28 mph</div>"
click at [1121, 684] on div "Save" at bounding box center [1111, 682] width 27 height 17
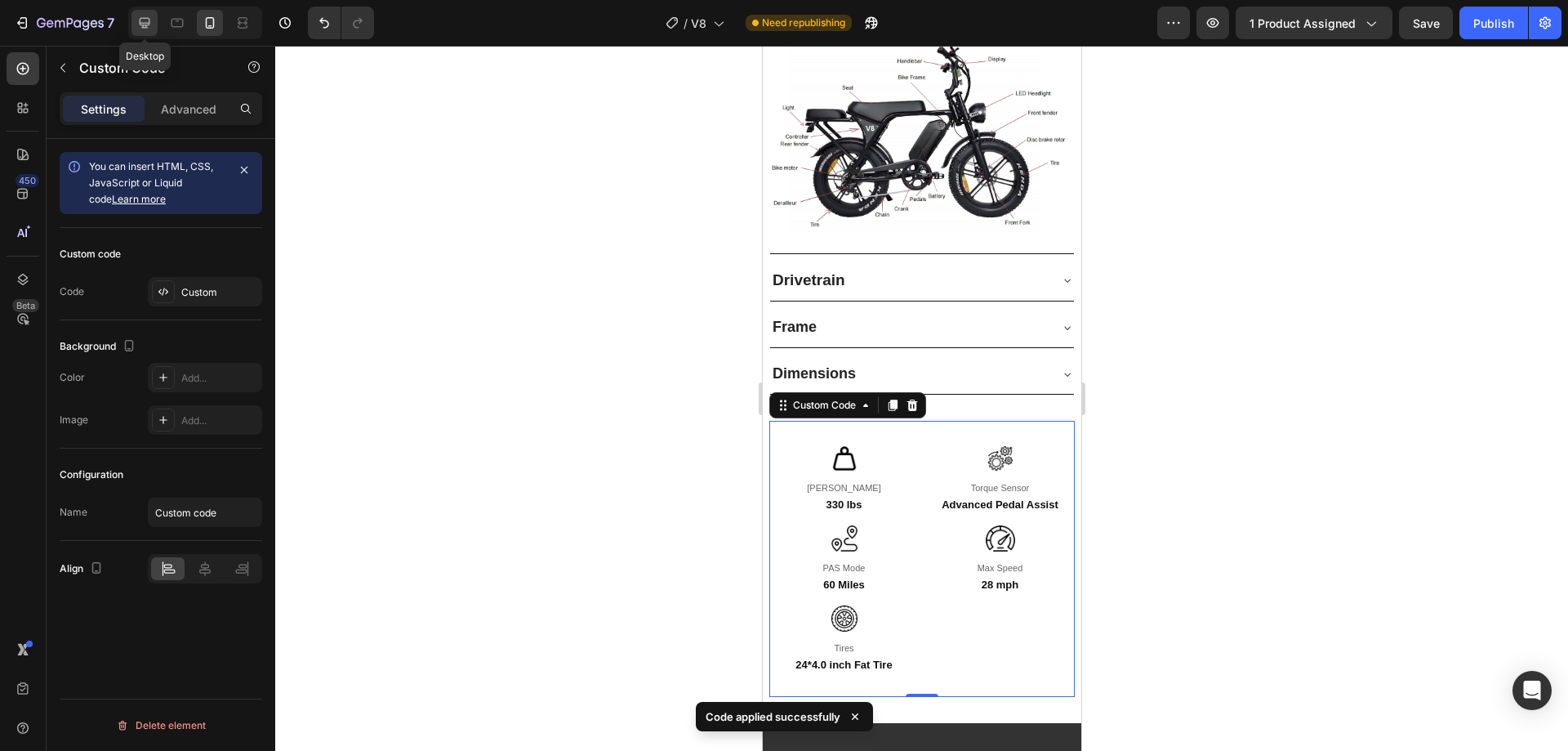
click at [151, 21] on icon at bounding box center [144, 23] width 16 height 16
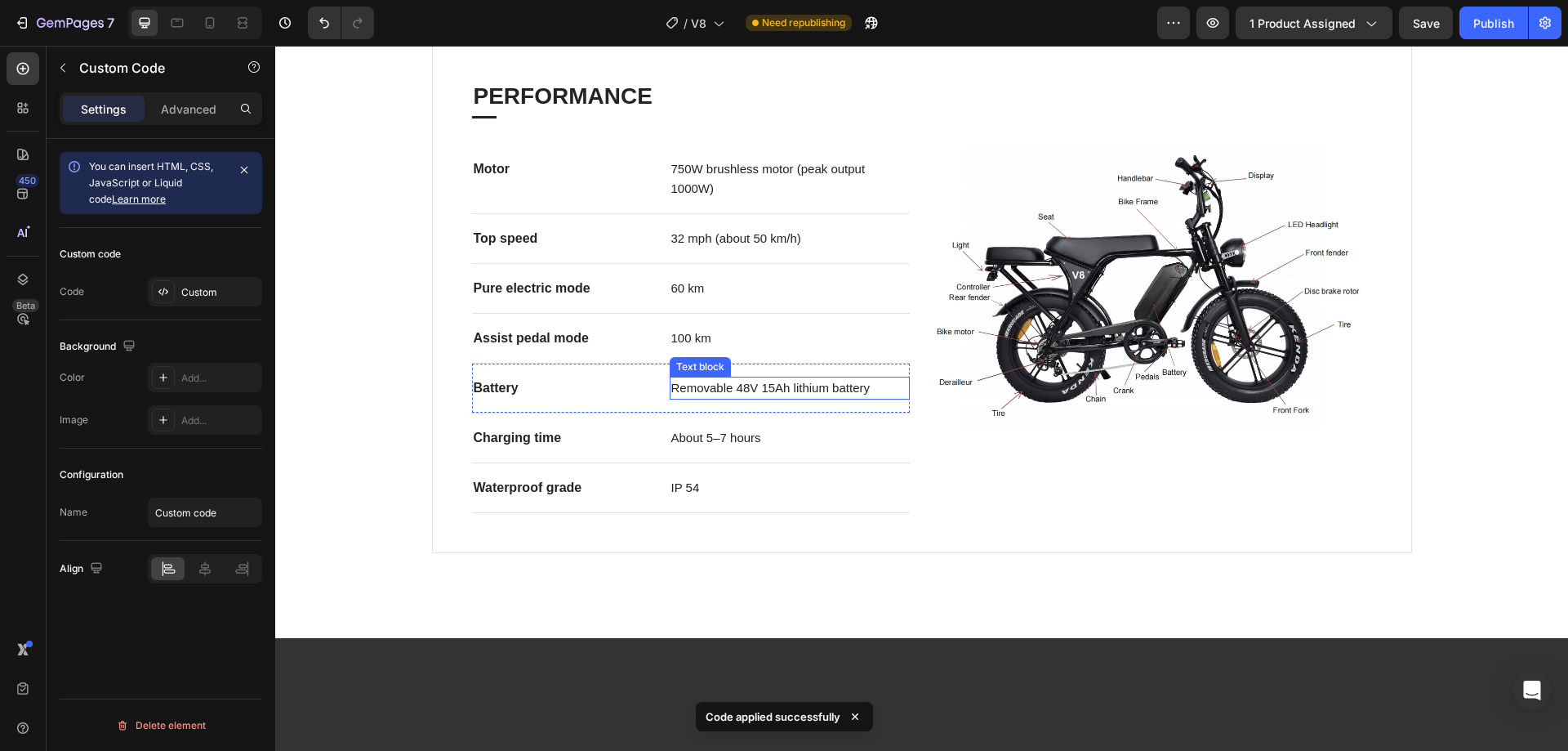
scroll to position [833, 0]
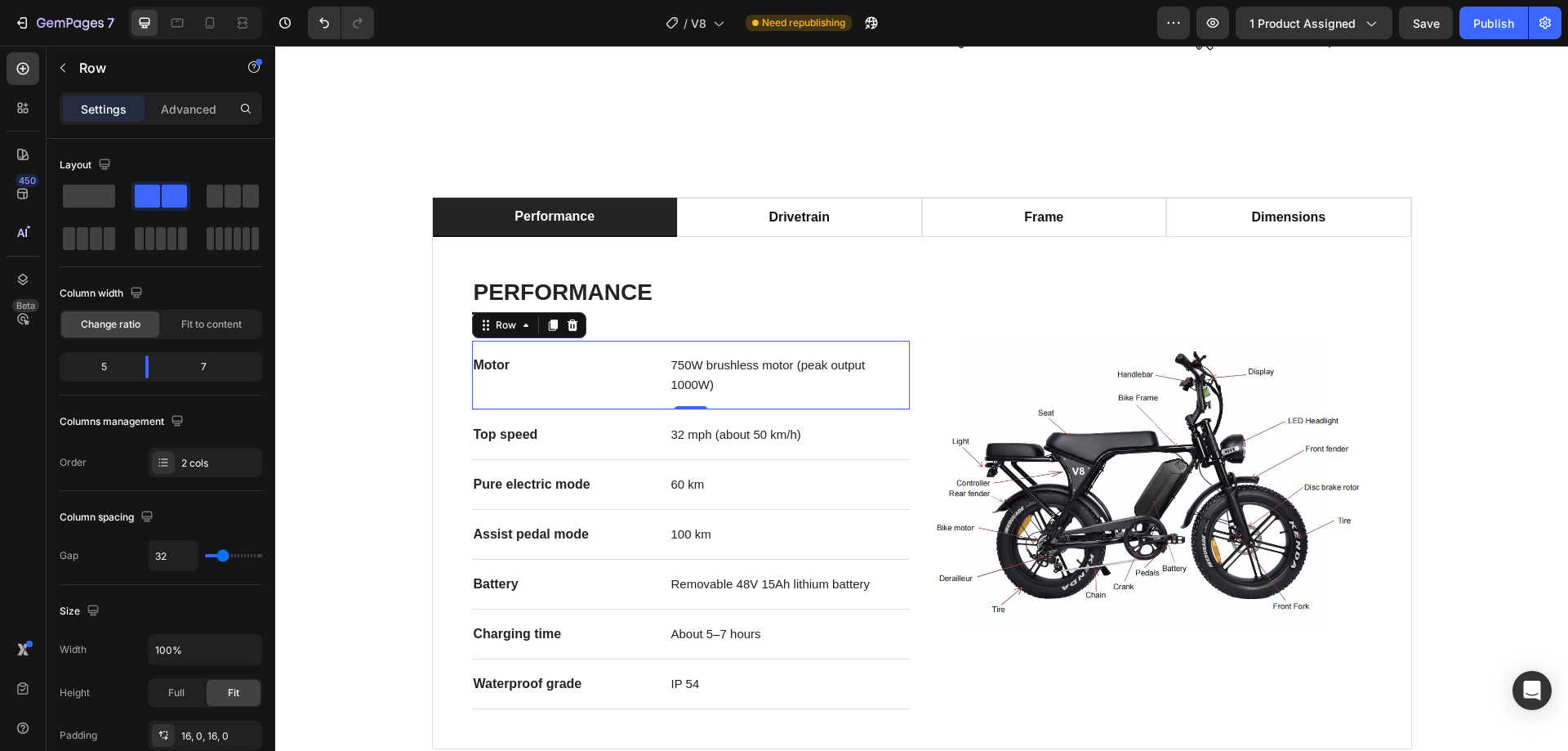
click at [656, 341] on div "Motor Text block 750W brushless motor (peak output 1000W) Text block Row 0" at bounding box center [691, 376] width 438 height 69
click at [567, 319] on icon at bounding box center [572, 325] width 13 height 13
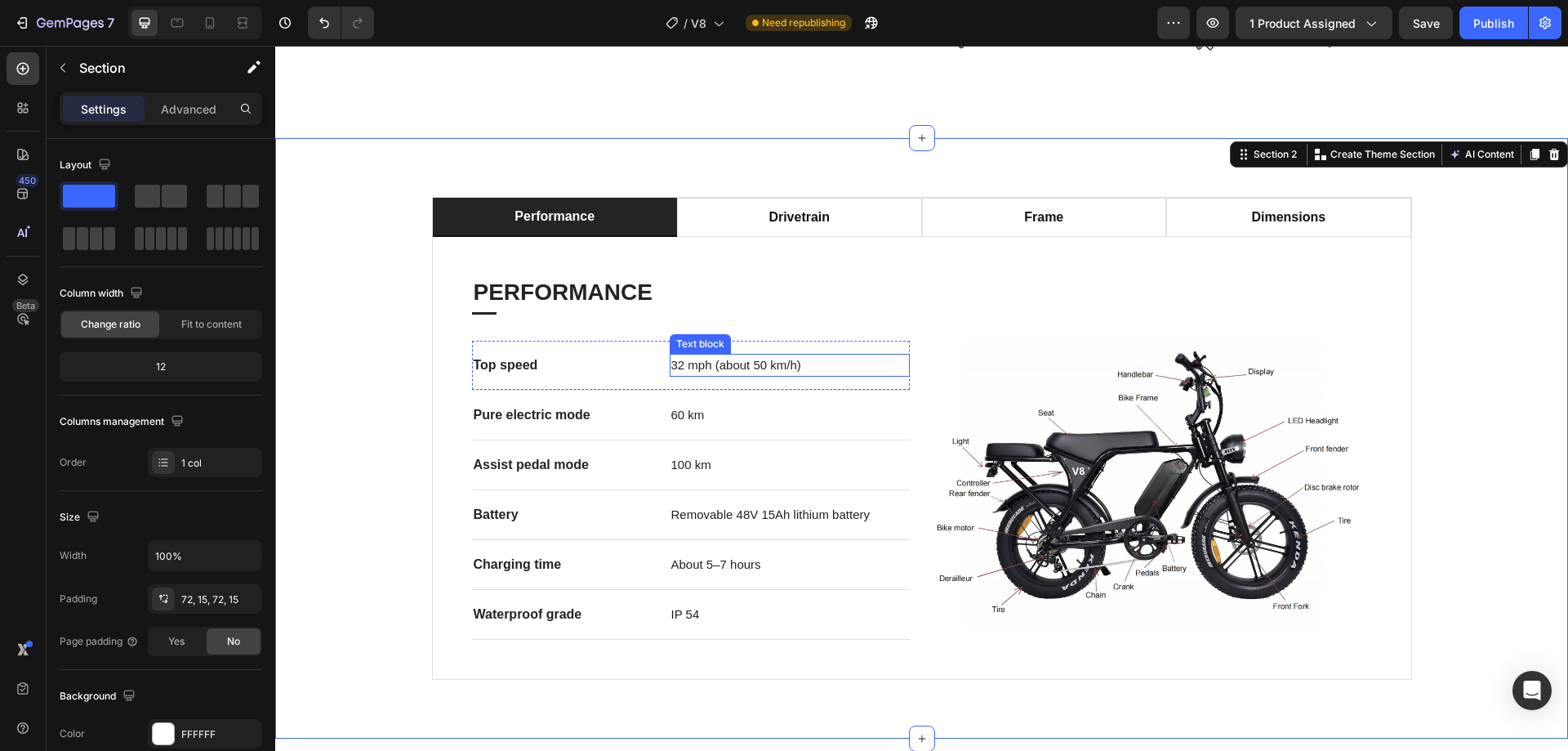
click at [686, 358] on span "32 mph (about 50 km/h)" at bounding box center [736, 365] width 130 height 14
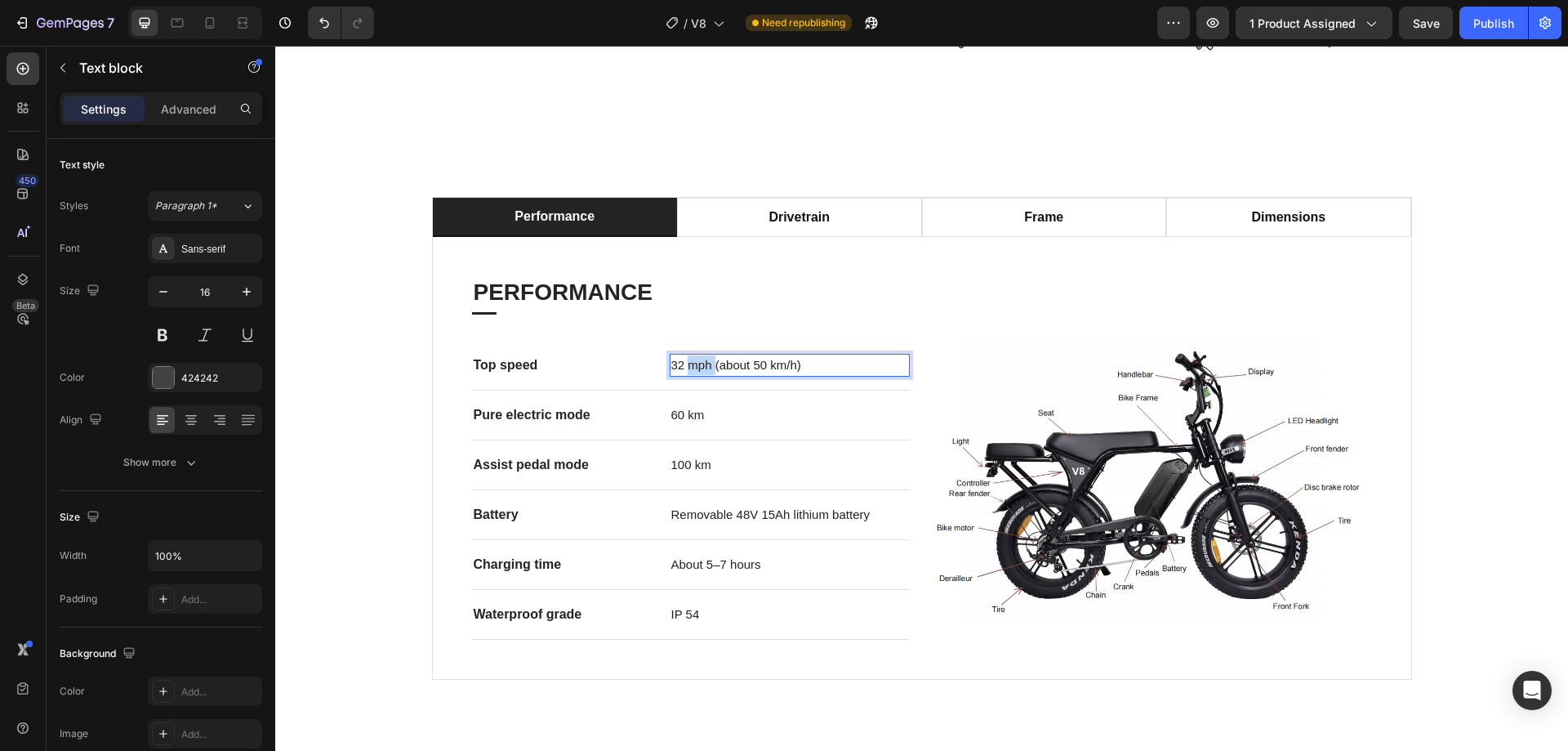
click at [686, 358] on span "32 mph (about 50 km/h)" at bounding box center [736, 365] width 130 height 14
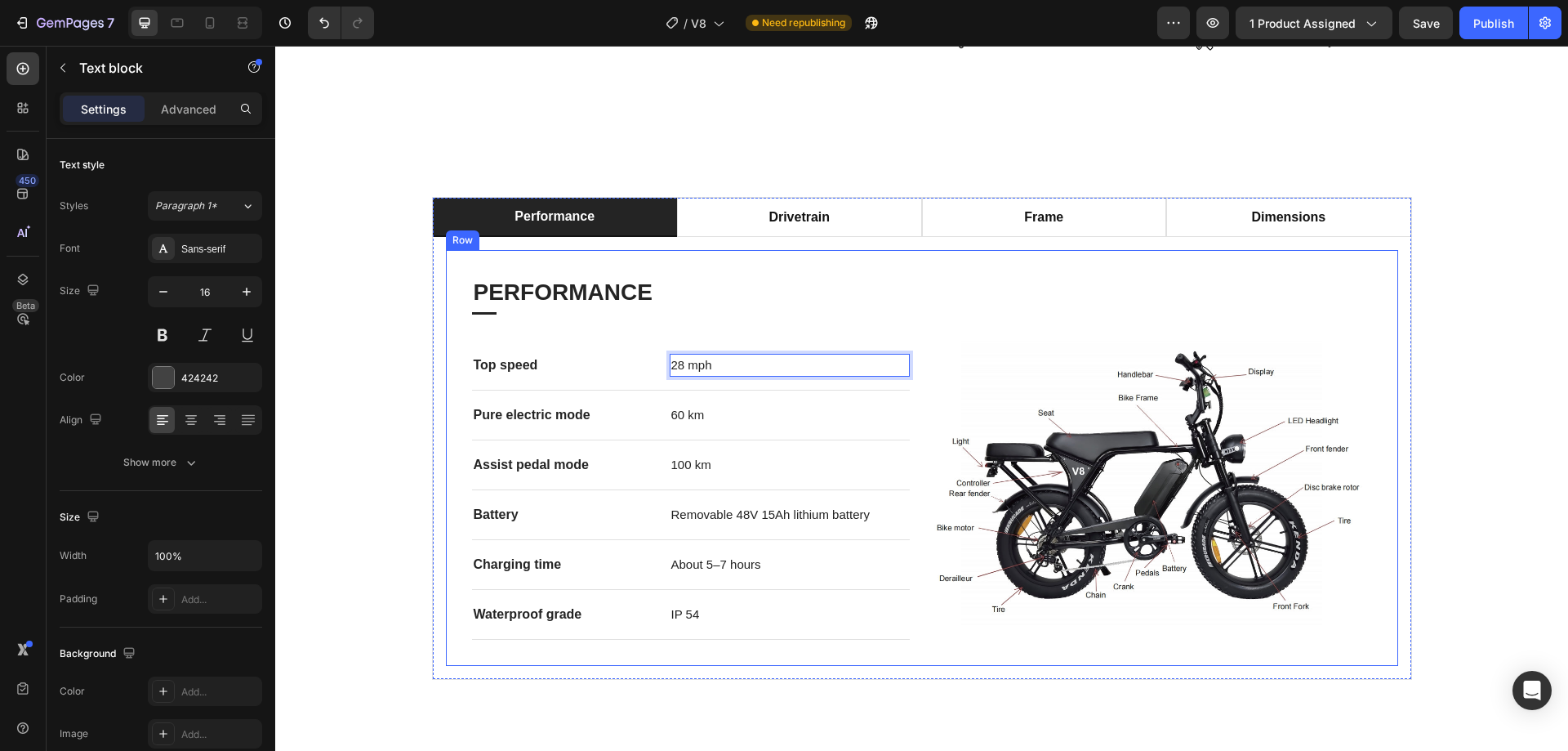
click at [707, 622] on div "PERFORMANCE Heading Title Line Top speed Text block 28 mph Text block 0 Row Pur…" at bounding box center [921, 457] width 953 height 416
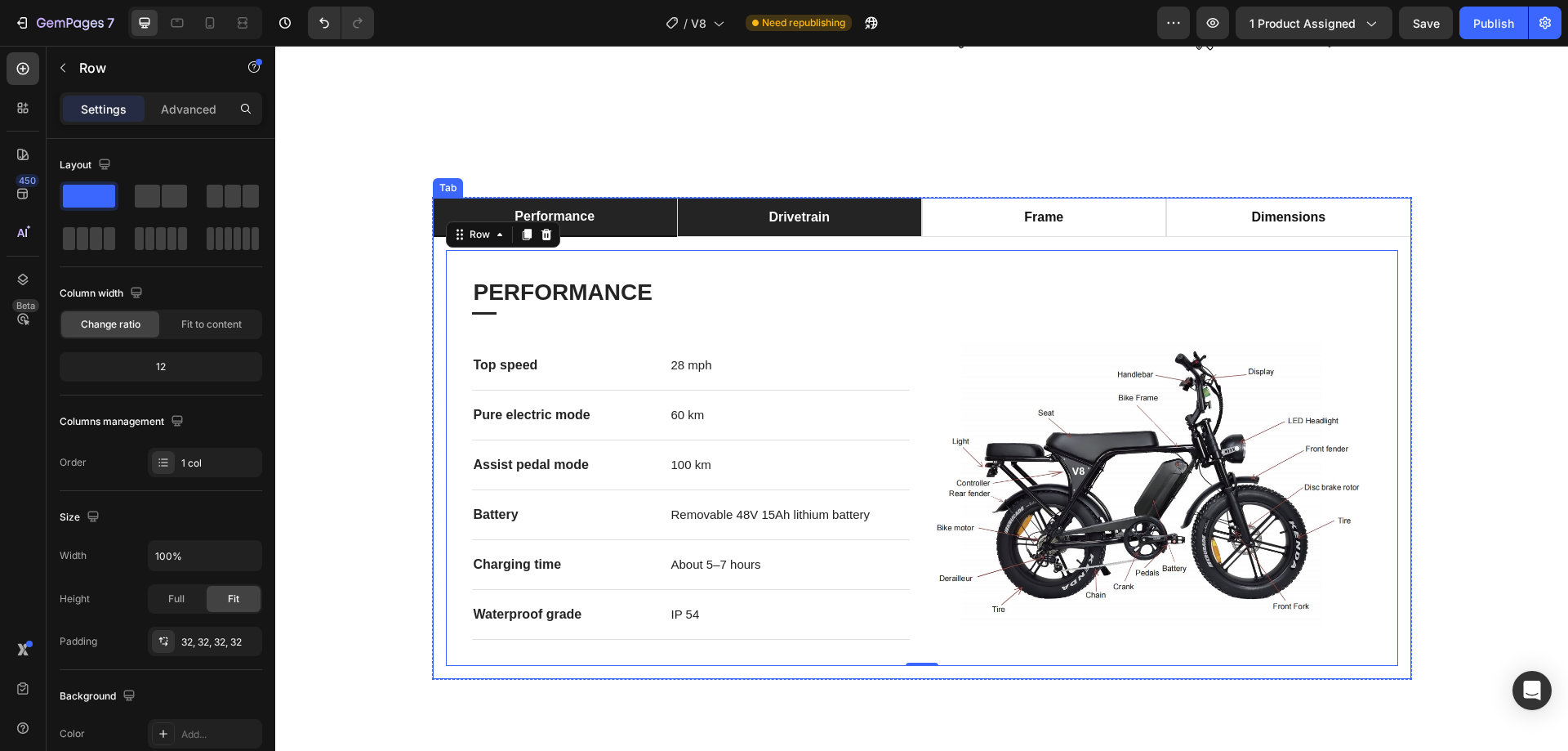
click at [856, 198] on li "drivetrain" at bounding box center [799, 217] width 245 height 39
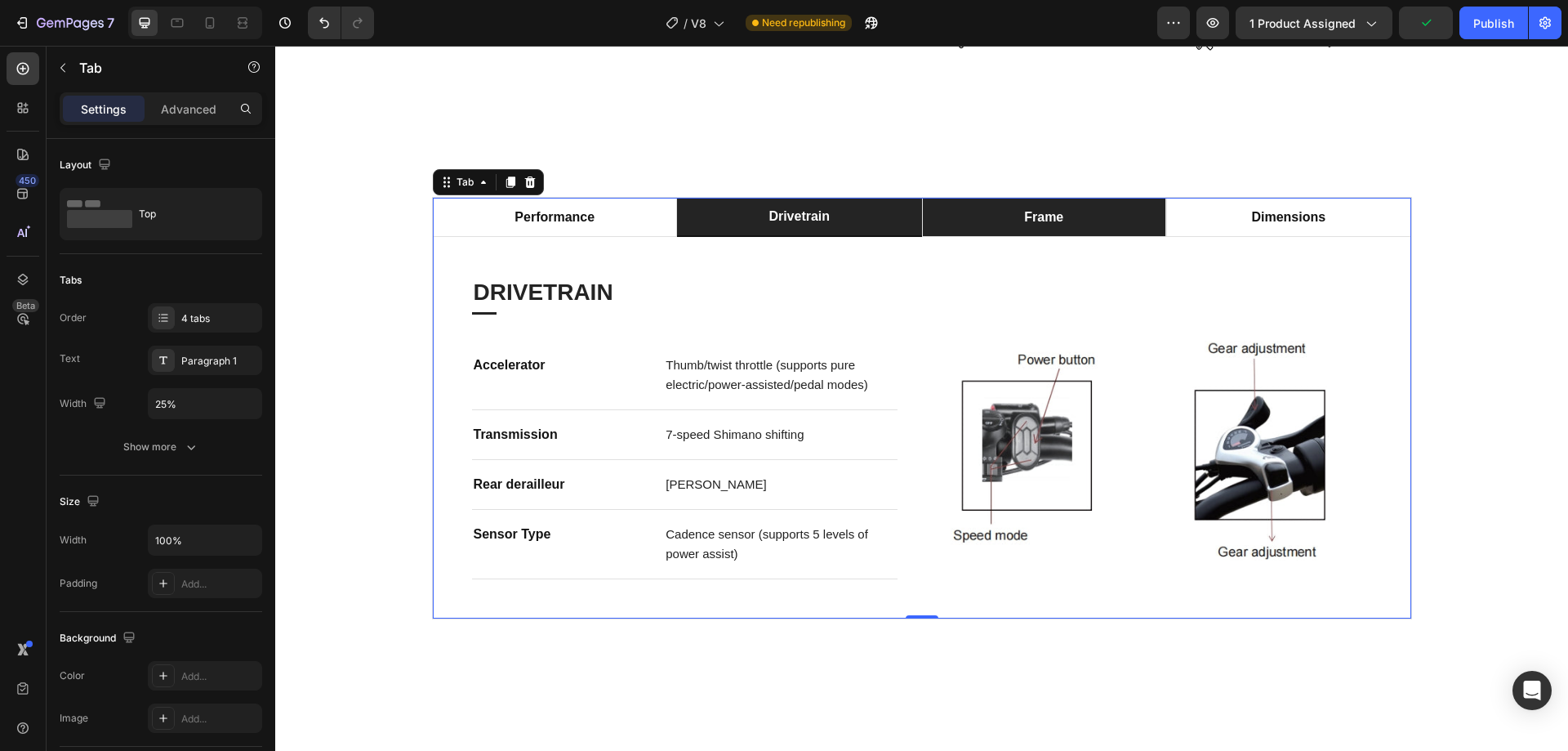
click at [1041, 207] on p "frame" at bounding box center [1043, 217] width 39 height 20
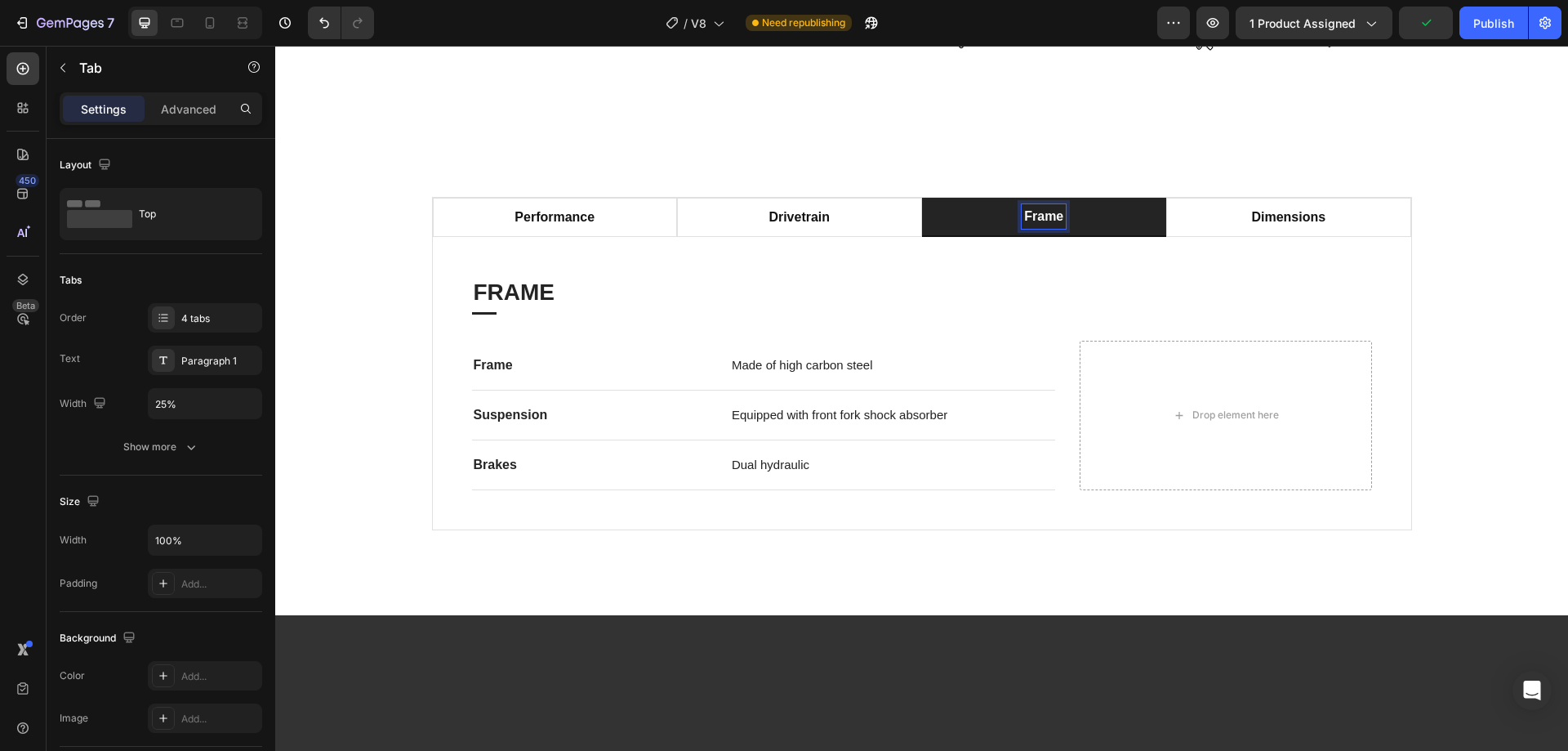
scroll to position [832, 0]
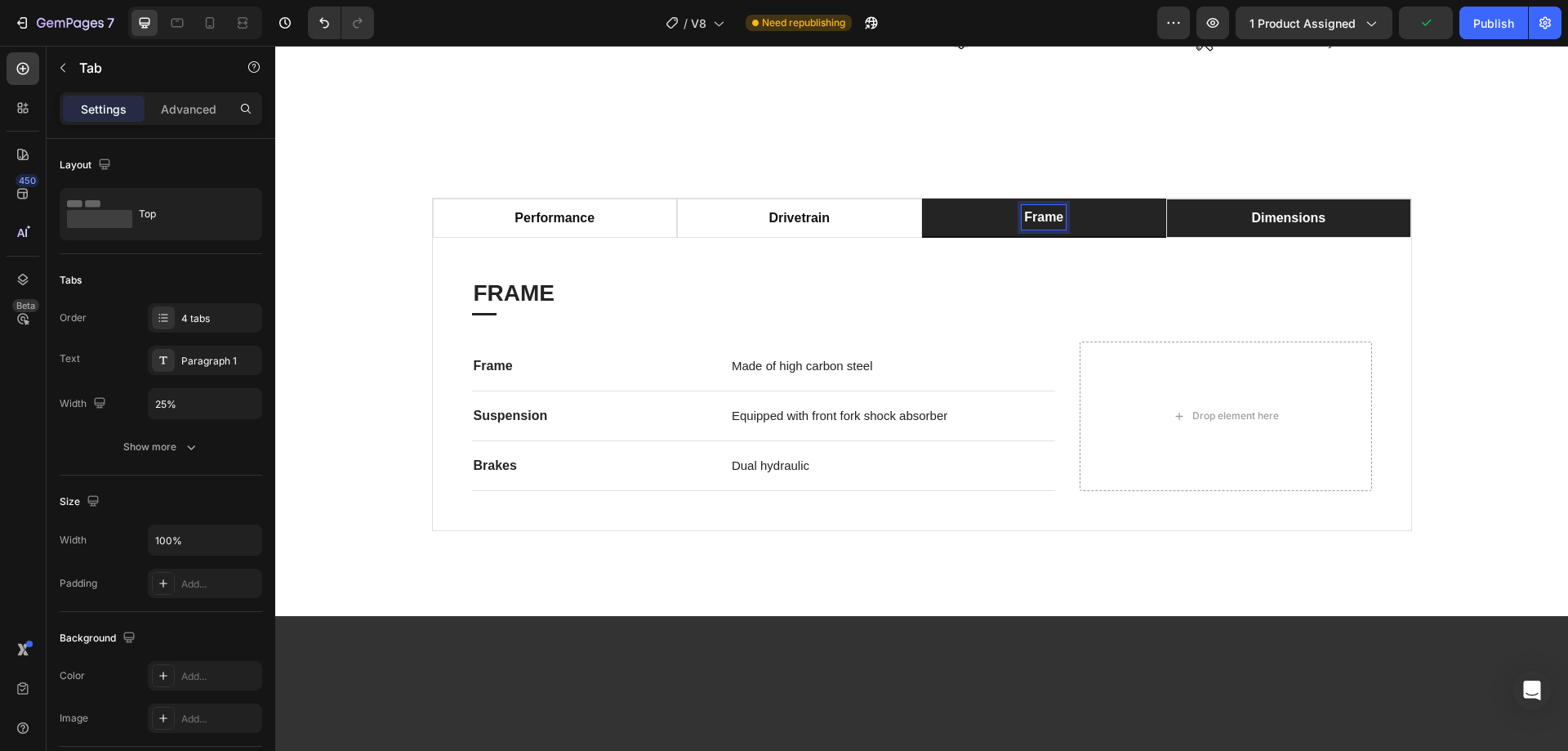
click at [1222, 198] on li "dimensions" at bounding box center [1288, 218] width 245 height 39
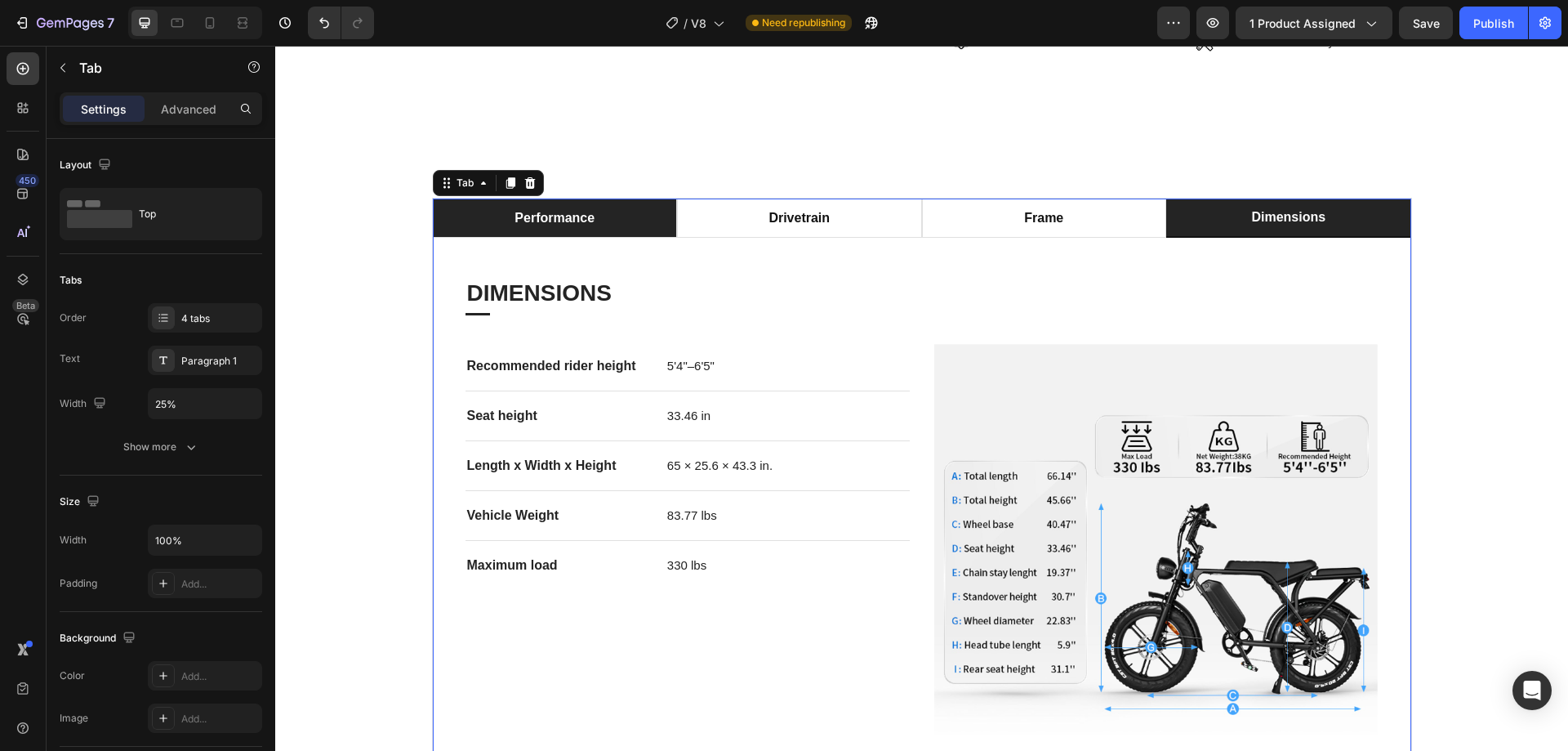
click at [612, 198] on li "performance" at bounding box center [555, 218] width 245 height 39
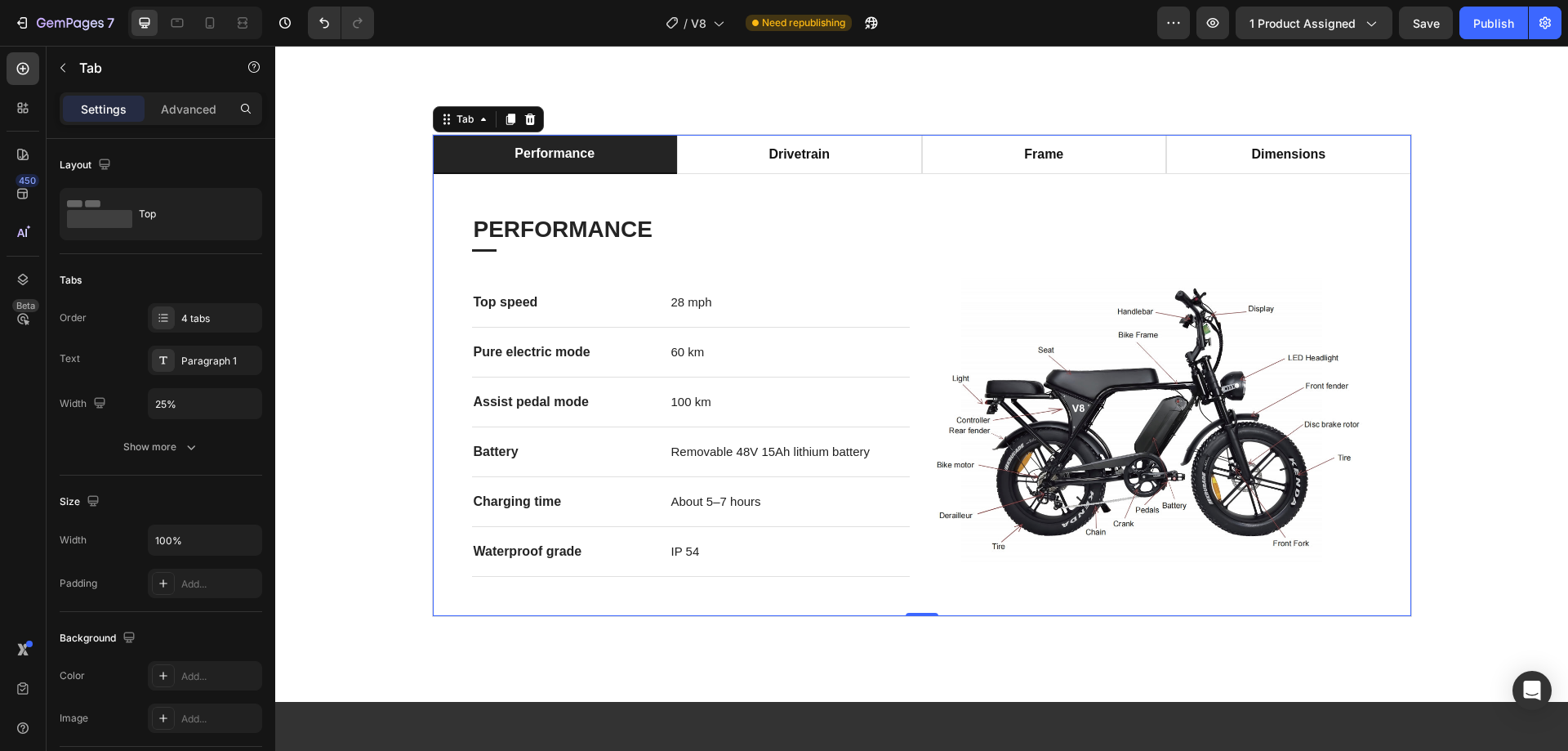
scroll to position [995, 0]
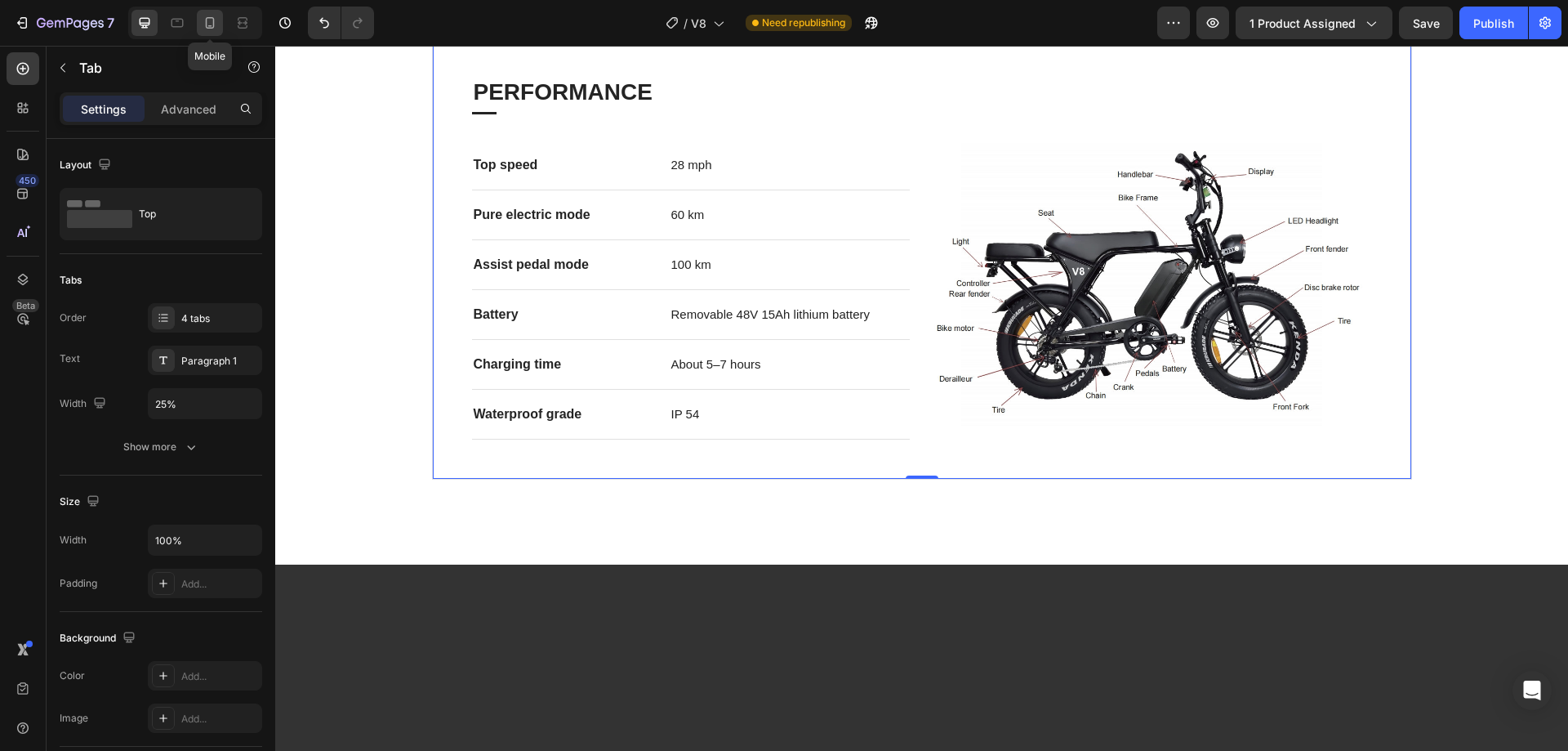
click at [218, 20] on icon at bounding box center [210, 23] width 16 height 16
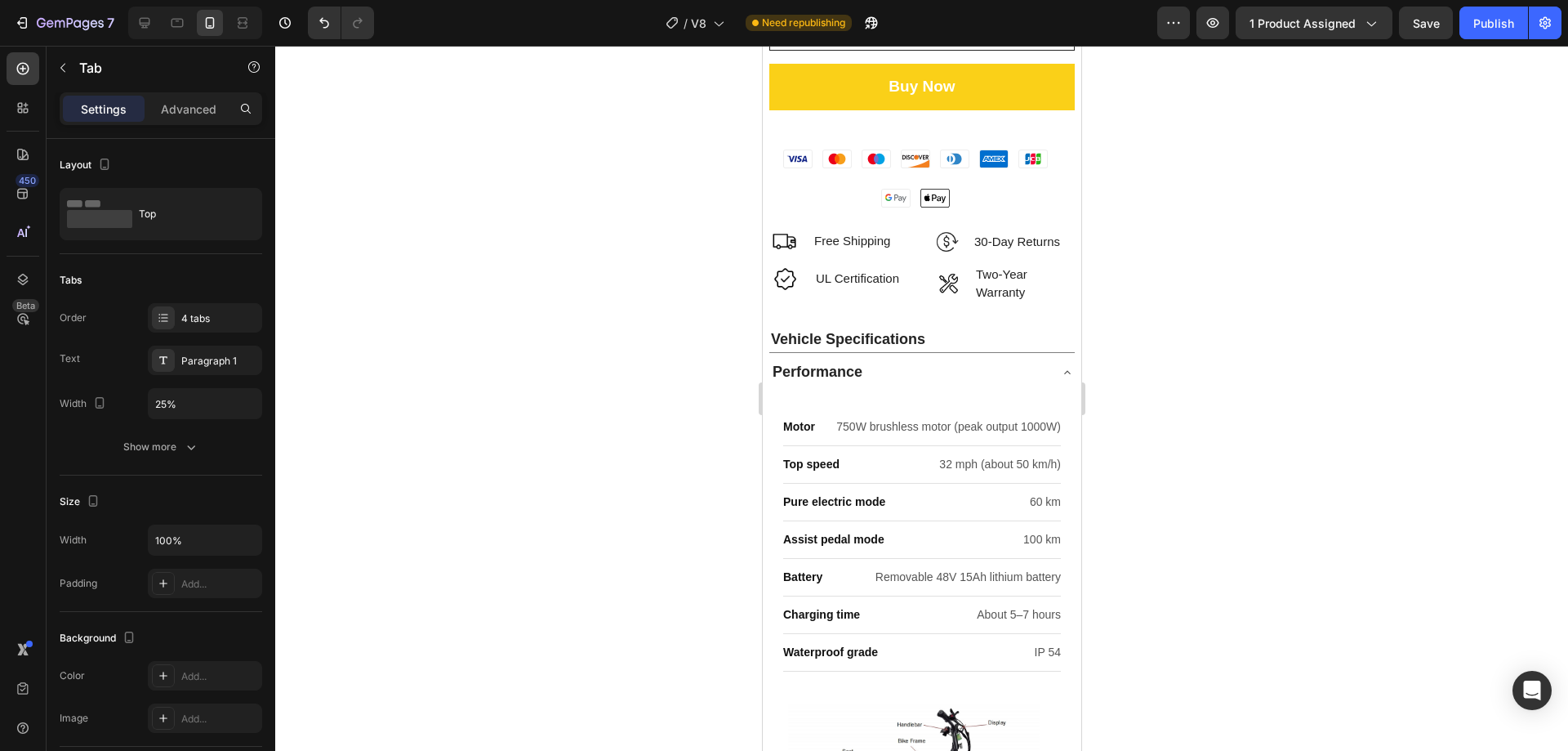
scroll to position [1248, 0]
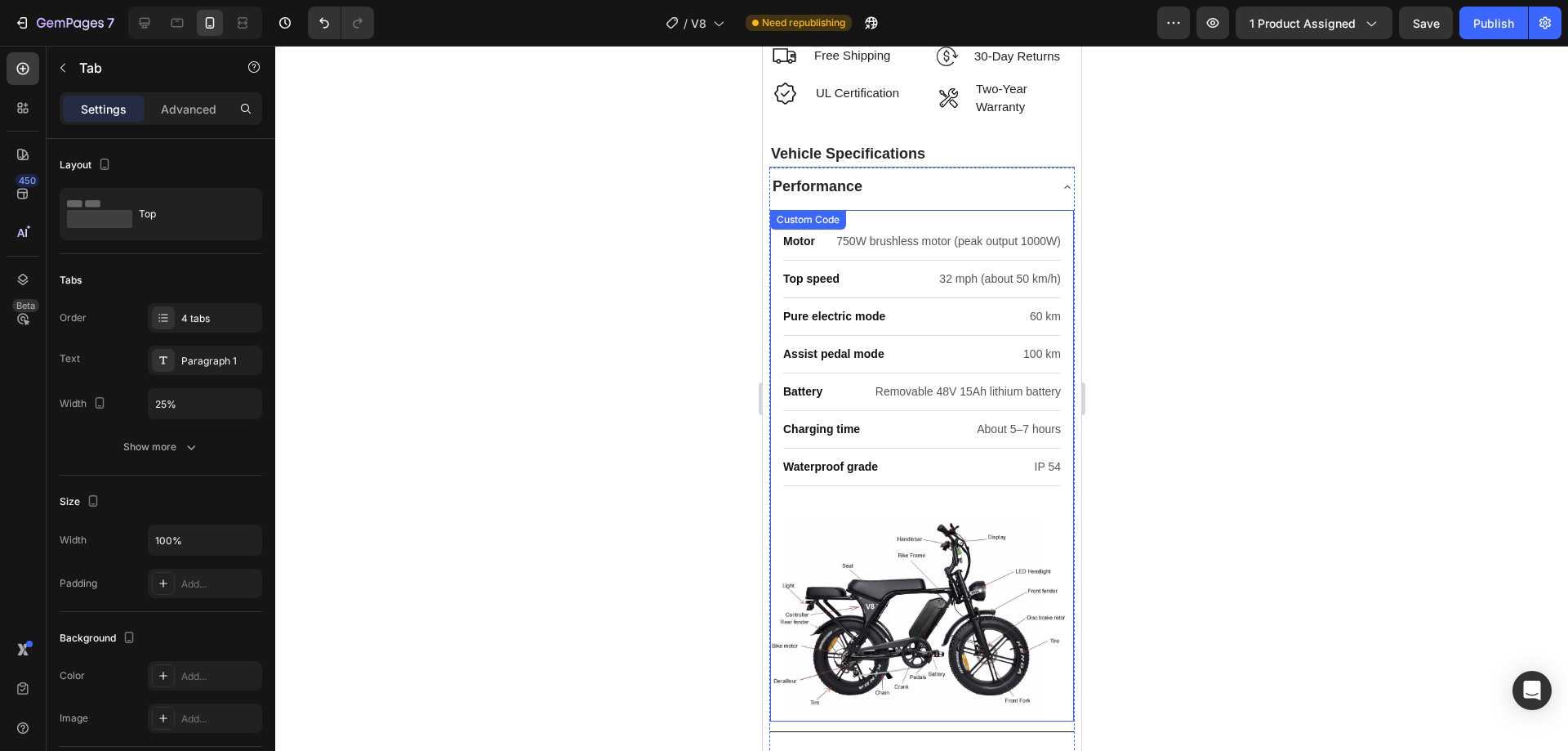
click at [927, 298] on div "Pure electric mode 60 km" at bounding box center [921, 317] width 277 height 37
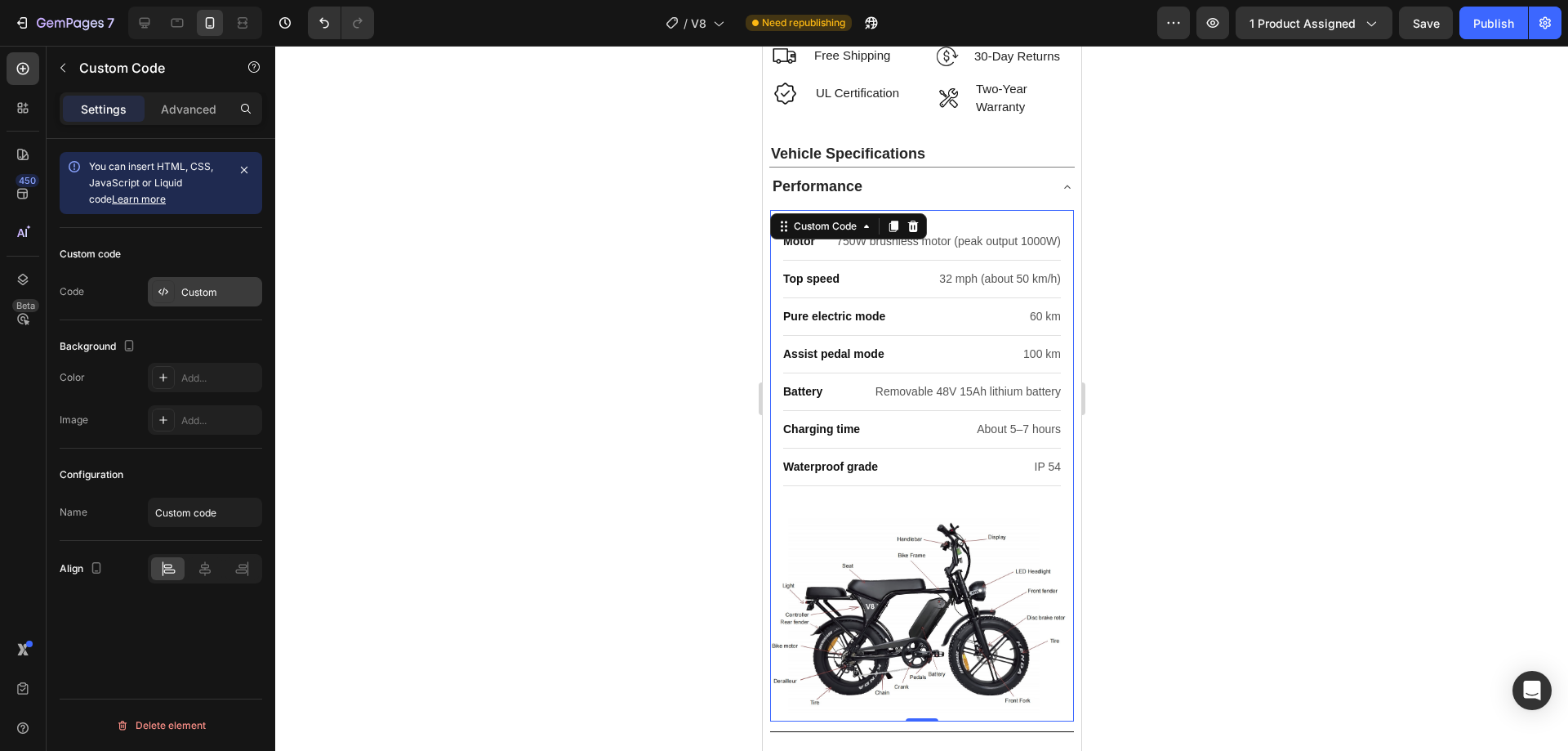
click at [193, 295] on div "Custom" at bounding box center [220, 292] width 76 height 15
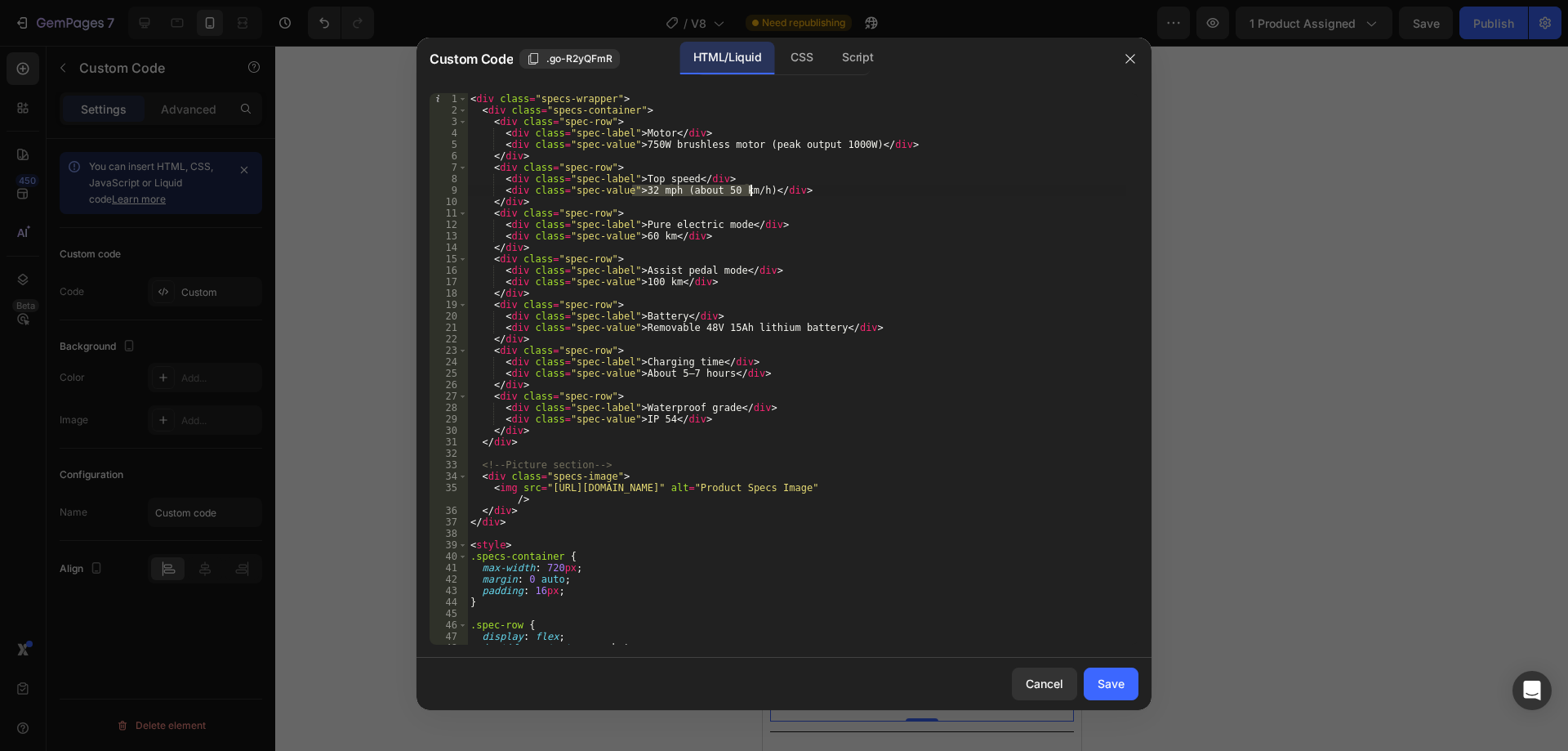
drag, startPoint x: 632, startPoint y: 192, endPoint x: 749, endPoint y: 195, distance: 117.0
click at [749, 195] on div "< div class = "specs-wrapper" > < div class = "specs-container" > < div class =…" at bounding box center [796, 380] width 659 height 574
paste textarea "28 mph"
type textarea "<div class="spec-value">32 mph (about 50 km/h)</div>"
click at [791, 195] on div "< div class = "specs-wrapper" > < div class = "specs-container" > < div class =…" at bounding box center [796, 380] width 659 height 574
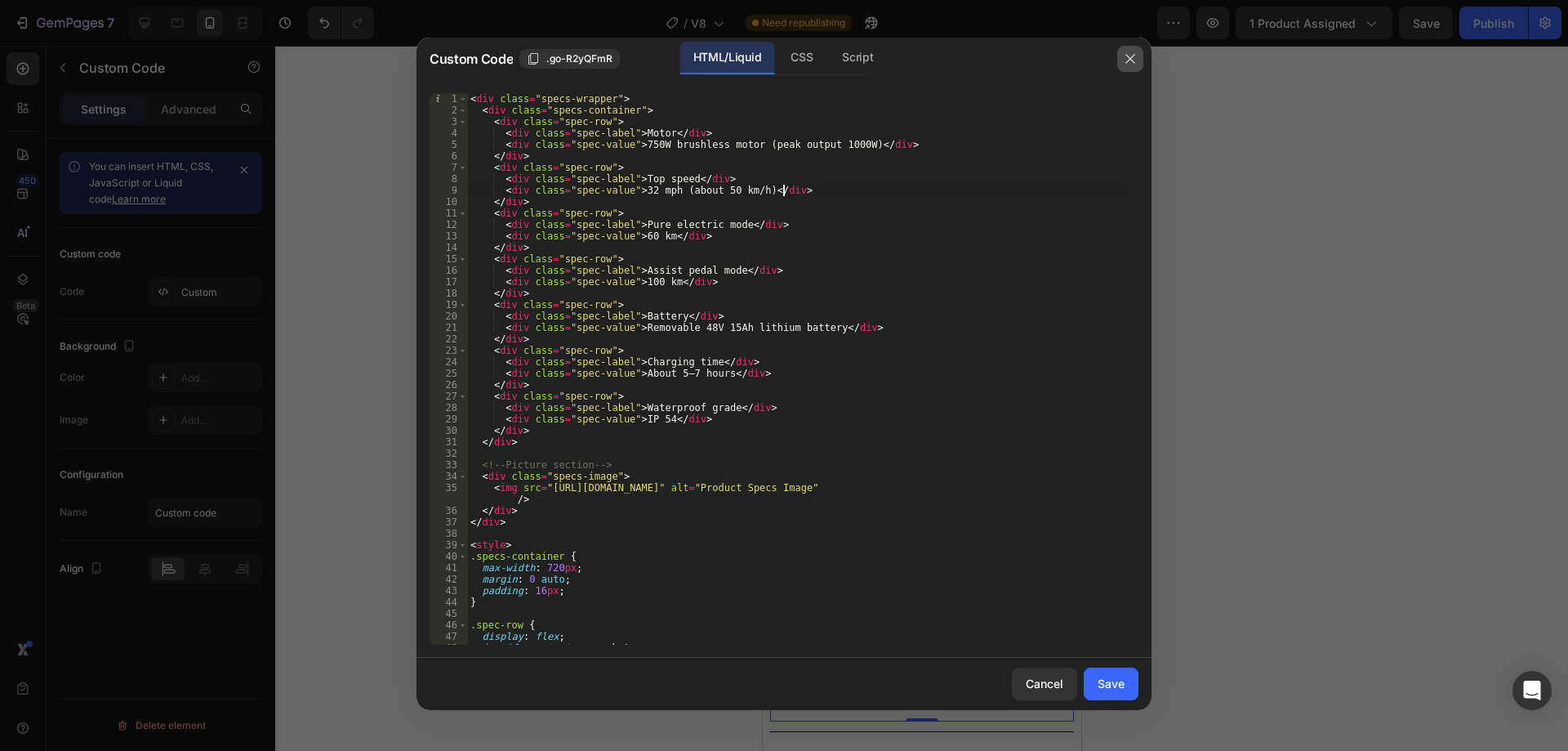
click at [1122, 61] on button "button" at bounding box center [1130, 58] width 26 height 26
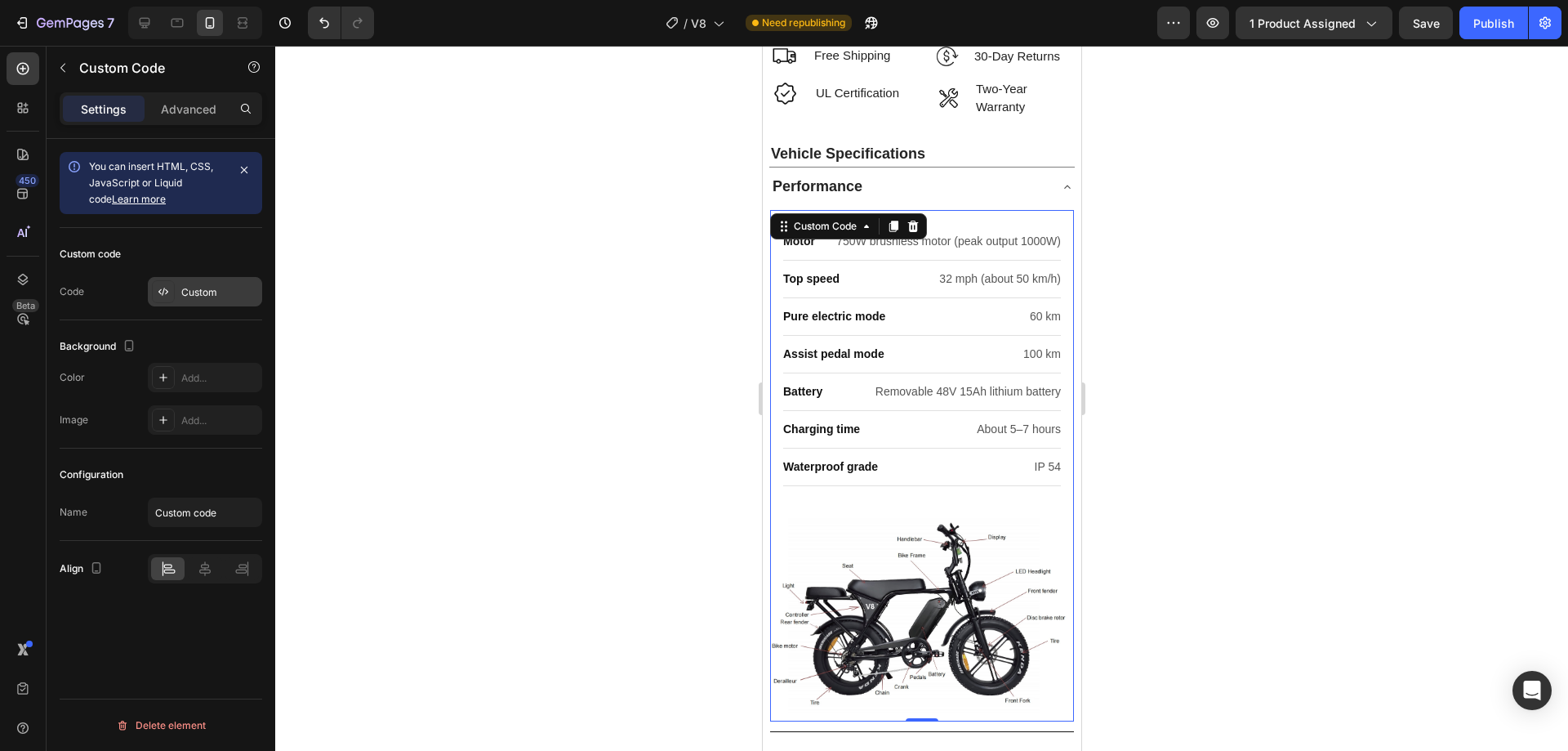
click at [204, 290] on div "Custom" at bounding box center [220, 292] width 76 height 15
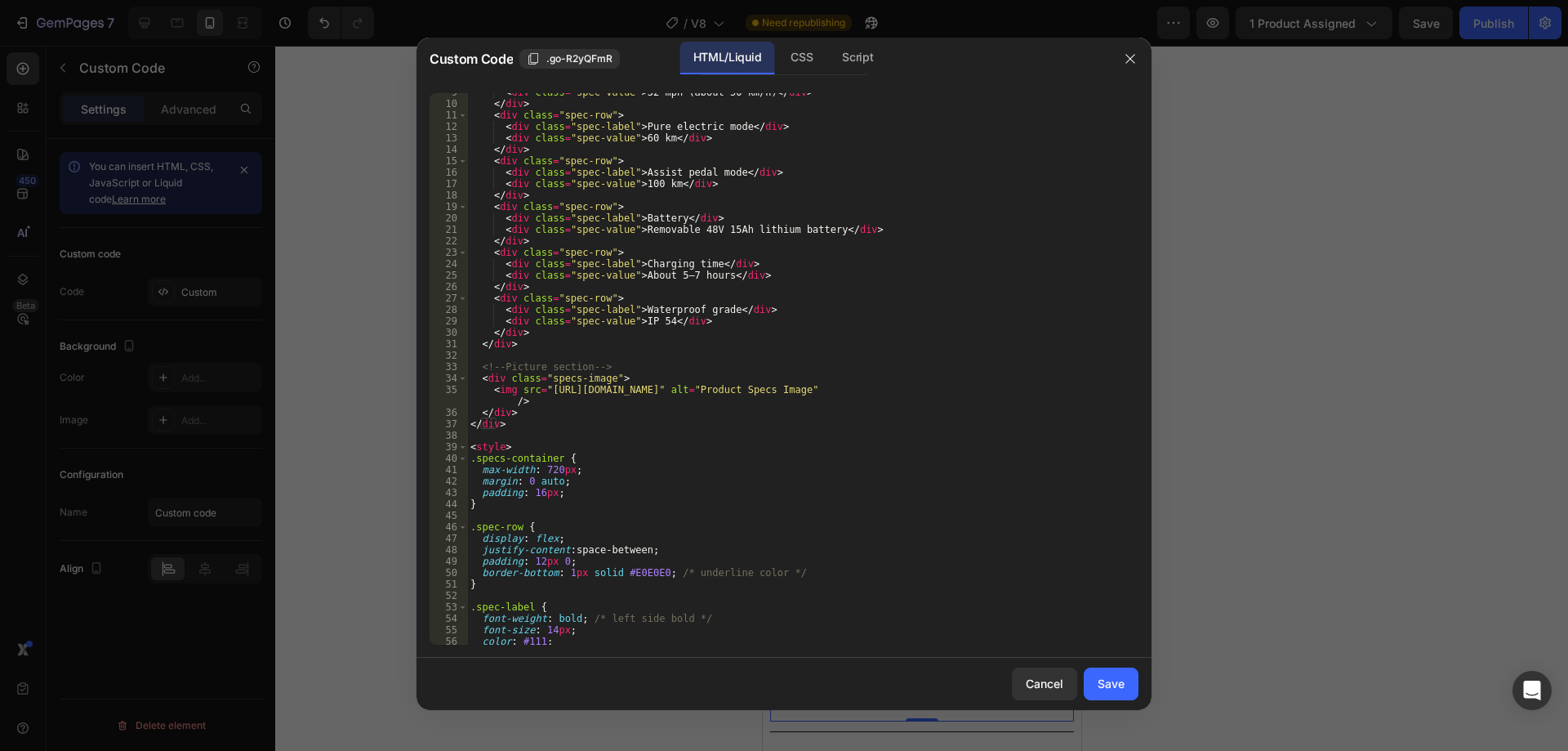
scroll to position [147, 0]
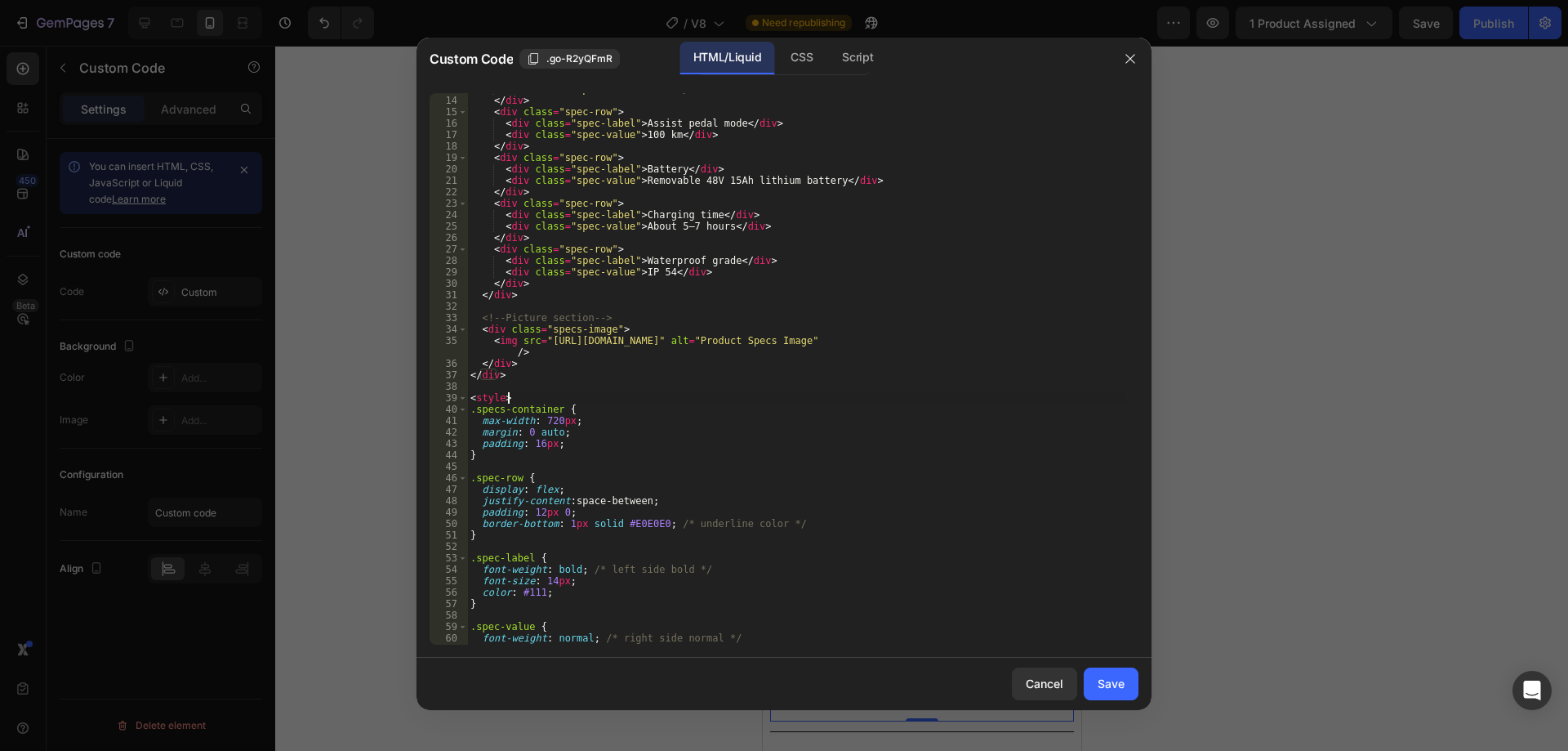
click at [643, 401] on div "< div class = "spec-value" > 60 km </ div > </ div > < div class = "spec-row" >…" at bounding box center [796, 370] width 659 height 574
type textarea "</style>"
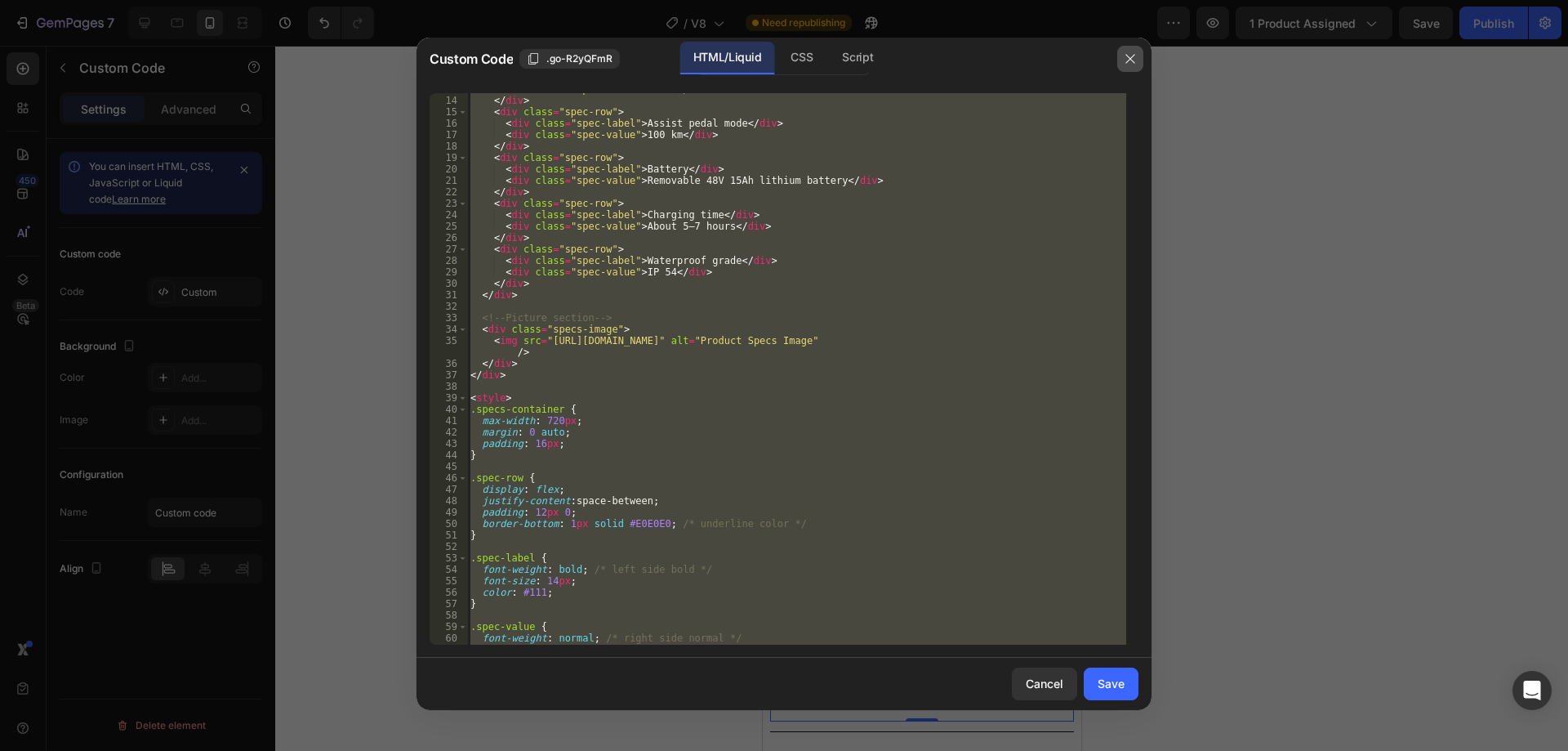
click at [1138, 55] on button "button" at bounding box center [1130, 58] width 26 height 26
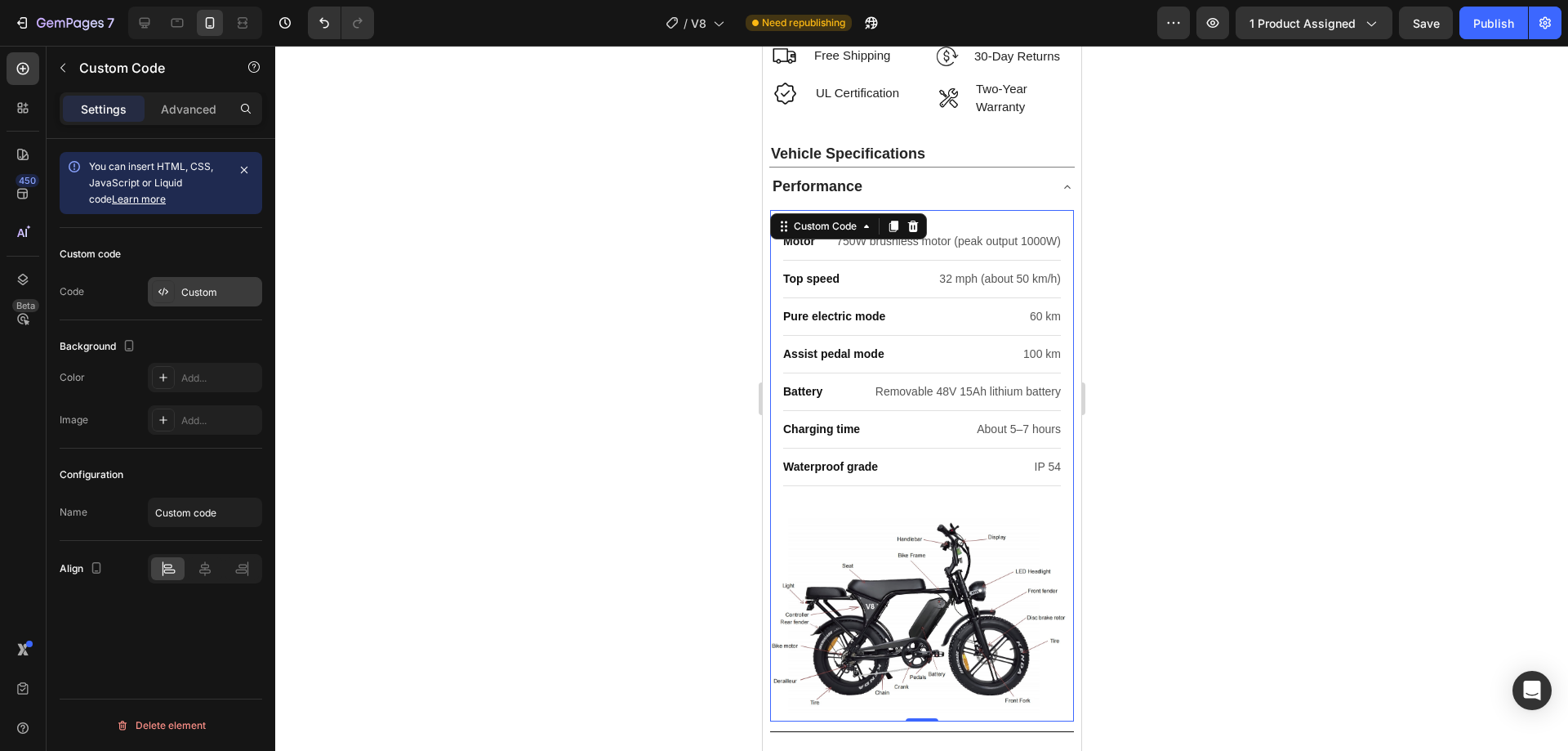
click at [189, 287] on div "Custom" at bounding box center [220, 292] width 76 height 15
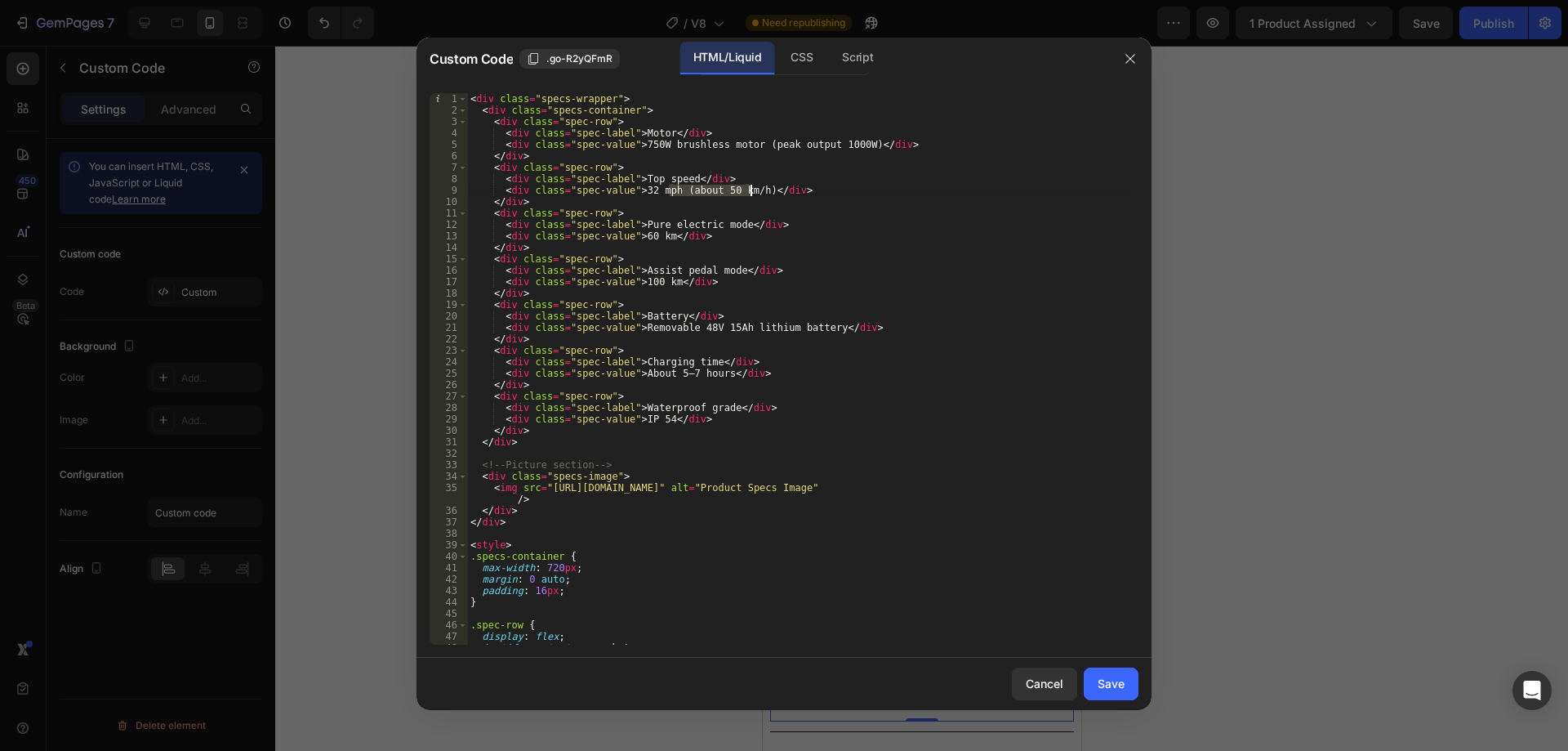
drag, startPoint x: 670, startPoint y: 194, endPoint x: 752, endPoint y: 195, distance: 82.0
click at [752, 195] on div "< div class = "specs-wrapper" > < div class = "specs-container" > < div class =…" at bounding box center [796, 380] width 659 height 574
click at [641, 190] on div "< div class = "specs-wrapper" > < div class = "specs-container" > < div class =…" at bounding box center [796, 380] width 659 height 574
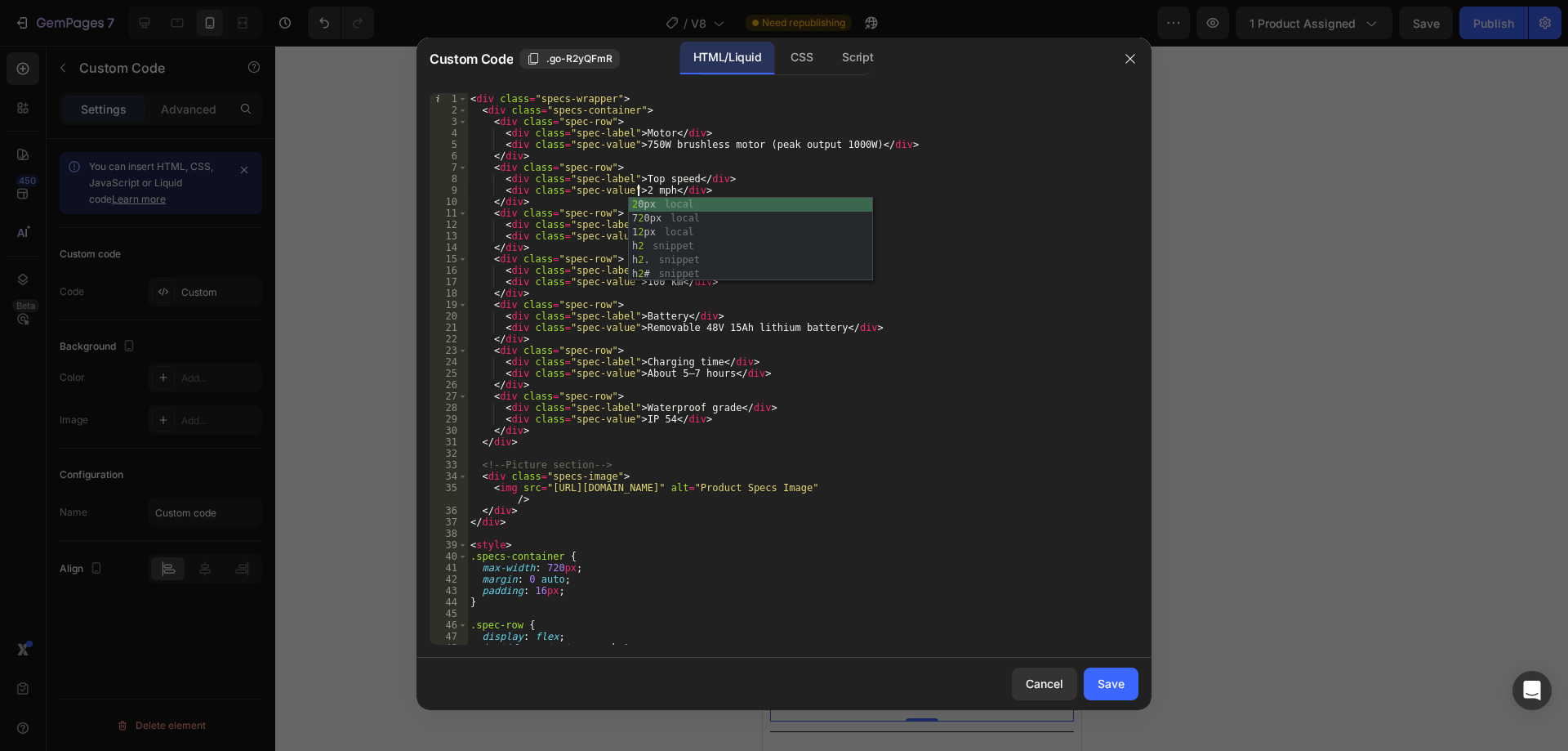
scroll to position [0, 14]
click at [719, 182] on div "< div class = "specs-wrapper" > < div class = "specs-container" > < div class =…" at bounding box center [796, 380] width 659 height 574
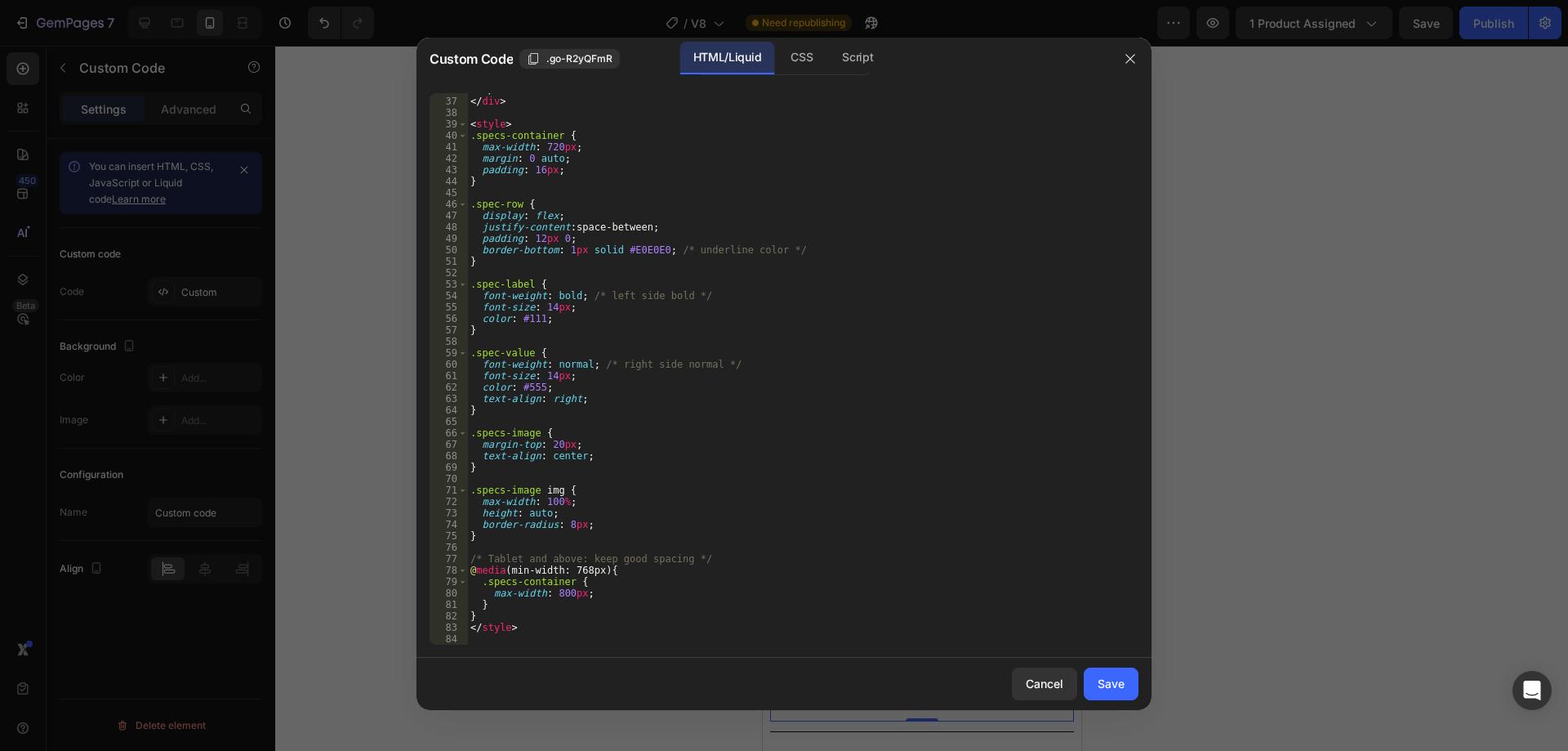
scroll to position [421, 0]
type textarea "<div class="spec-label">Top speed</div>"
click at [1110, 692] on div "Save" at bounding box center [1111, 682] width 27 height 17
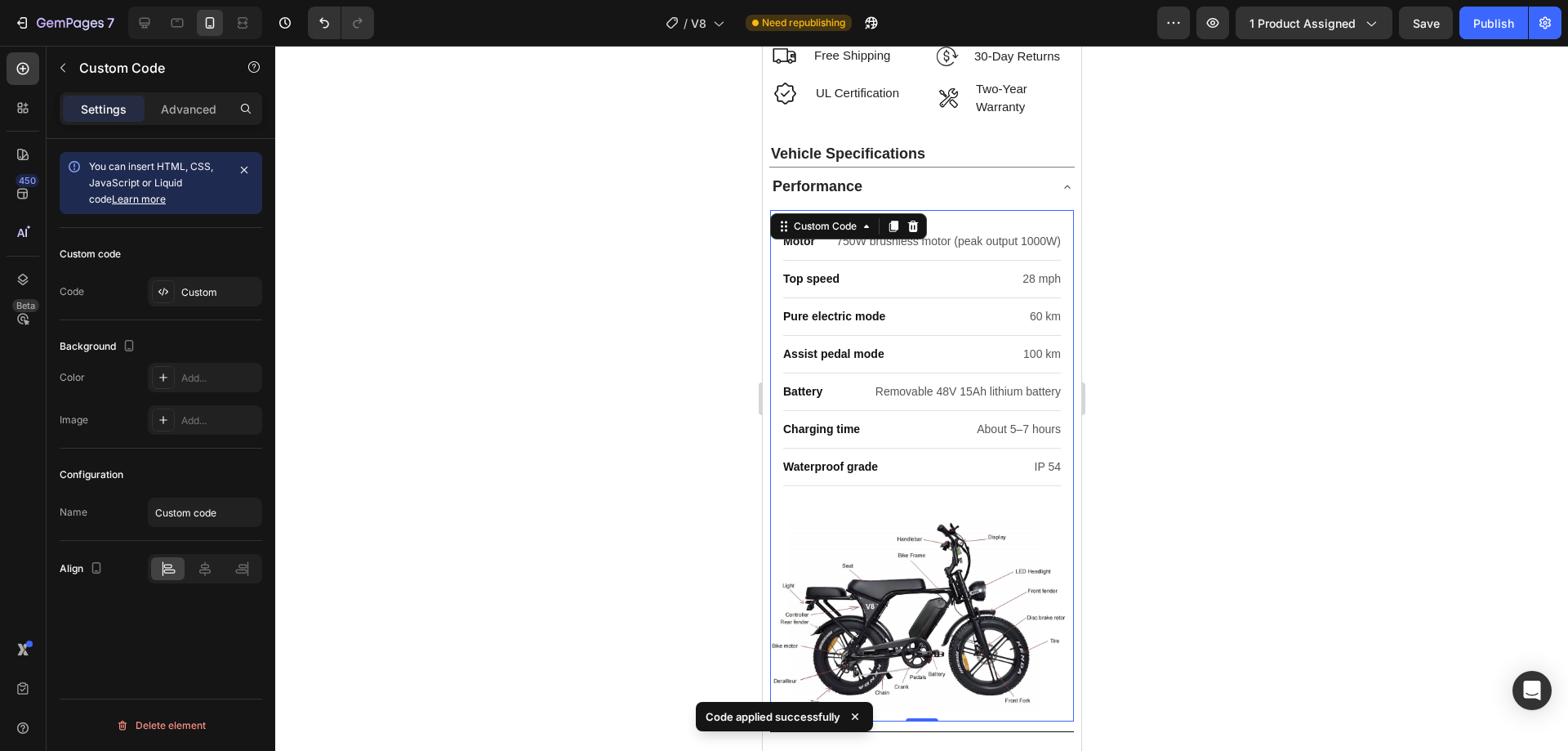
click at [1001, 233] on div "750W brushless motor (peak output 1000W)" at bounding box center [947, 241] width 224 height 17
click at [213, 301] on div "Custom" at bounding box center [205, 291] width 115 height 29
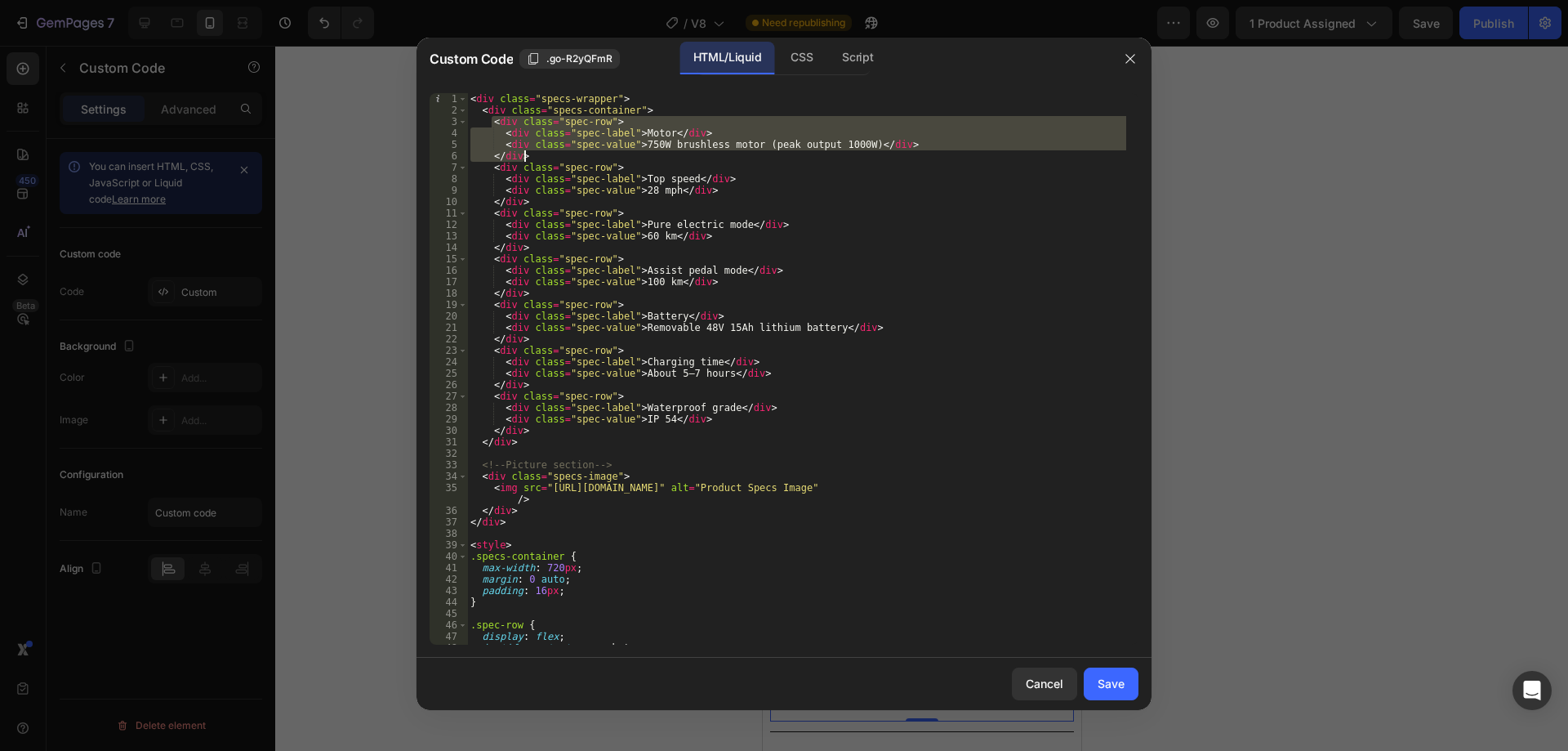
drag, startPoint x: 490, startPoint y: 125, endPoint x: 543, endPoint y: 157, distance: 61.9
click at [543, 157] on div "< div class = "specs-wrapper" > < div class = "specs-container" > < div class =…" at bounding box center [796, 380] width 659 height 574
type textarea "<div class="spec-value">750W brushless motor (peak output 1000W)</div> </div>"
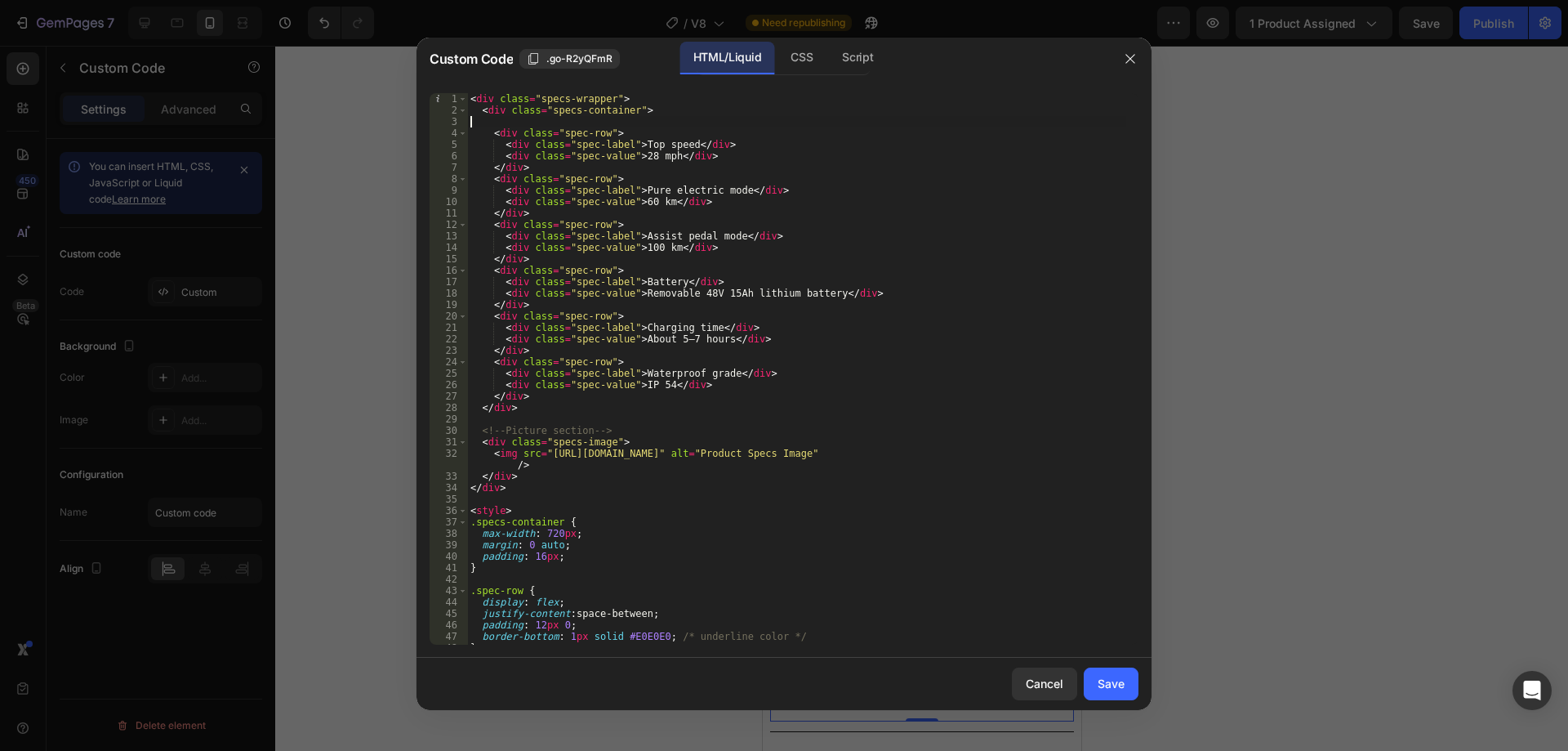
type textarea "<div class="specs-container">"
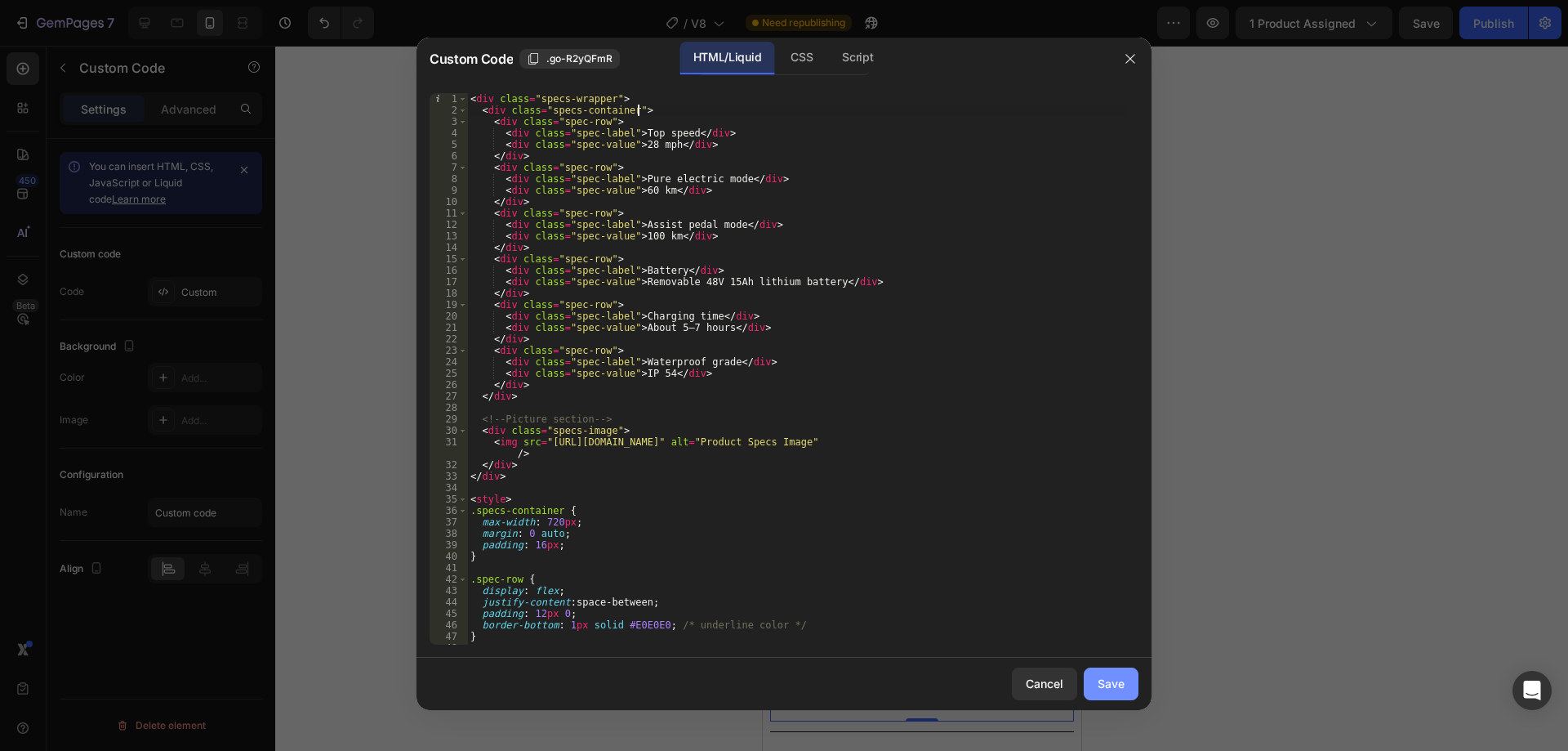
click at [1126, 674] on button "Save" at bounding box center [1111, 683] width 55 height 33
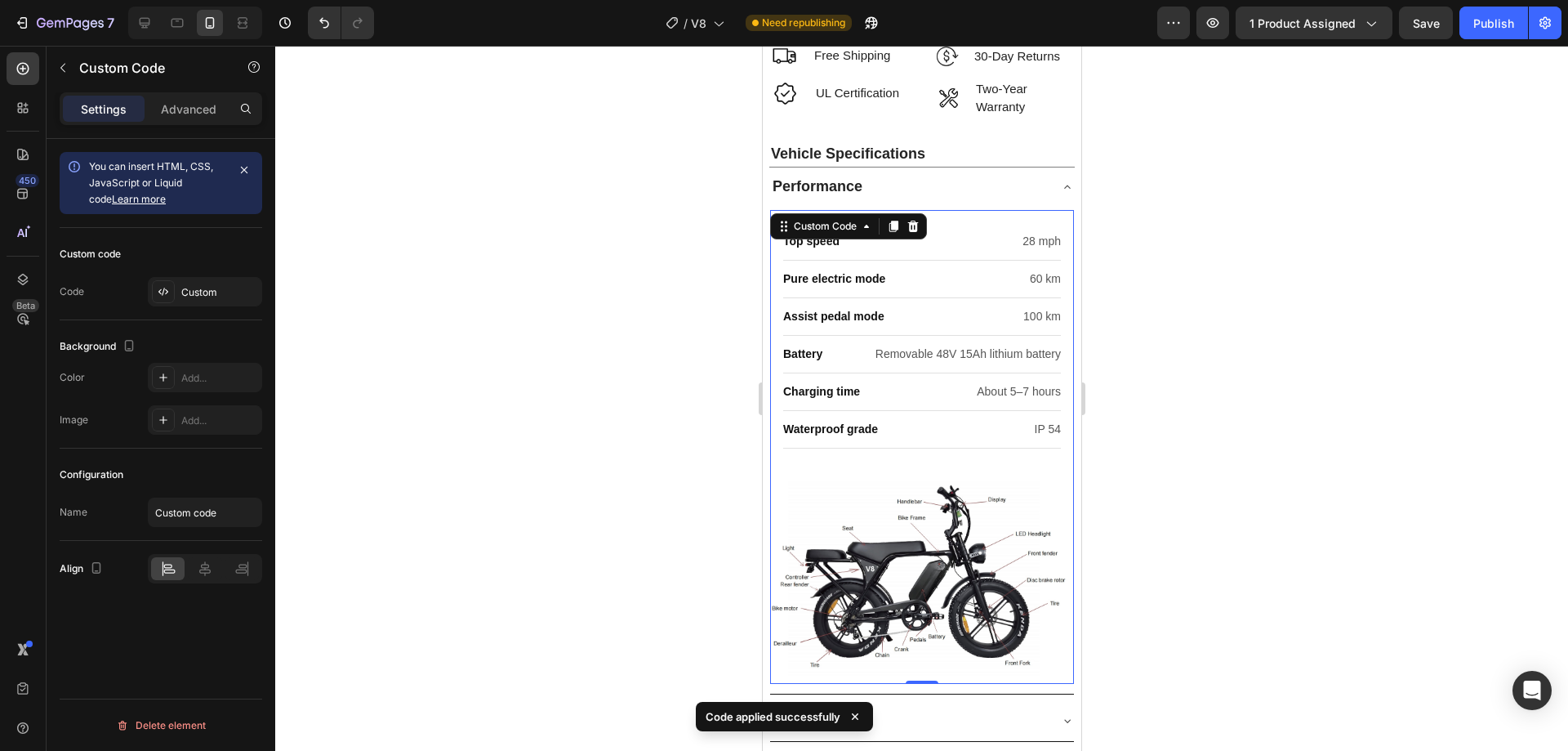
click at [1211, 282] on div at bounding box center [921, 398] width 1292 height 705
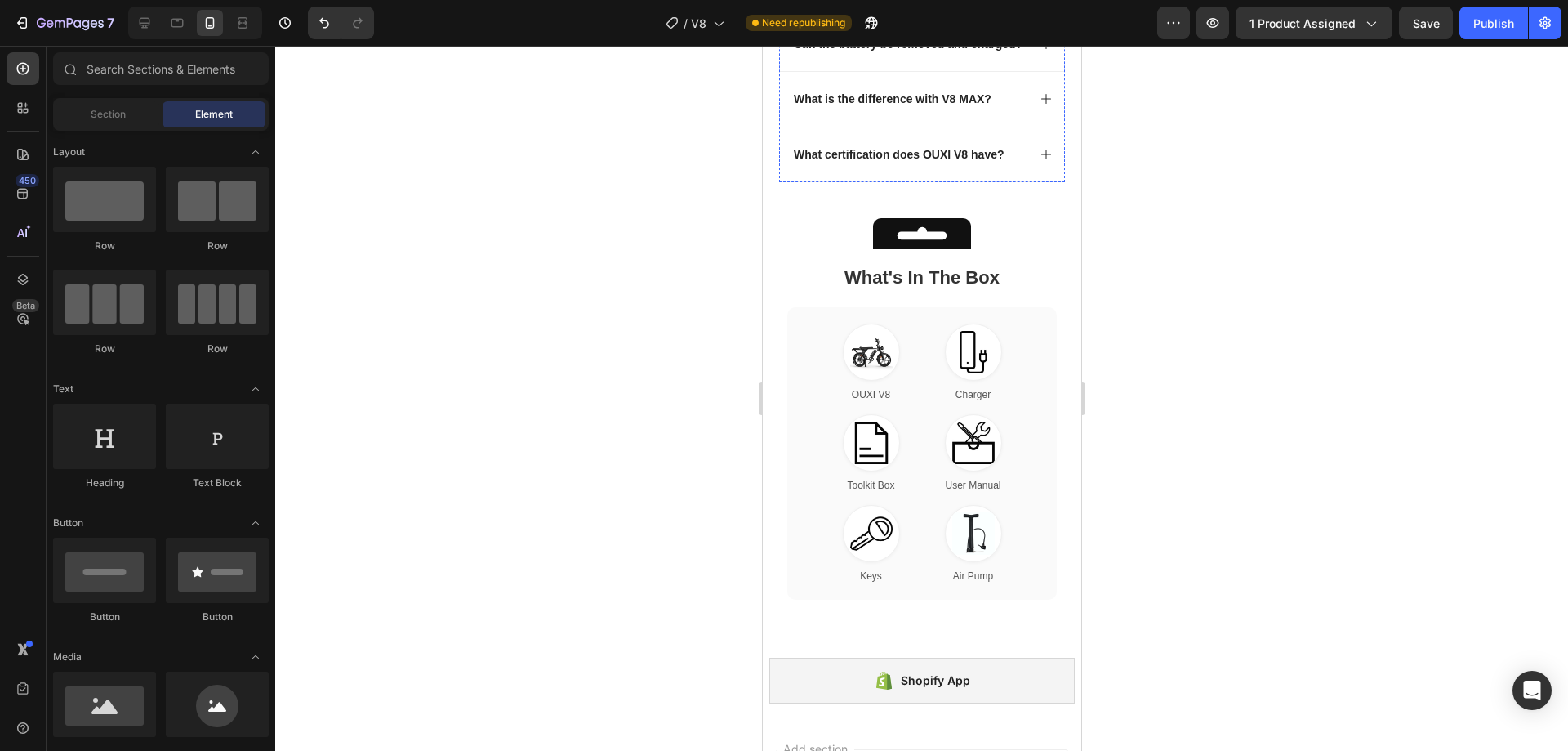
scroll to position [4344, 0]
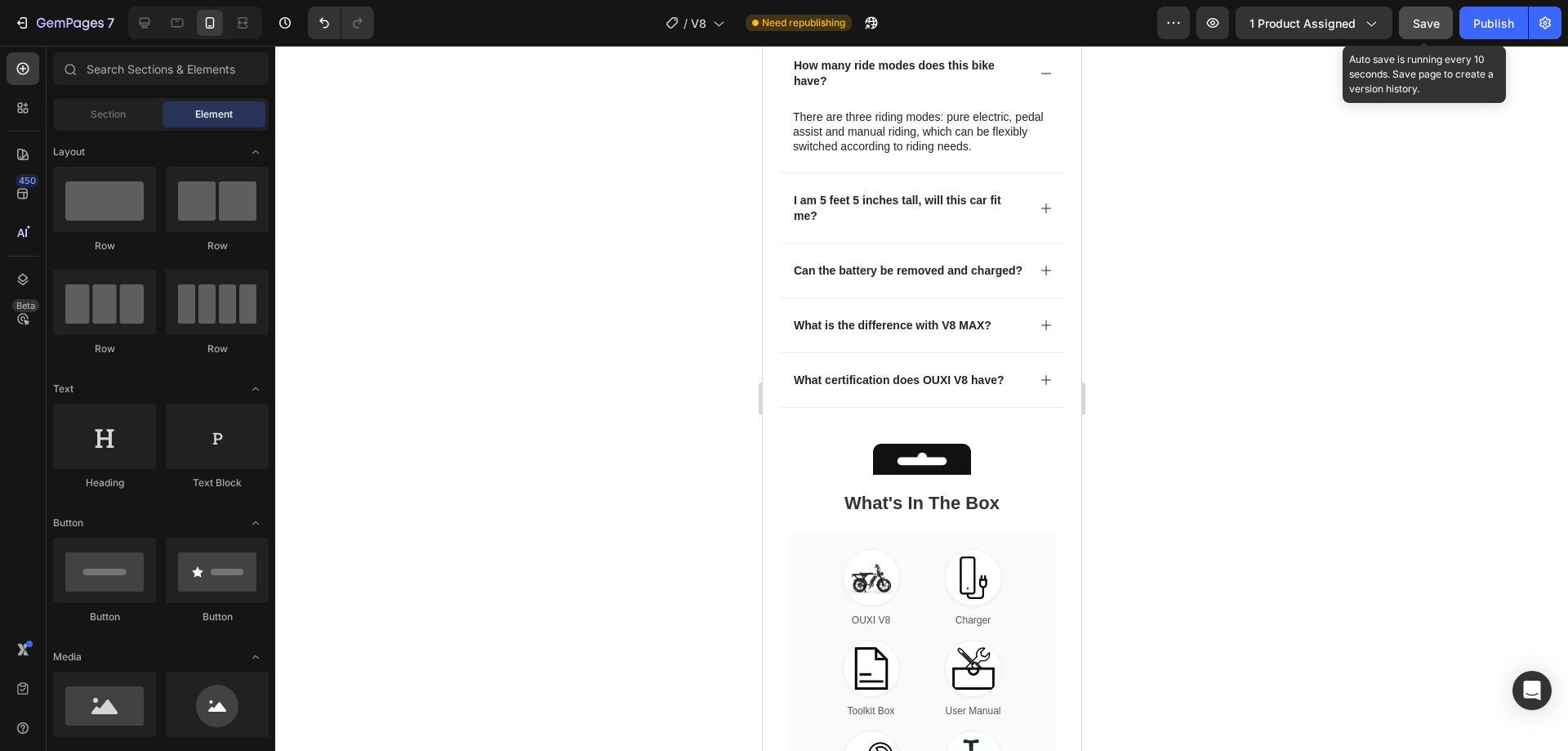
click at [1415, 33] on button "Save" at bounding box center [1426, 22] width 54 height 33
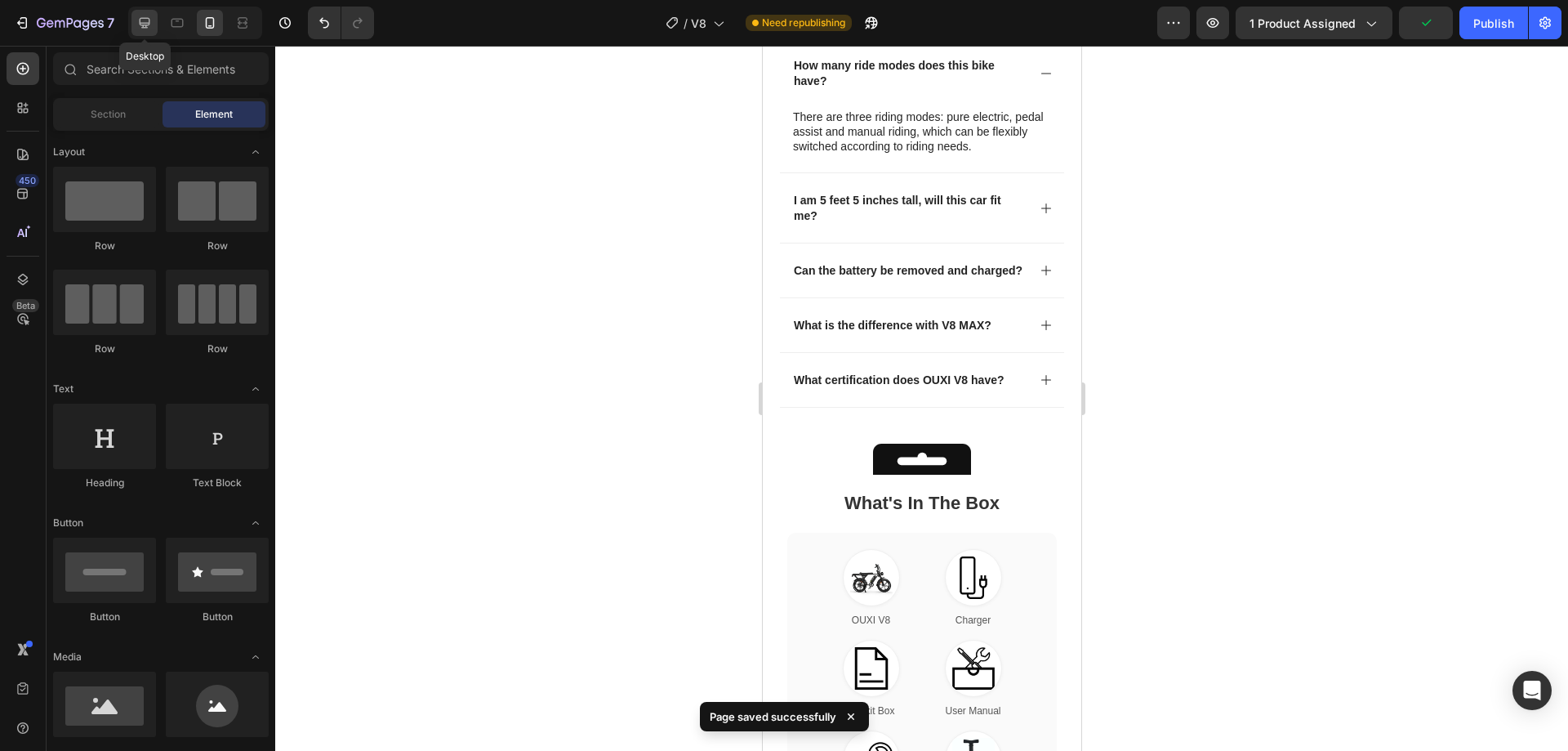
click at [149, 27] on icon at bounding box center [144, 23] width 16 height 16
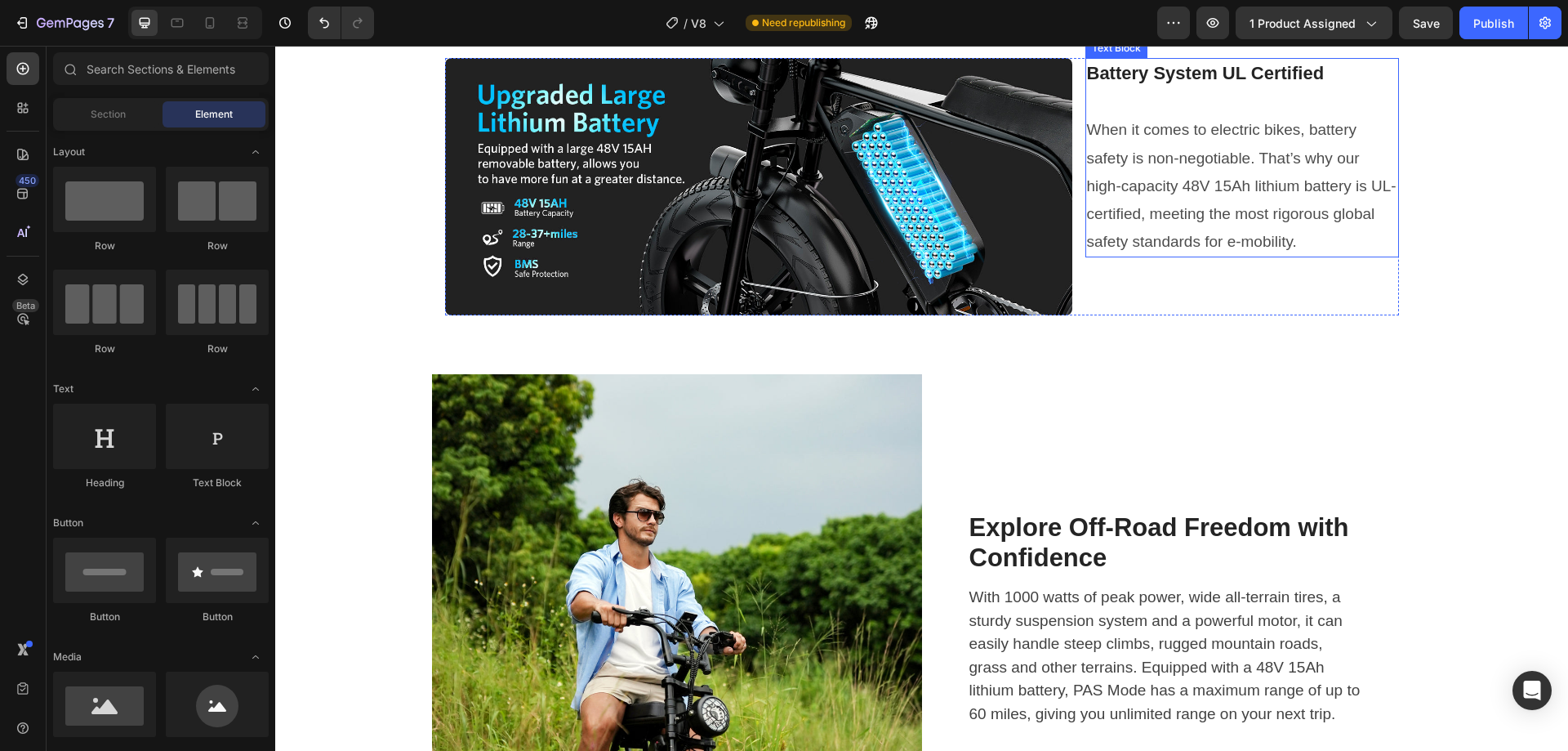
scroll to position [2451, 0]
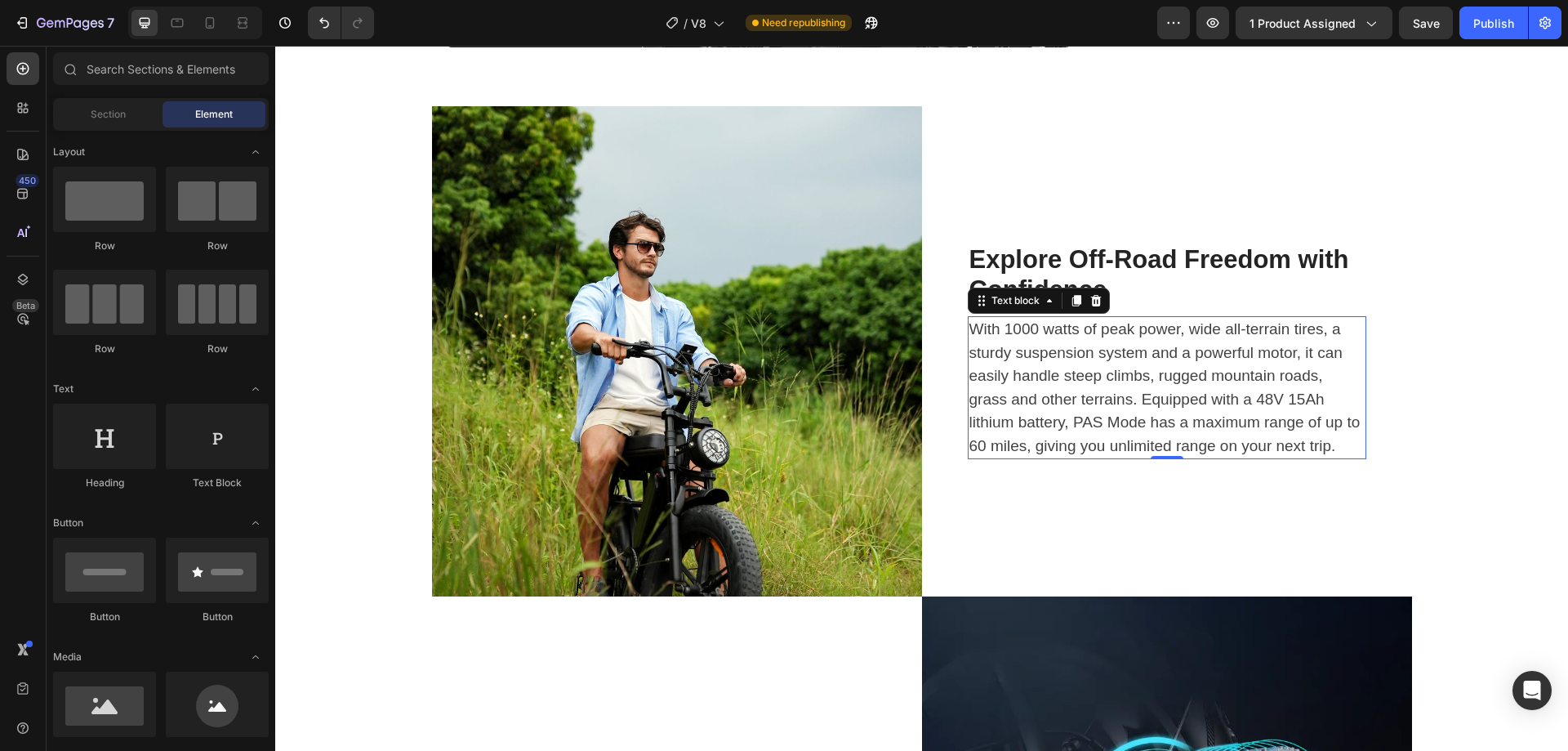
click at [1092, 408] on p "With 1000 watts of peak power, wide all-terrain tires, a sturdy suspension syst…" at bounding box center [1167, 387] width 395 height 140
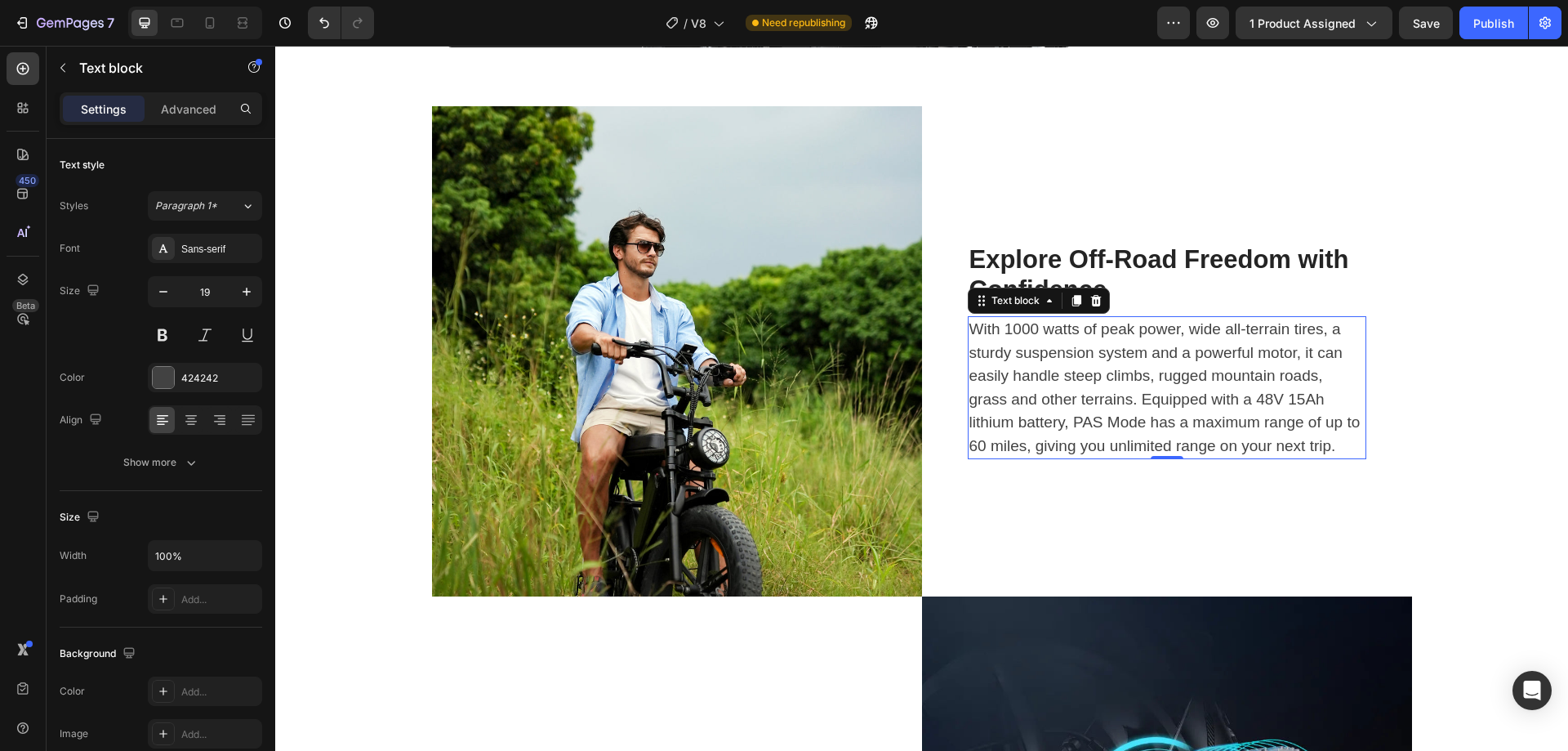
click at [1092, 408] on p "With 1000 watts of peak power, wide all-terrain tires, a sturdy suspension syst…" at bounding box center [1167, 387] width 395 height 140
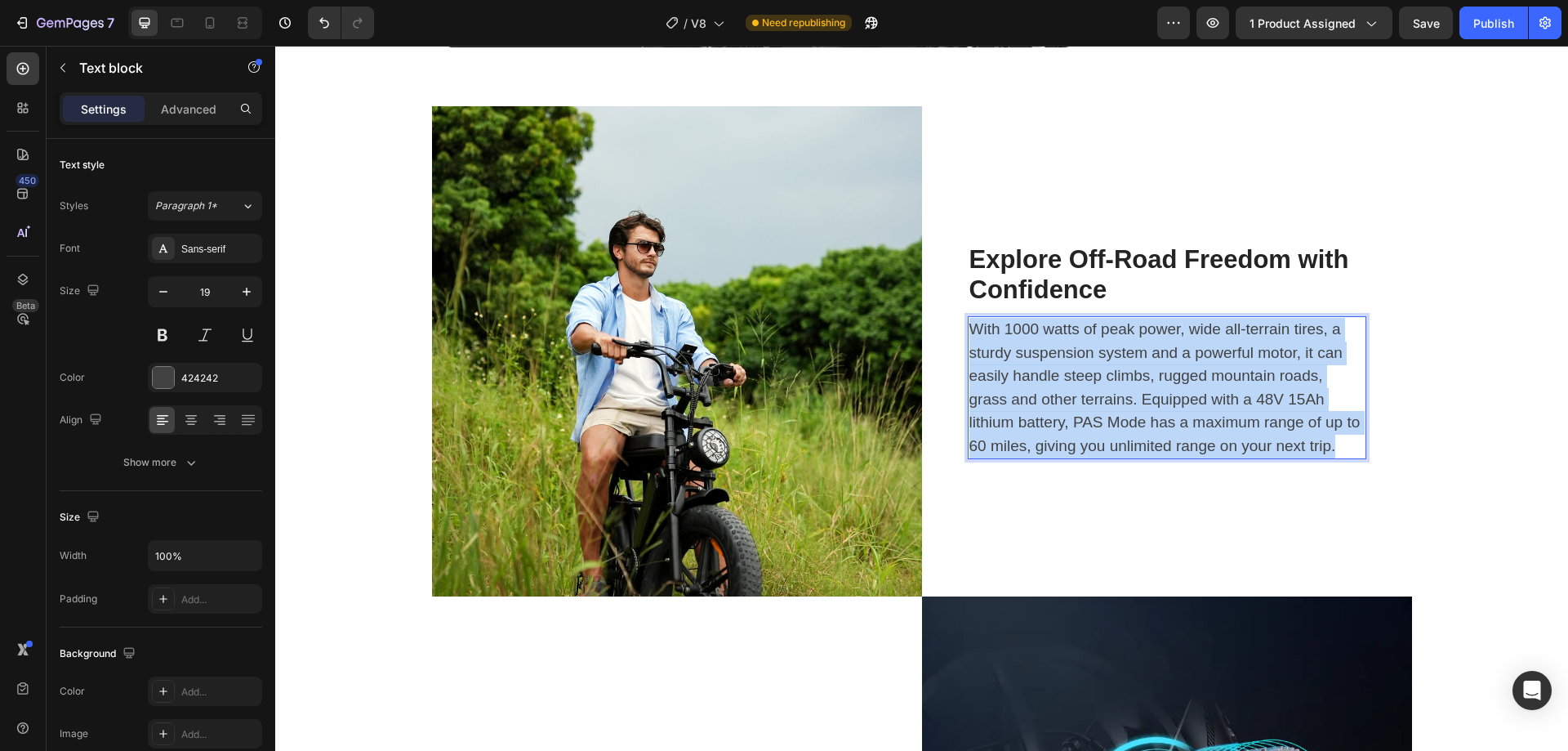
click at [1092, 408] on p "With 1000 watts of peak power, wide all-terrain tires, a sturdy suspension syst…" at bounding box center [1167, 387] width 395 height 140
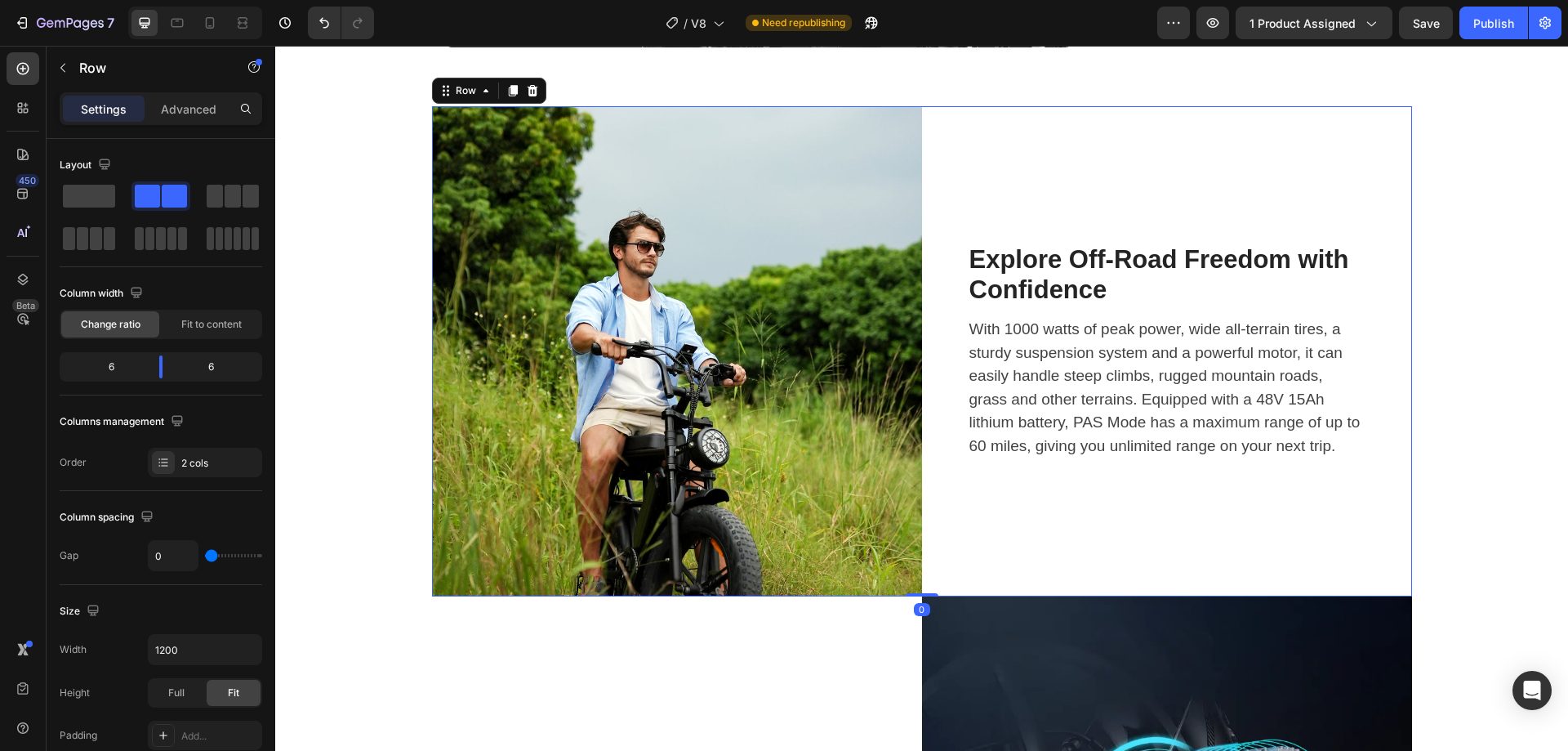
click at [1097, 274] on div "Explore Off-Road Freedom with Confidence Heading With 1000 watts of peak power,…" at bounding box center [1167, 351] width 490 height 490
click at [1022, 435] on p "With 1000 watts of peak power, wide all-terrain tires, a sturdy suspension syst…" at bounding box center [1167, 387] width 395 height 140
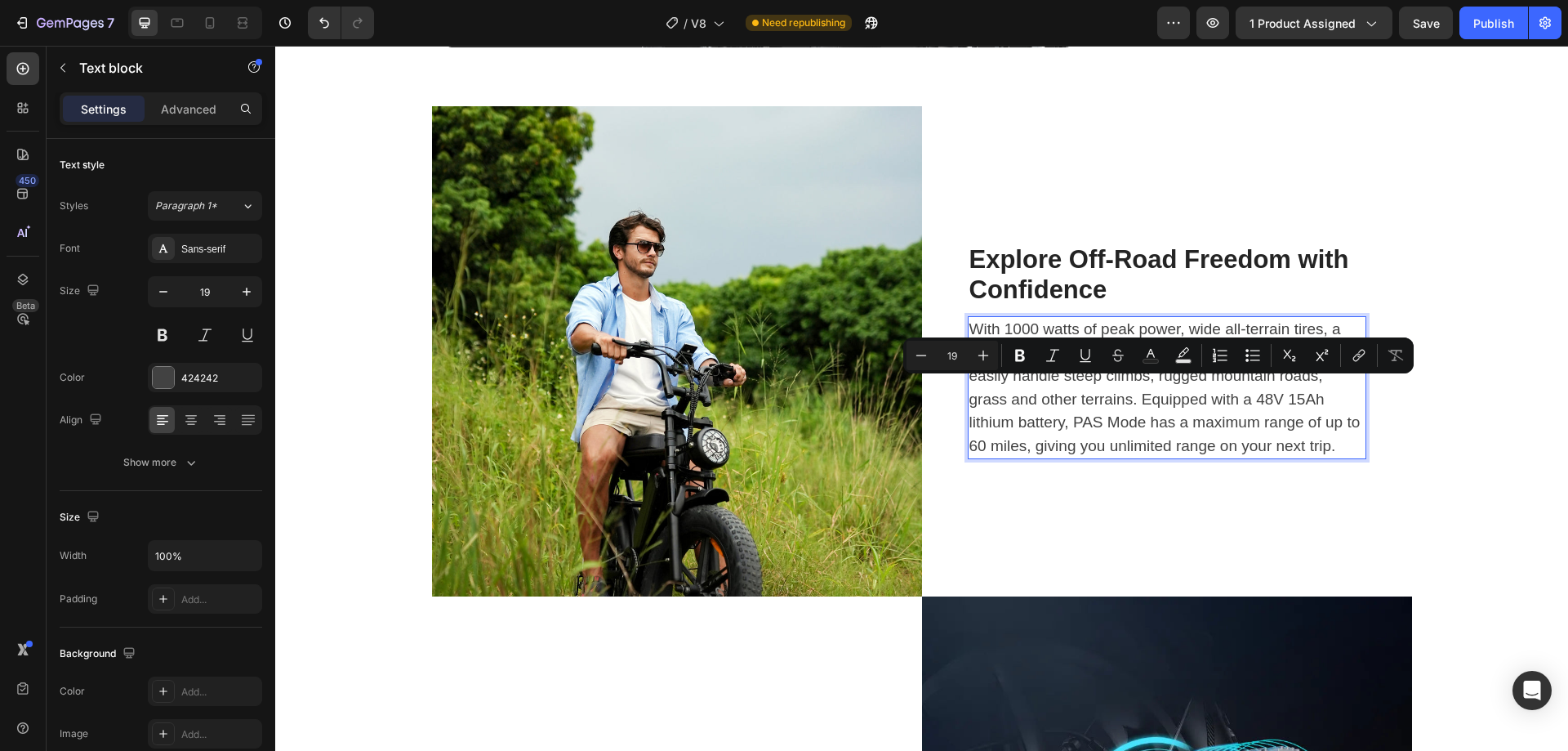
scroll to position [2462, 0]
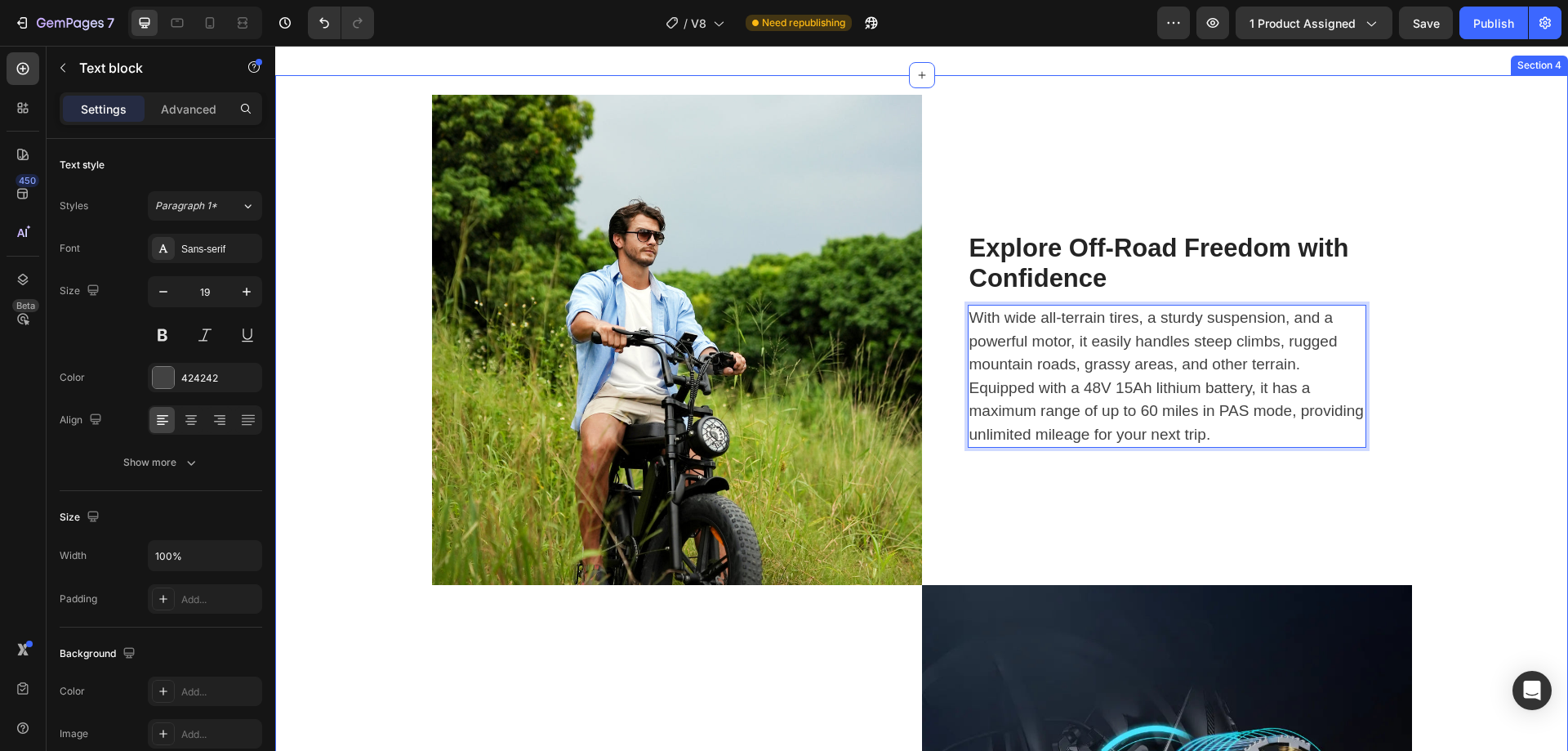
click at [1431, 439] on div "Image Explore Off-Road Freedom with Confidence Heading With wide all-terrain ti…" at bounding box center [921, 585] width 1268 height 981
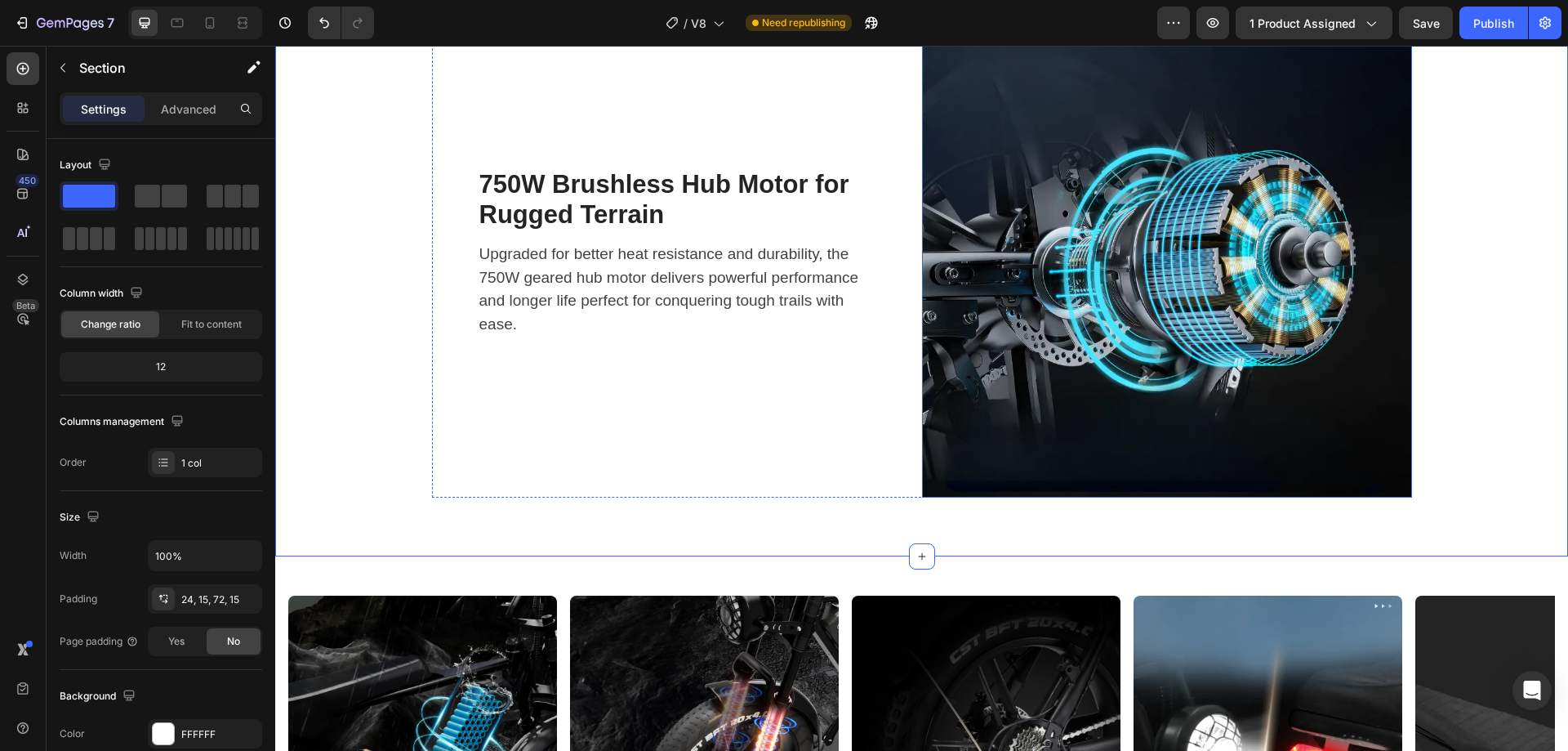
scroll to position [3116, 0]
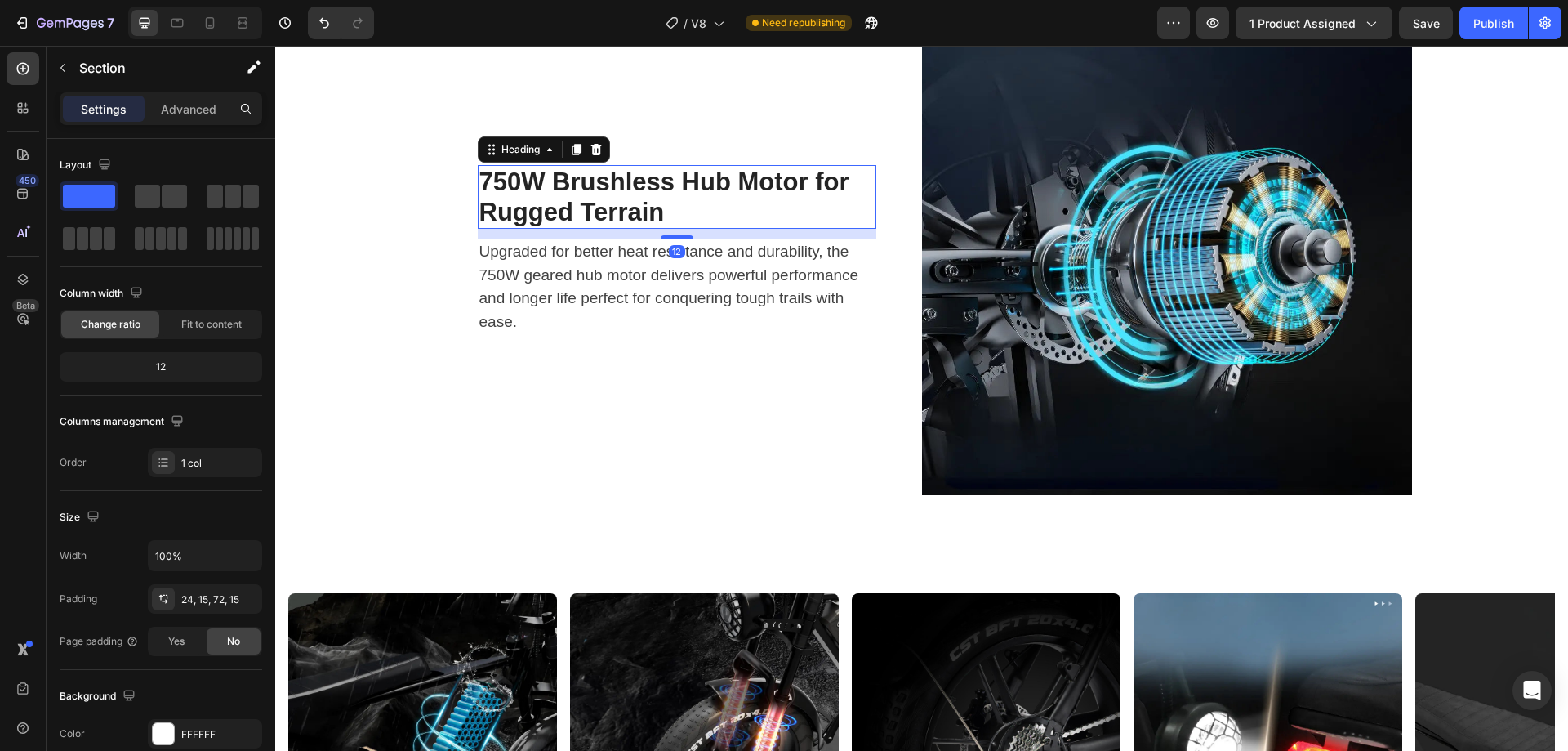
click at [623, 198] on h2 "750W Brushless Hub Motor for Rugged Terrain" at bounding box center [677, 197] width 398 height 64
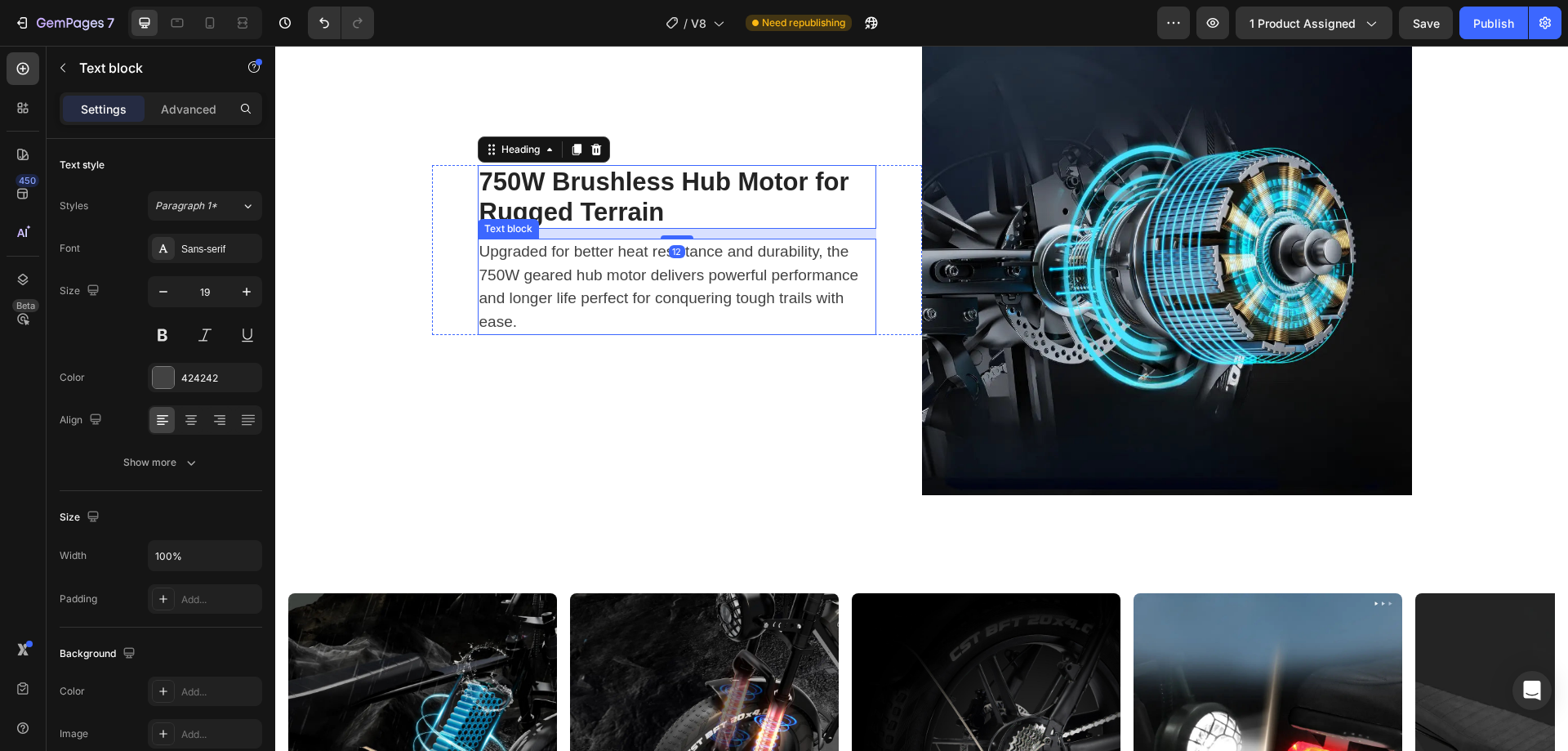
click at [565, 285] on p "Upgraded for better heat resistance and durability, the 750W geared hub motor d…" at bounding box center [677, 287] width 395 height 93
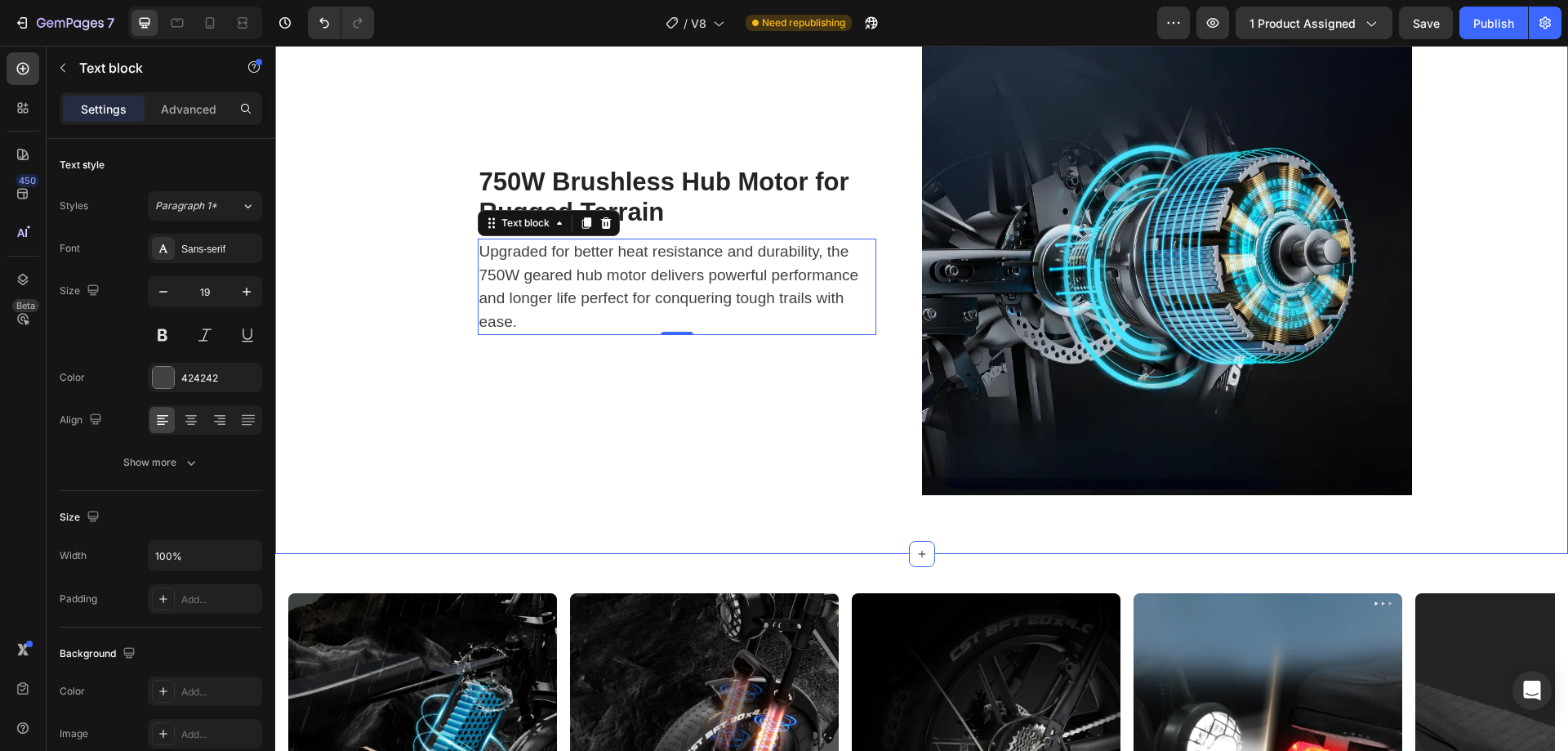
click at [1478, 348] on div "Image Explore Off-Road Freedom with Confidence Heading With wide all-terrain ti…" at bounding box center [921, 5] width 1268 height 981
